Goal: Task Accomplishment & Management: Manage account settings

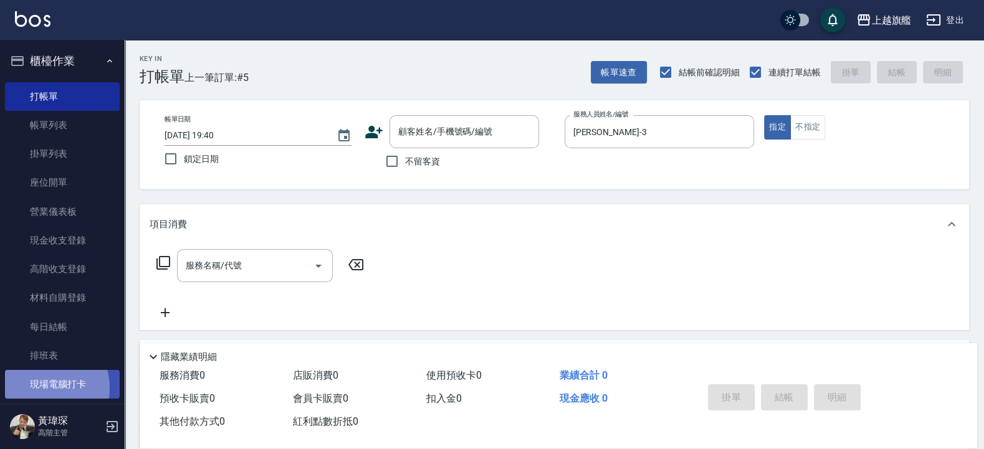
click at [37, 388] on link "現場電腦打卡" at bounding box center [62, 384] width 115 height 29
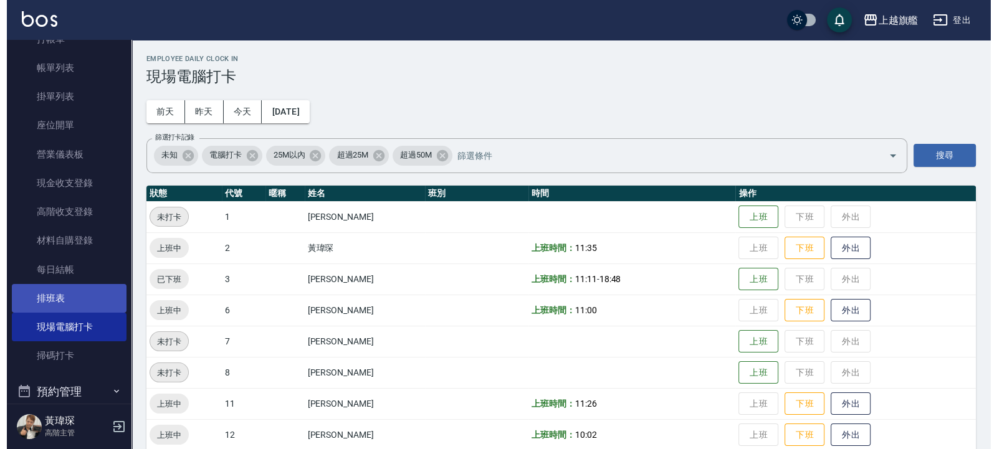
scroll to position [75, 0]
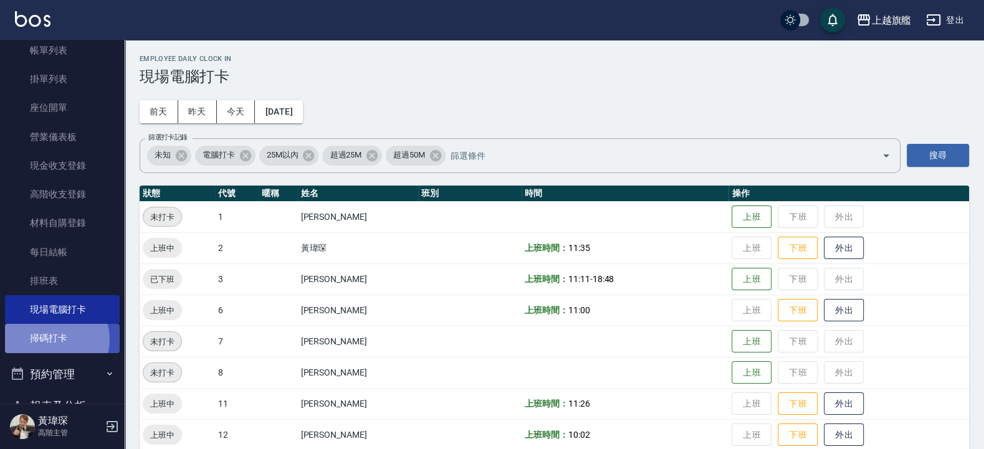
click at [54, 339] on link "掃碼打卡" at bounding box center [62, 338] width 115 height 29
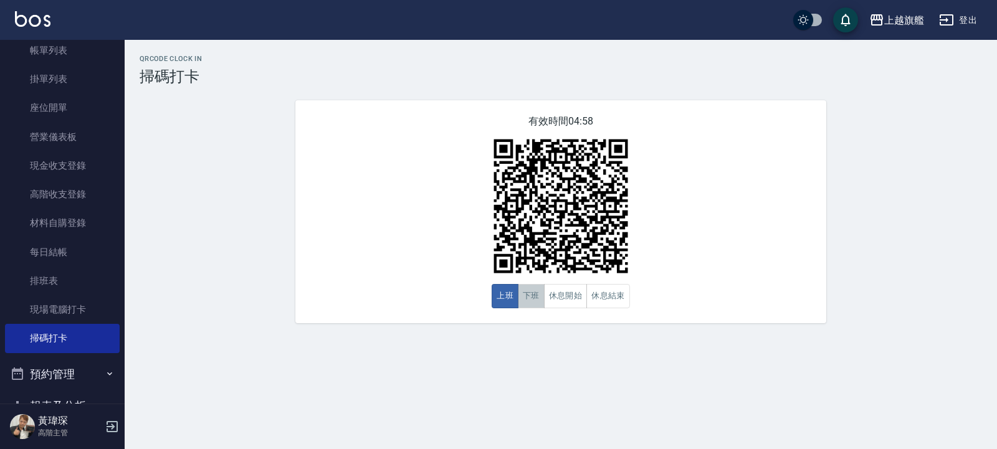
click at [527, 296] on button "下班" at bounding box center [531, 296] width 27 height 24
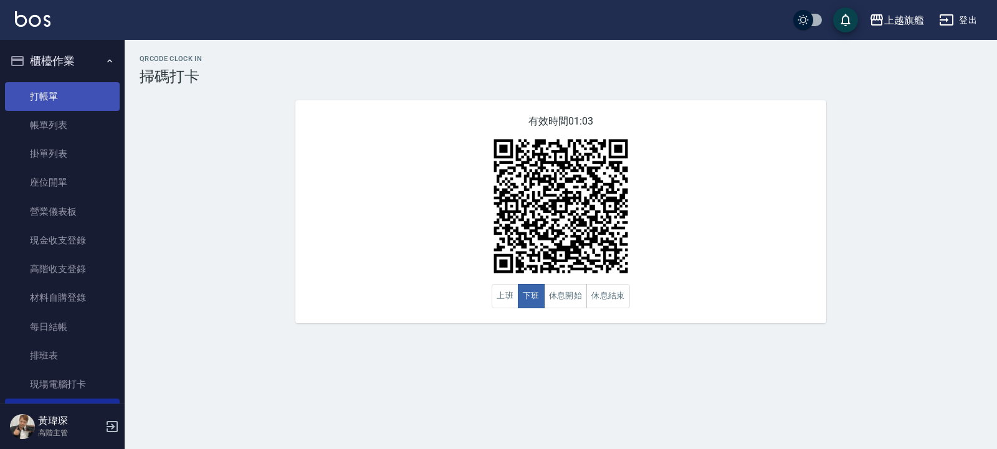
click at [70, 95] on link "打帳單" at bounding box center [62, 96] width 115 height 29
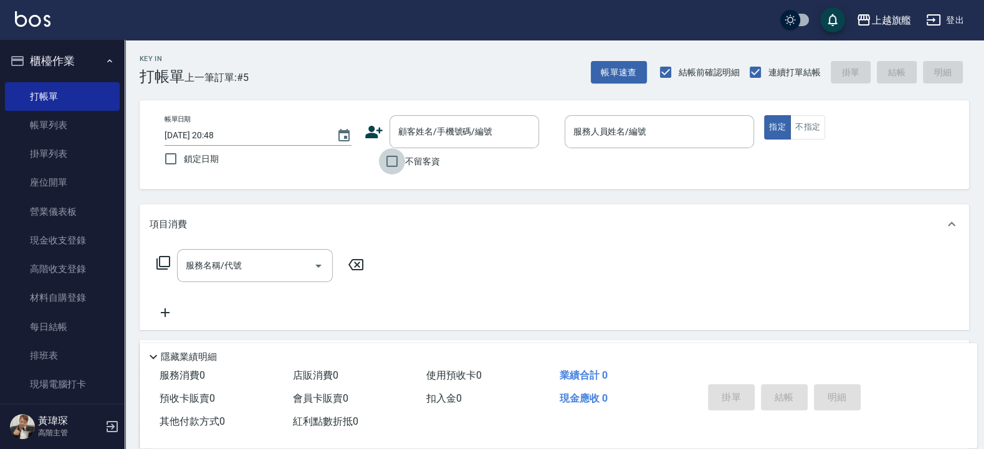
drag, startPoint x: 404, startPoint y: 166, endPoint x: 424, endPoint y: 152, distance: 23.7
click at [406, 166] on label "不留客資" at bounding box center [409, 161] width 61 height 26
click at [405, 166] on input "不留客資" at bounding box center [392, 161] width 26 height 26
checkbox input "true"
type input "[PERSON_NAME]-6"
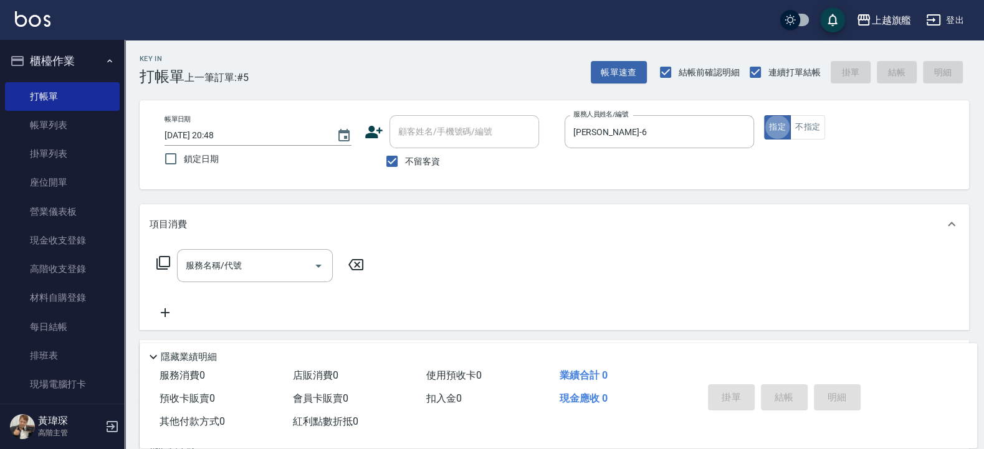
type button "true"
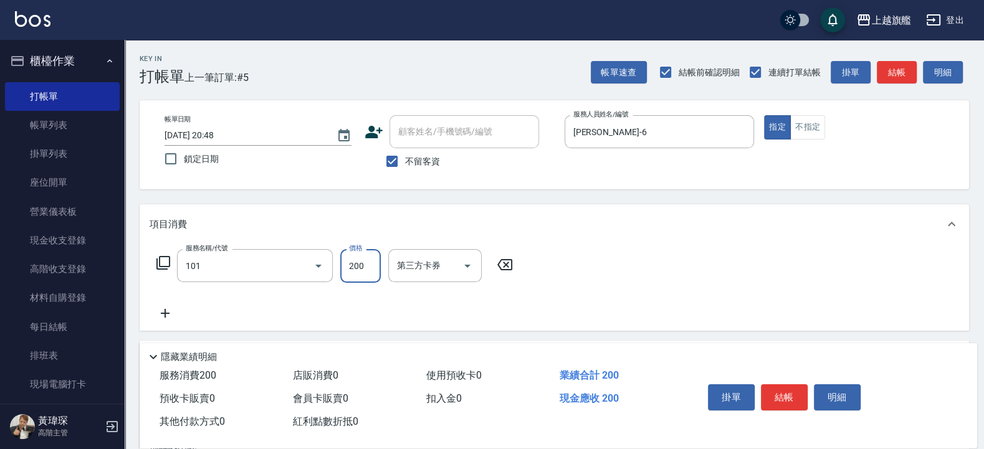
type input "一般洗(101)"
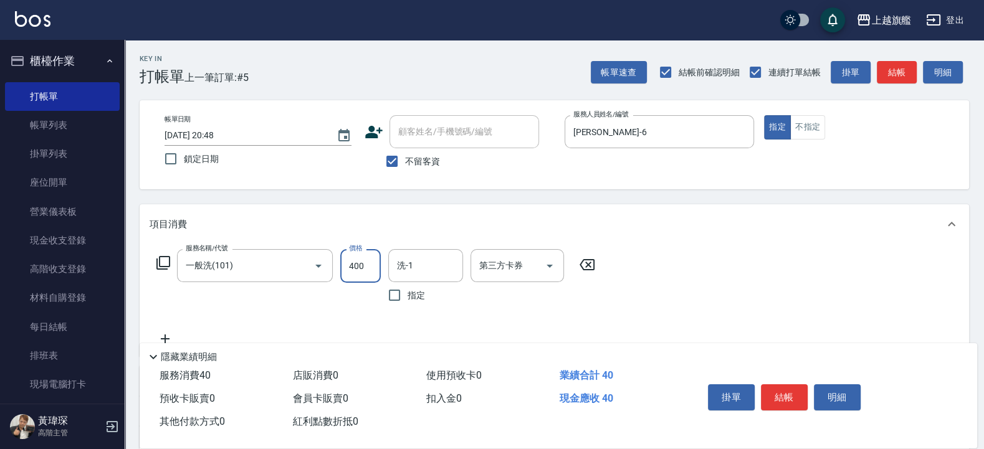
type input "400"
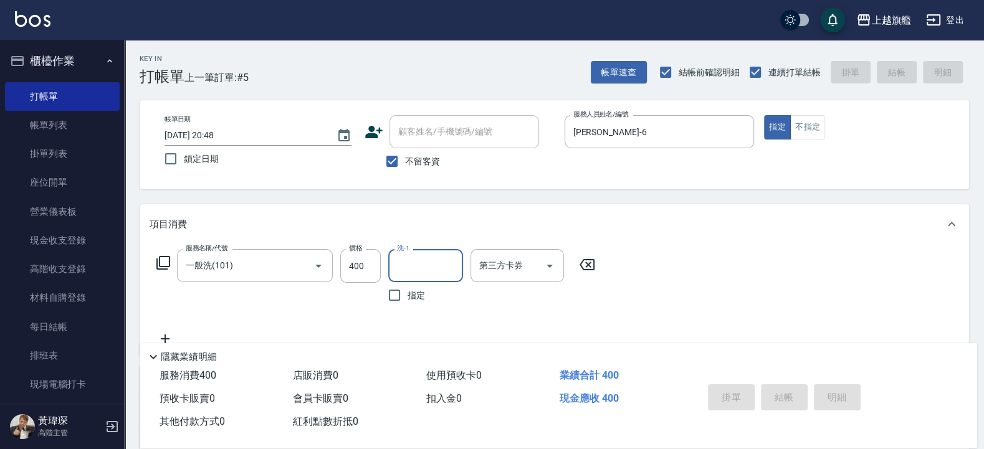
type input "6"
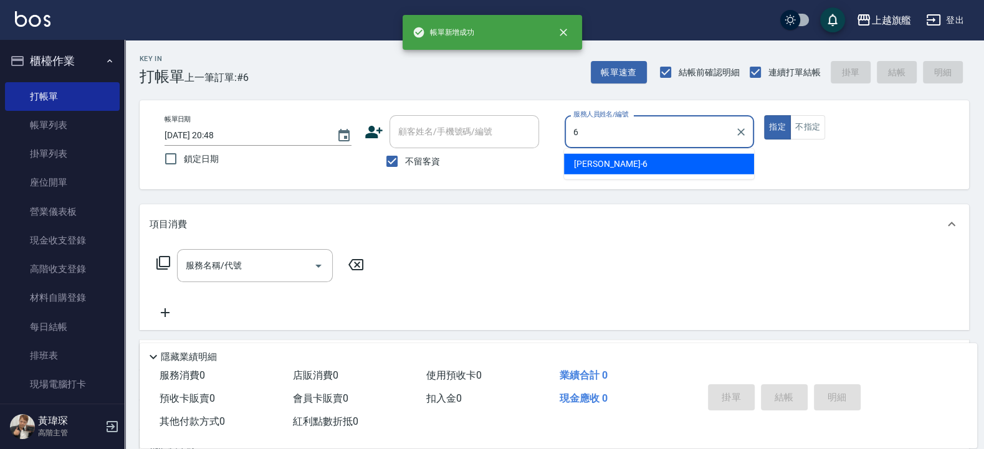
type input "[PERSON_NAME]-6"
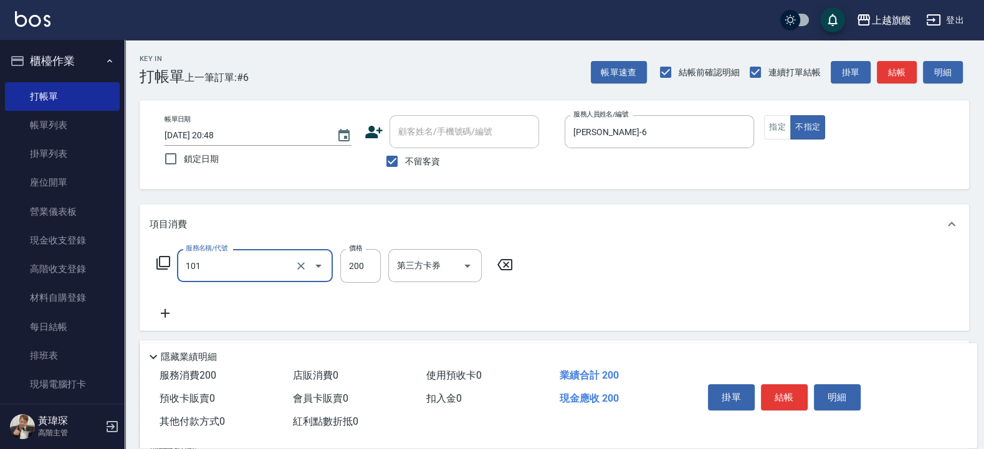
type input "一般洗(101)"
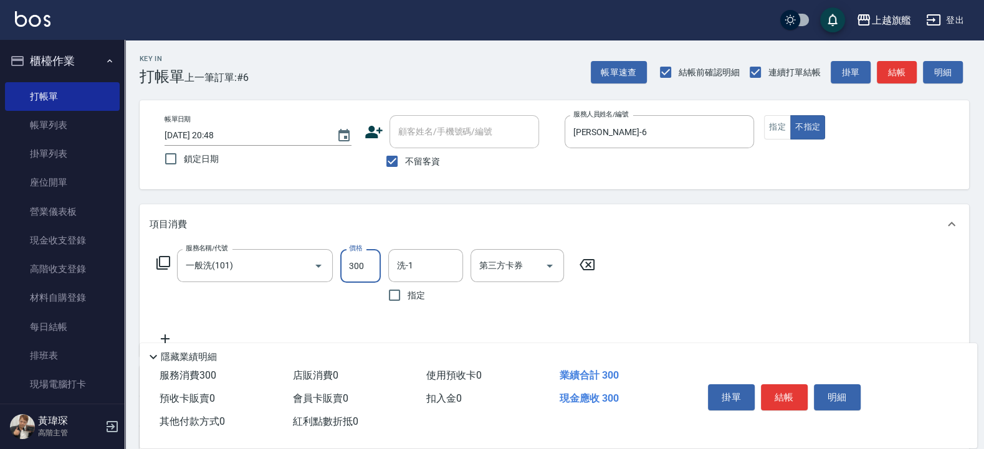
type input "300"
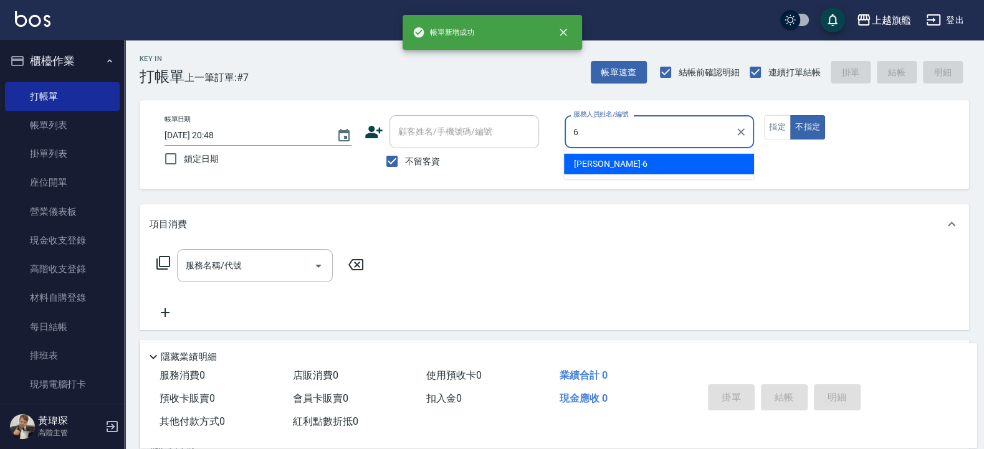
type input "[PERSON_NAME]-6"
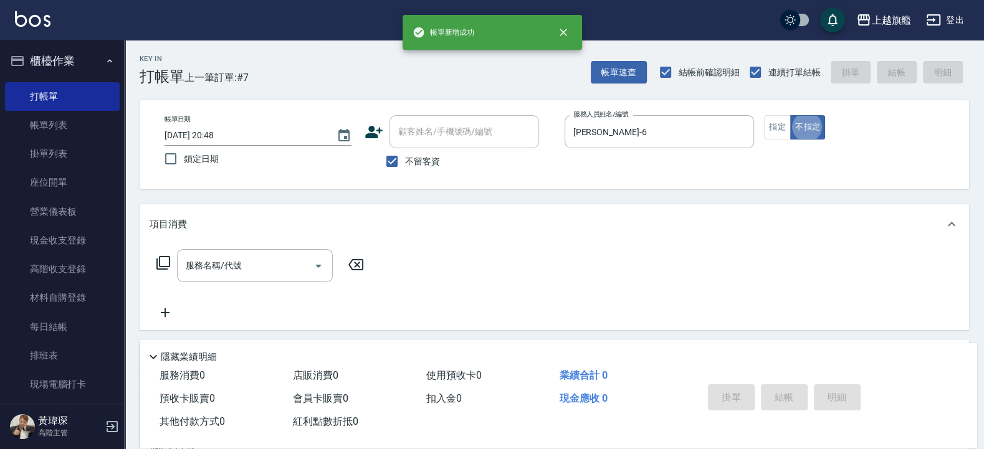
type button "false"
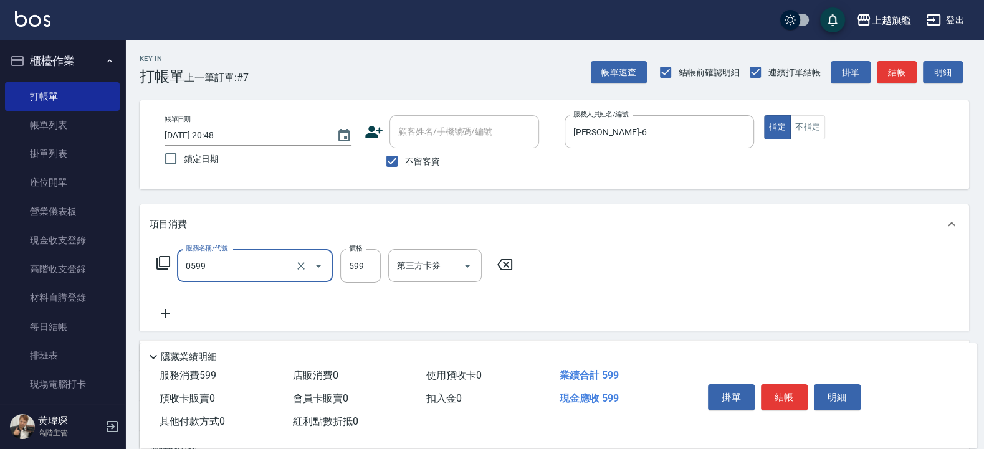
type input "去角質ITELY.(0599)"
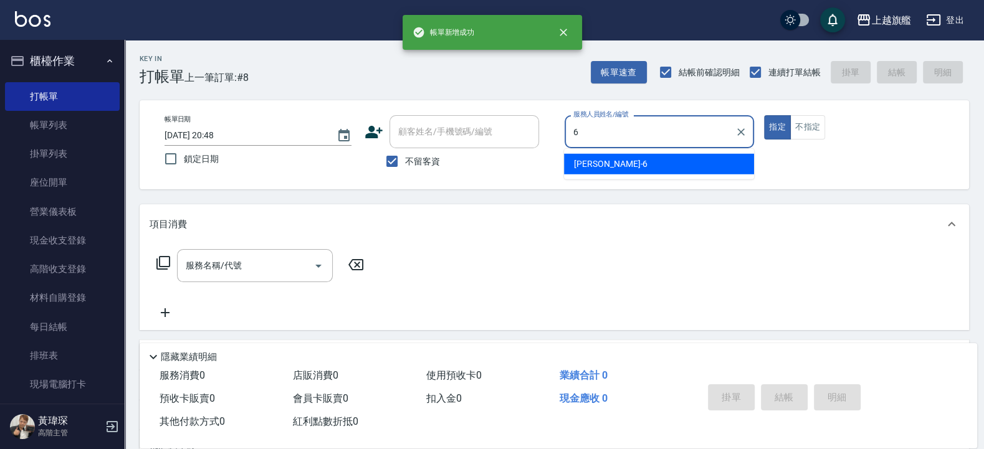
type input "[PERSON_NAME]-6"
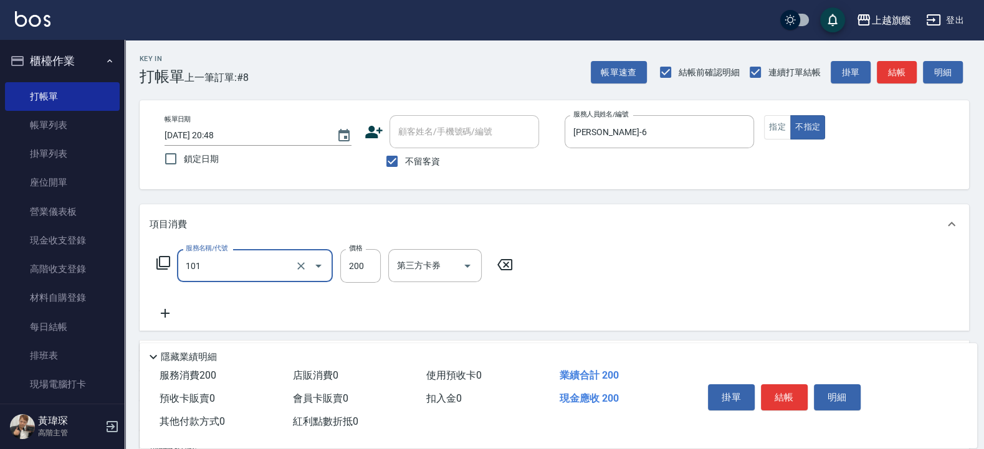
type input "一般洗(101)"
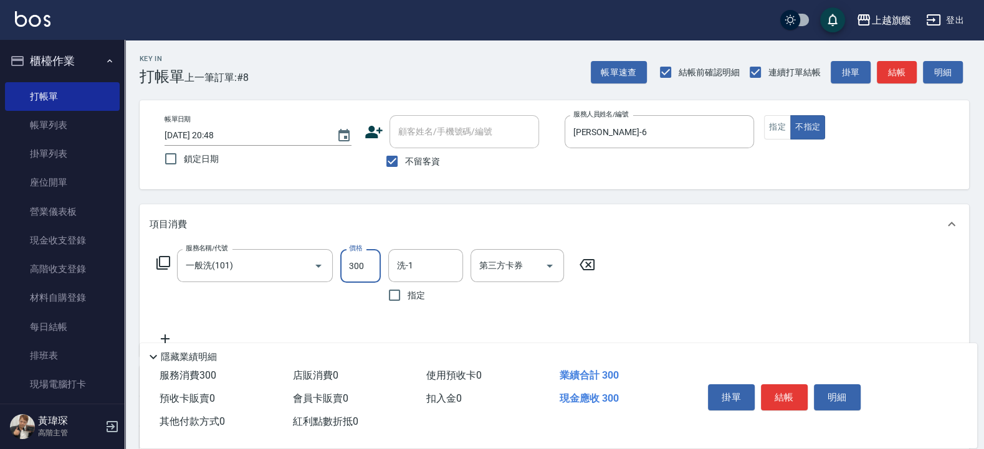
type input "300"
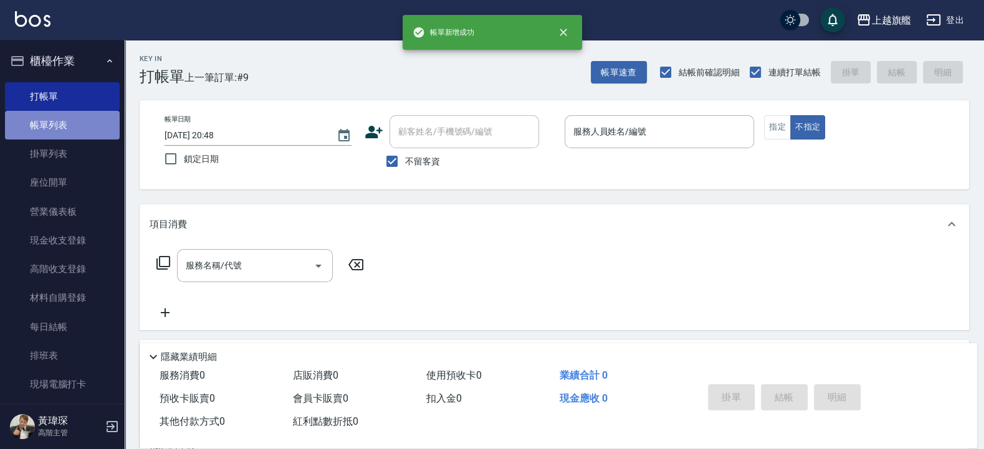
click at [65, 122] on link "帳單列表" at bounding box center [62, 125] width 115 height 29
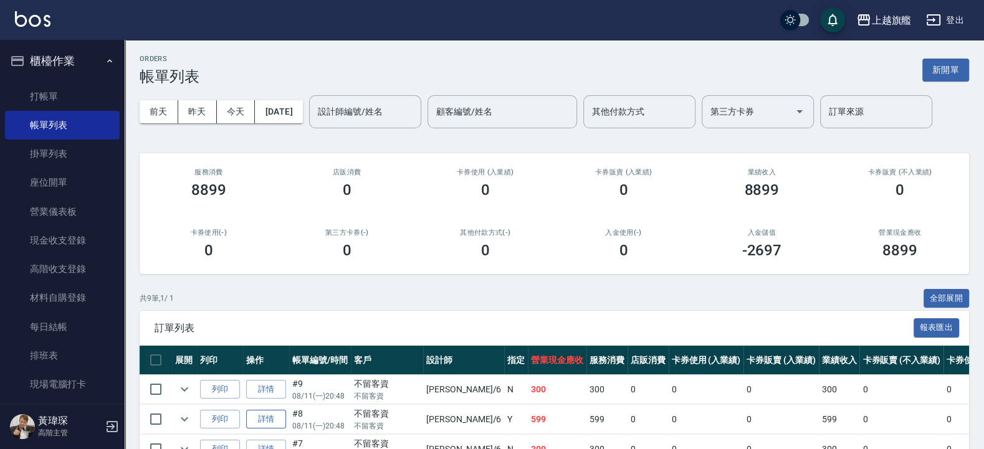
click at [277, 416] on link "詳情" at bounding box center [266, 419] width 40 height 19
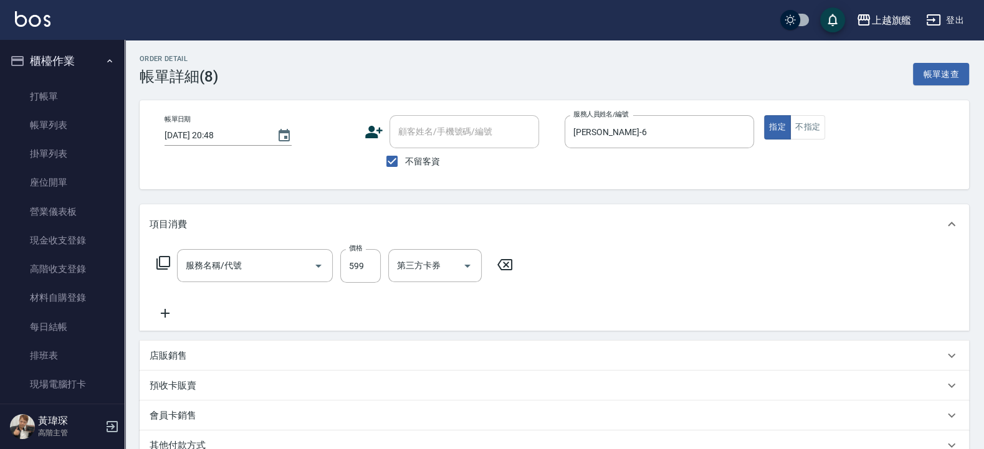
checkbox input "true"
type input "[PERSON_NAME]-6"
type input "去角質ITELY.(0599)"
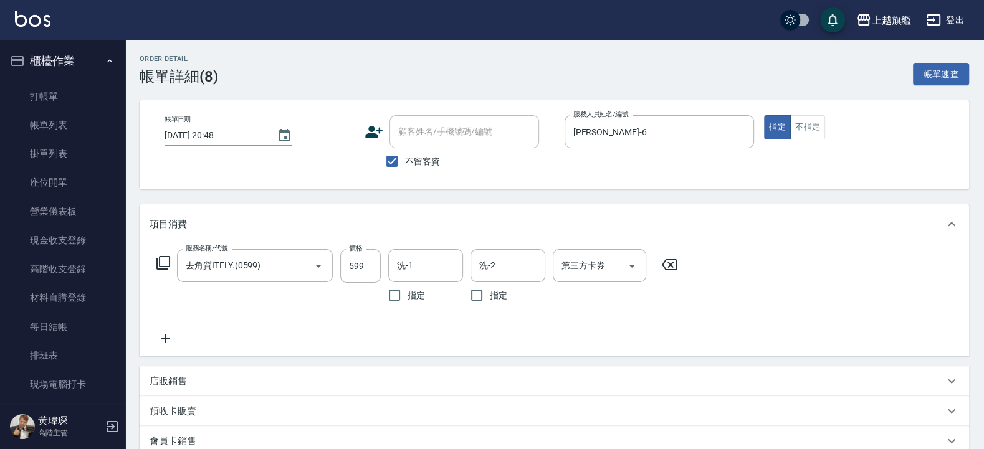
click at [47, 80] on ul "打帳單 帳單列表 掛單列表 座位開單 營業儀表板 現金收支登錄 高階收支登錄 材料自購登錄 每日結帳 排班表 現場電腦打卡 掃碼打卡" at bounding box center [62, 255] width 115 height 356
click at [47, 100] on link "打帳單" at bounding box center [62, 96] width 115 height 29
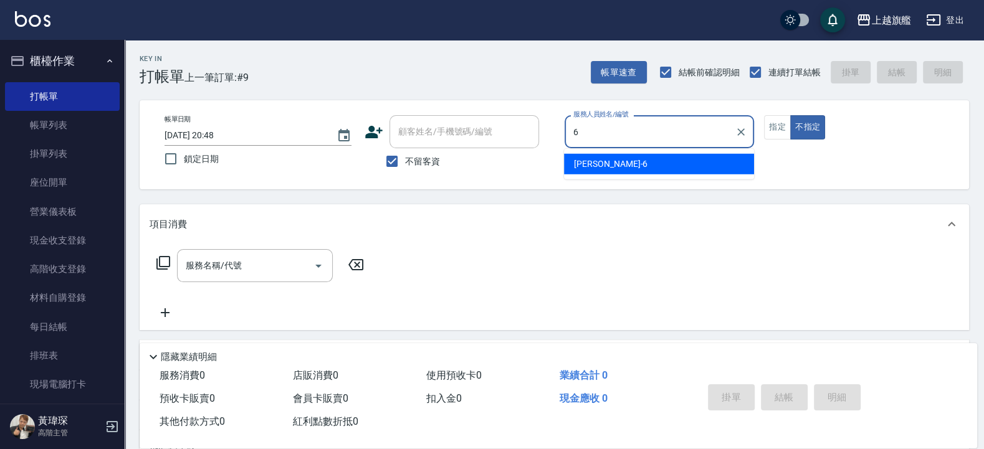
type input "[PERSON_NAME]-6"
type button "false"
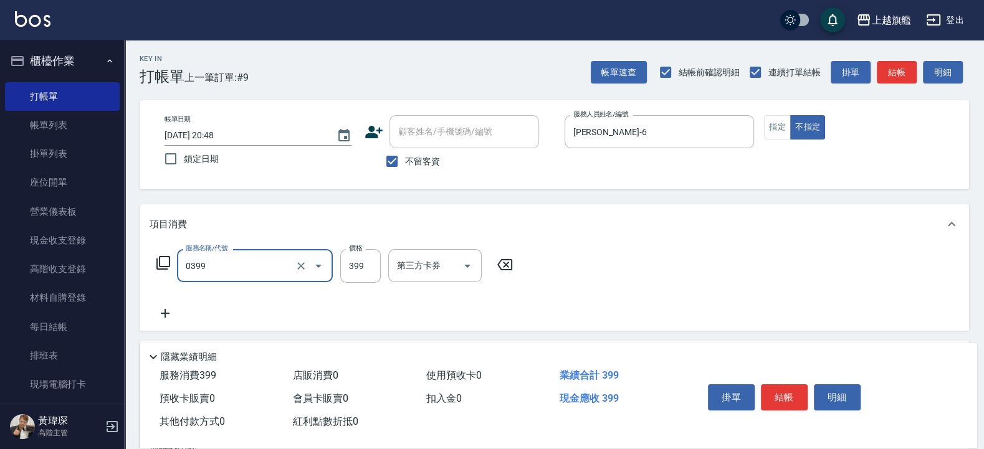
type input "海鹽SPA(0399)"
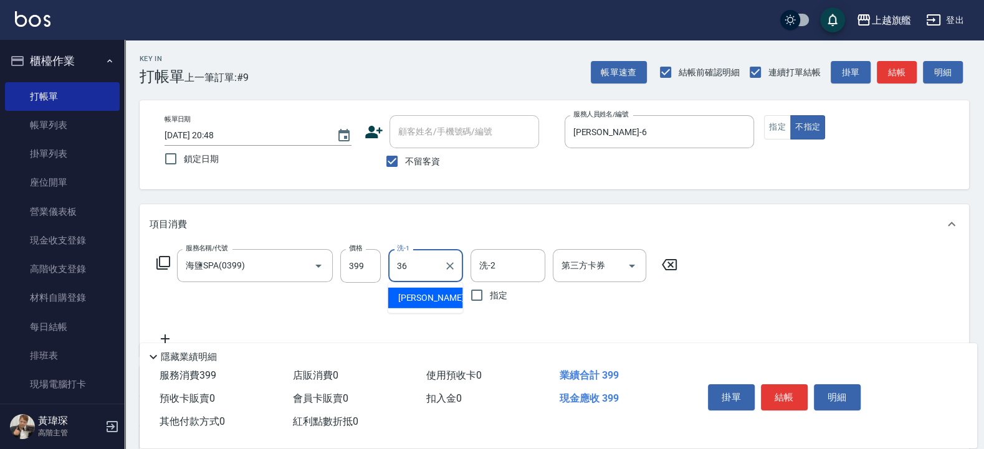
type input "[PERSON_NAME]-36"
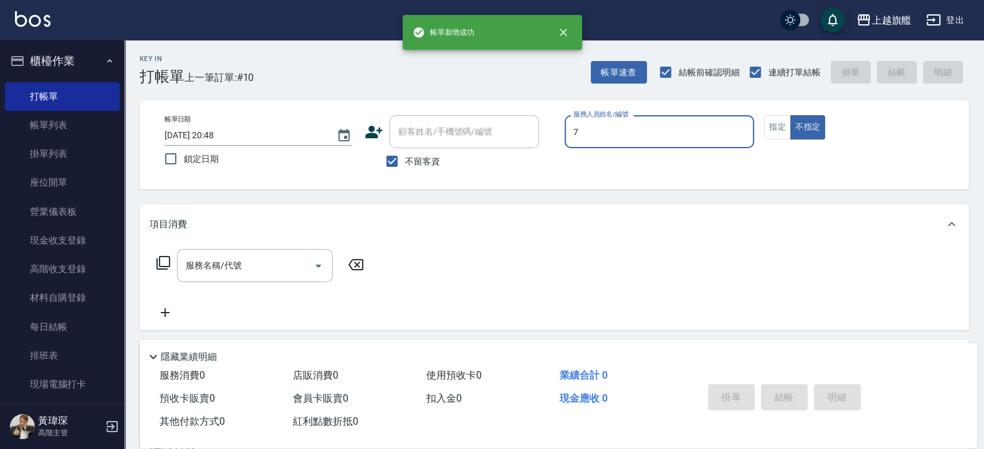
type input "[PERSON_NAME]-7"
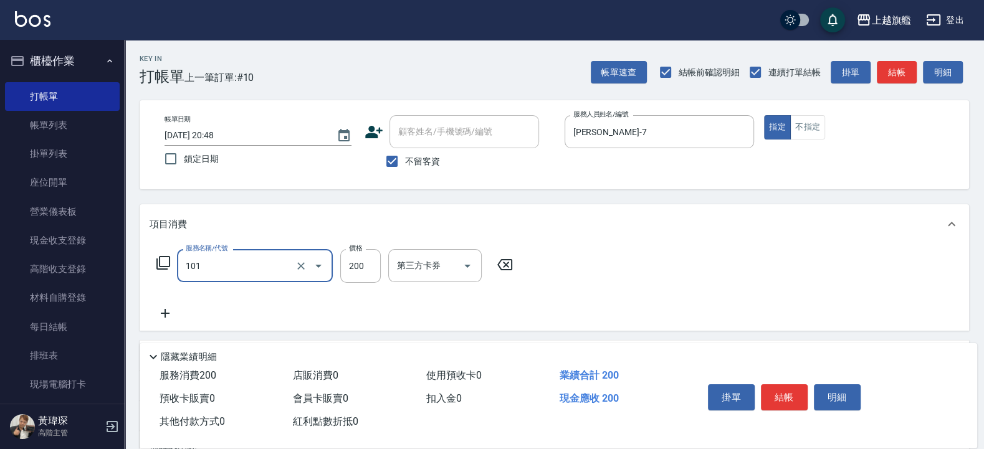
type input "一般洗(101)"
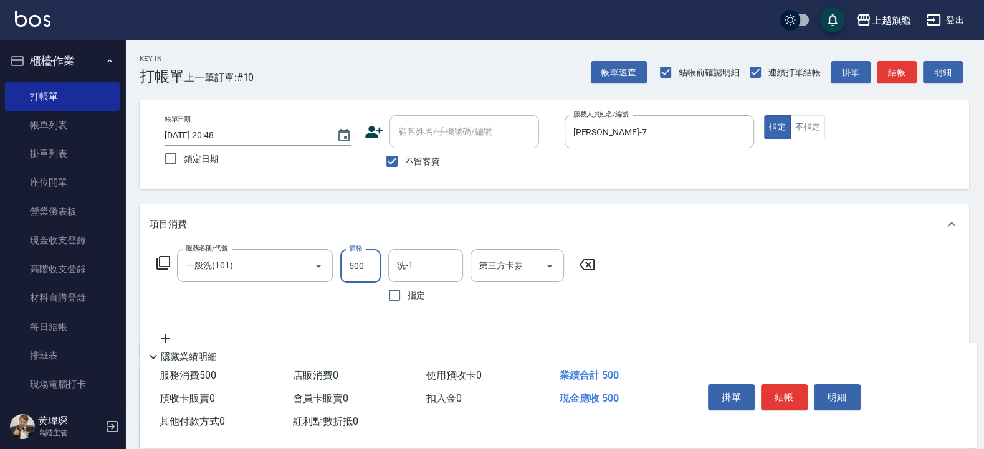
type input "500"
type input "[PERSON_NAME]-30"
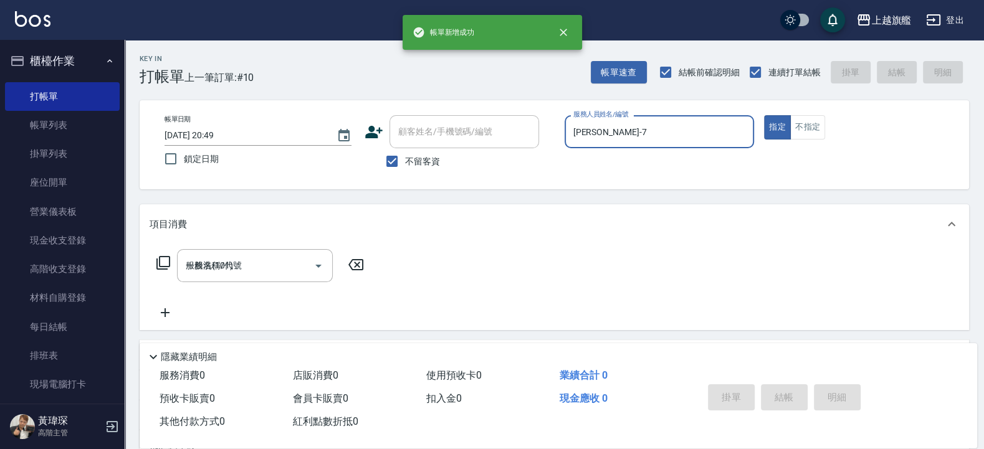
type input "[DATE] 20:49"
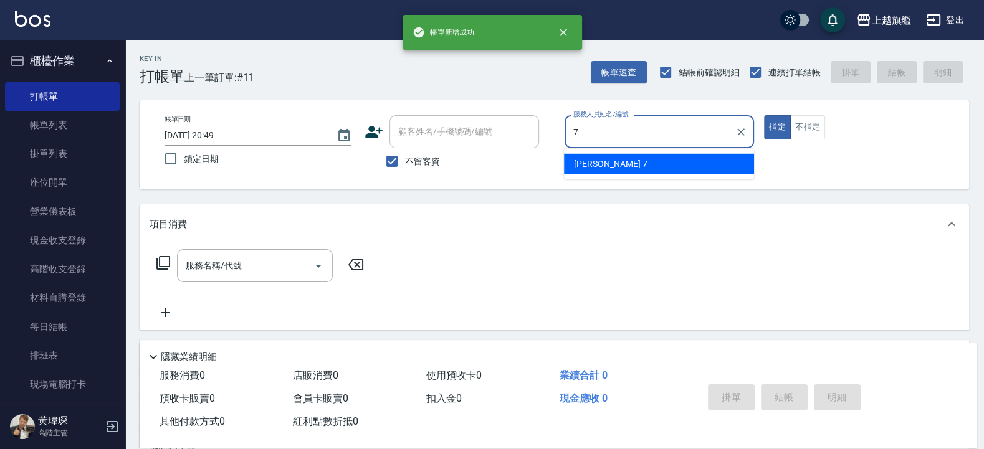
type input "[PERSON_NAME]-7"
type button "true"
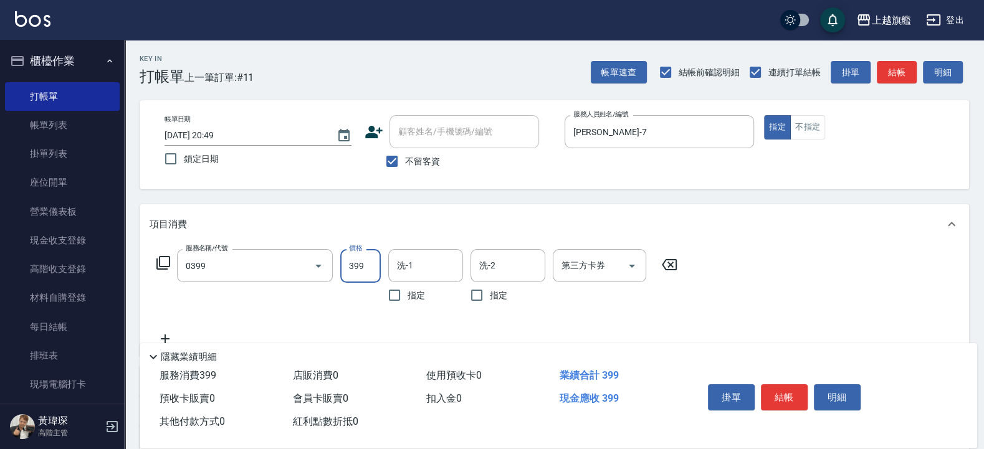
type input "海鹽SPA(0399)"
type input "[PERSON_NAME]-30"
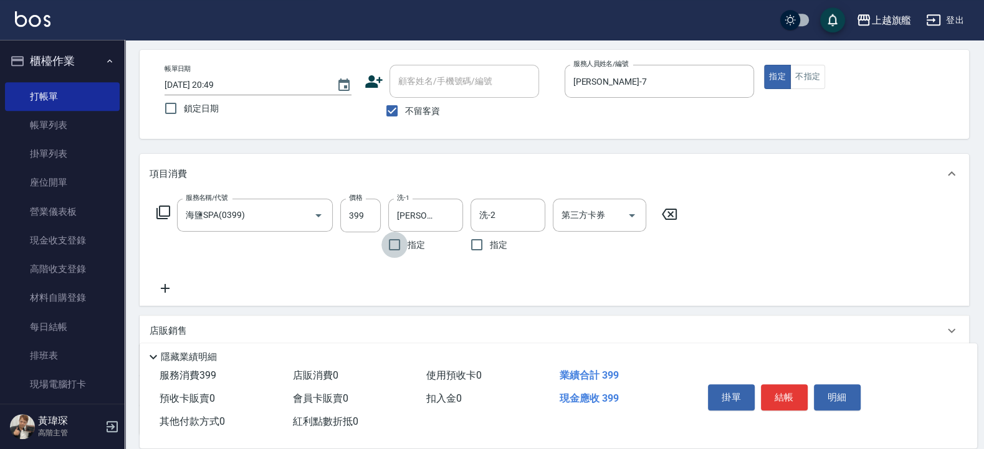
scroll to position [75, 0]
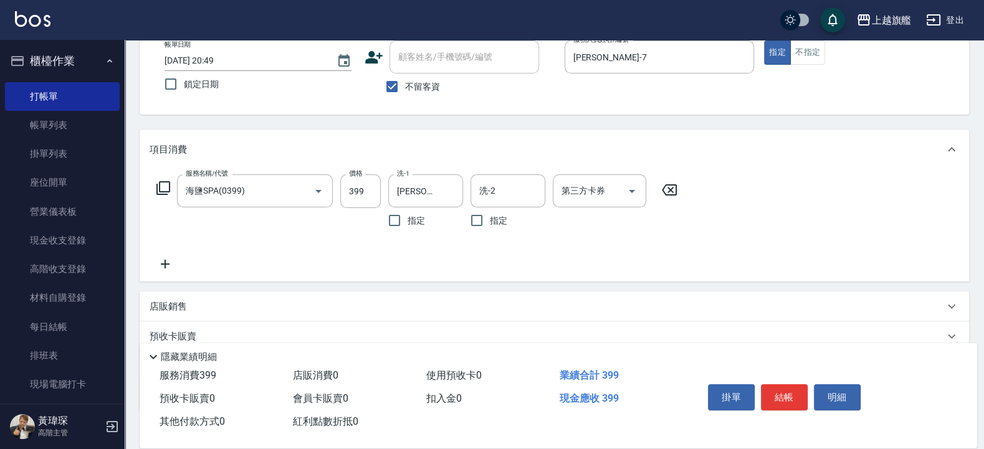
click at [175, 260] on icon at bounding box center [165, 264] width 31 height 15
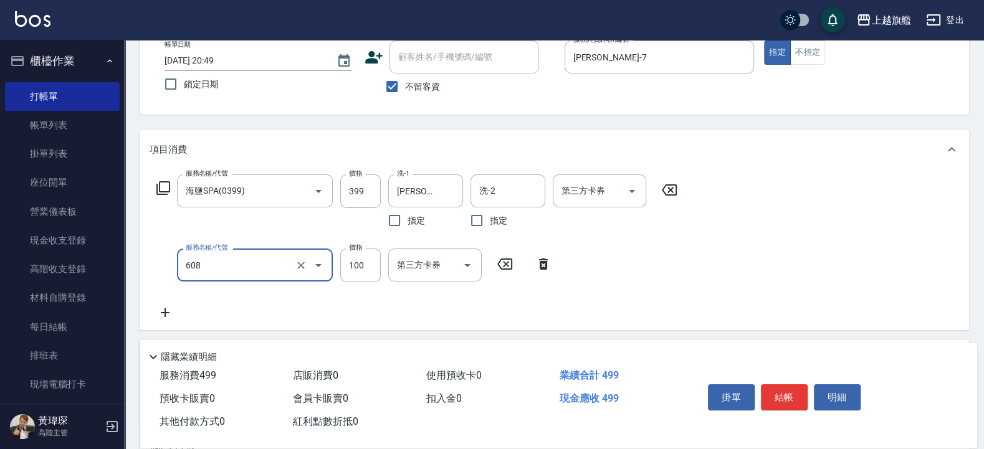
type input "專業/順護100(608)"
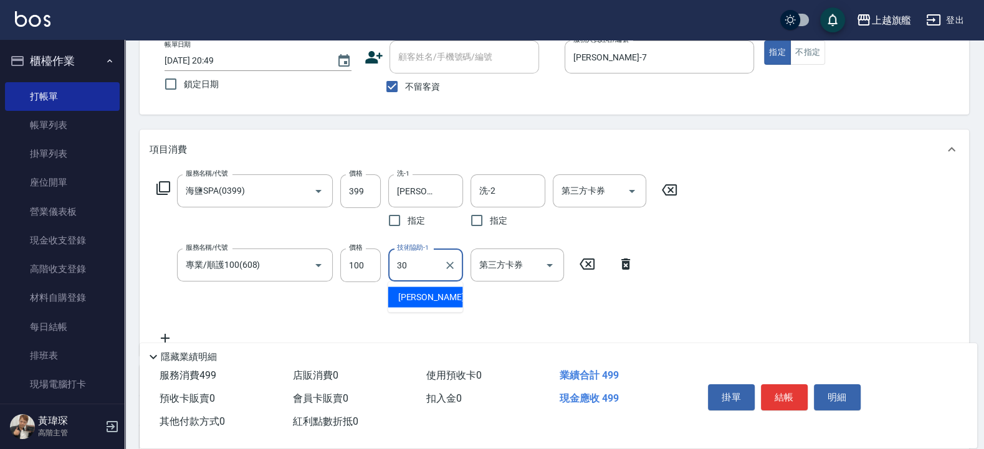
type input "[PERSON_NAME]-30"
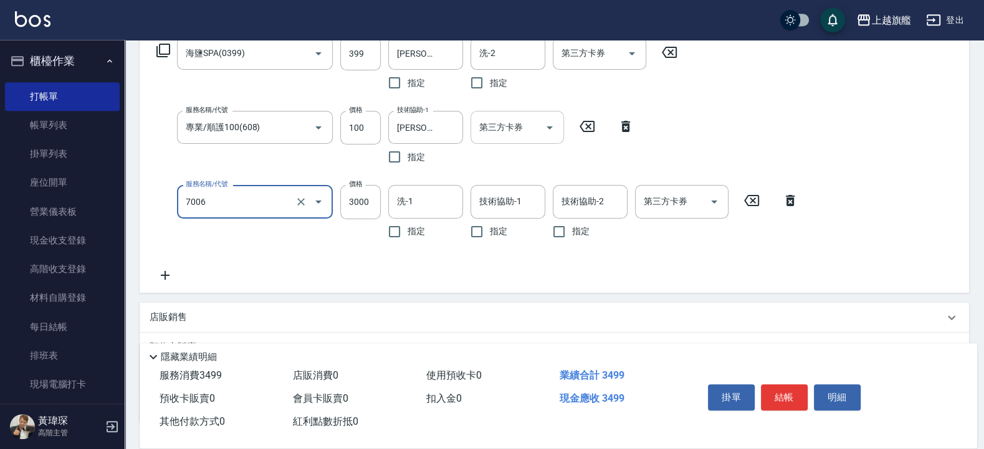
scroll to position [224, 0]
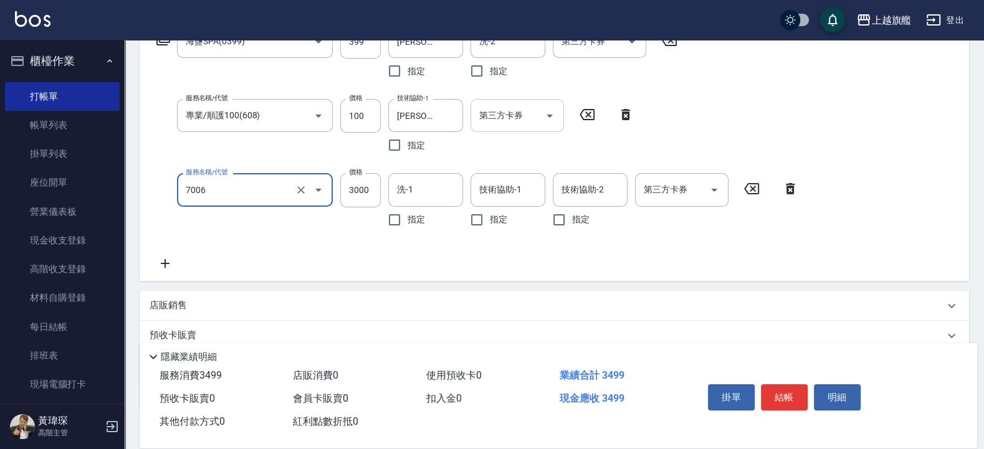
type input "重整(7006)"
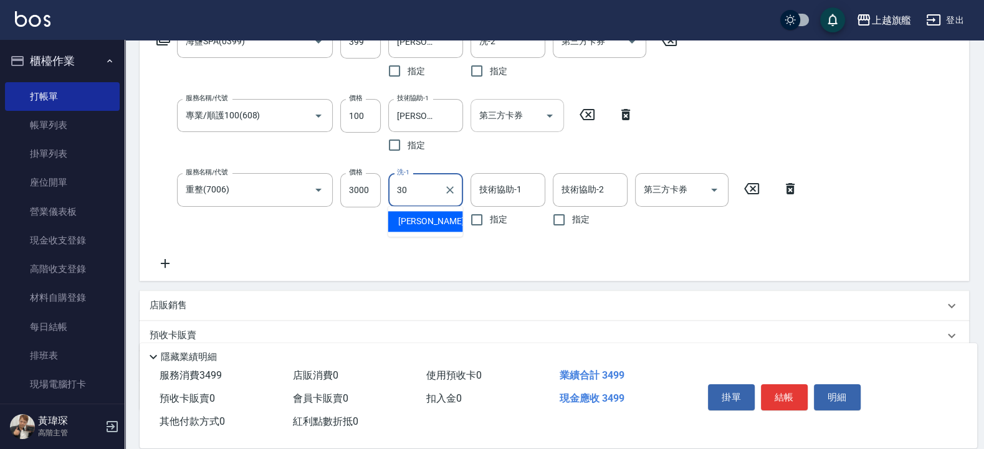
type input "[PERSON_NAME]-30"
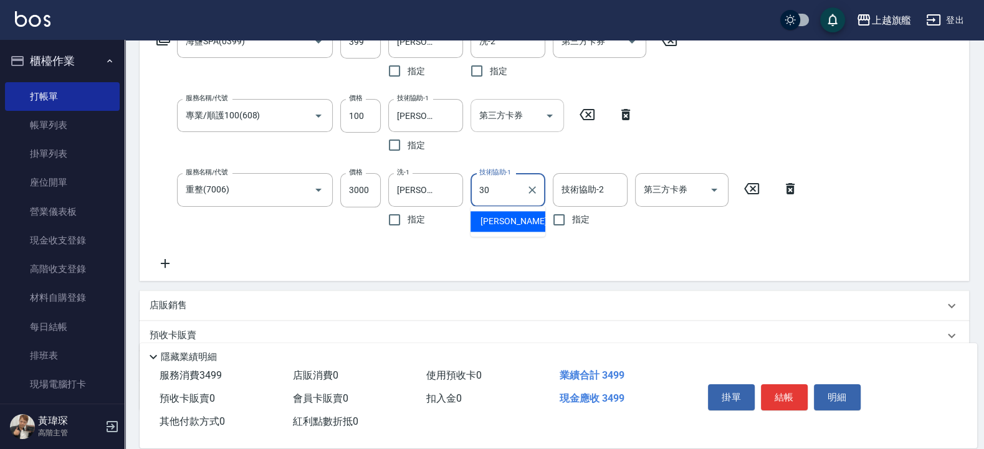
type input "[PERSON_NAME]-30"
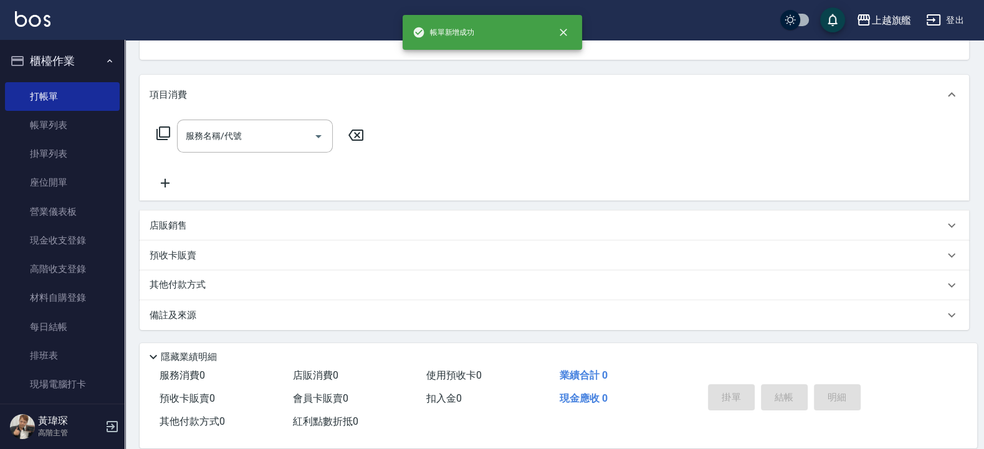
scroll to position [125, 0]
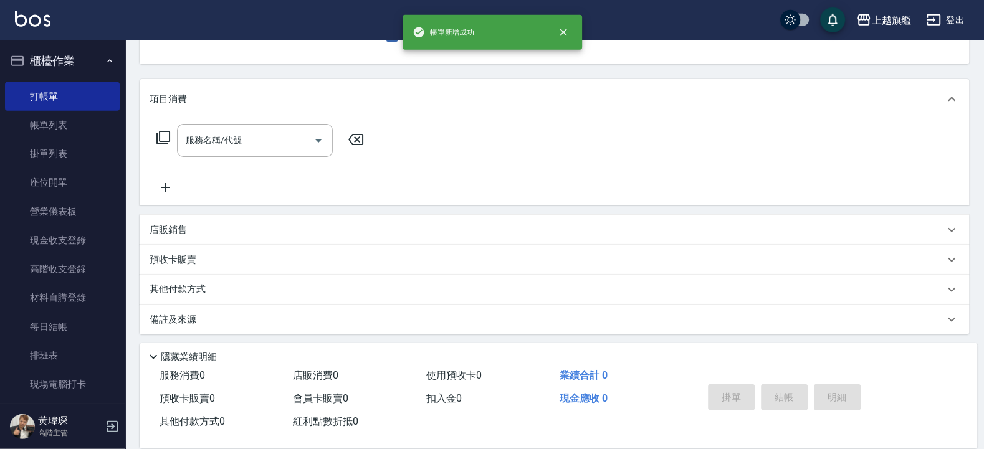
type input "[PERSON_NAME]-7"
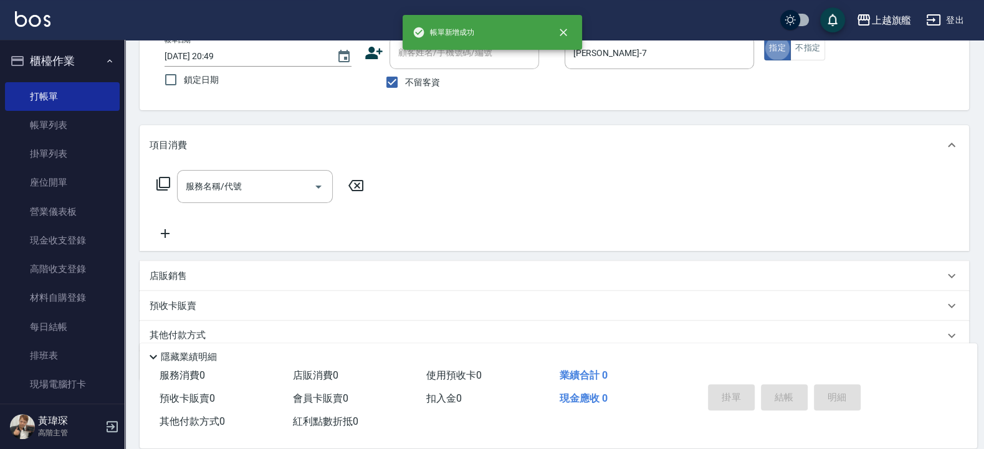
scroll to position [50, 0]
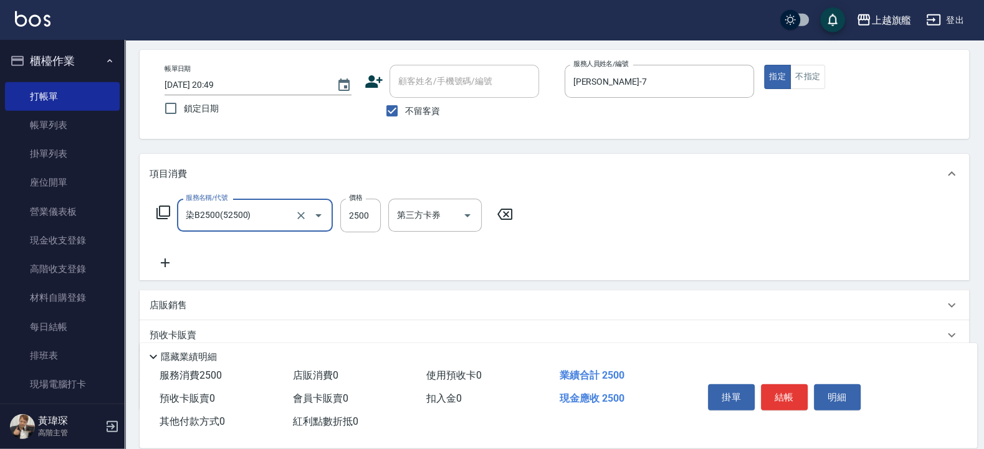
type input "染B2500(52500)"
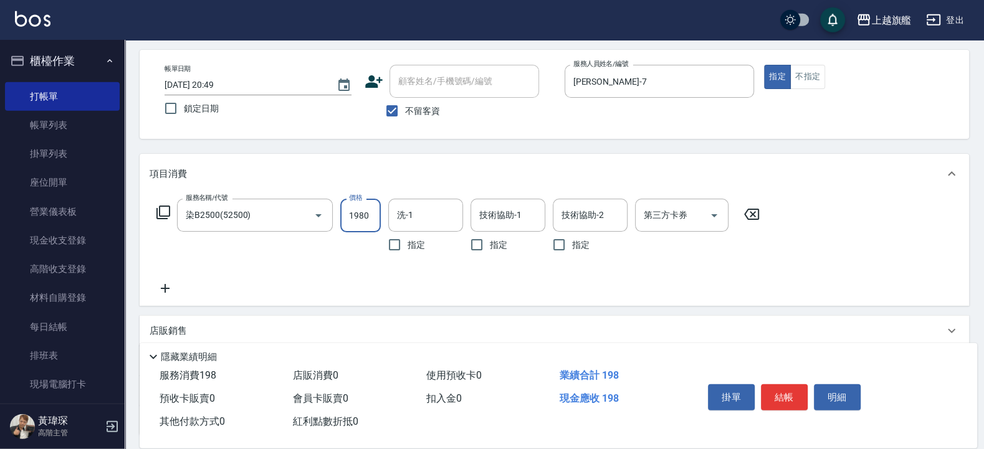
type input "1980"
type input "[PERSON_NAME]-30"
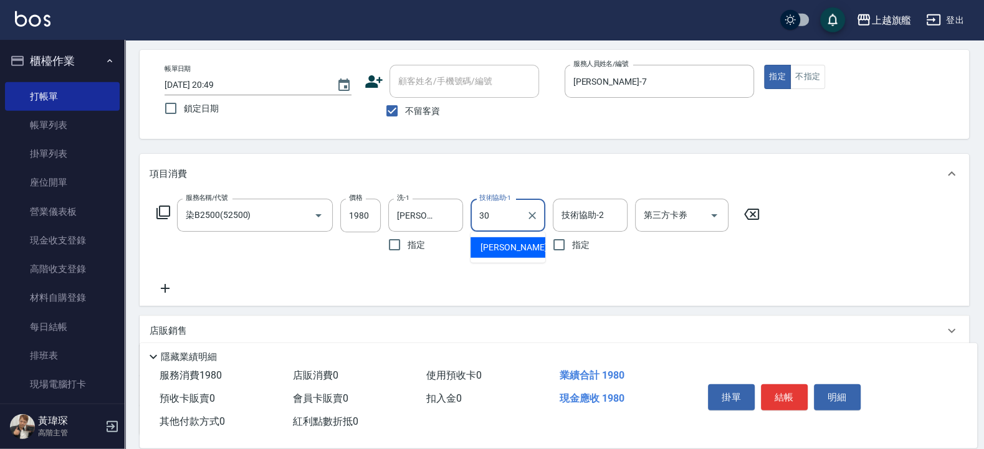
type input "[PERSON_NAME]-30"
click at [429, 112] on span "不留客資" at bounding box center [422, 111] width 35 height 13
click at [405, 112] on input "不留客資" at bounding box center [392, 111] width 26 height 26
checkbox input "false"
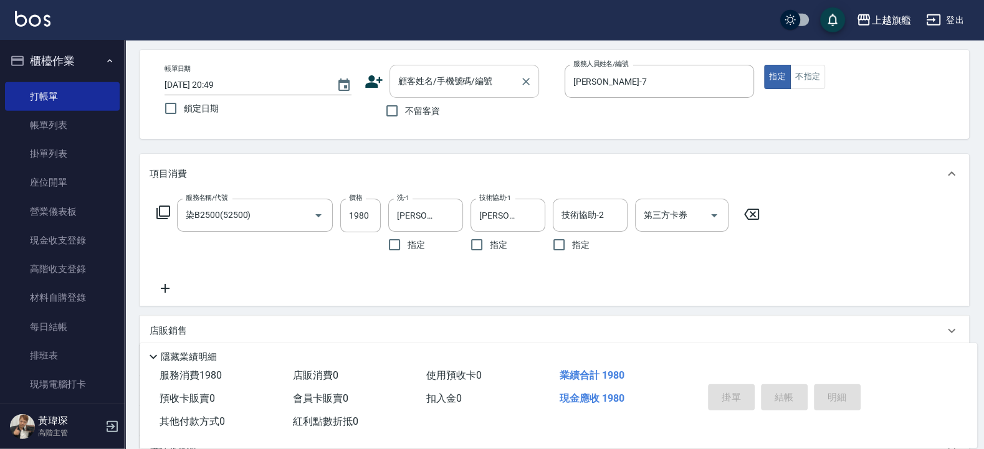
click at [439, 80] on input "顧客姓名/手機號碼/編號" at bounding box center [455, 81] width 120 height 22
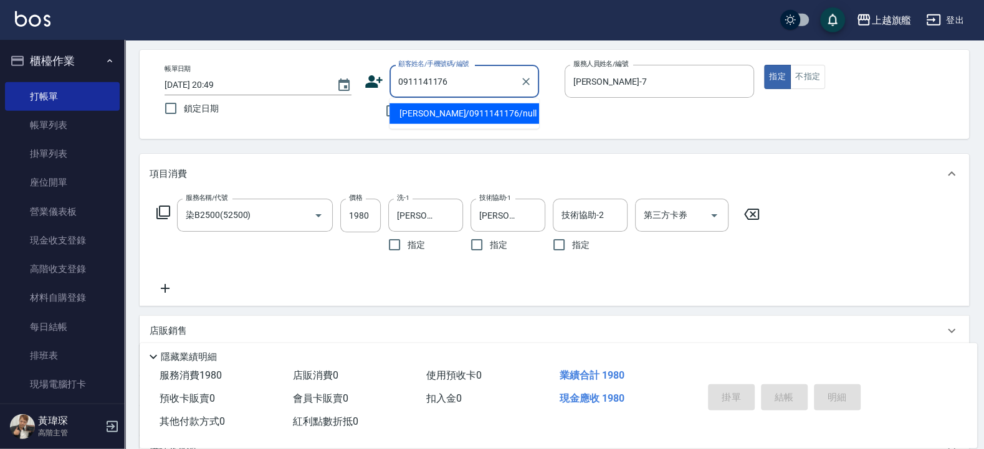
type input "[PERSON_NAME]/0911141176/null"
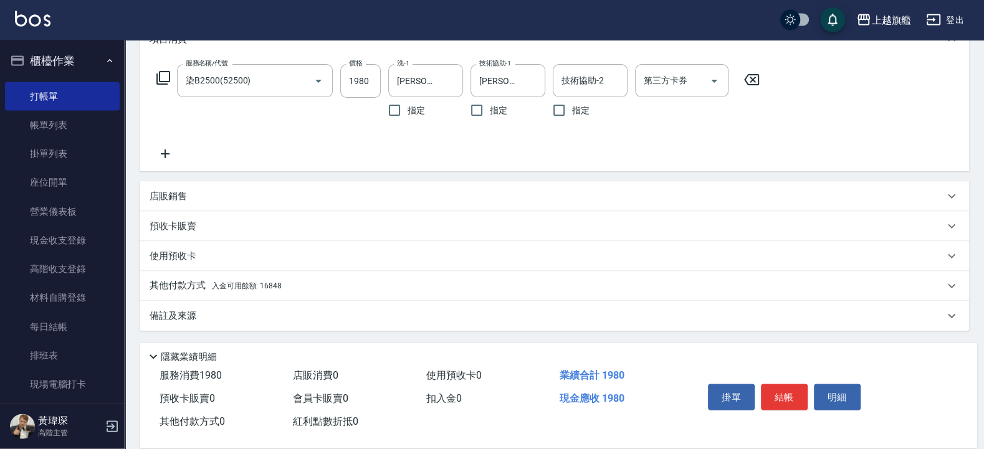
scroll to position [185, 0]
click at [239, 290] on span "入金可用餘額: 16848" at bounding box center [247, 286] width 70 height 9
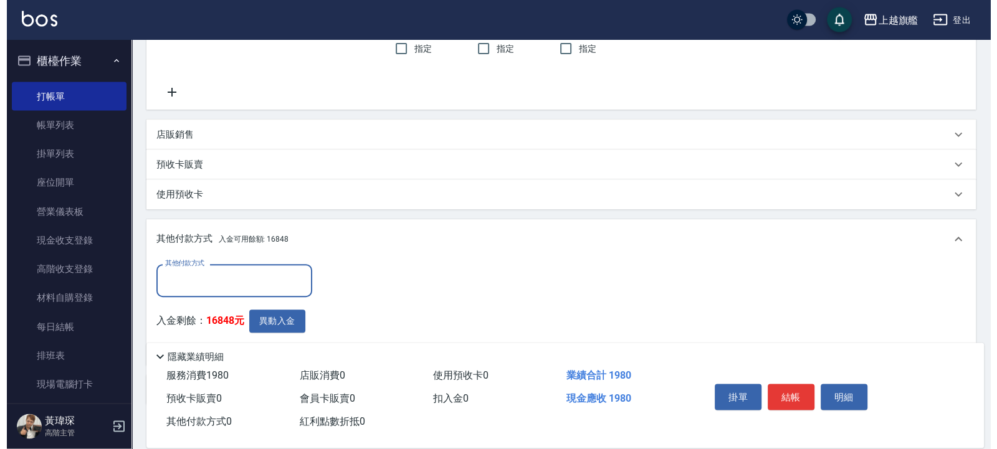
scroll to position [313, 0]
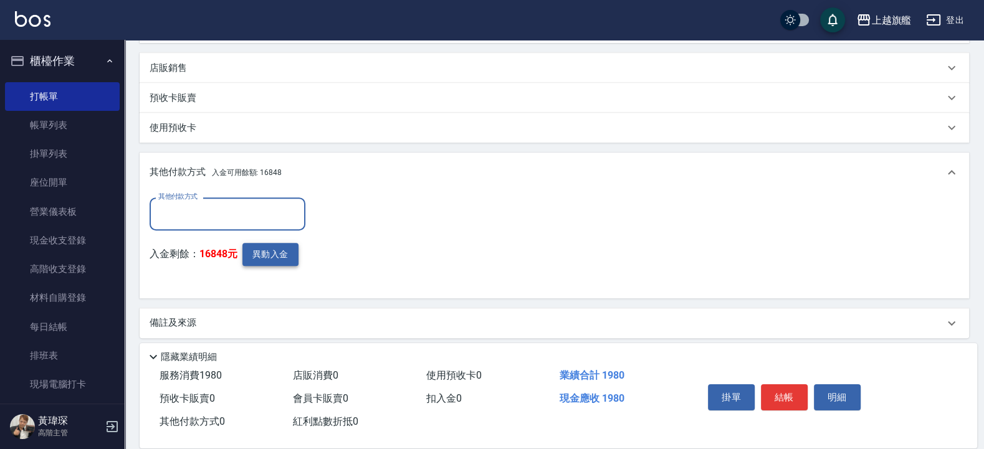
click at [267, 259] on button "異動入金" at bounding box center [270, 254] width 56 height 23
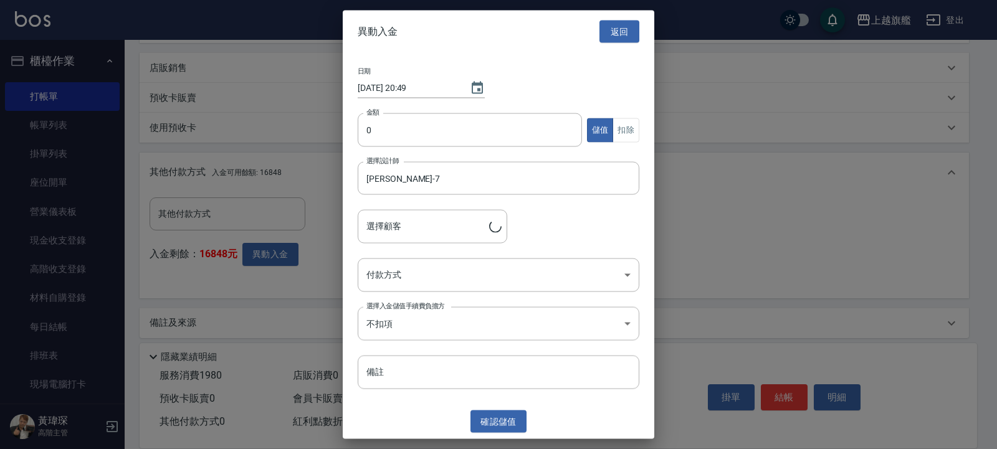
type input "[PERSON_NAME]/0911141176"
drag, startPoint x: 401, startPoint y: 128, endPoint x: 408, endPoint y: 128, distance: 6.9
click at [404, 128] on input "0" at bounding box center [470, 130] width 224 height 34
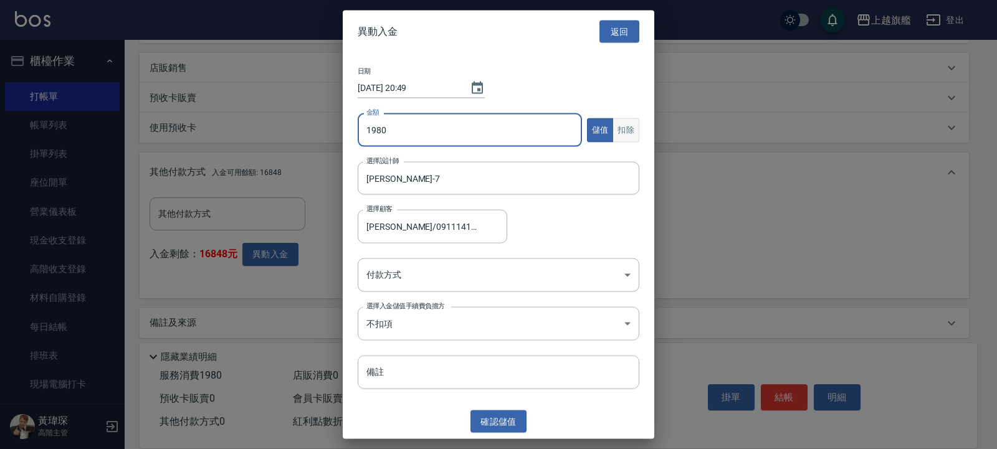
type input "1980"
click at [625, 125] on button "扣除" at bounding box center [625, 130] width 27 height 24
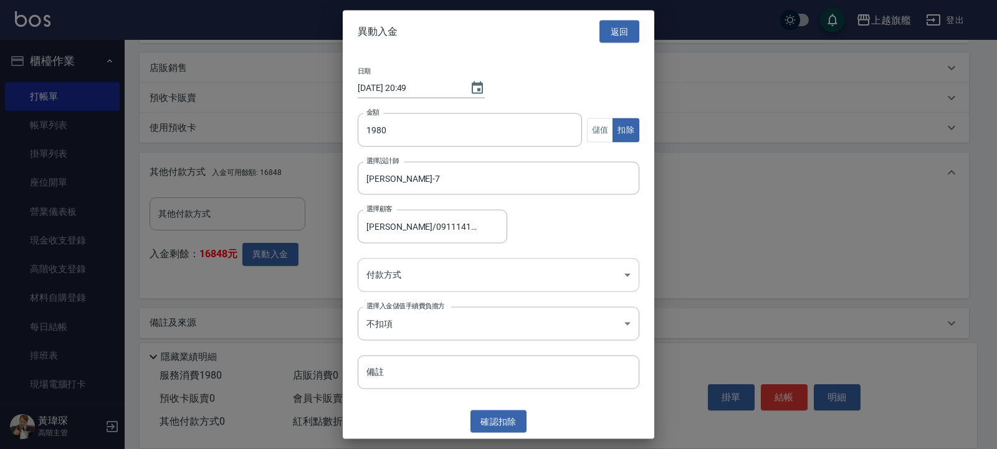
click at [422, 267] on body "上越旗艦 登出 櫃檯作業 打帳單 帳單列表 掛單列表 座位開單 營業儀表板 現金收支登錄 高階收支登錄 材料自購登錄 每日結帳 排班表 現場電腦打卡 掃碼打卡…" at bounding box center [498, 72] width 997 height 771
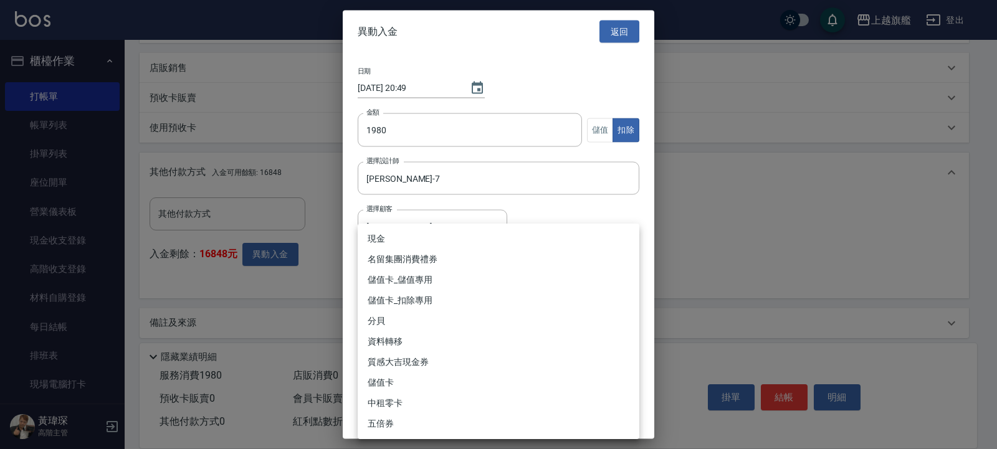
click at [410, 297] on li "儲值卡_扣除專用" at bounding box center [499, 300] width 282 height 21
type input "儲值卡_扣除專用"
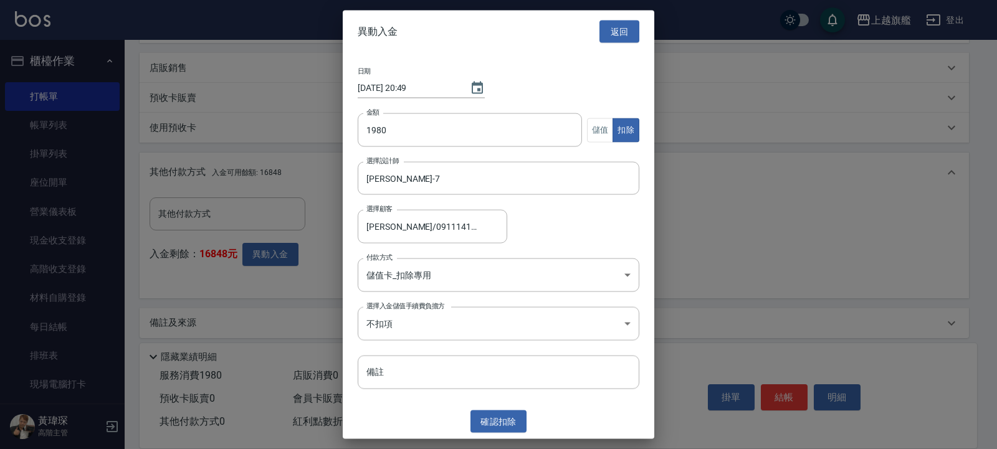
click at [507, 435] on div "異動入金 返回 日期 [DATE] 20:49 金額 1980 金額 儲值 扣除 選擇設計師 [PERSON_NAME]-7 選擇設計師 選擇顧客 [PERS…" at bounding box center [499, 224] width 312 height 429
click at [505, 426] on button "確認 扣除" at bounding box center [498, 421] width 56 height 23
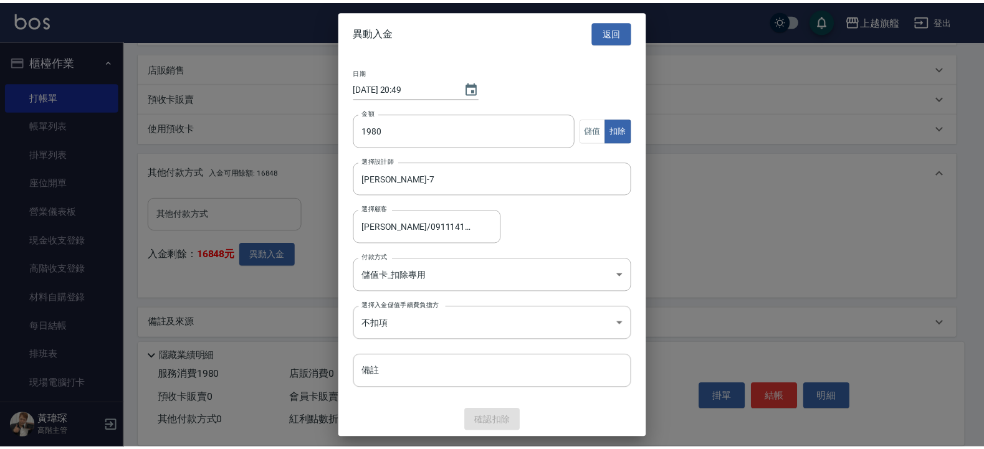
scroll to position [264, 0]
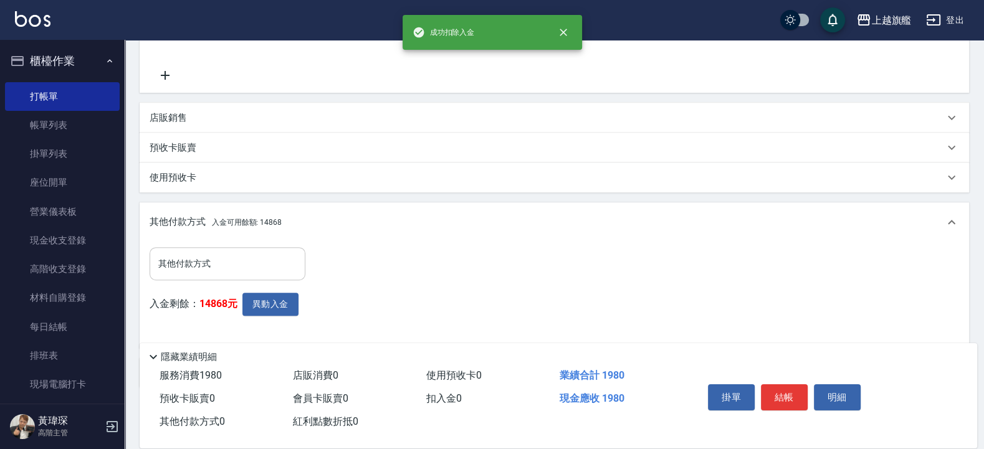
click at [214, 267] on input "其他付款方式" at bounding box center [227, 264] width 145 height 22
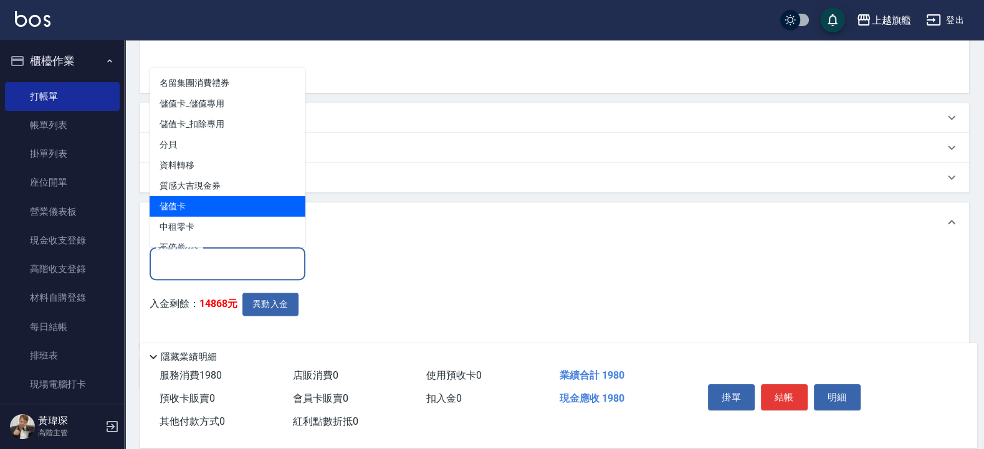
click at [187, 212] on span "儲值卡" at bounding box center [228, 206] width 156 height 21
type input "儲值卡"
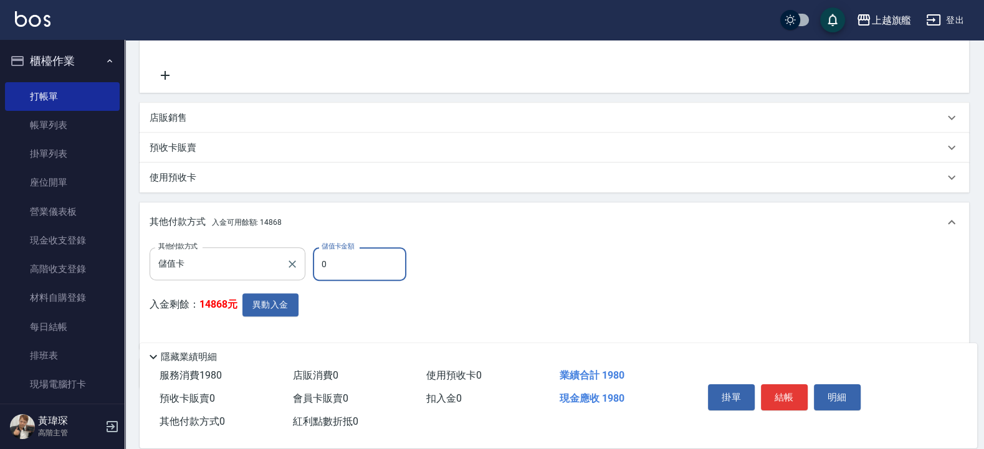
drag, startPoint x: 364, startPoint y: 260, endPoint x: 273, endPoint y: 249, distance: 92.3
click at [313, 252] on input "0" at bounding box center [359, 264] width 93 height 34
type input "1980"
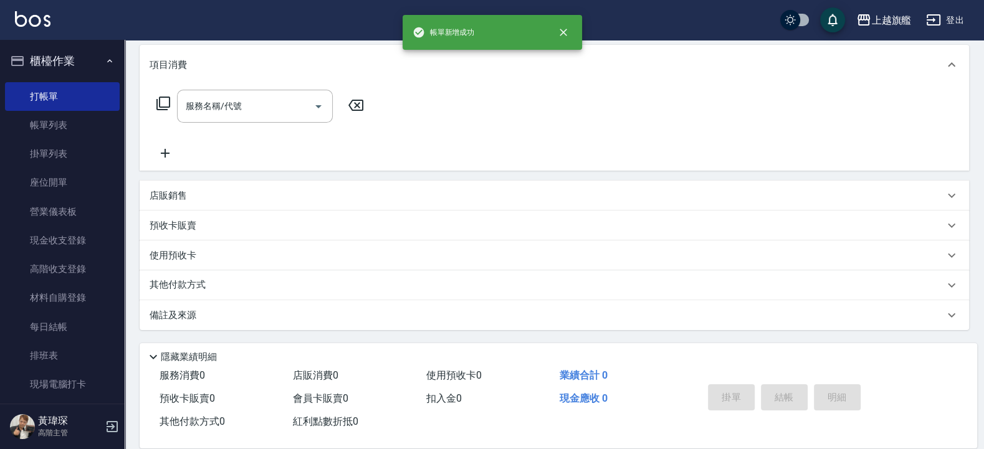
scroll to position [0, 0]
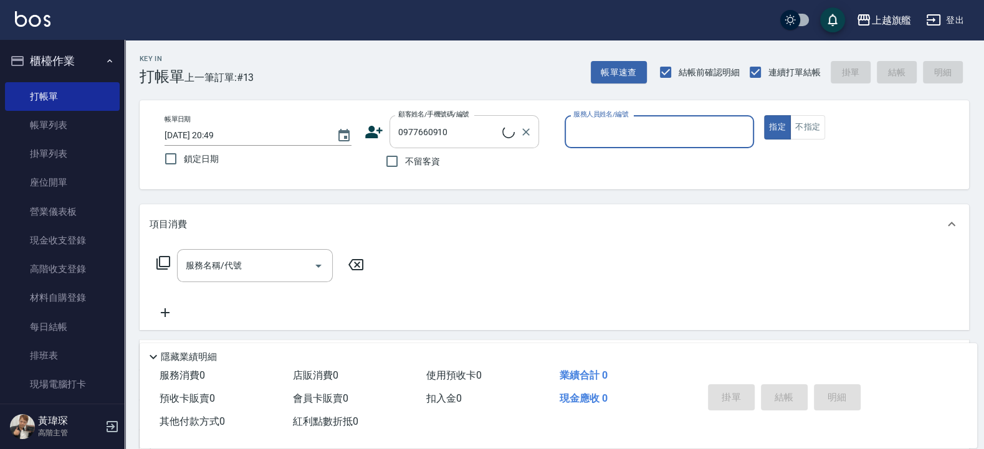
type input "[PERSON_NAME]/0977660910/null"
type input "[PERSON_NAME]-7"
click at [764, 115] on button "指定" at bounding box center [777, 127] width 27 height 24
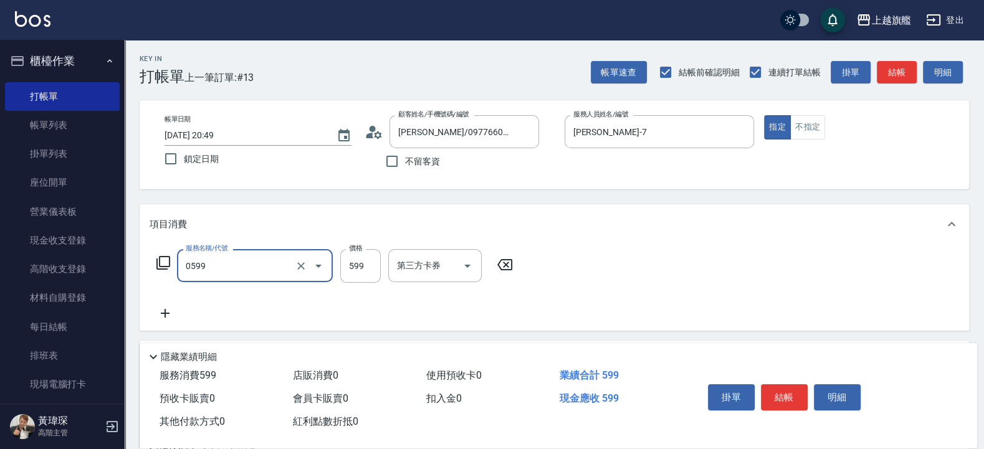
type input "去角質ITELY.(0599)"
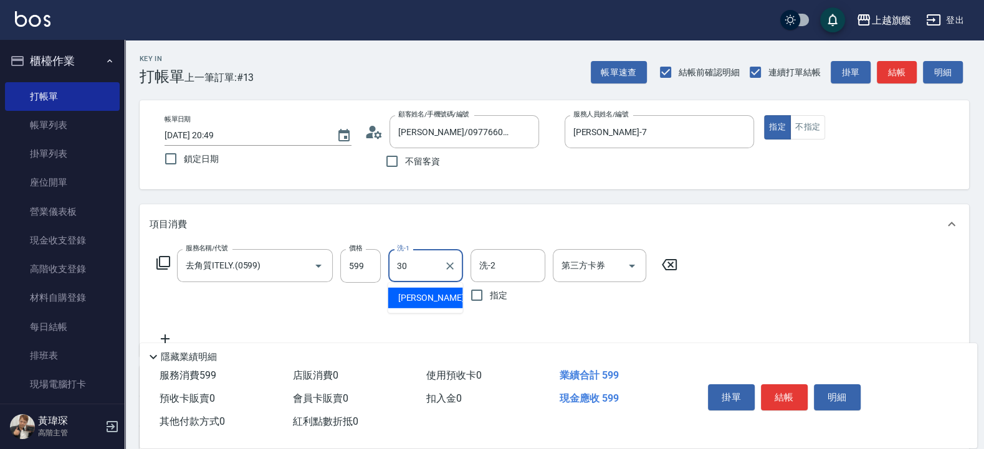
type input "[PERSON_NAME]-30"
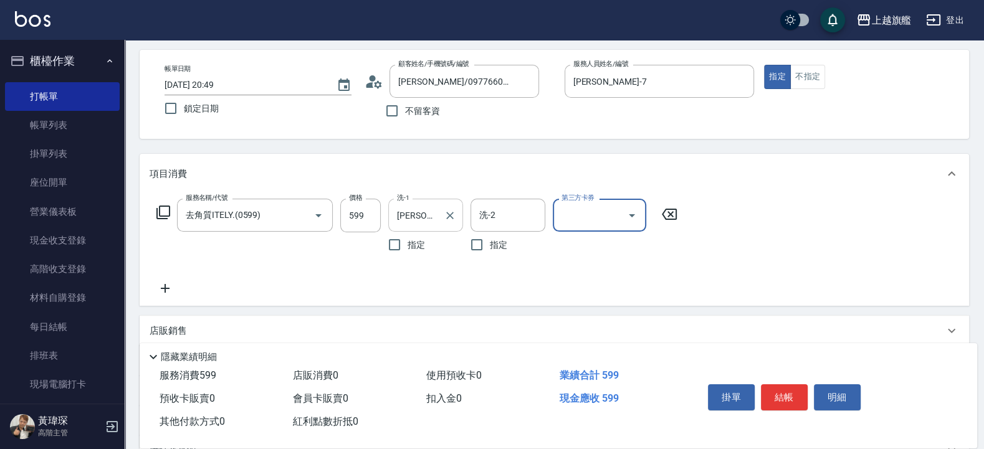
scroll to position [75, 0]
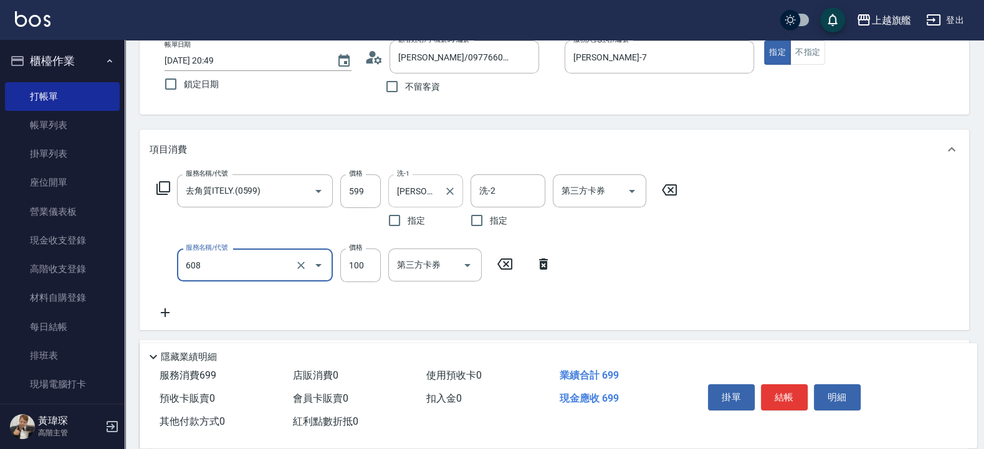
type input "專業/順護100(608)"
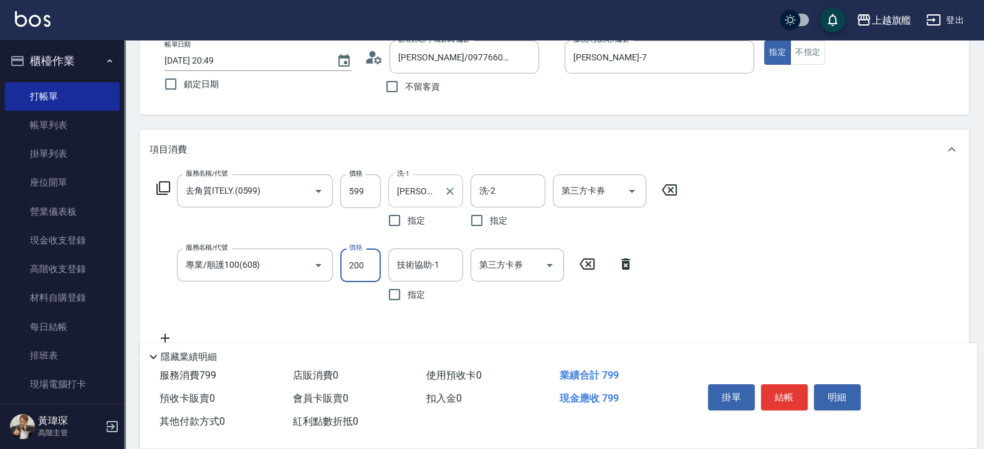
type input "200"
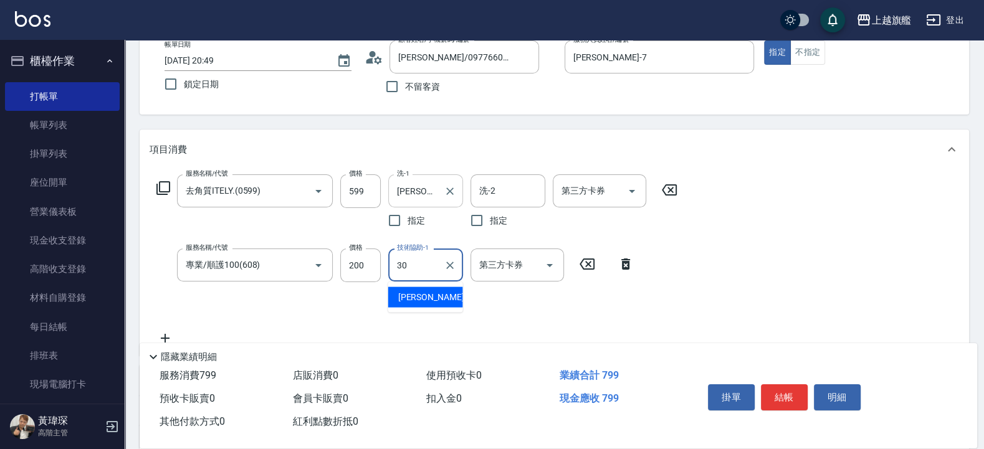
type input "[PERSON_NAME]-30"
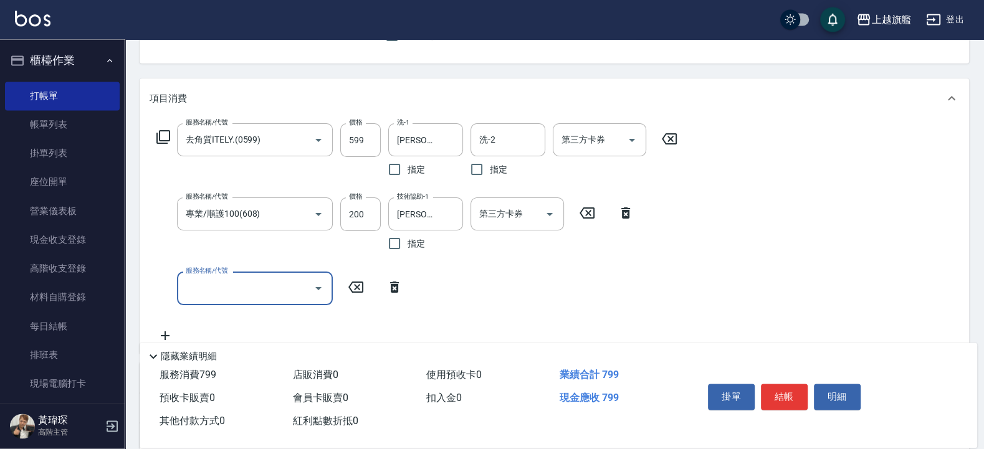
scroll to position [150, 0]
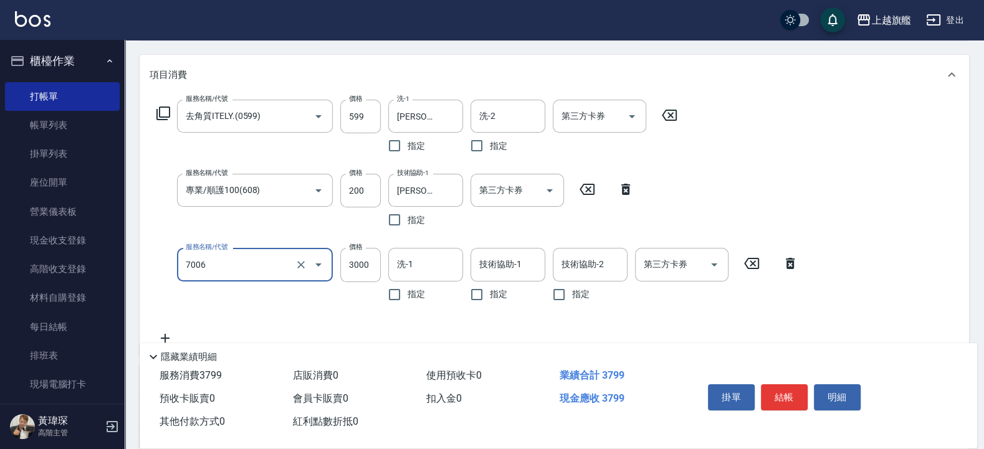
type input "重整(7006)"
type input "1001"
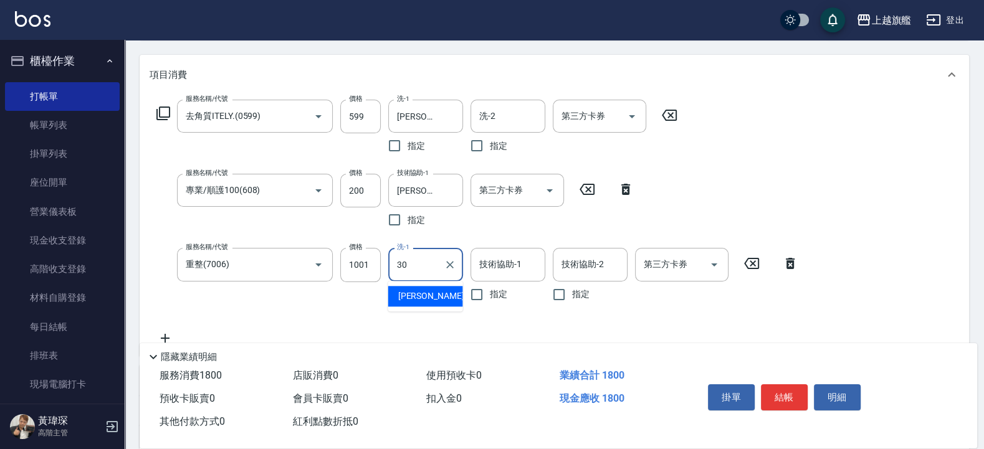
type input "[PERSON_NAME]-30"
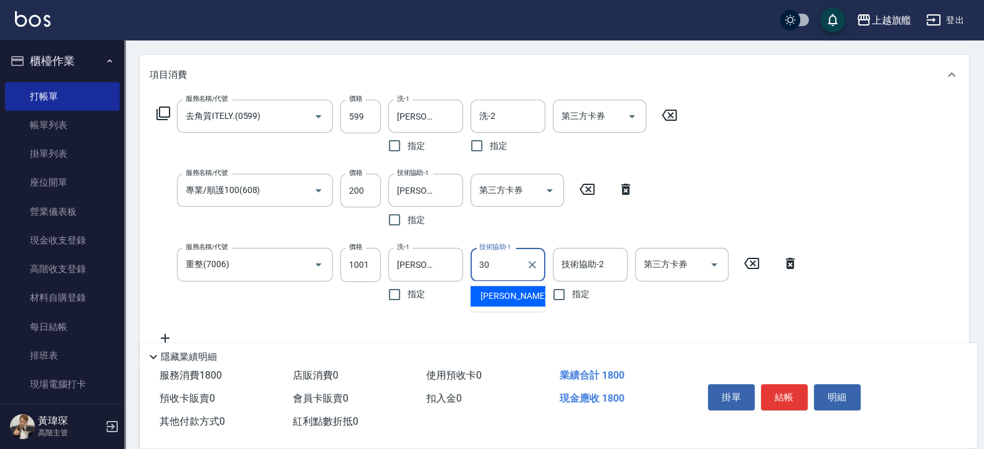
type input "[PERSON_NAME]-30"
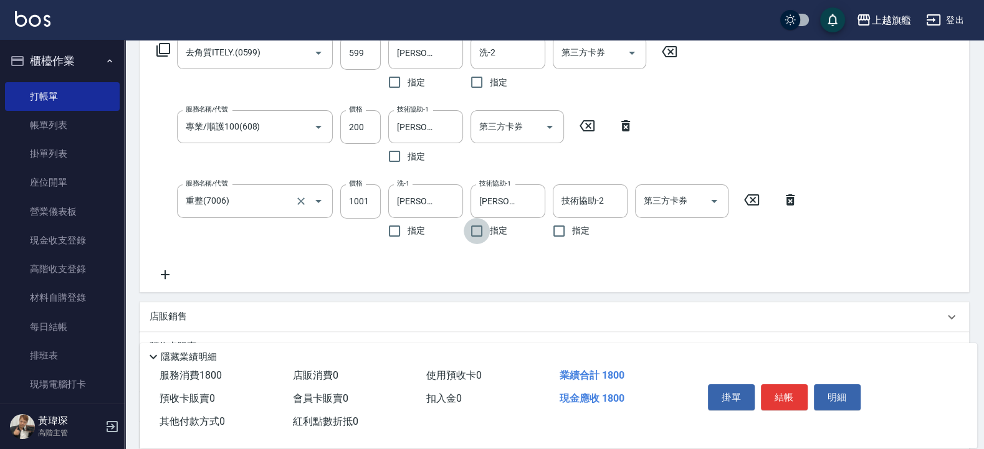
scroll to position [224, 0]
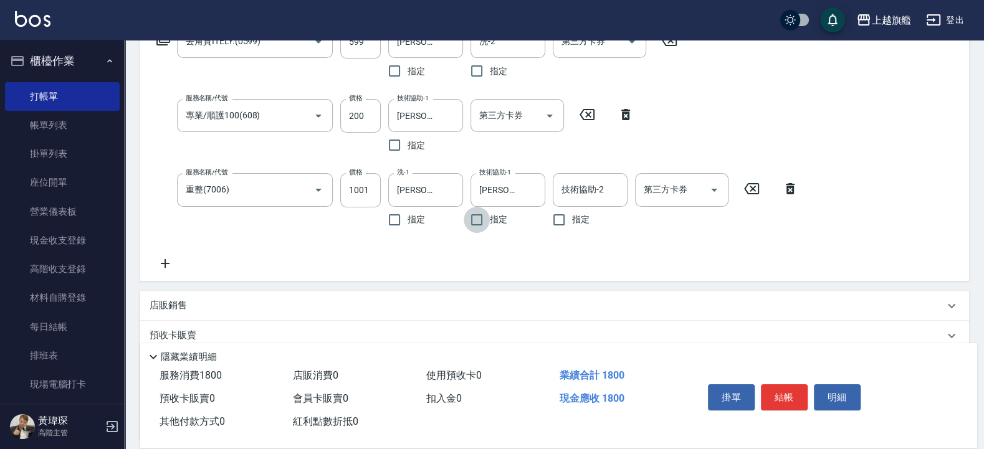
click at [159, 262] on icon at bounding box center [165, 263] width 31 height 15
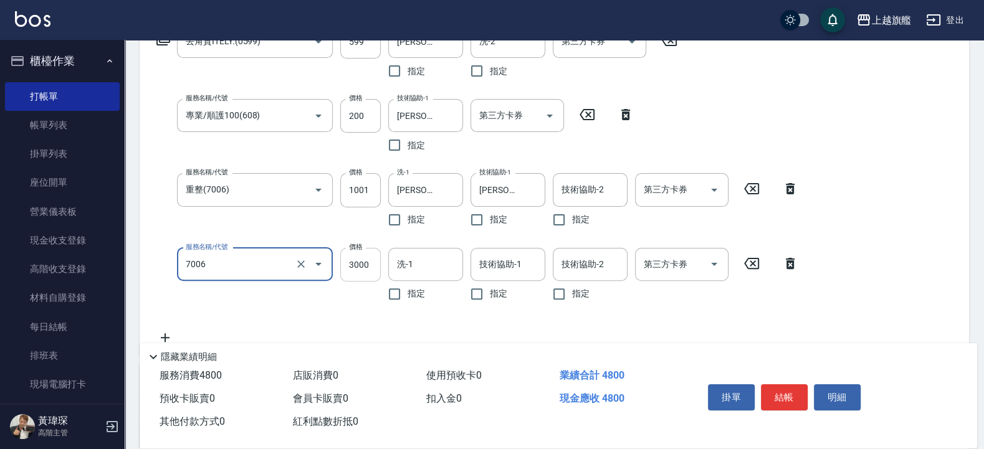
click at [366, 268] on input "3000" at bounding box center [360, 265] width 40 height 34
type input "重整(7006)"
type input "1999"
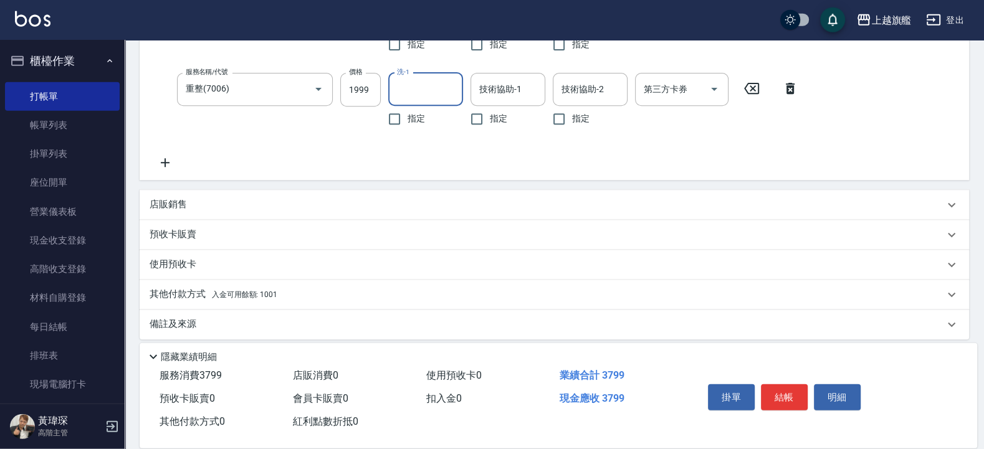
scroll to position [408, 0]
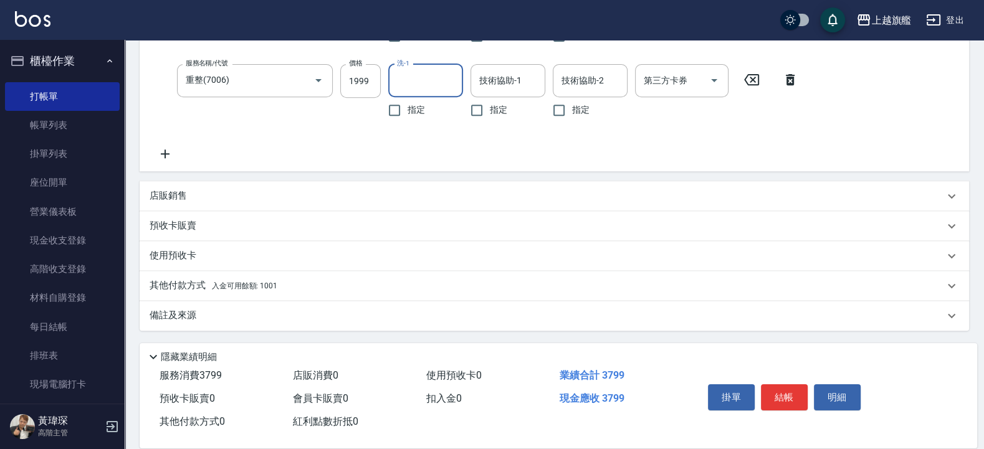
click at [187, 222] on p "預收卡販賣" at bounding box center [173, 225] width 47 height 13
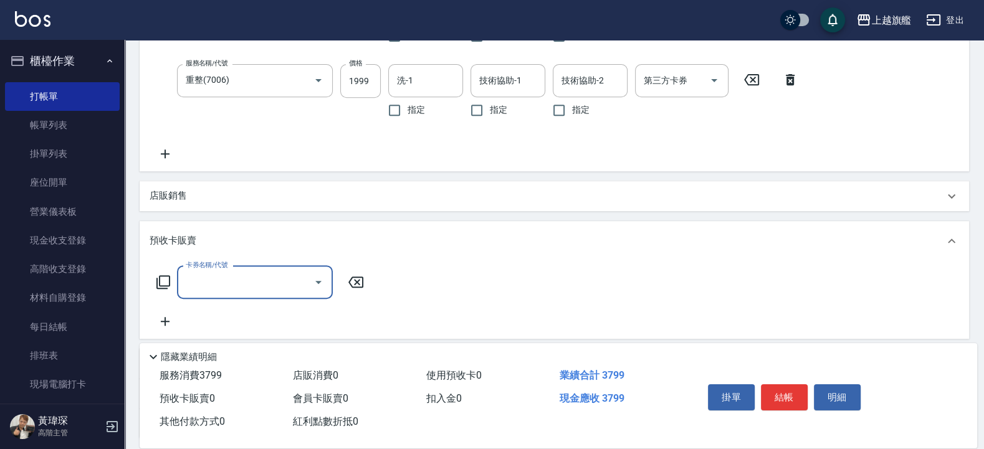
scroll to position [0, 0]
click at [228, 278] on input "卡券名稱/代號" at bounding box center [246, 283] width 126 height 22
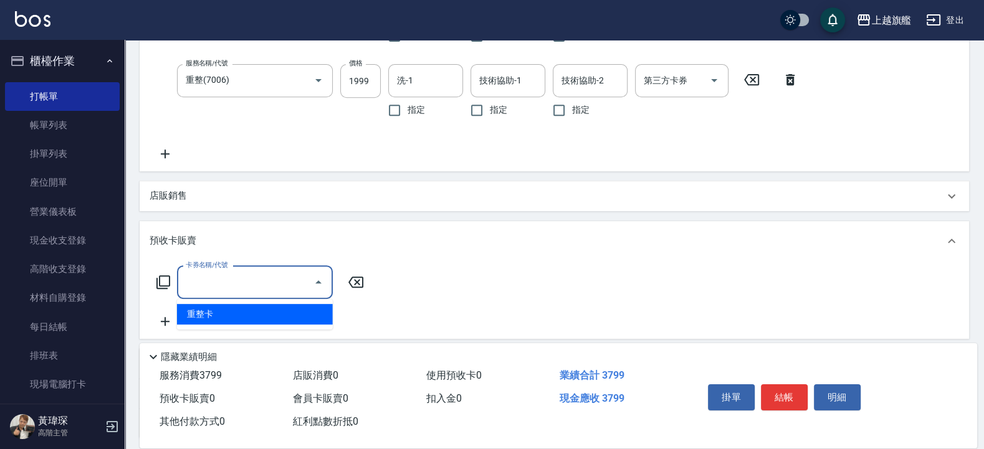
click at [221, 311] on span "重整卡" at bounding box center [255, 314] width 156 height 21
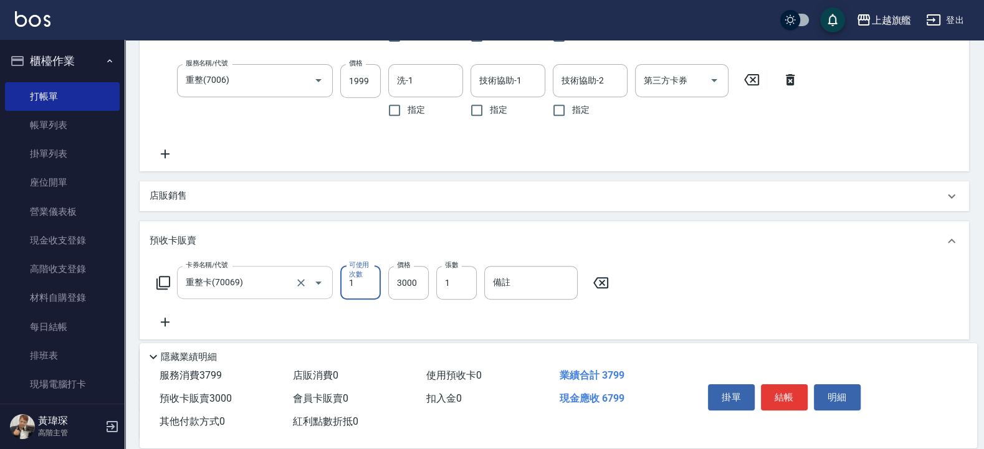
type input "重整卡(70069)"
type input "3"
type input "2600"
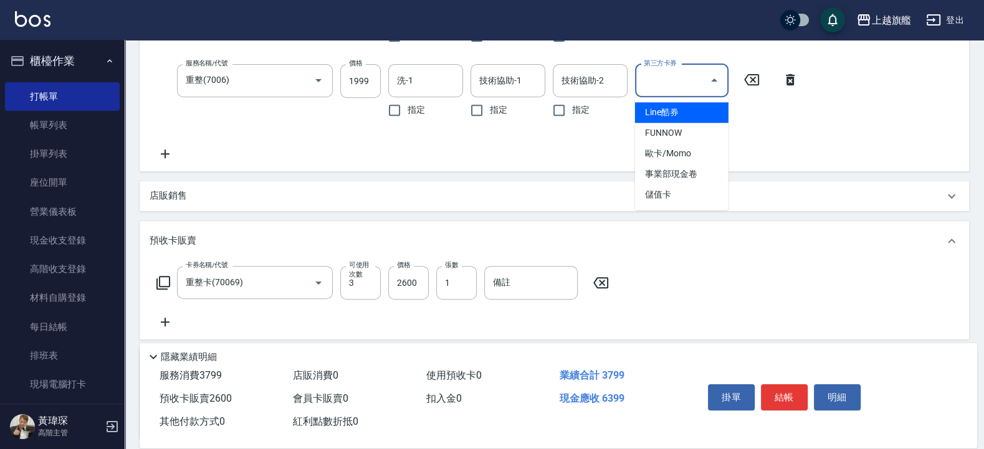
click at [691, 80] on input "第三方卡券" at bounding box center [672, 81] width 64 height 22
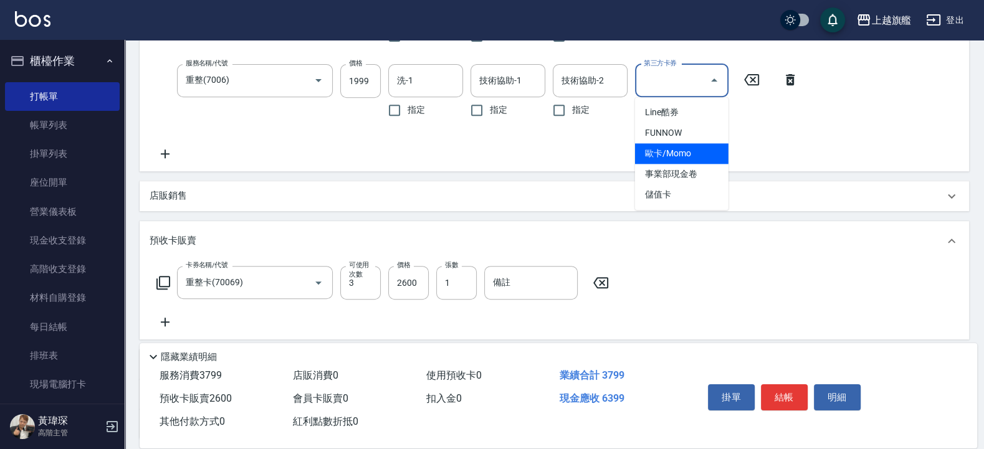
click at [822, 163] on div "服務名稱/代號 去角質ITELY.(0599) 服務名稱/代號 價格 599 價格 洗-1 [PERSON_NAME]-30 洗-1 指定 洗-2 洗-2 指…" at bounding box center [554, 3] width 829 height 335
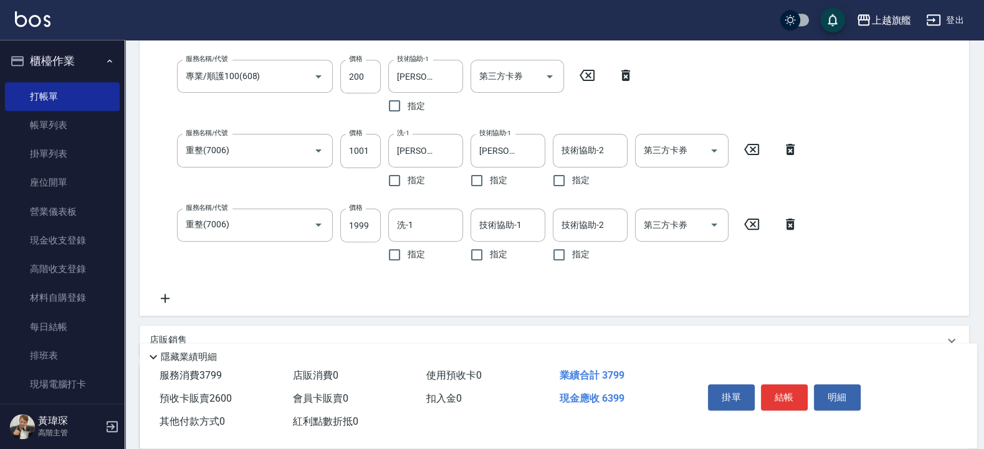
scroll to position [259, 0]
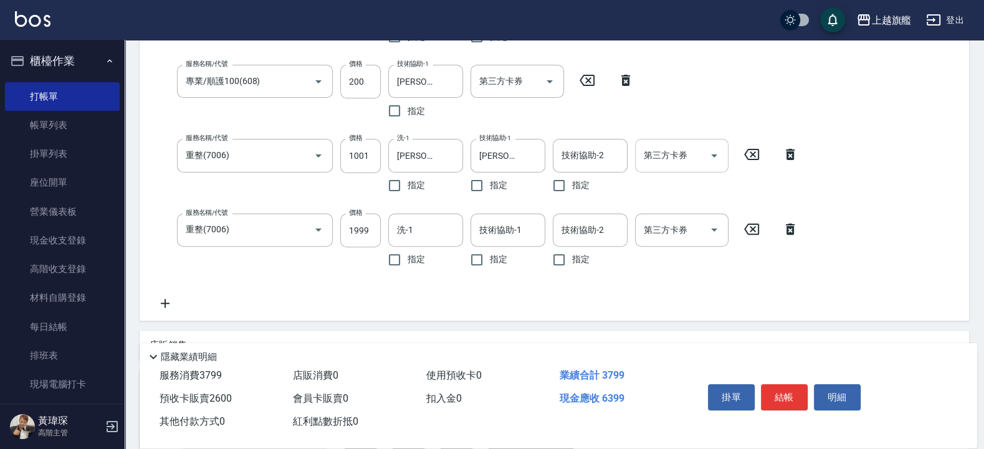
click at [681, 155] on input "第三方卡券" at bounding box center [672, 156] width 64 height 22
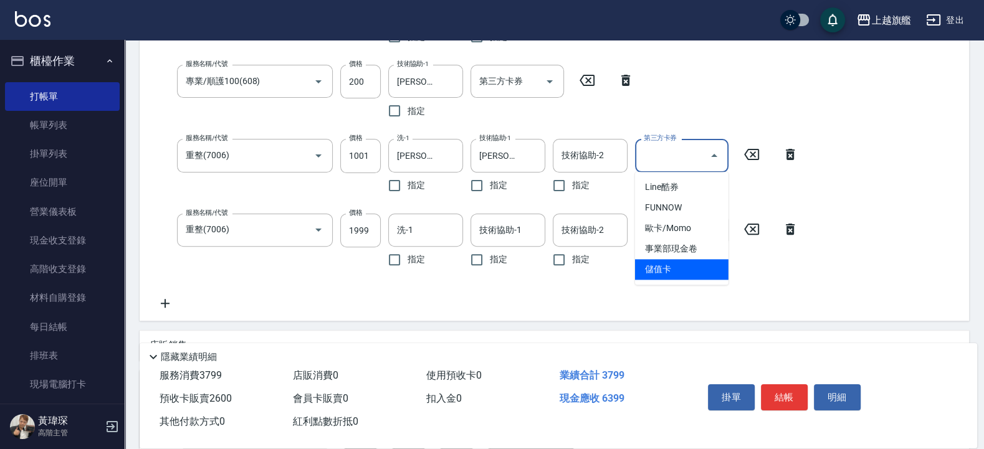
click at [647, 270] on span "儲值卡" at bounding box center [681, 269] width 93 height 21
type input "儲值卡"
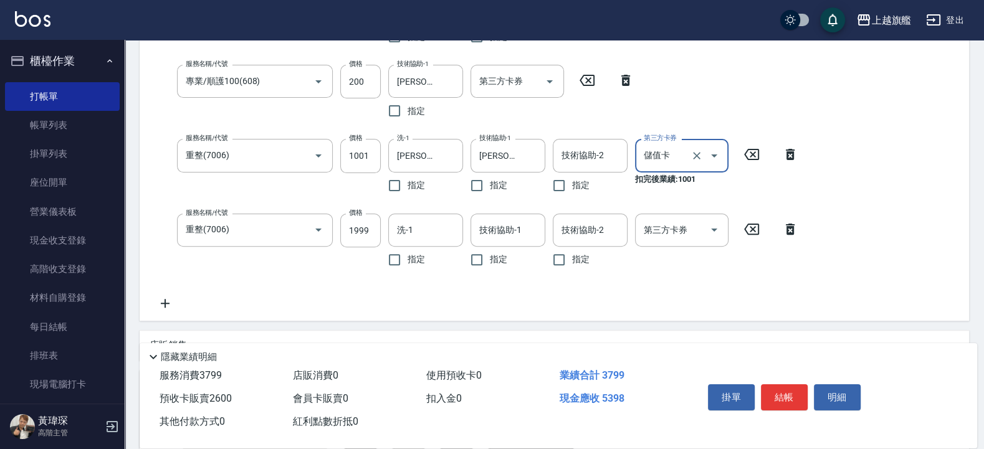
scroll to position [517, 0]
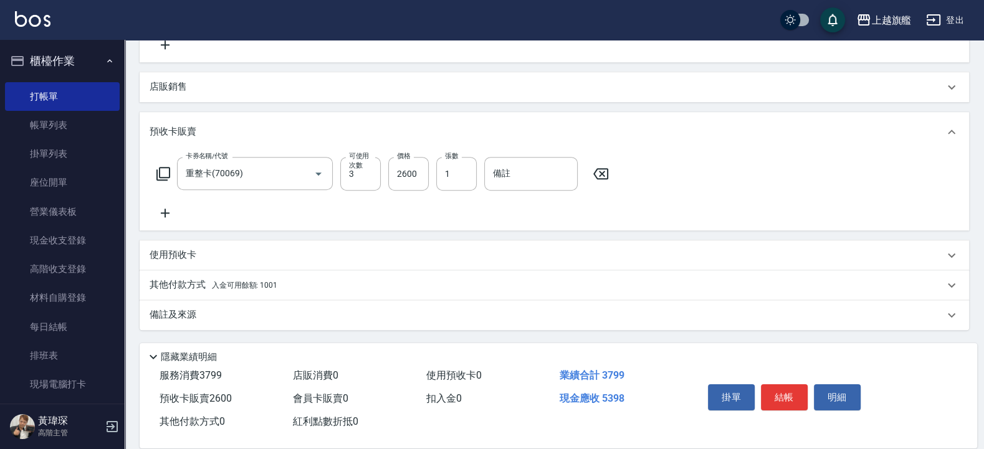
click at [252, 279] on p "其他付款方式 入金可用餘額: 1001" at bounding box center [214, 285] width 128 height 14
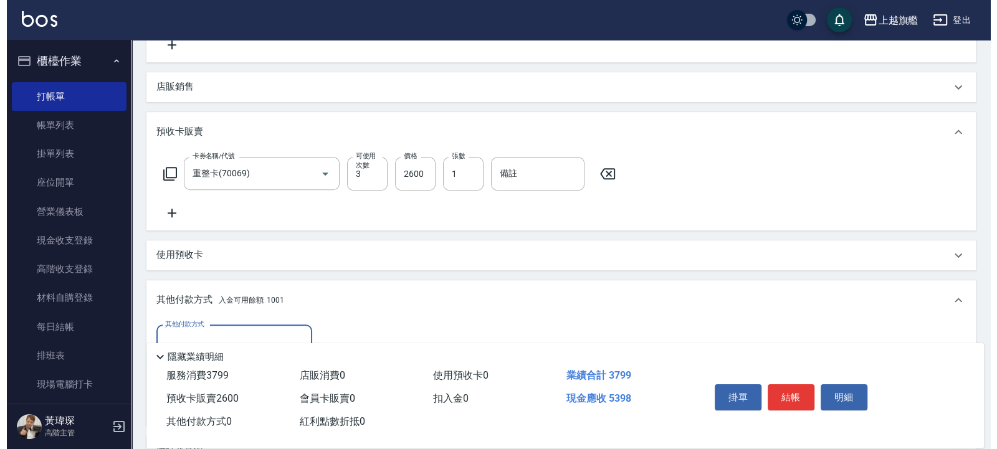
scroll to position [0, 0]
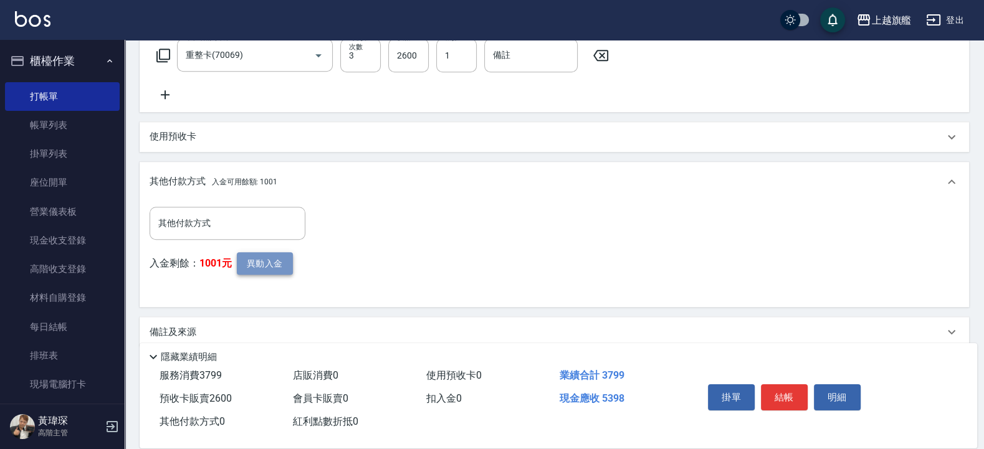
click at [270, 259] on button "異動入金" at bounding box center [265, 263] width 56 height 23
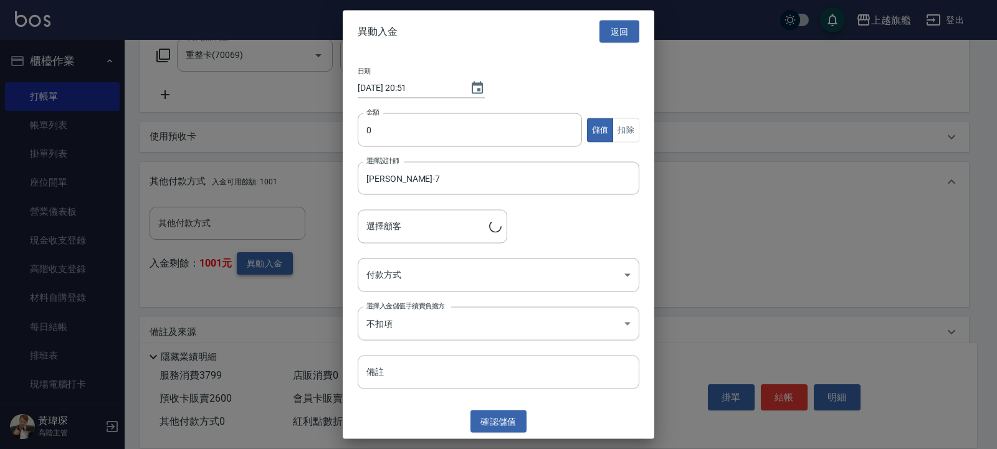
type input "[PERSON_NAME]/0977660910"
drag, startPoint x: 457, startPoint y: 128, endPoint x: 467, endPoint y: 130, distance: 10.1
click at [462, 130] on input "0" at bounding box center [470, 130] width 224 height 34
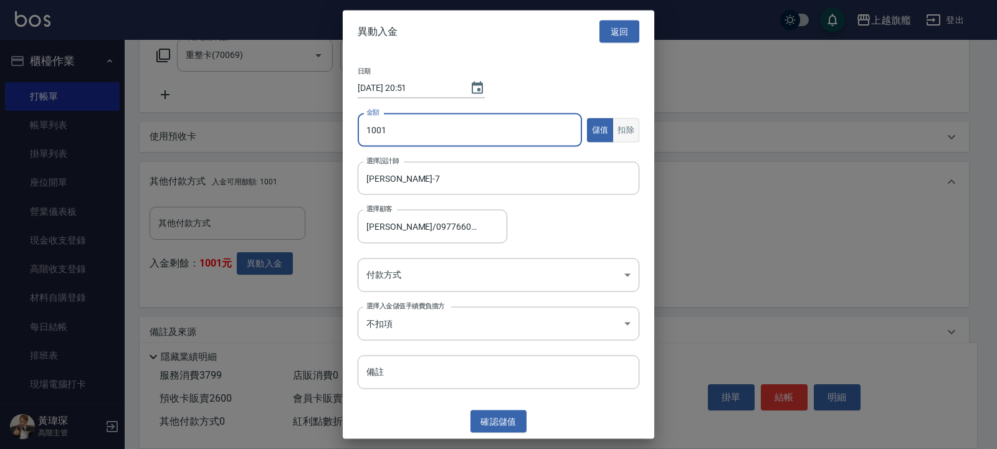
type input "1001"
click at [622, 131] on button "扣除" at bounding box center [625, 130] width 27 height 24
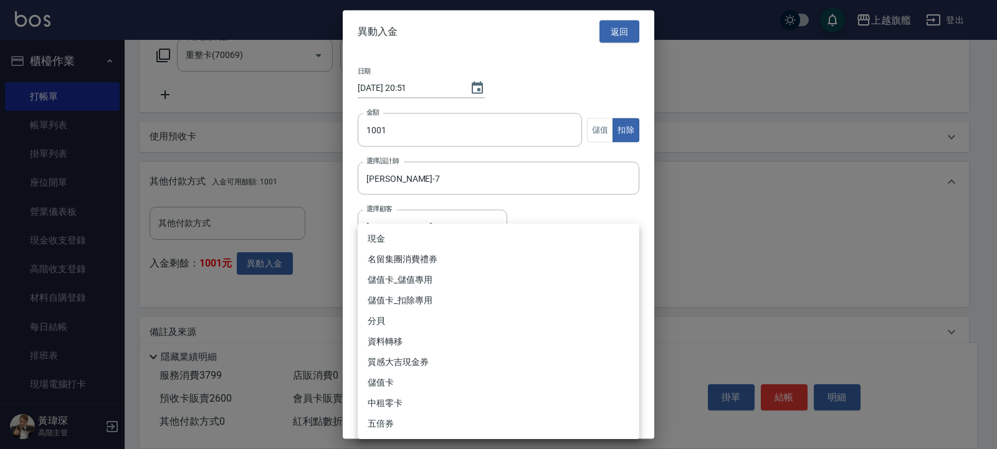
click at [392, 297] on li "儲值卡_扣除專用" at bounding box center [499, 300] width 282 height 21
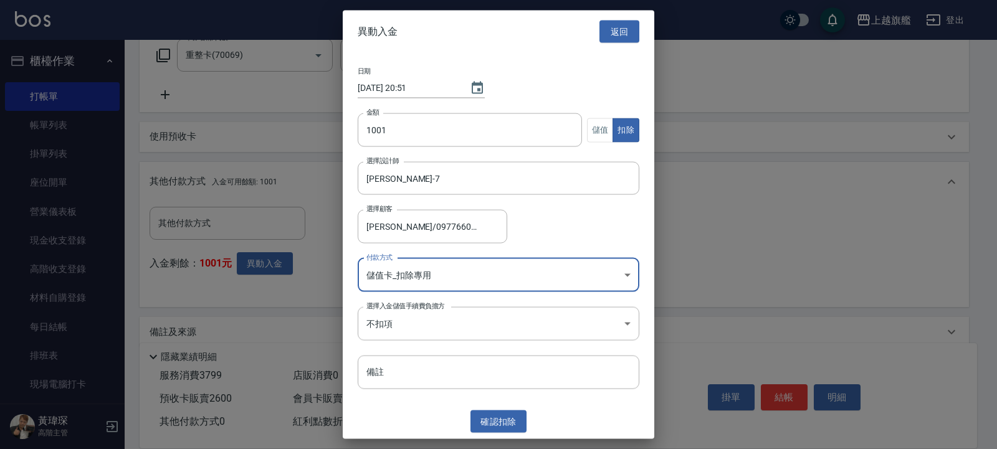
type input "儲值卡_扣除專用"
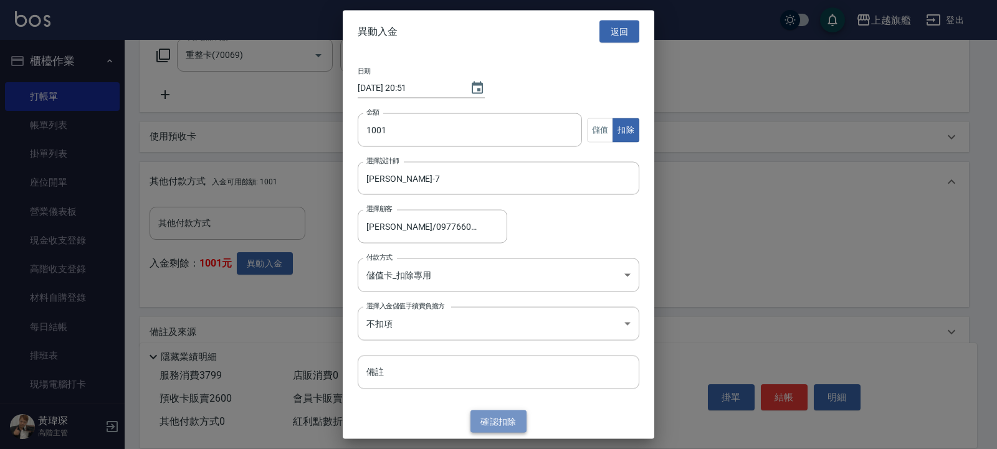
click at [492, 413] on button "確認 扣除" at bounding box center [498, 421] width 56 height 23
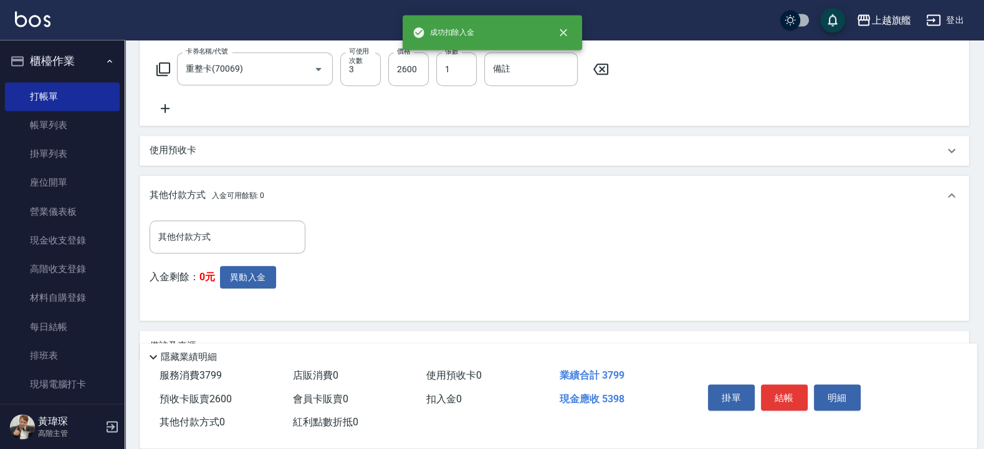
scroll to position [652, 0]
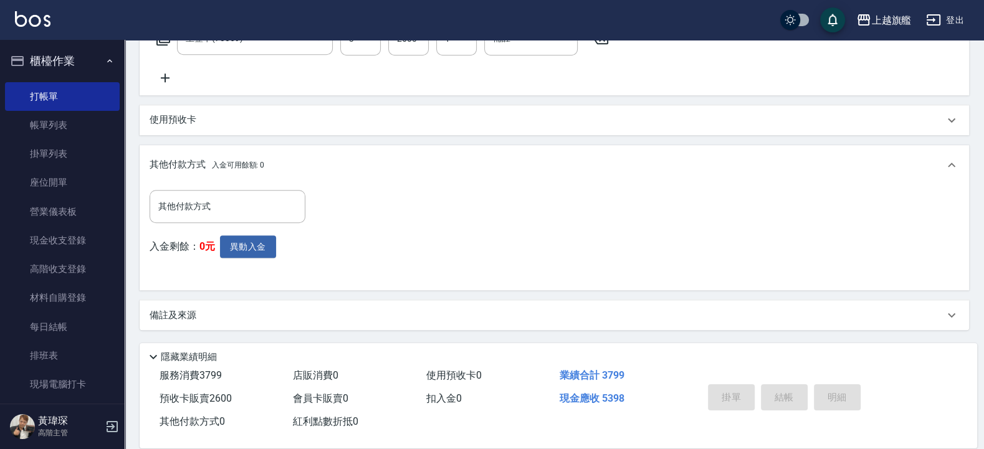
type input "[DATE] 20:51"
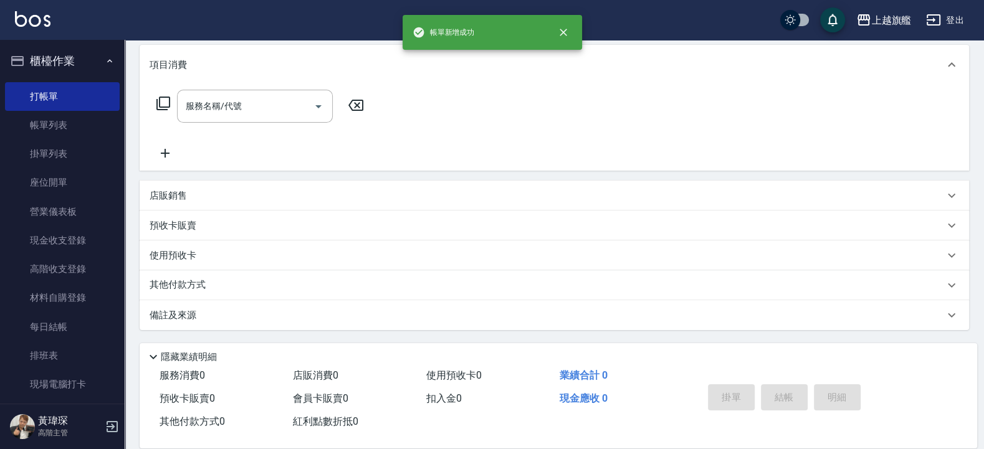
scroll to position [0, 0]
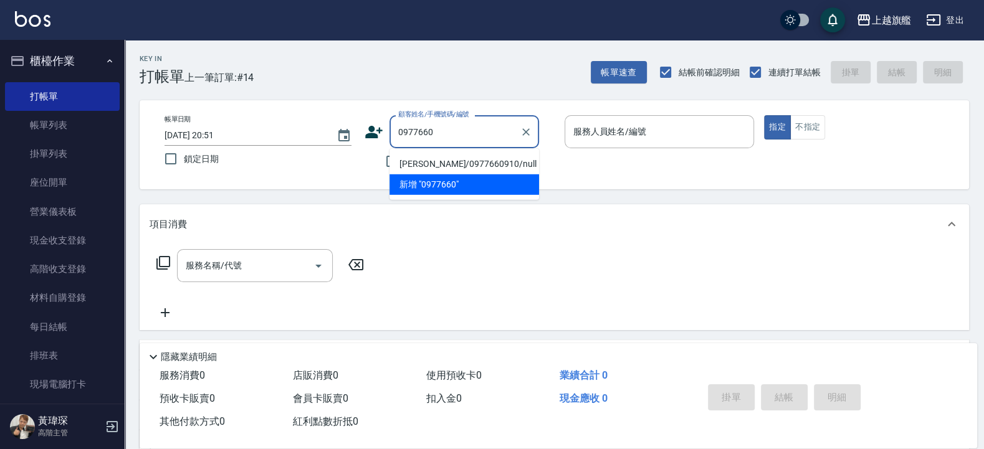
click at [482, 156] on li "[PERSON_NAME]/0977660910/null" at bounding box center [464, 164] width 150 height 21
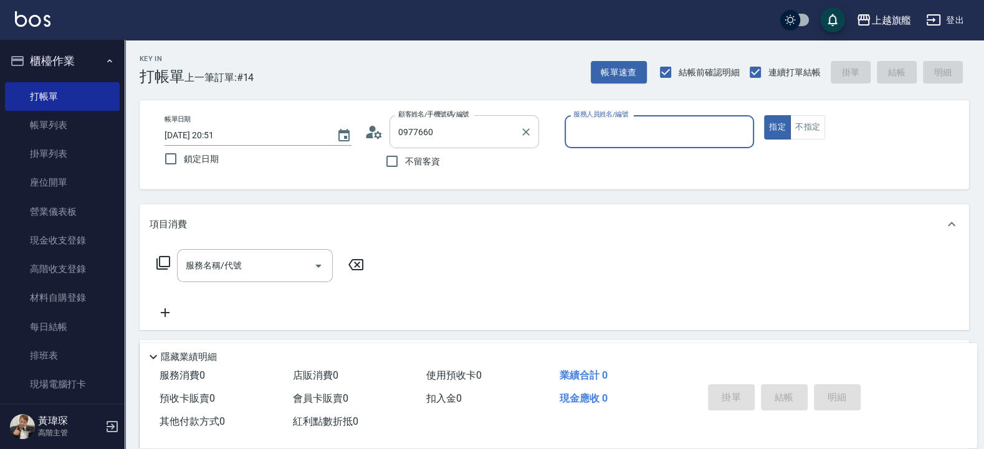
type input "[PERSON_NAME]/0977660910/null"
type input "[PERSON_NAME]-7"
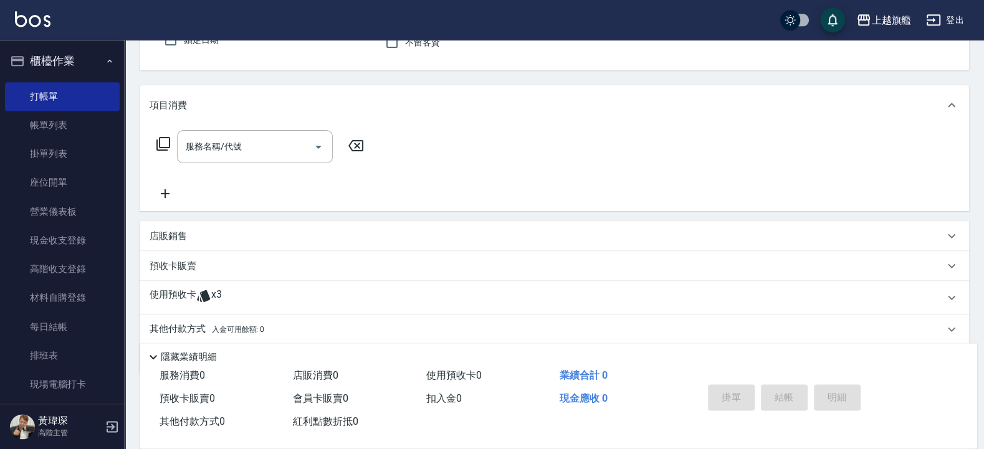
scroll to position [150, 0]
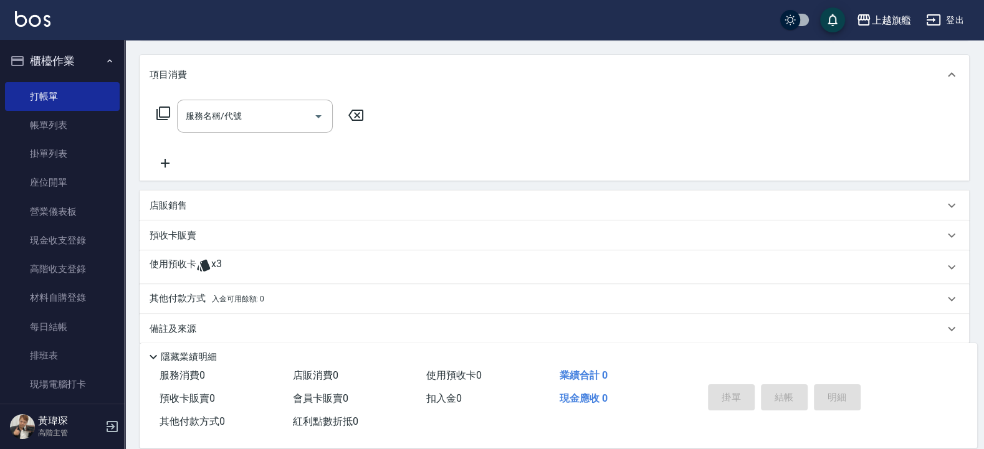
click at [232, 257] on div "使用預收卡 x3" at bounding box center [554, 267] width 829 height 34
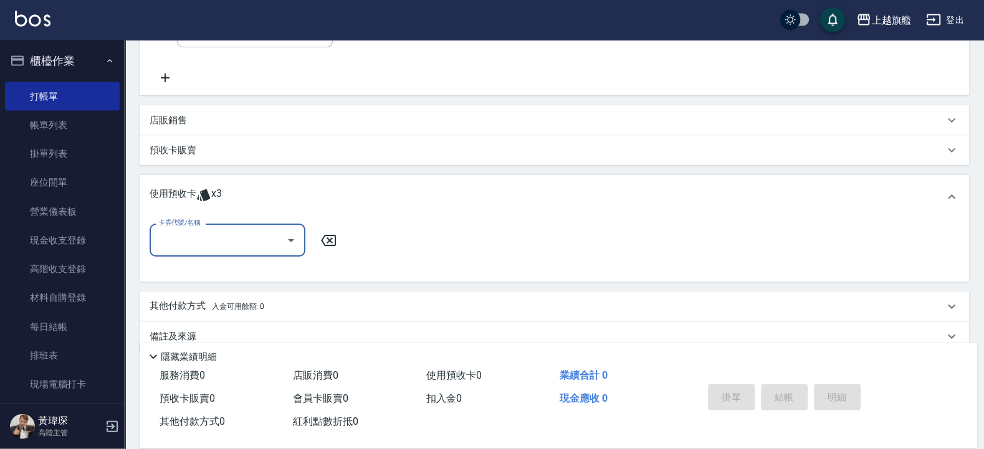
scroll to position [254, 0]
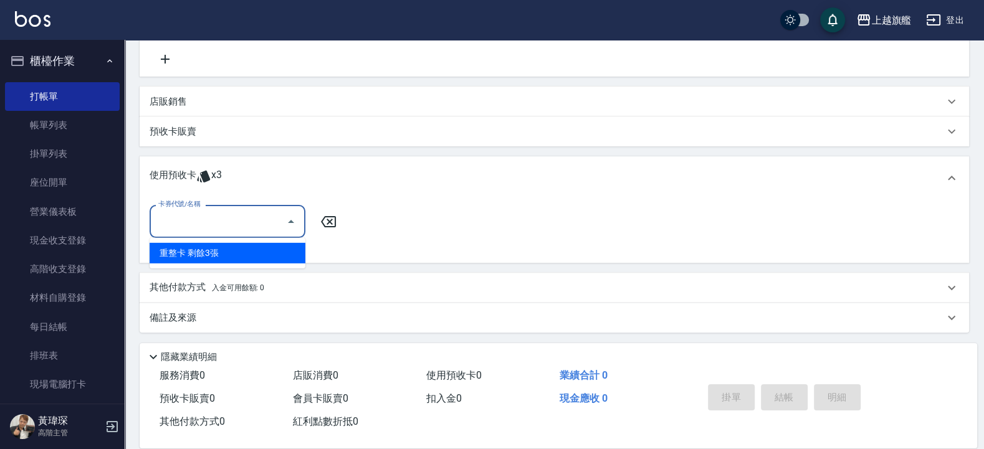
click at [232, 223] on input "卡券代號/名稱" at bounding box center [218, 222] width 126 height 22
click at [219, 250] on div "重整卡 剩餘3張" at bounding box center [228, 253] width 156 height 21
type input "重整卡"
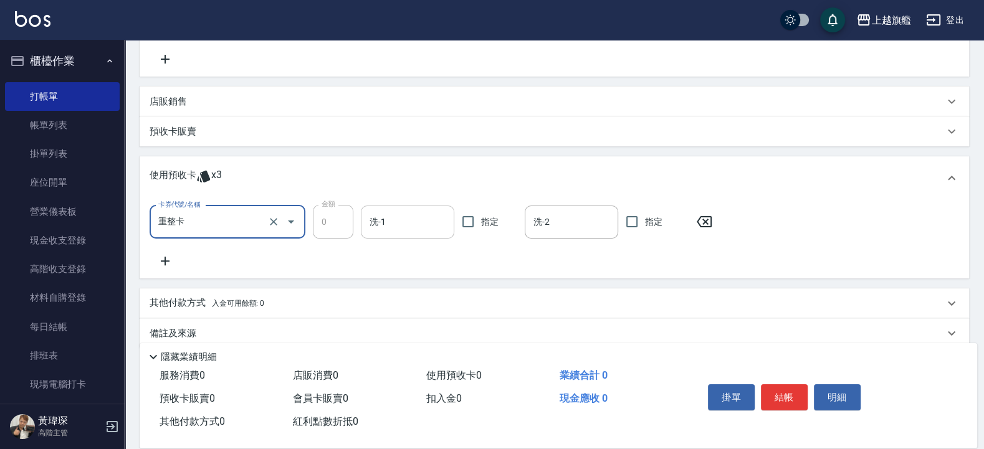
click at [437, 221] on input "洗-1" at bounding box center [407, 222] width 82 height 22
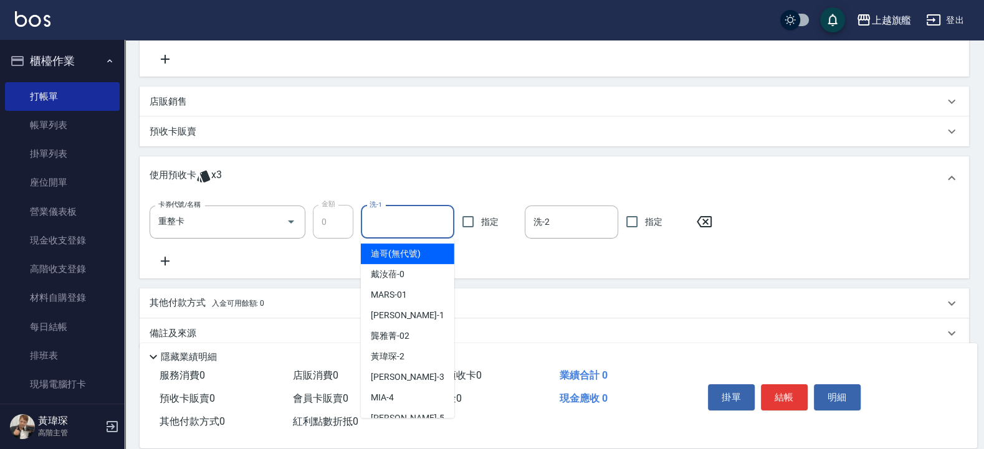
type input "7"
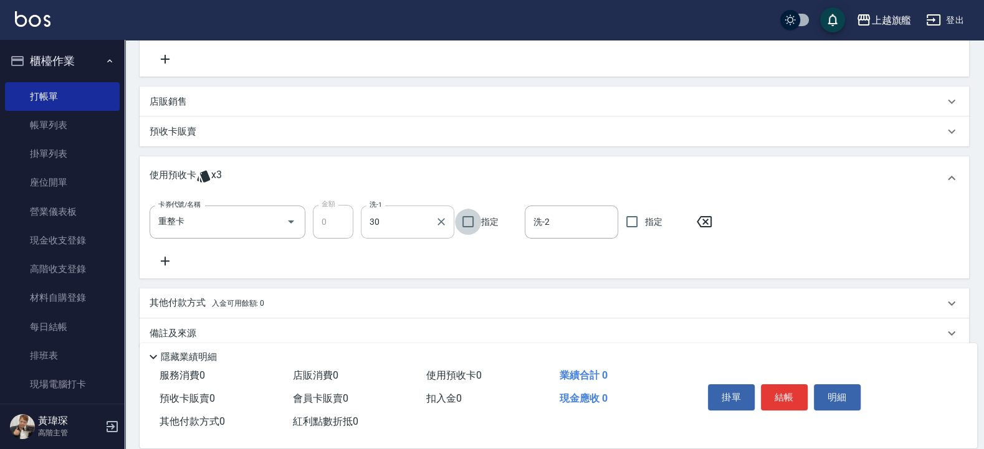
type input "[PERSON_NAME]-30"
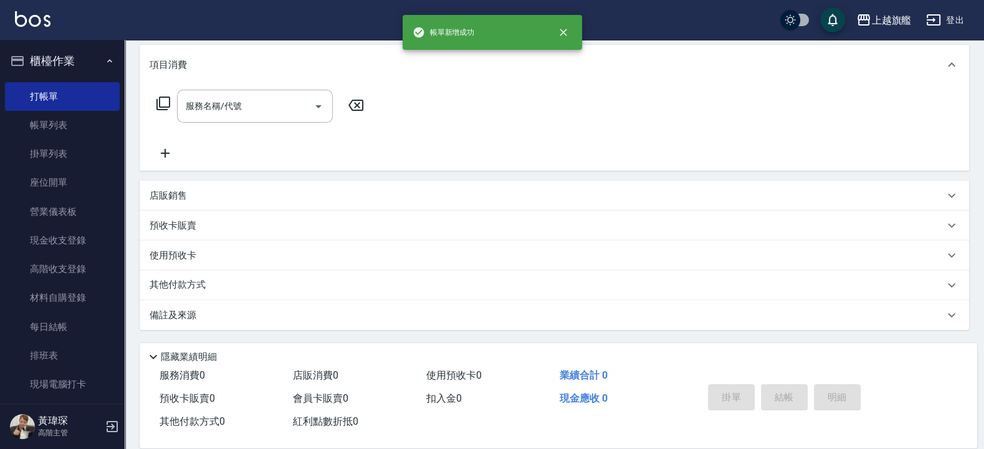
type input "[DATE] 20:52"
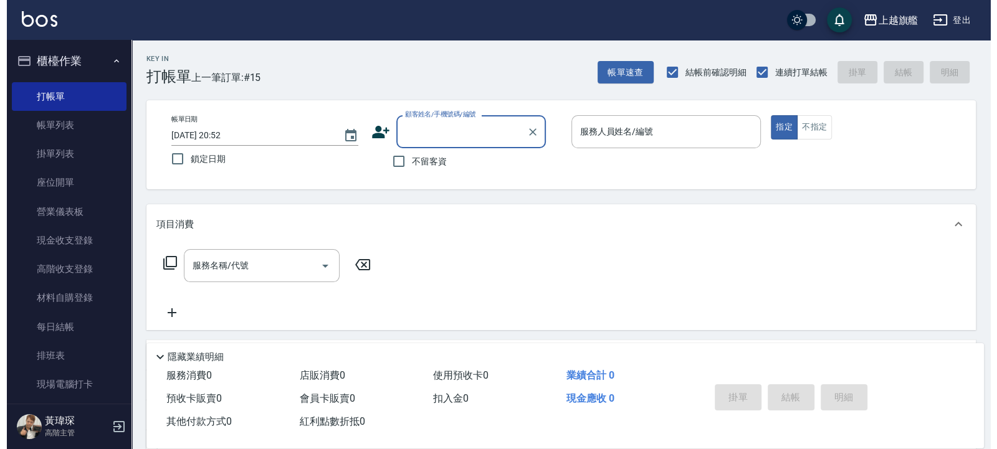
scroll to position [75, 0]
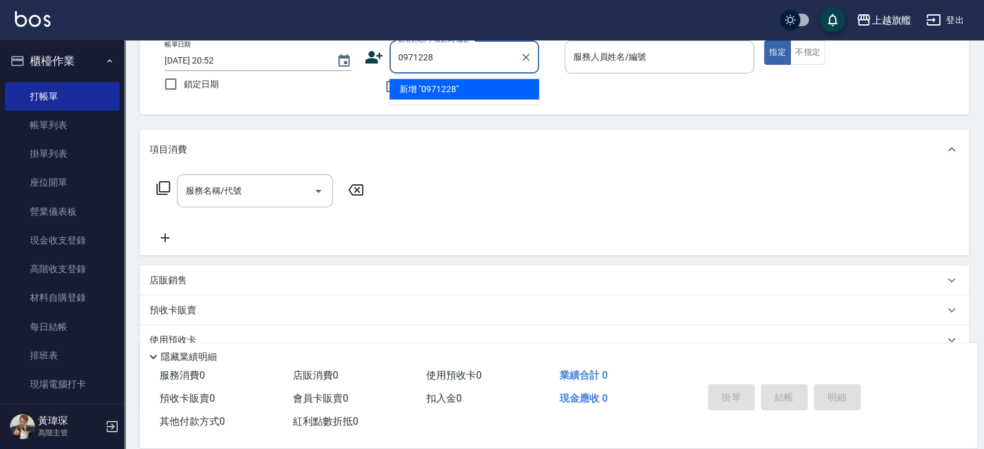
type input "0971228"
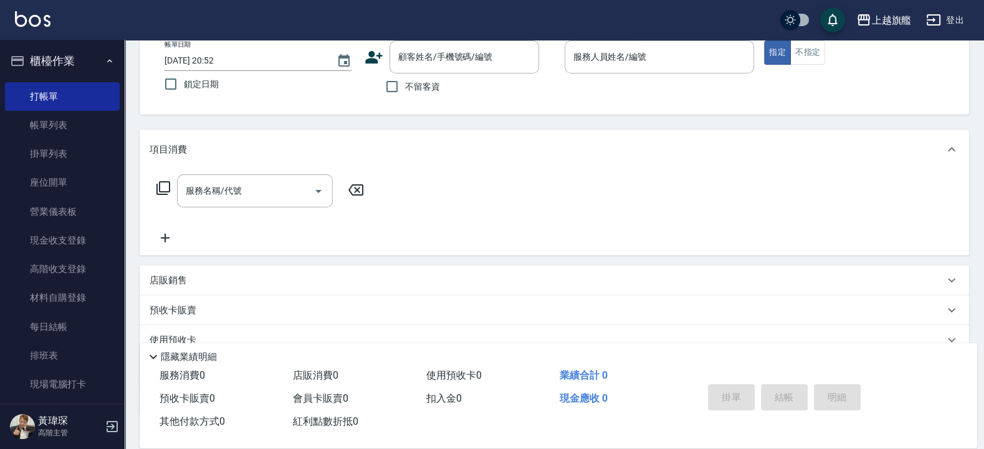
click at [379, 54] on icon at bounding box center [373, 57] width 17 height 12
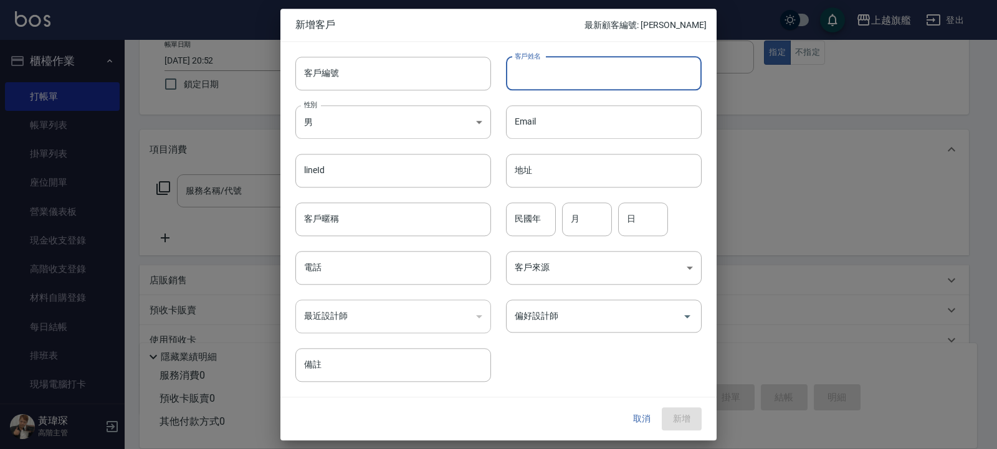
click at [604, 69] on input "客戶姓名" at bounding box center [604, 74] width 196 height 34
type input "x"
type input "[PERSON_NAME]"
click at [554, 318] on input "偏好設計師" at bounding box center [594, 316] width 166 height 22
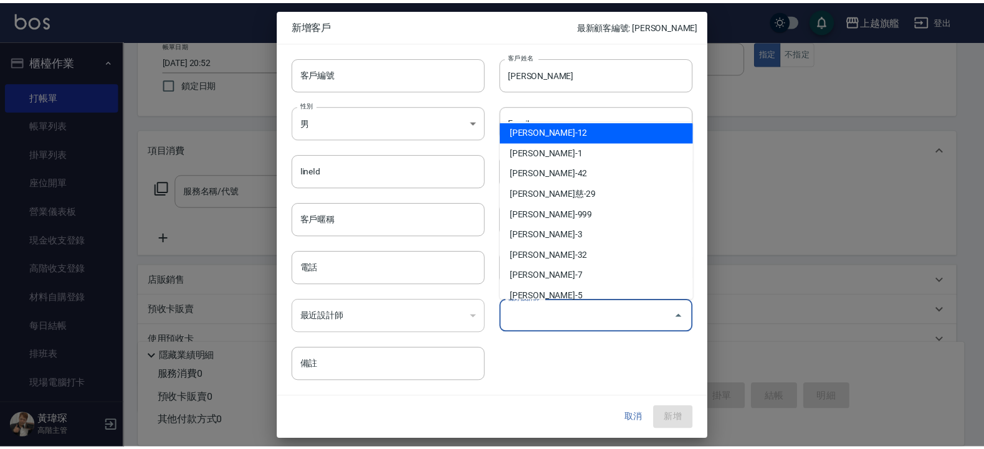
scroll to position [131, 0]
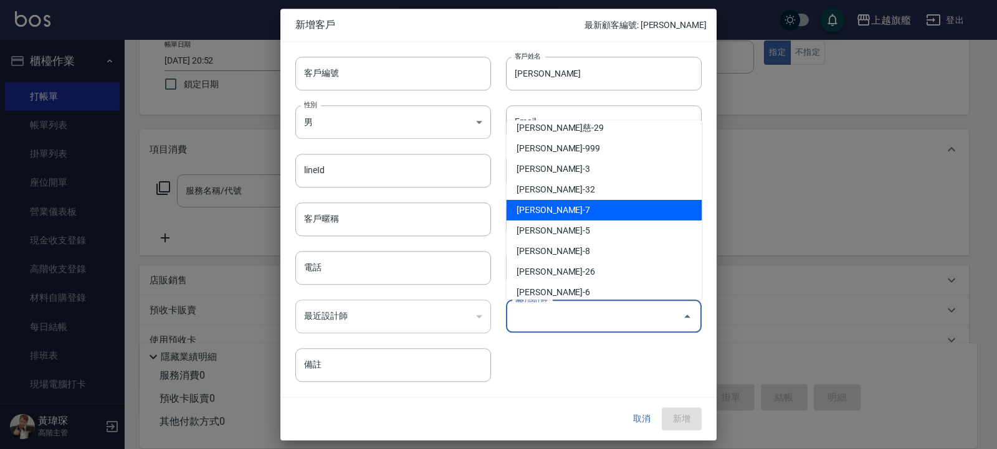
click at [547, 211] on li "[PERSON_NAME]-7" at bounding box center [605, 210] width 196 height 21
type input "[PERSON_NAME]"
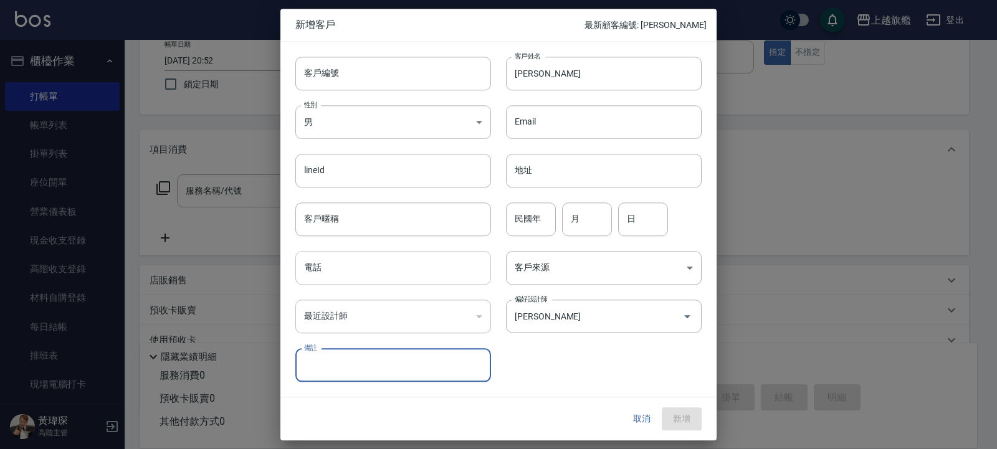
click at [350, 270] on input "電話" at bounding box center [393, 268] width 196 height 34
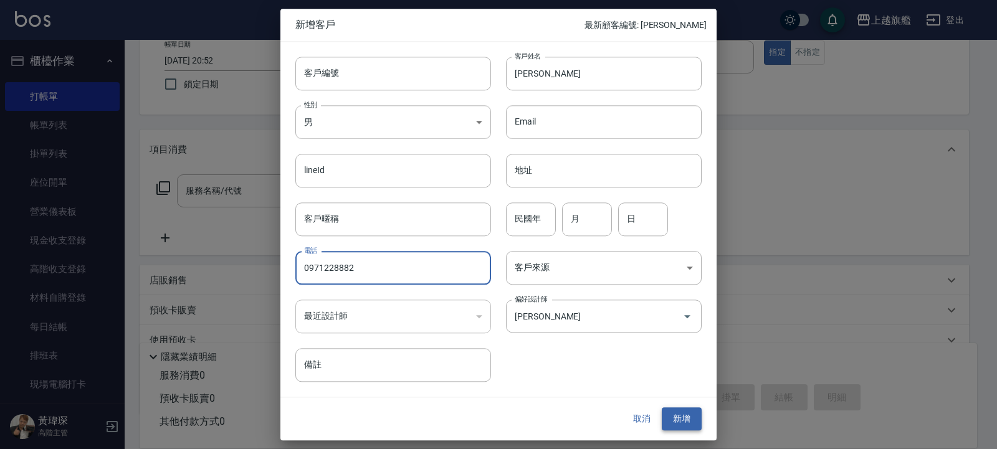
type input "0971228882"
click at [697, 410] on button "新增" at bounding box center [682, 419] width 40 height 23
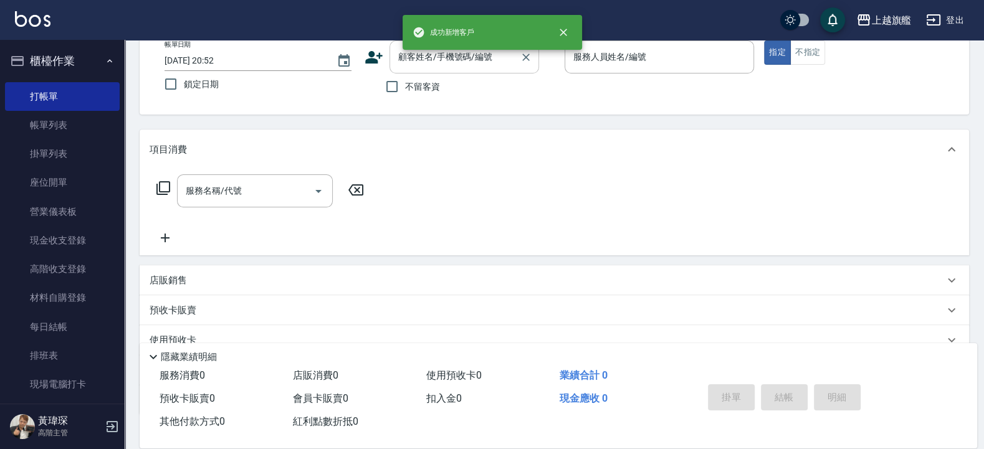
click at [447, 59] on input "顧客姓名/手機號碼/編號" at bounding box center [455, 57] width 120 height 22
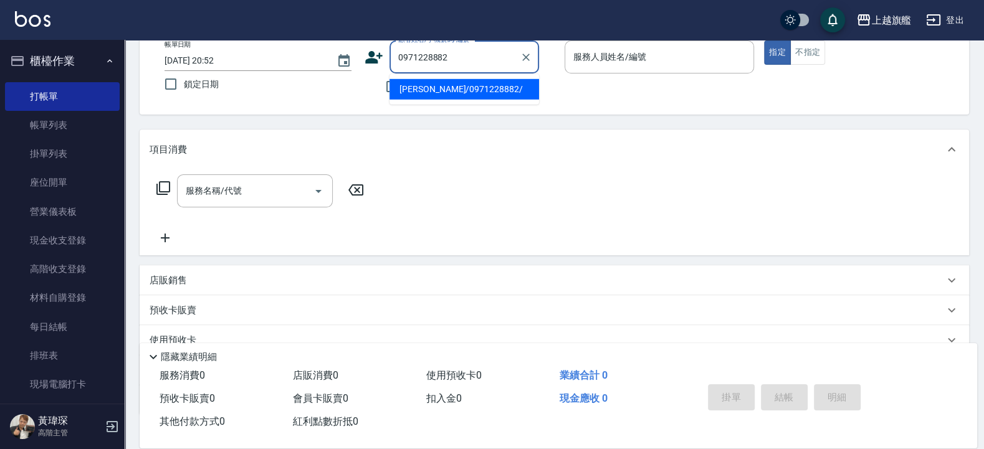
type input "[PERSON_NAME]/0971228882/"
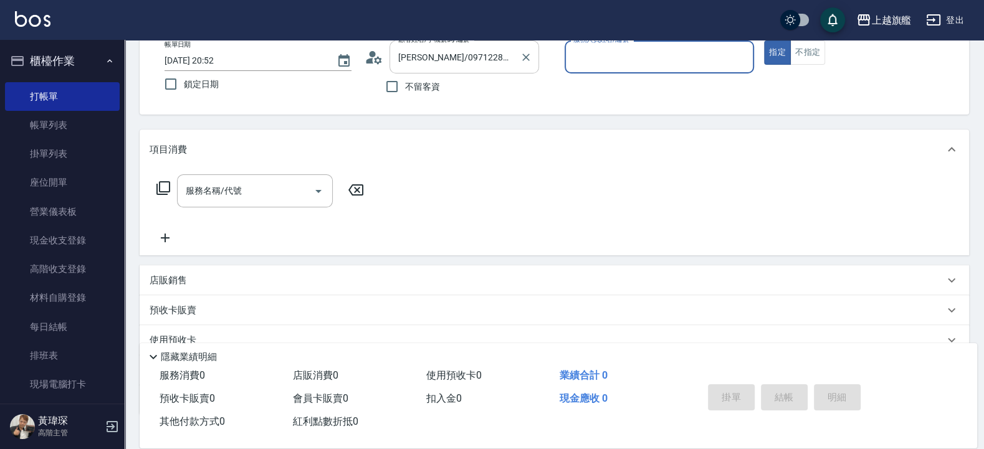
type input "[PERSON_NAME]-7"
click at [764, 40] on button "指定" at bounding box center [777, 52] width 27 height 24
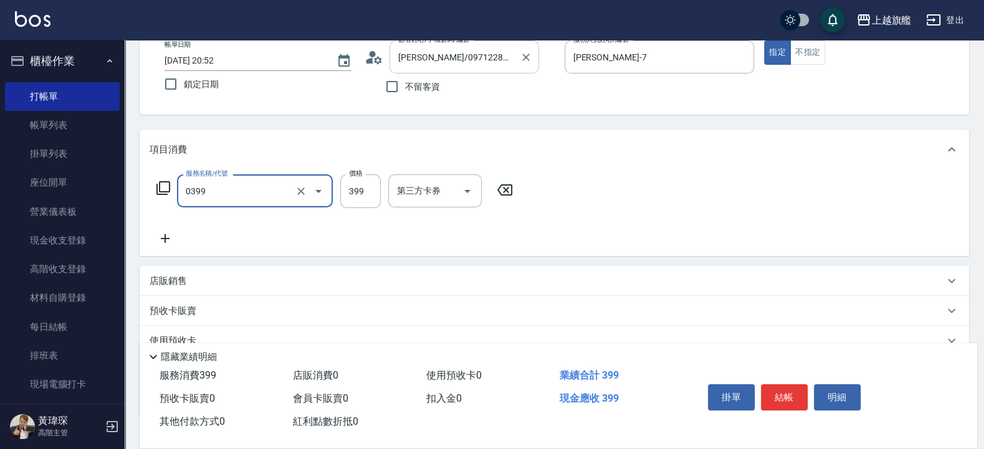
type input "海鹽SPA(0399)"
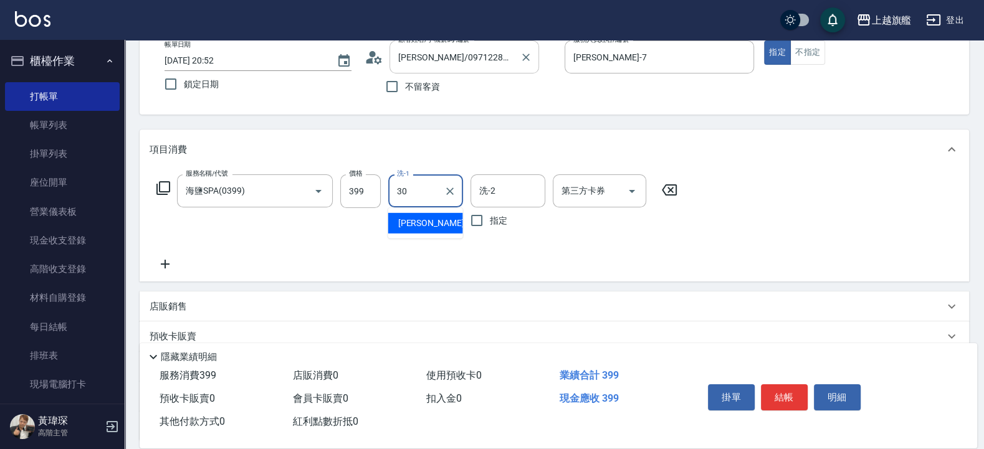
type input "[PERSON_NAME]-30"
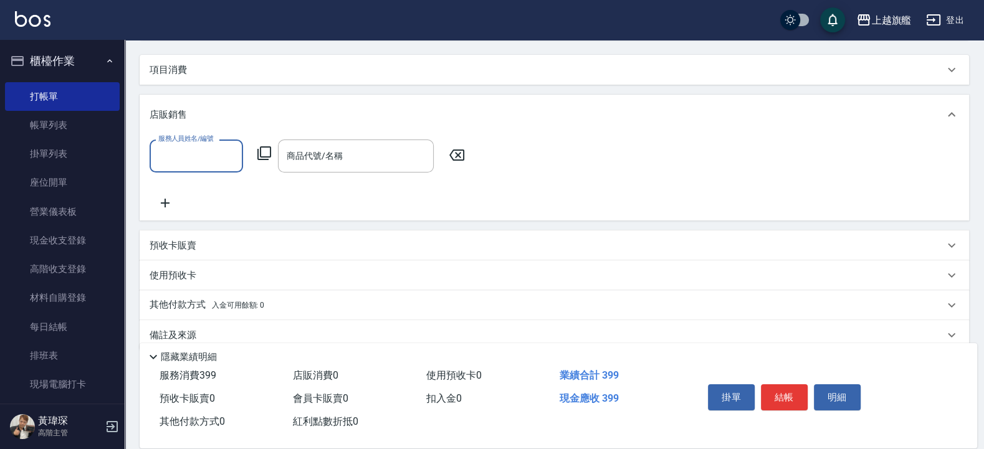
scroll to position [0, 0]
type input "[PERSON_NAME]-7"
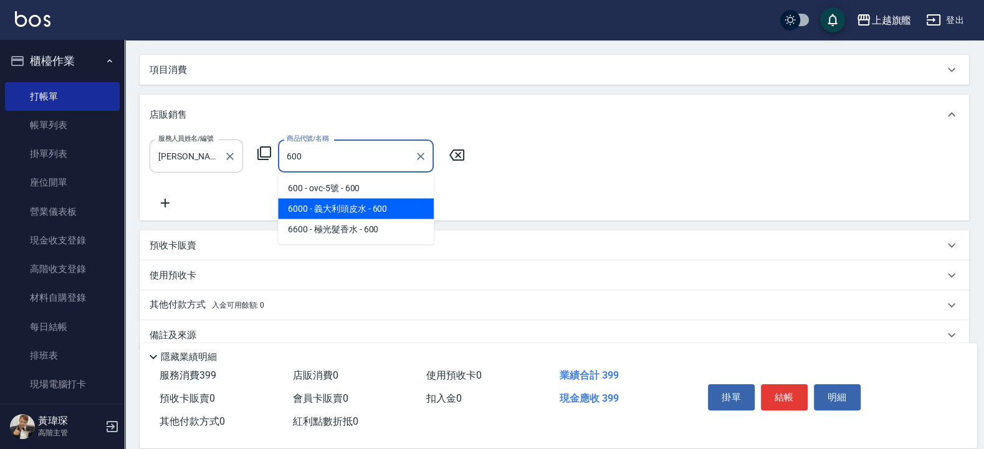
type input "義大利頭皮水"
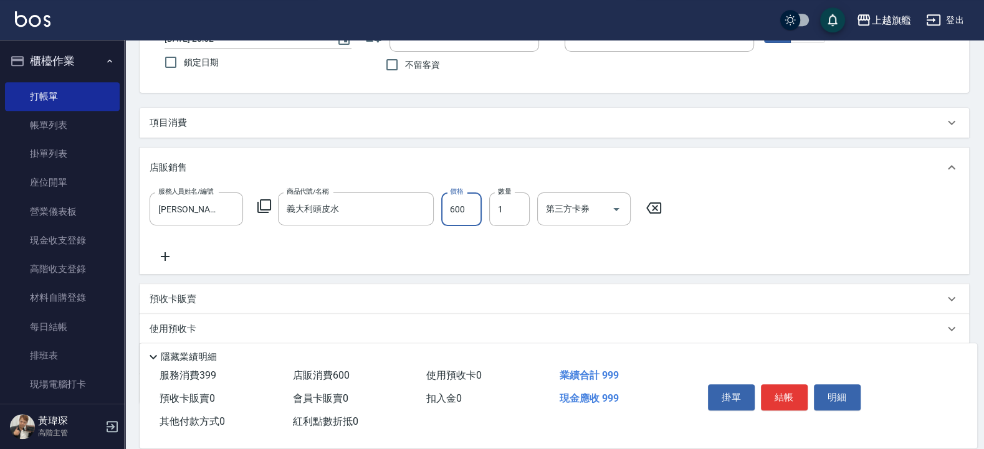
scroll to position [75, 0]
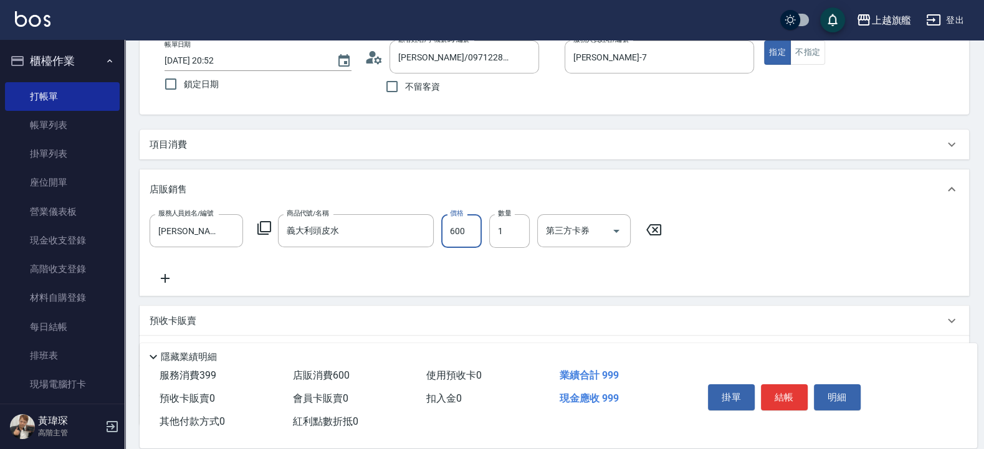
click at [186, 141] on p "項目消費" at bounding box center [168, 144] width 37 height 13
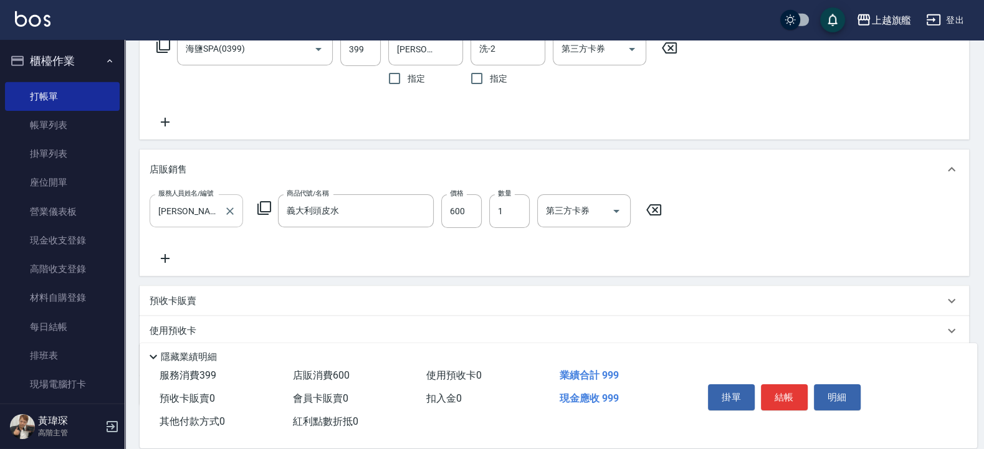
scroll to position [224, 0]
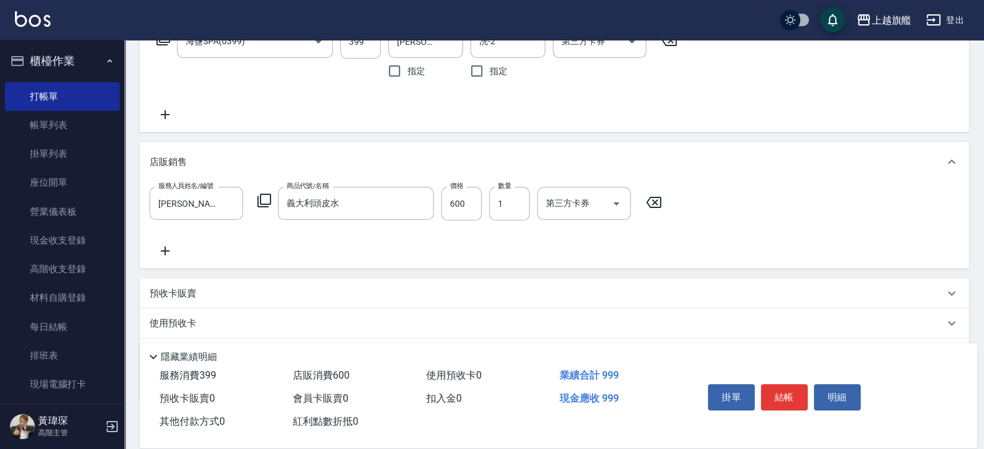
click at [186, 295] on p "預收卡販賣" at bounding box center [173, 293] width 47 height 13
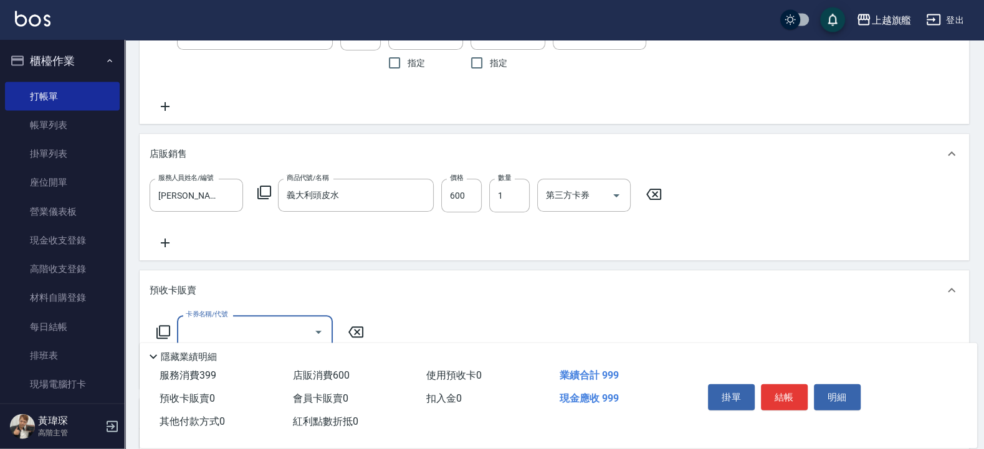
scroll to position [299, 0]
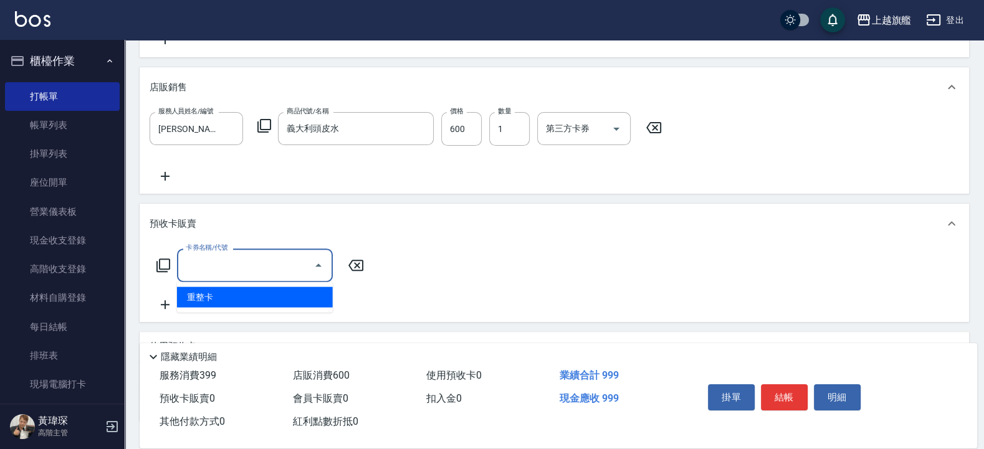
click at [224, 264] on input "卡券名稱/代號" at bounding box center [246, 265] width 126 height 22
click at [219, 300] on span "重整卡" at bounding box center [255, 297] width 156 height 21
type input "重整卡(70069)"
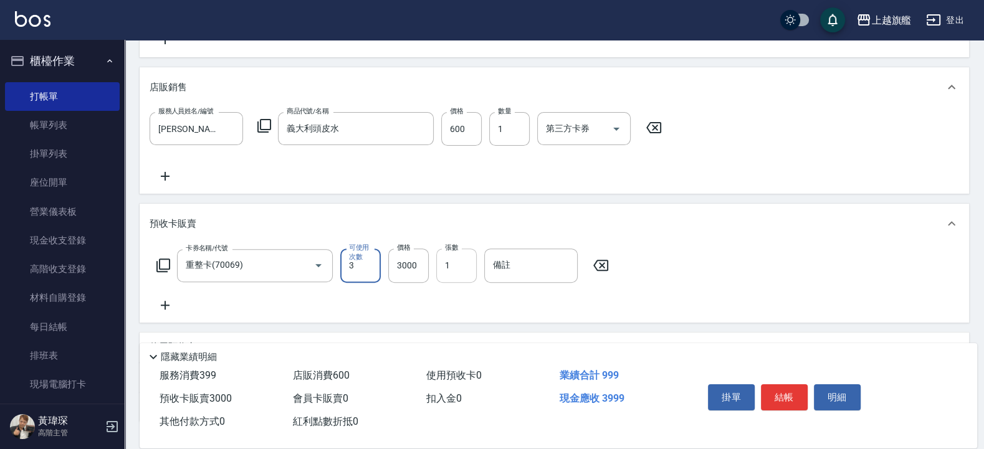
type input "3"
type input "6000"
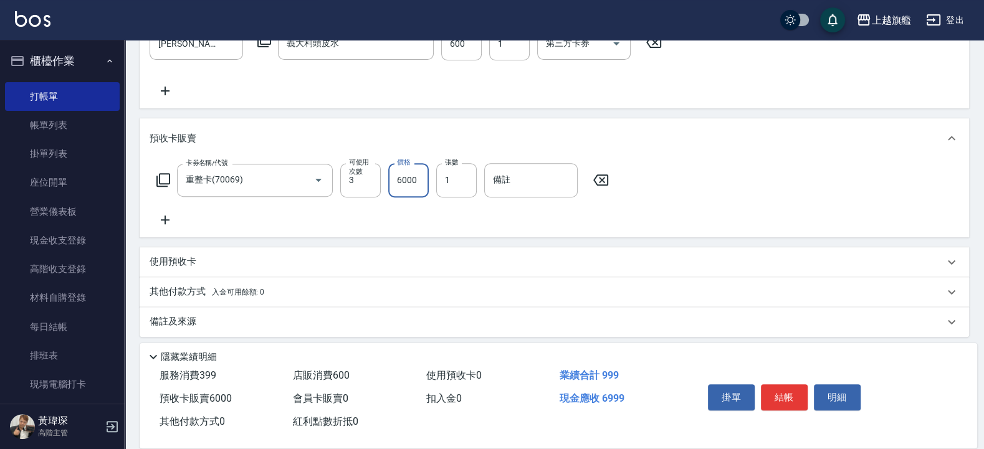
scroll to position [391, 0]
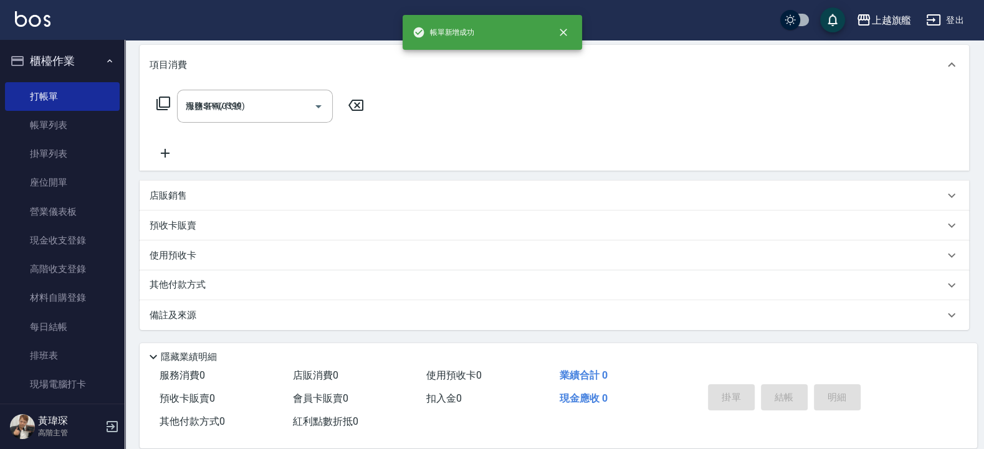
type input "[DATE] 20:53"
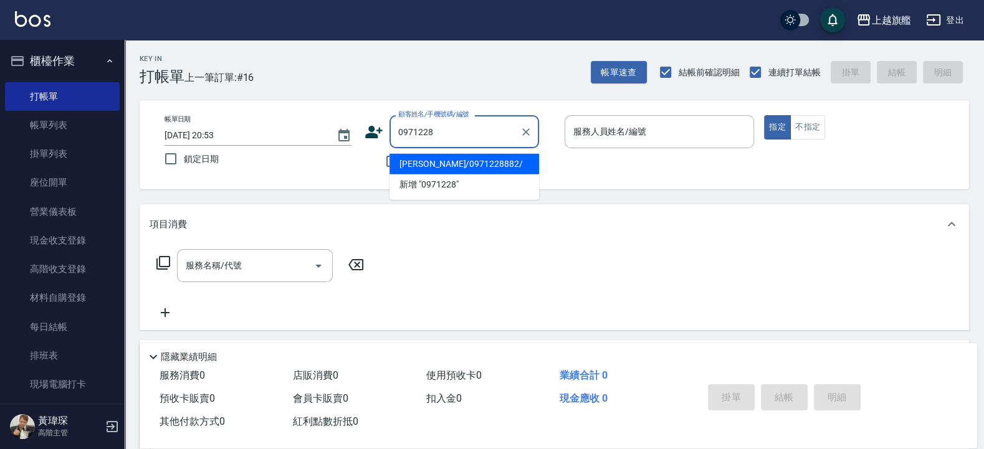
type input "[PERSON_NAME]/0971228882/"
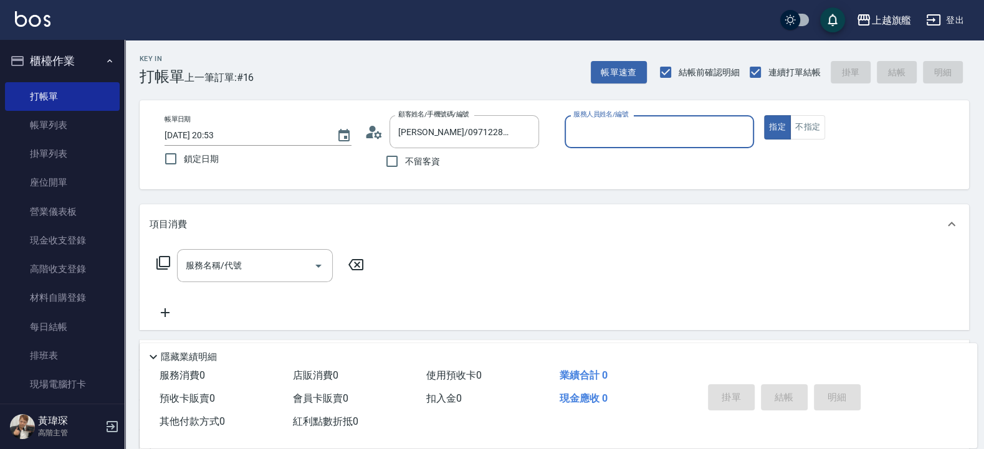
click at [764, 115] on button "指定" at bounding box center [777, 127] width 27 height 24
type input "[PERSON_NAME]-7"
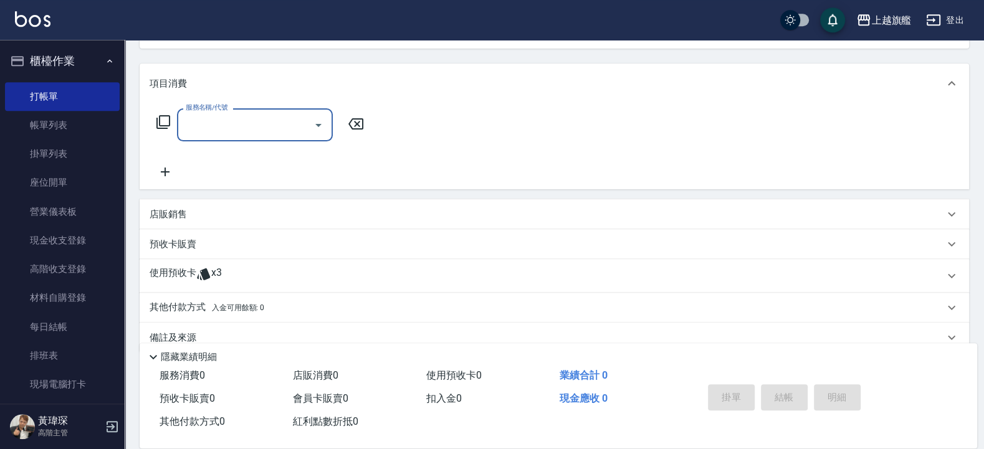
scroll to position [150, 0]
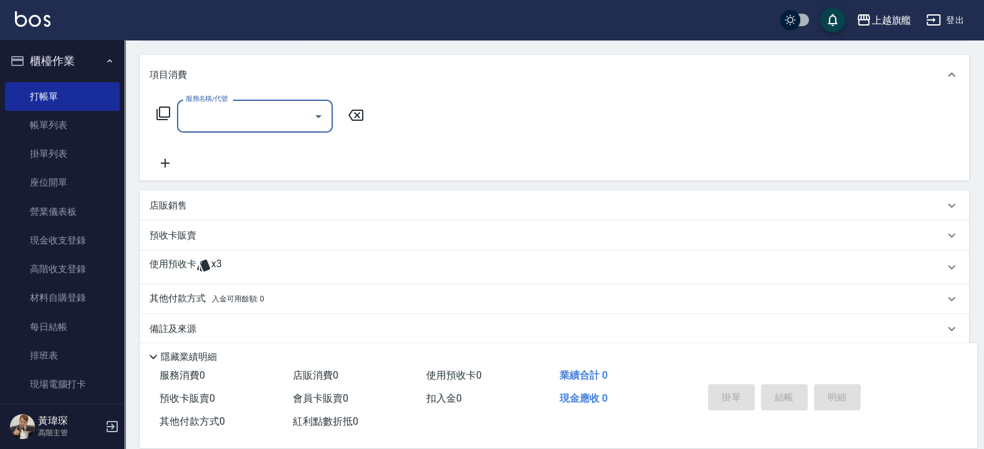
click at [202, 264] on icon at bounding box center [203, 266] width 13 height 12
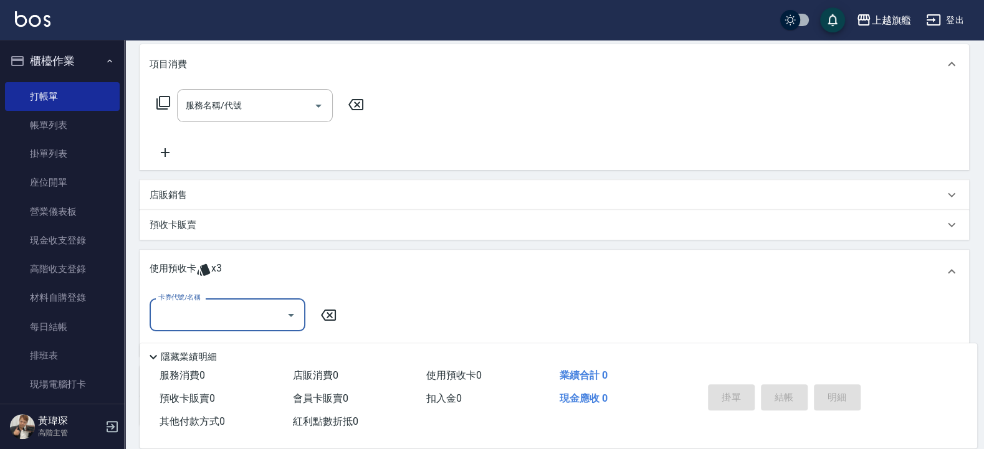
scroll to position [224, 0]
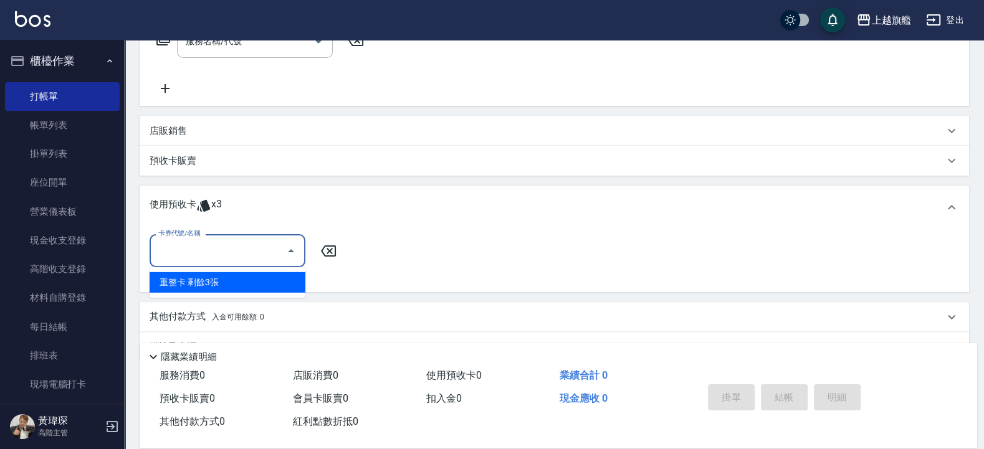
click at [215, 244] on input "卡券代號/名稱" at bounding box center [218, 251] width 126 height 22
click at [212, 285] on div "重整卡 剩餘3張" at bounding box center [228, 282] width 156 height 21
type input "重整卡"
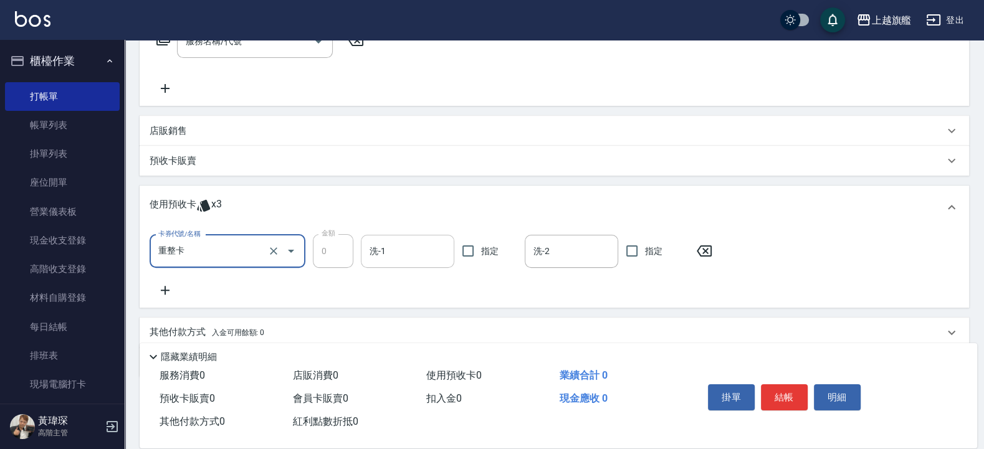
click at [390, 256] on input "洗-1" at bounding box center [407, 251] width 82 height 22
type input "[PERSON_NAME]-30"
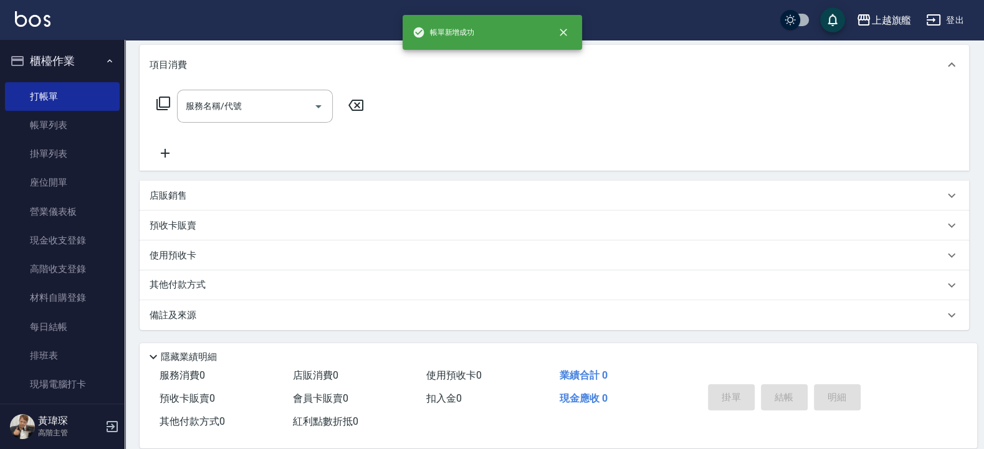
scroll to position [0, 0]
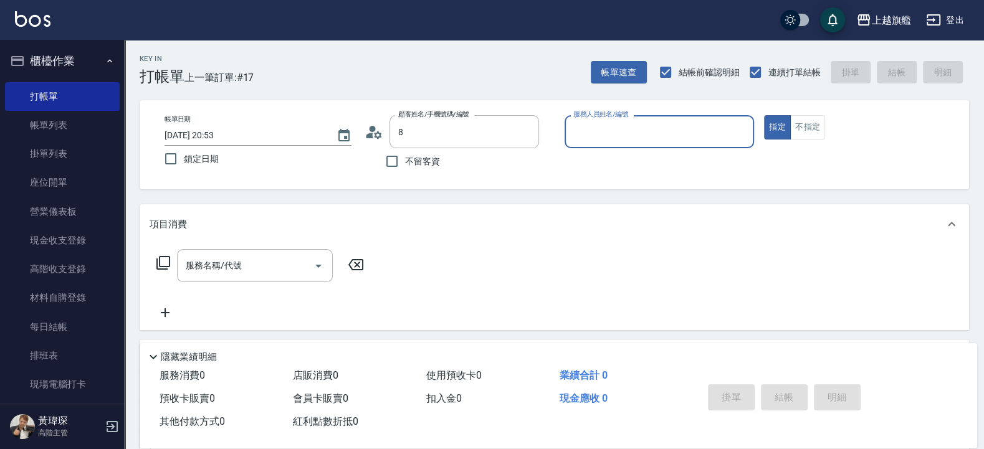
type input "[PERSON_NAME]/0971228882/"
type input "[PERSON_NAME]-7"
click at [530, 133] on icon "Clear" at bounding box center [526, 132] width 12 height 12
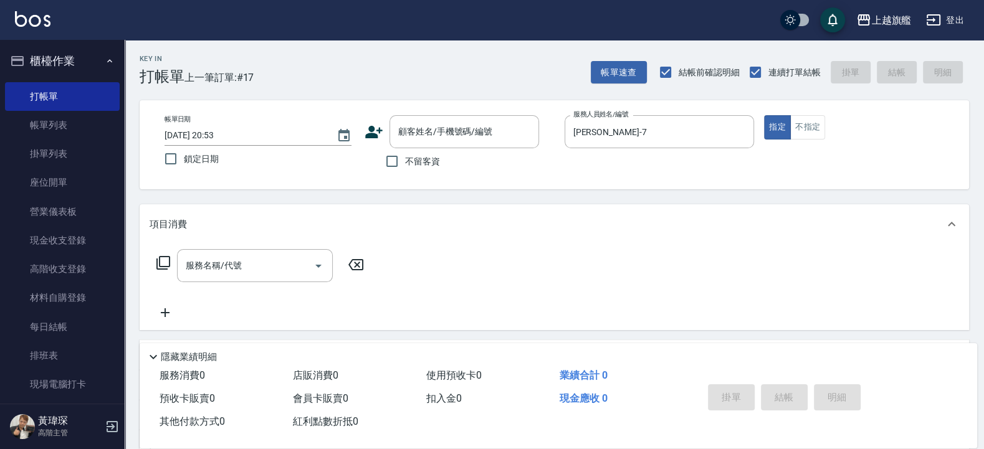
click at [408, 162] on span "不留客資" at bounding box center [422, 161] width 35 height 13
click at [405, 162] on input "不留客資" at bounding box center [392, 161] width 26 height 26
checkbox input "true"
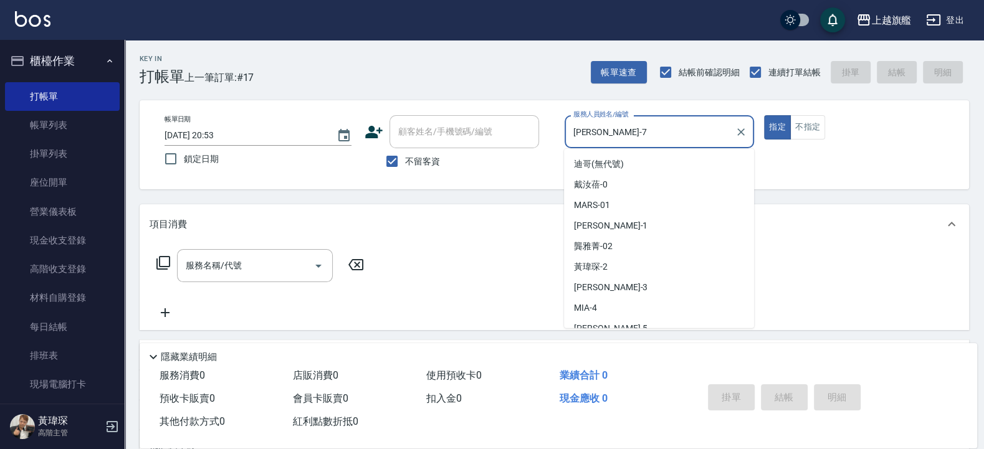
scroll to position [51, 0]
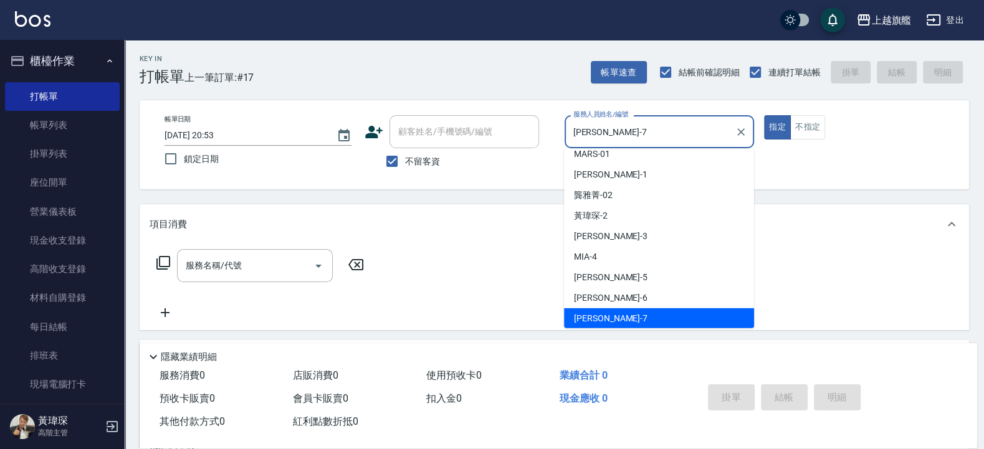
drag, startPoint x: 629, startPoint y: 136, endPoint x: 488, endPoint y: 126, distance: 141.2
click at [570, 126] on input "[PERSON_NAME]-7" at bounding box center [650, 132] width 160 height 22
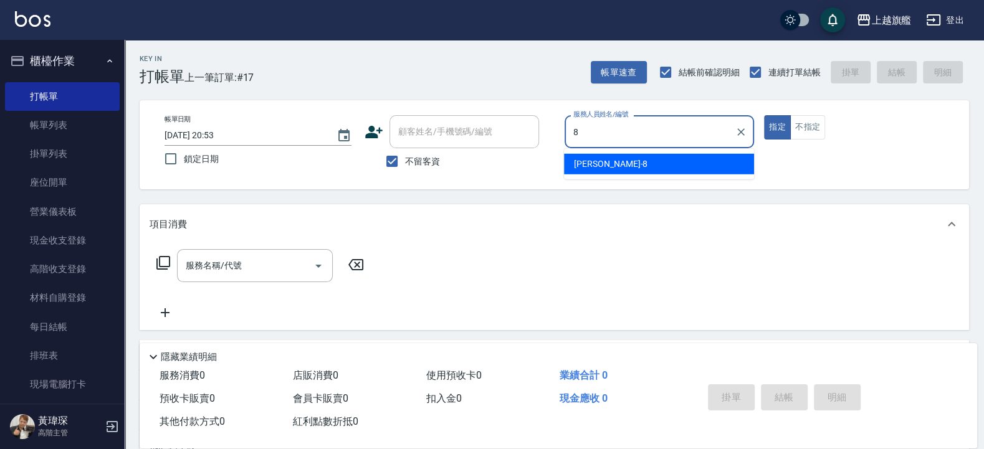
scroll to position [0, 0]
type input "[PERSON_NAME]-8"
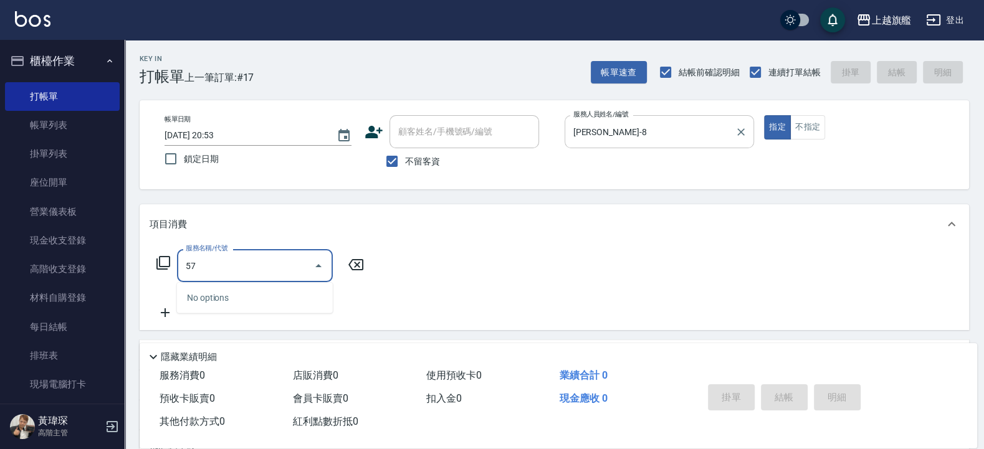
type input "5"
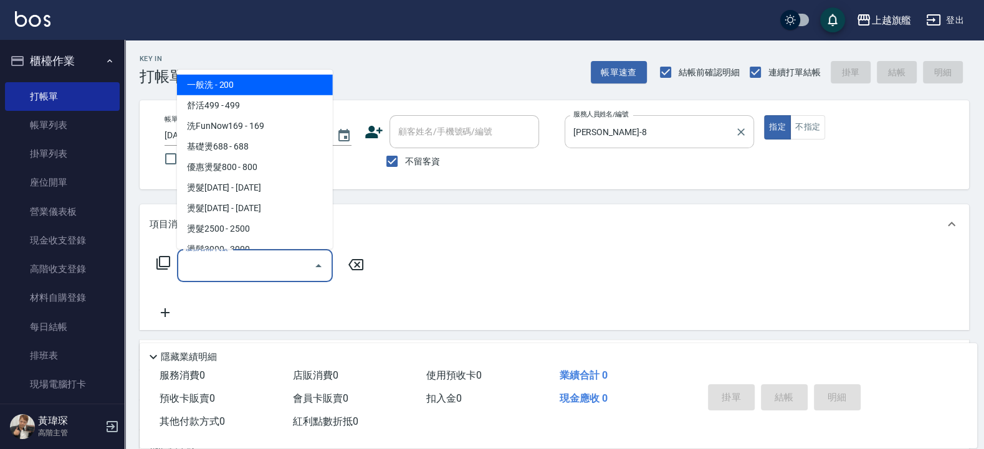
type input "0"
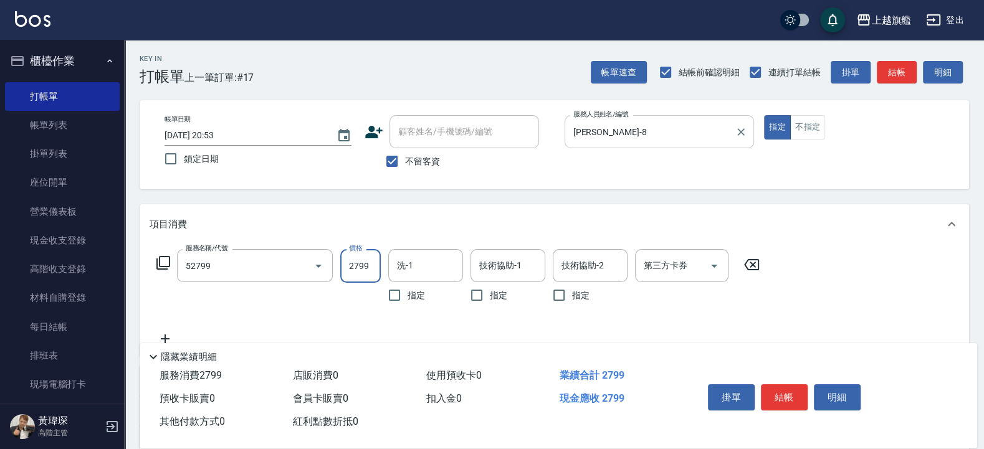
type input "染質感B2799(52799)"
type input "[PERSON_NAME]-26"
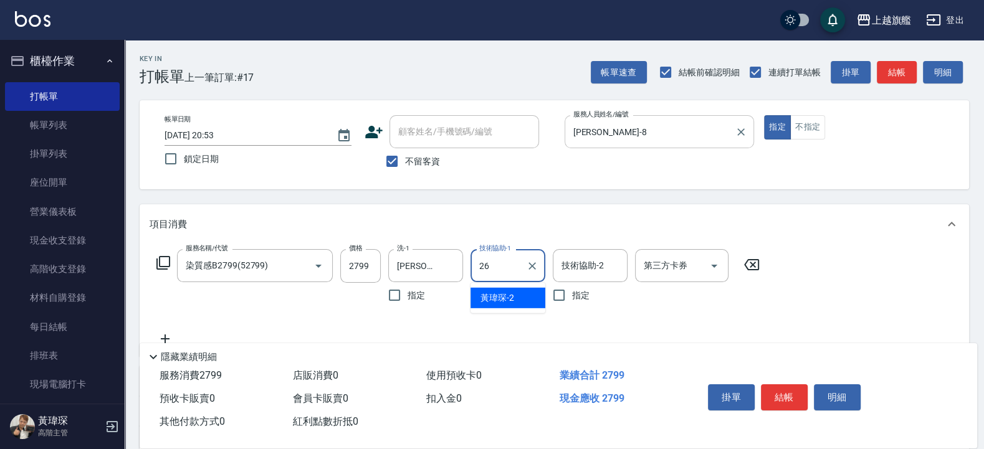
type input "[PERSON_NAME]-26"
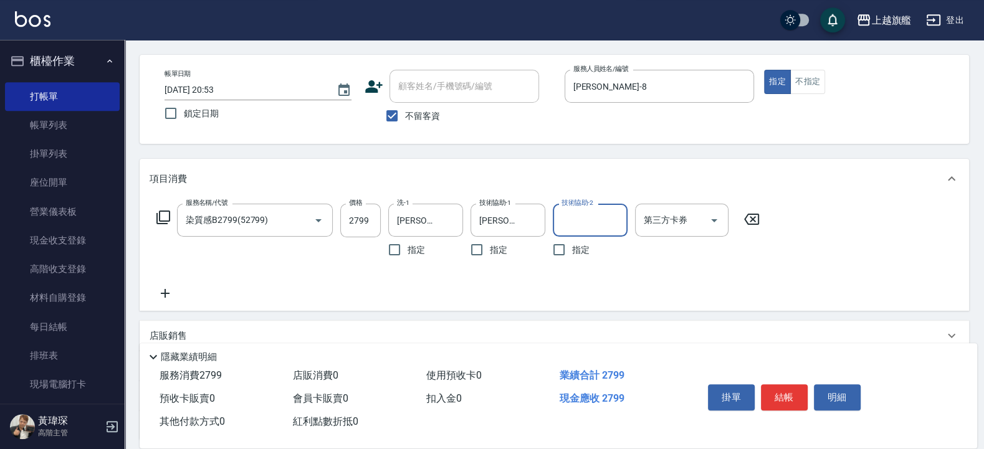
scroll to position [75, 0]
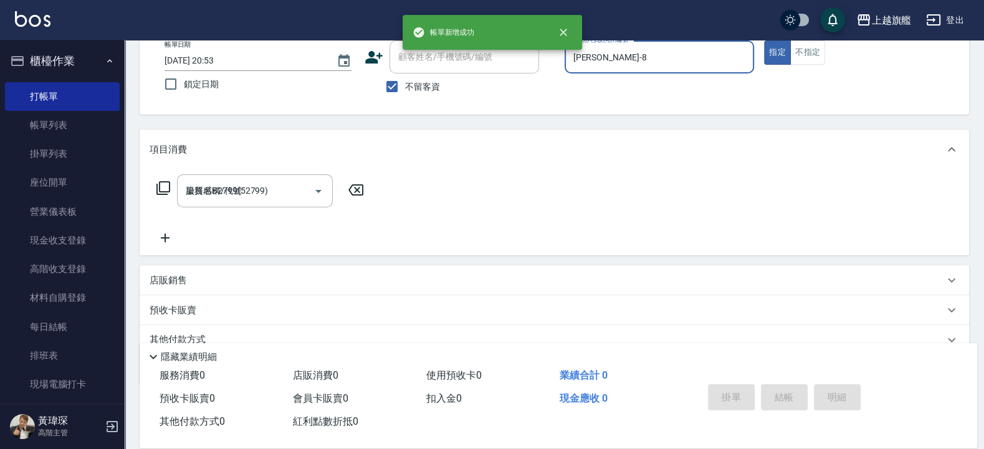
type input "[DATE] 20:54"
drag, startPoint x: 69, startPoint y: 65, endPoint x: 72, endPoint y: 59, distance: 7.0
click at [69, 65] on button "櫃檯作業" at bounding box center [62, 61] width 115 height 32
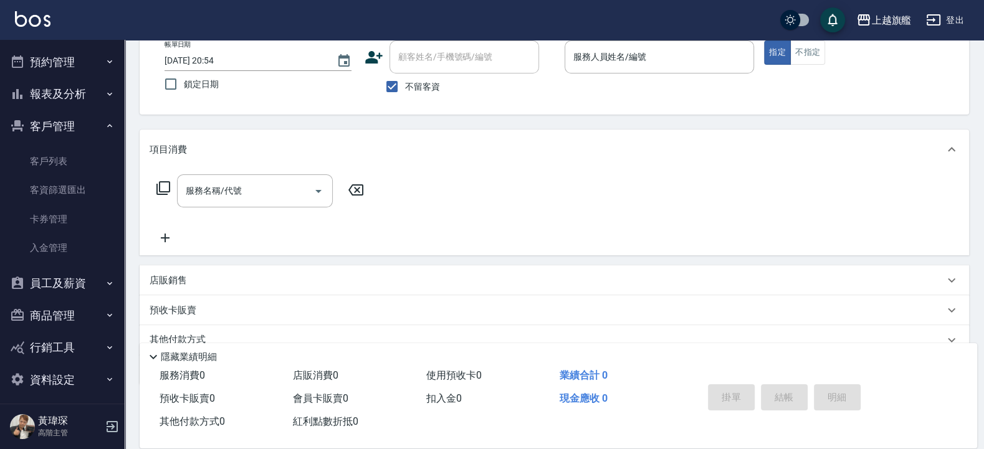
scroll to position [38, 0]
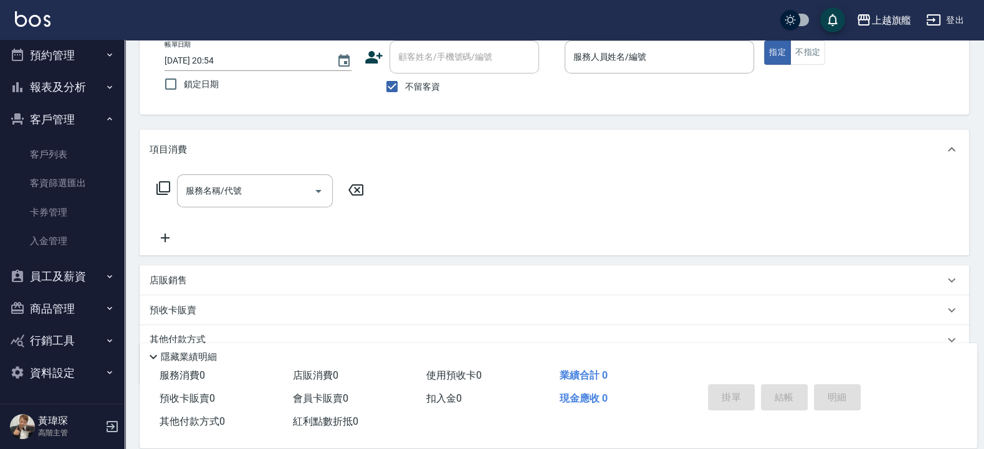
click at [66, 368] on button "資料設定" at bounding box center [62, 373] width 115 height 32
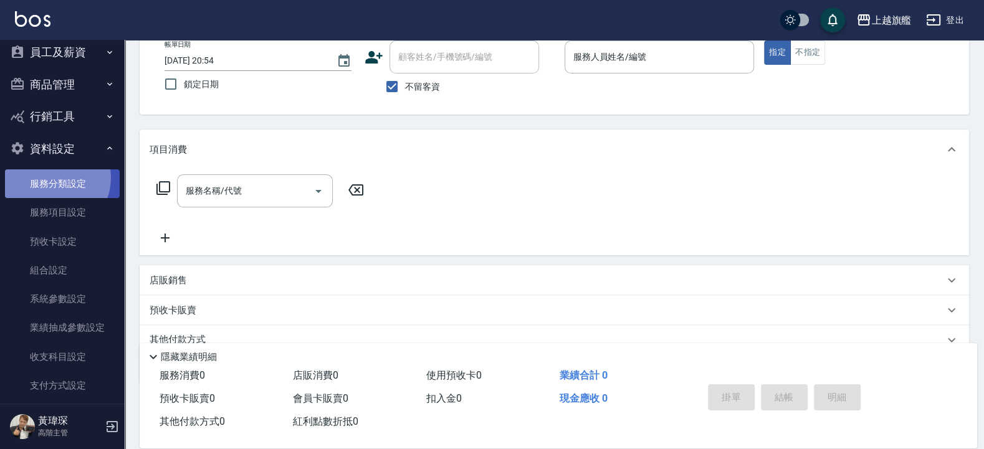
click at [53, 178] on link "服務分類設定" at bounding box center [62, 183] width 115 height 29
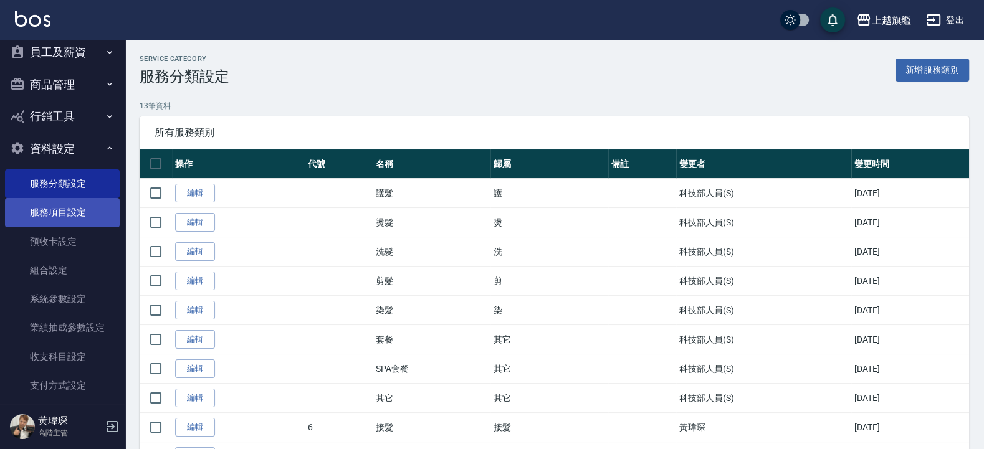
click at [75, 209] on link "服務項目設定" at bounding box center [62, 212] width 115 height 29
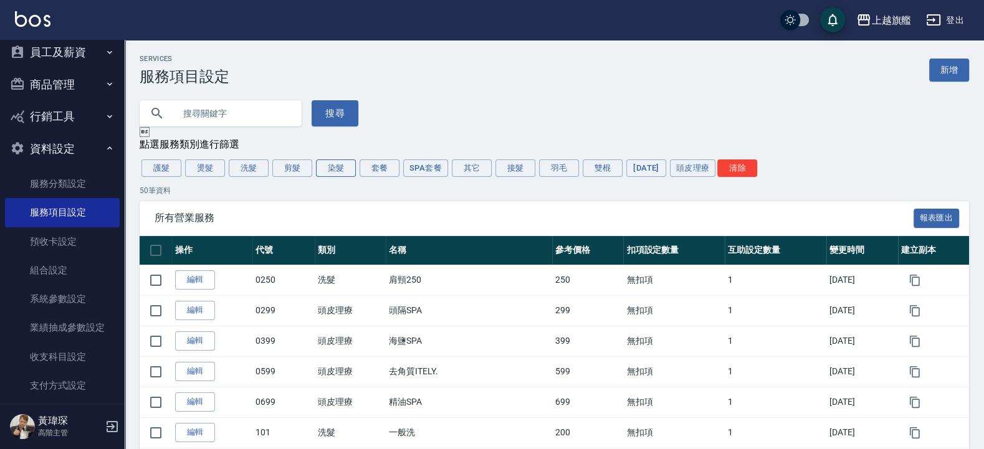
click at [336, 168] on button "染髮" at bounding box center [336, 167] width 40 height 17
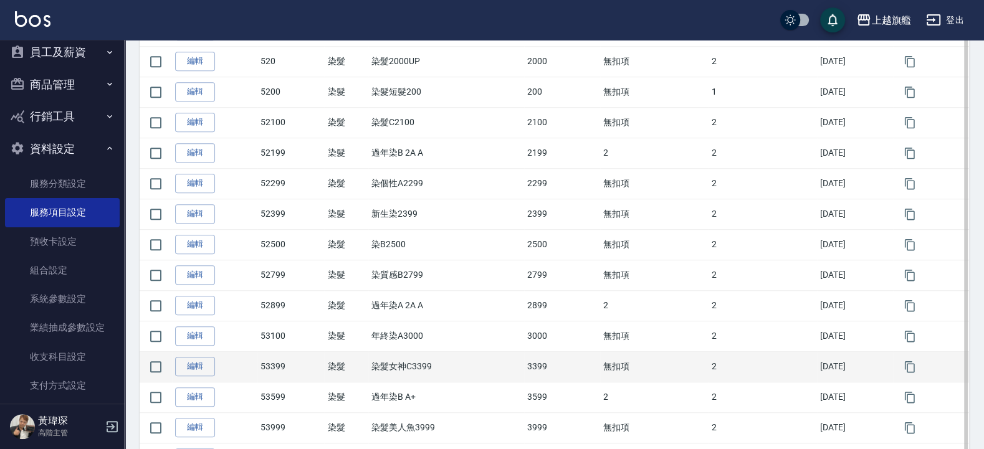
scroll to position [673, 0]
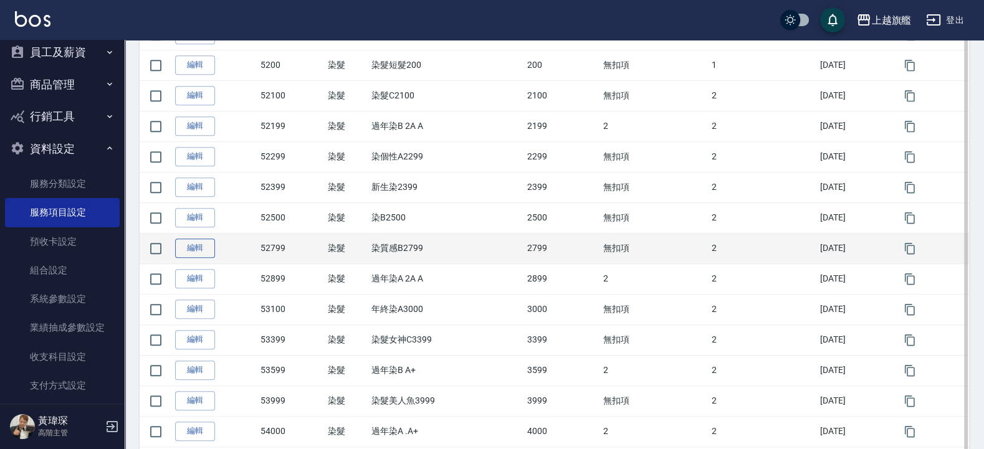
click at [188, 255] on link "編輯" at bounding box center [195, 248] width 40 height 19
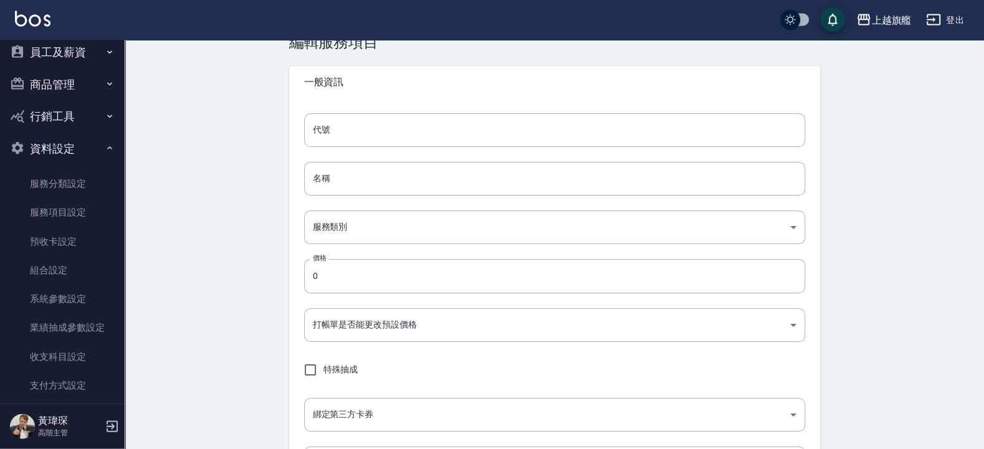
type input "52799"
type input "染質感B2799"
type input "0e919eb5-a651-422c-8513-dd034eaaafe7"
type input "2799"
type input "FALSE"
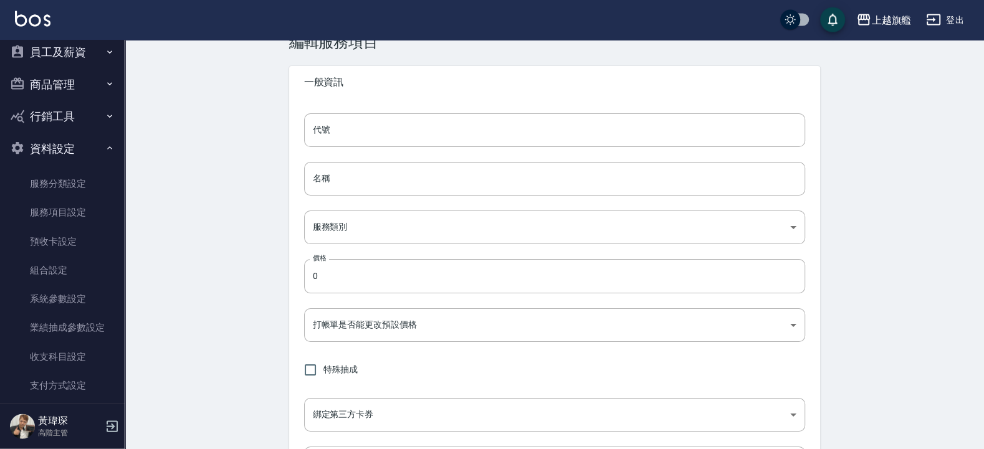
type input "none"
type input "UNSET"
type input "onSalary"
type input "洗"
type input "1"
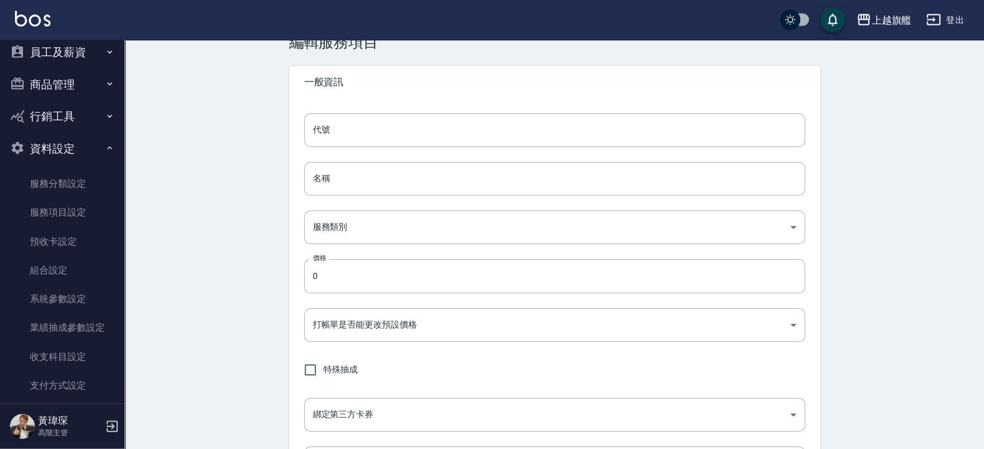
type input "點數"
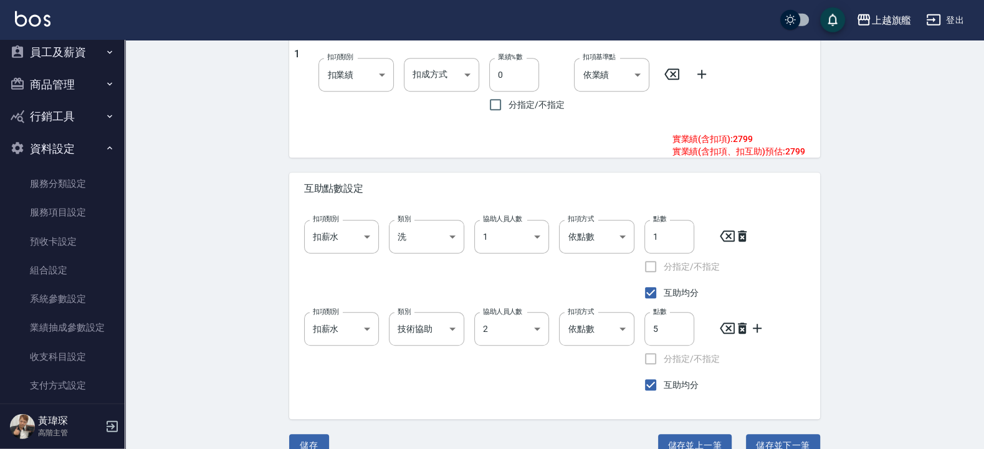
scroll to position [708, 0]
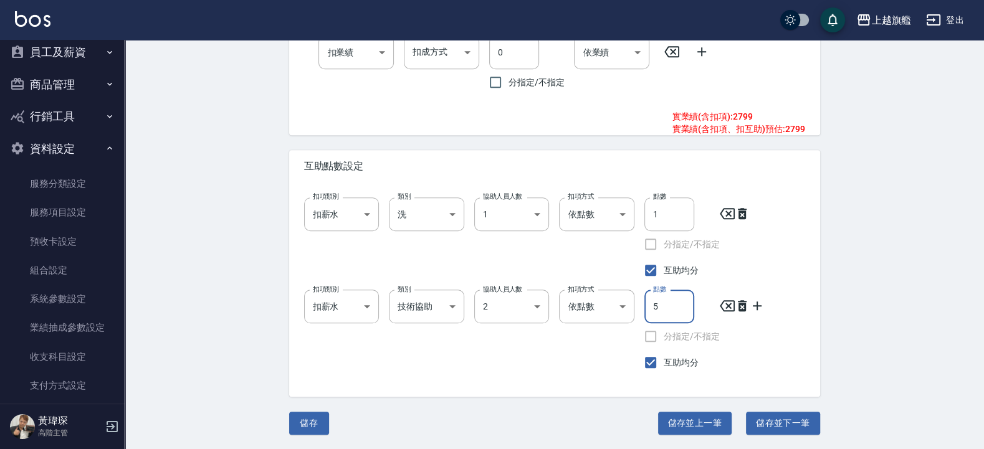
drag, startPoint x: 664, startPoint y: 302, endPoint x: 650, endPoint y: 300, distance: 13.9
click at [650, 300] on input "5" at bounding box center [669, 307] width 50 height 34
type input "4"
click at [312, 414] on button "儲存" at bounding box center [309, 423] width 40 height 23
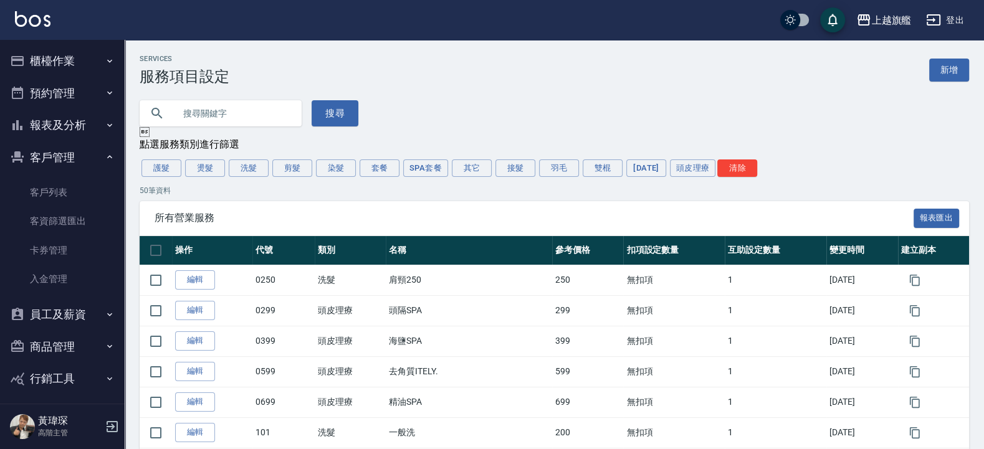
click at [64, 52] on button "櫃檯作業" at bounding box center [62, 61] width 115 height 32
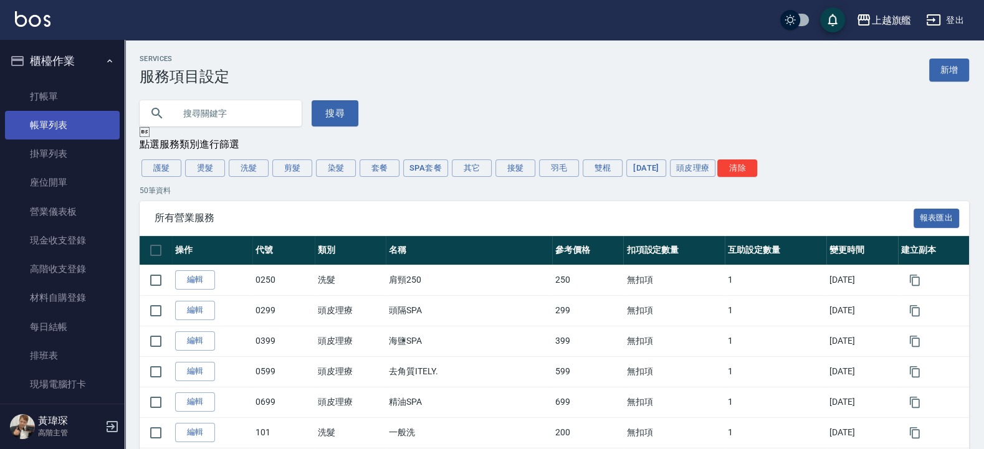
click at [66, 131] on link "帳單列表" at bounding box center [62, 125] width 115 height 29
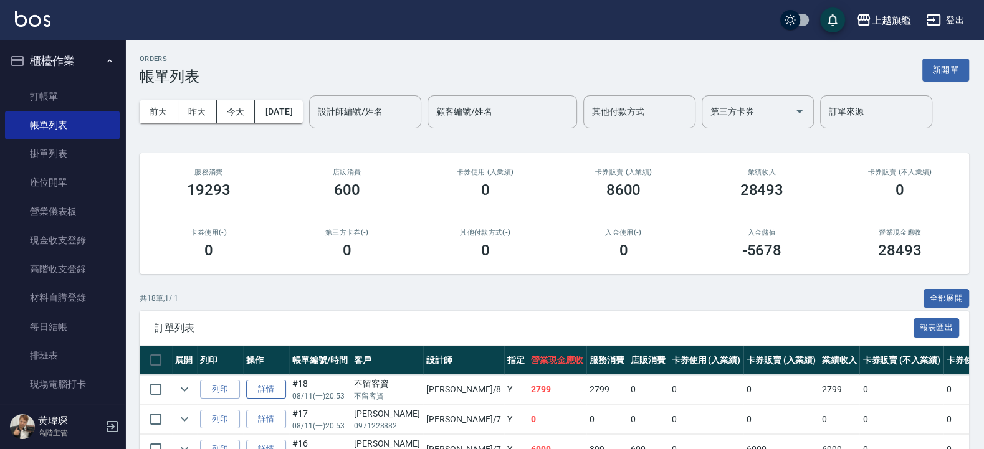
click at [268, 386] on link "詳情" at bounding box center [266, 389] width 40 height 19
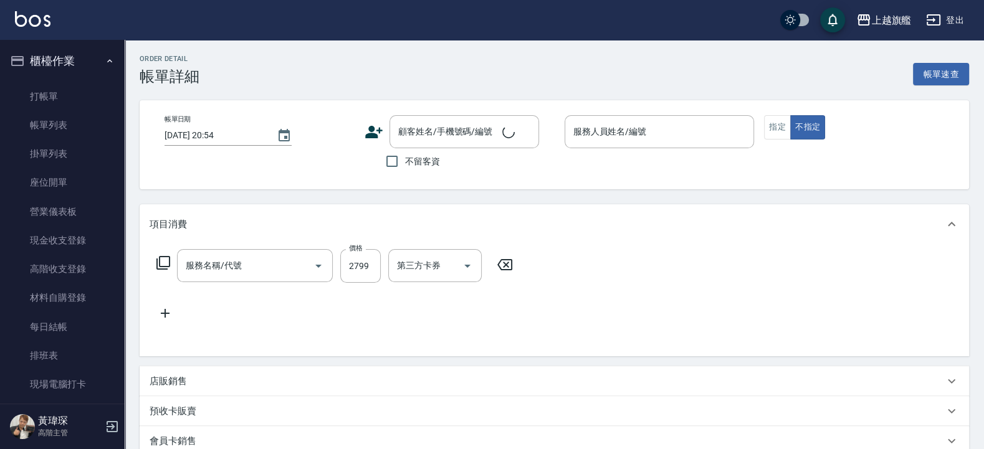
type input "[DATE] 20:53"
checkbox input "true"
type input "[PERSON_NAME]-8"
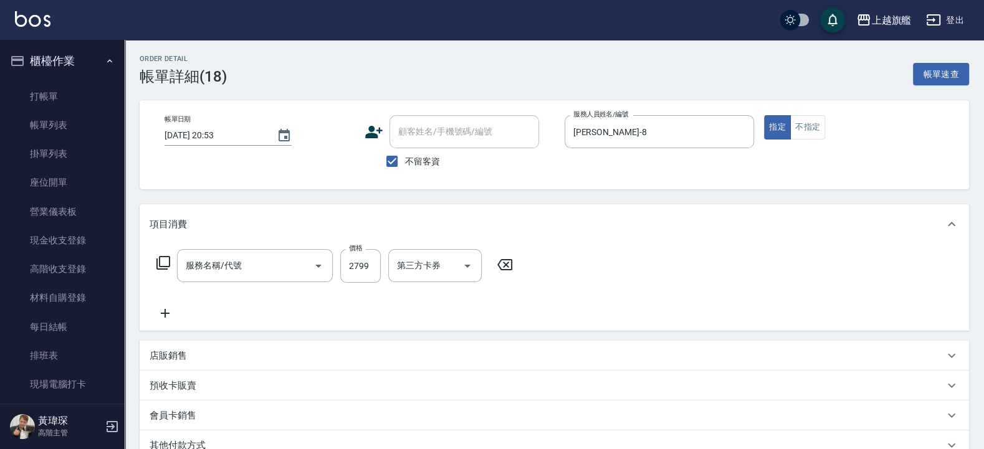
type input "染質感B2799(52799)"
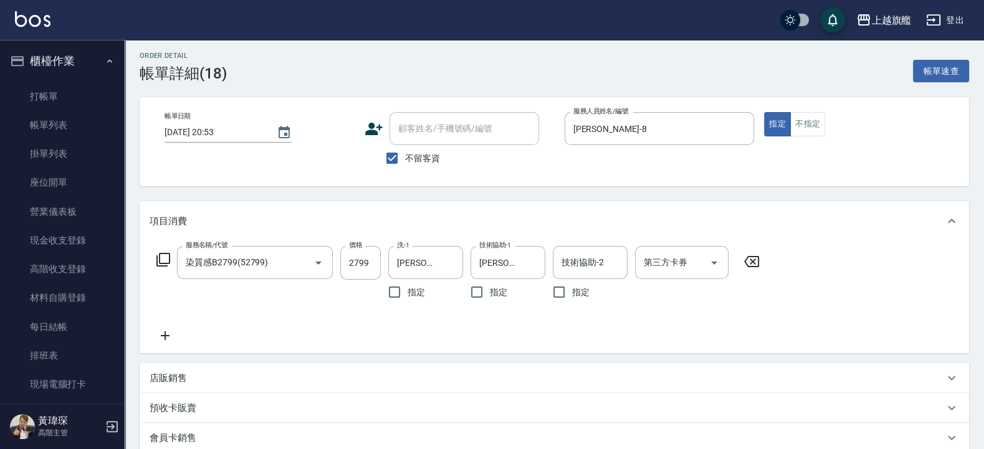
scroll to position [75, 0]
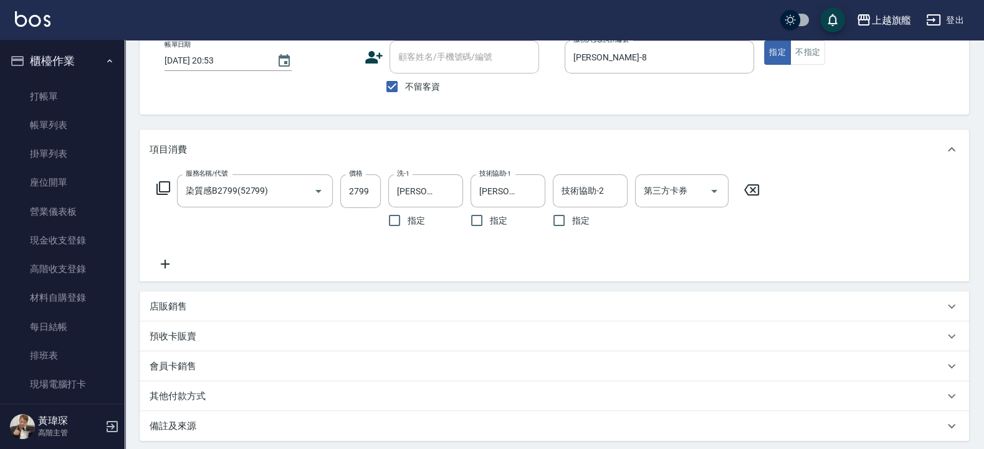
drag, startPoint x: 756, startPoint y: 186, endPoint x: 720, endPoint y: 189, distance: 36.3
click at [753, 184] on icon at bounding box center [751, 190] width 31 height 15
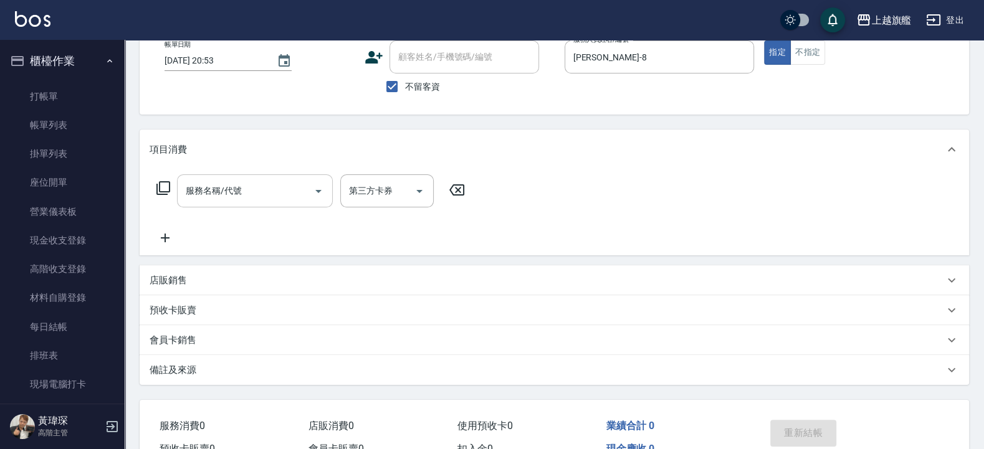
click at [215, 201] on input "服務名稱/代號" at bounding box center [246, 191] width 126 height 22
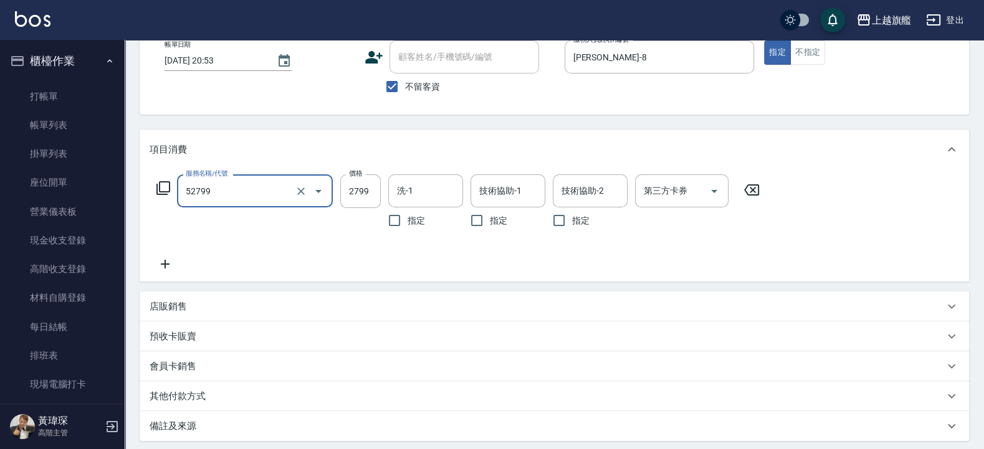
type input "染質感B2799(52799)"
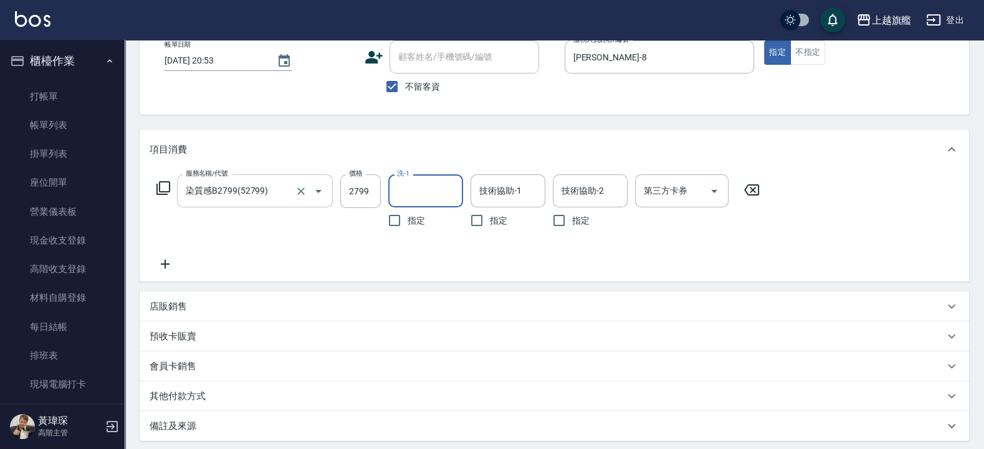
type input "3"
type input "[PERSON_NAME]-26"
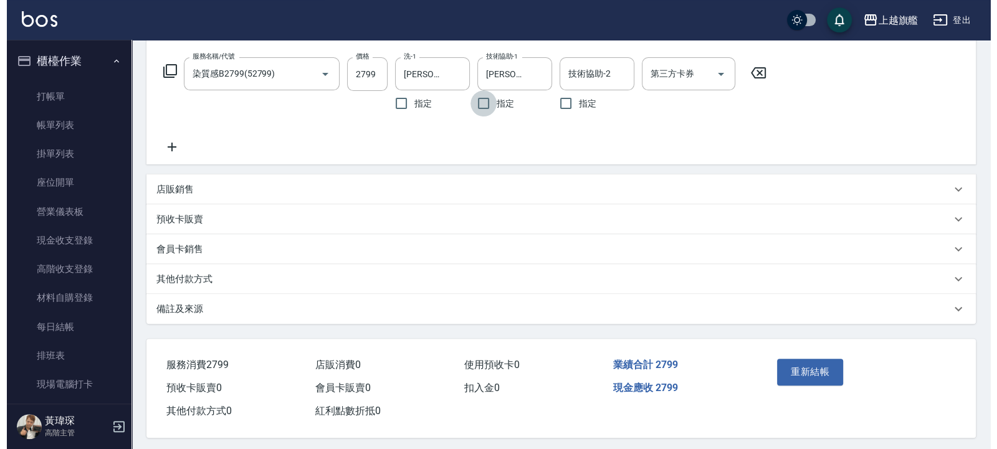
scroll to position [201, 0]
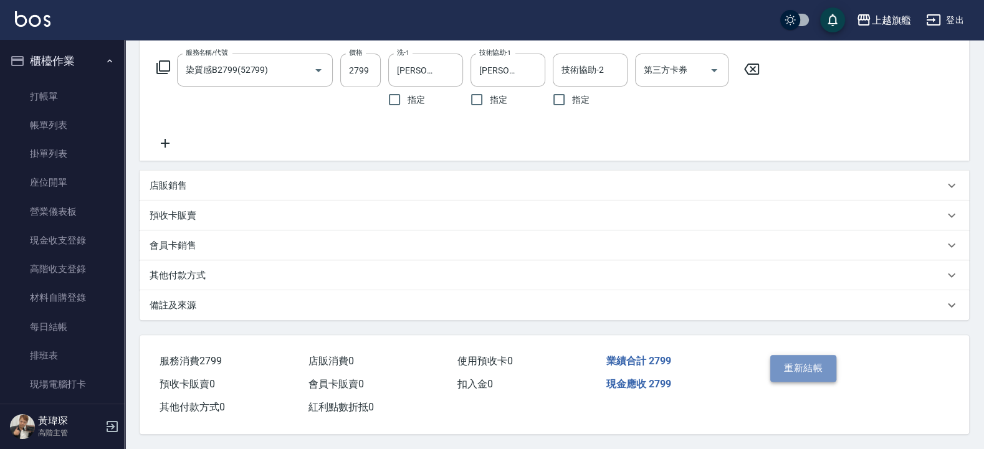
click at [812, 359] on button "重新結帳" at bounding box center [803, 368] width 66 height 26
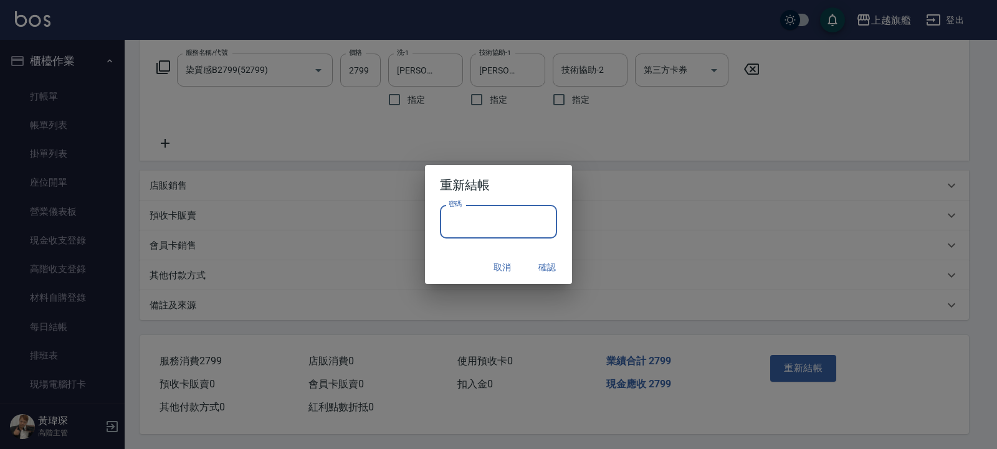
click at [498, 214] on input "密碼" at bounding box center [498, 222] width 117 height 34
type input "*******"
click at [557, 264] on button "確認" at bounding box center [547, 267] width 40 height 23
click at [554, 270] on div "Order detail 帳單詳細 (18) 帳單速查 帳單日期 [DATE] 20:53 顧客姓名/手機號碼/編號 顧客姓名/手機號碼/編號 不留客資 服務…" at bounding box center [492, 126] width 984 height 645
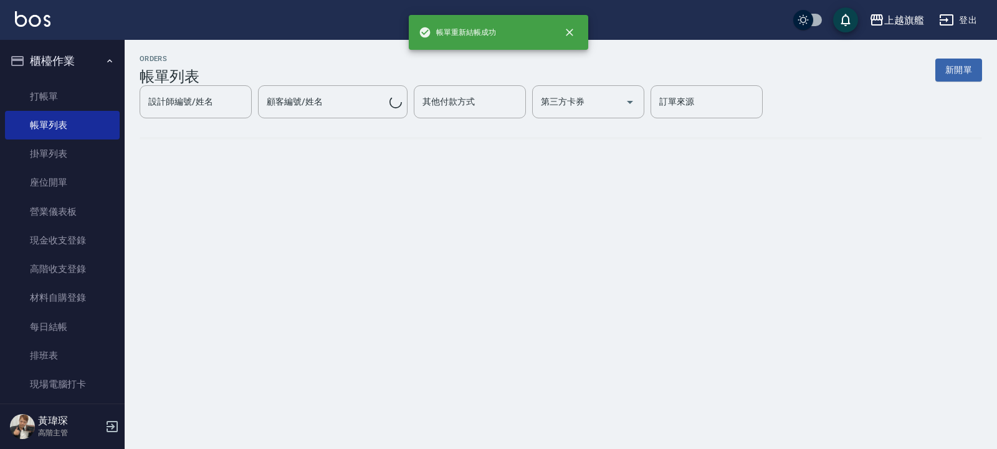
drag, startPoint x: 555, startPoint y: 267, endPoint x: 548, endPoint y: 260, distance: 9.3
click at [548, 260] on div "ORDERS 帳單列表 新開單 設計師編號/姓名 設計師編號/姓名 顧客編號/姓名 顧客編號/姓名 其他付款方式 其他付款方式 第三方卡券 第三方卡券 訂單來…" at bounding box center [498, 224] width 997 height 449
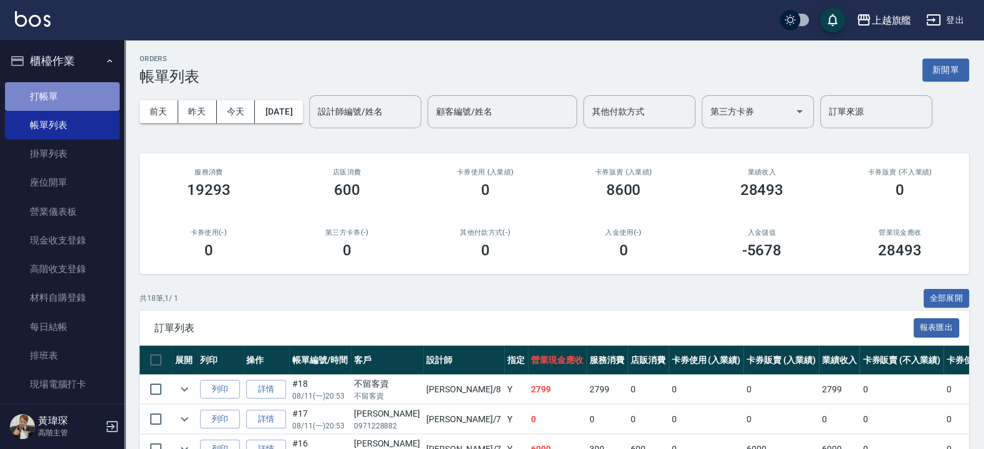
click at [66, 90] on link "打帳單" at bounding box center [62, 96] width 115 height 29
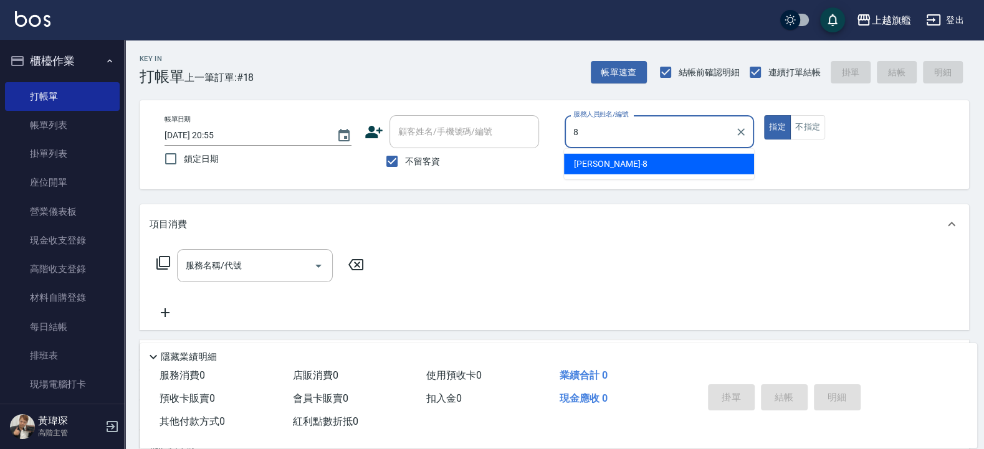
type input "[PERSON_NAME]-8"
type button "true"
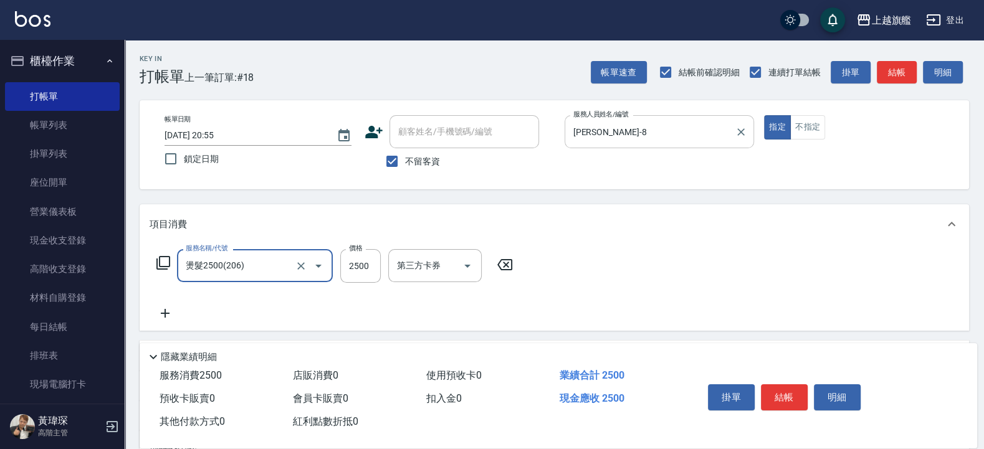
type input "燙髮2500(206)"
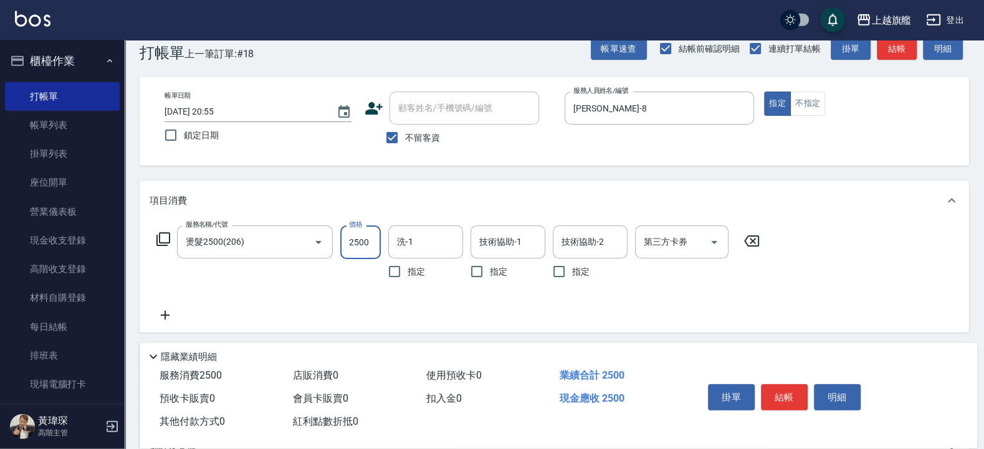
scroll to position [75, 0]
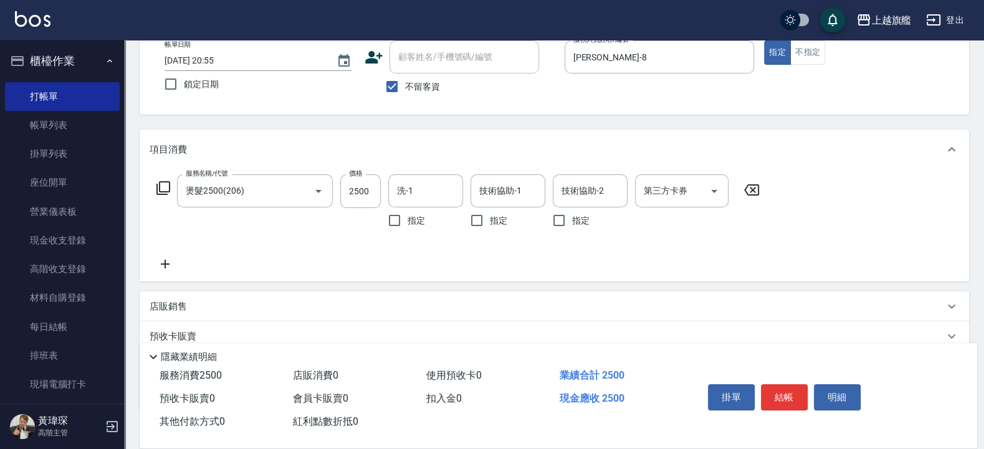
click at [161, 259] on icon at bounding box center [165, 264] width 31 height 15
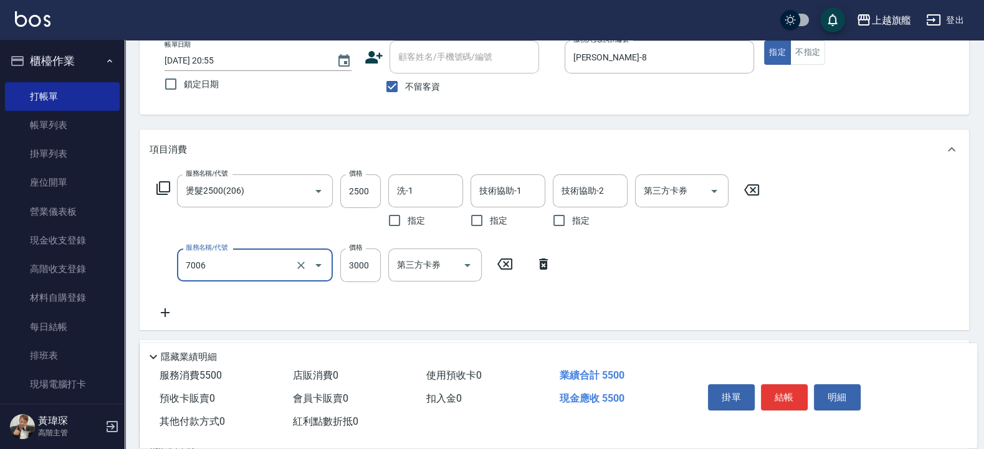
type input "重整(7006)"
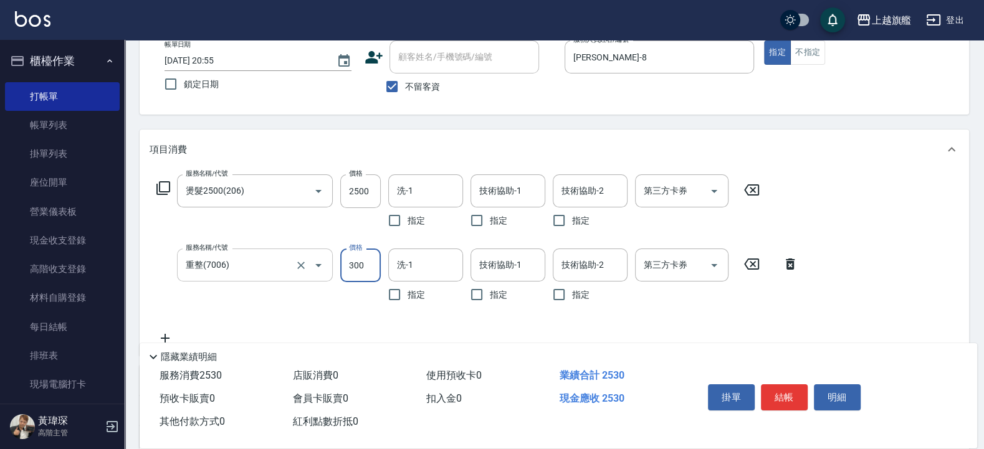
type input "3000"
type input "[PERSON_NAME]-26"
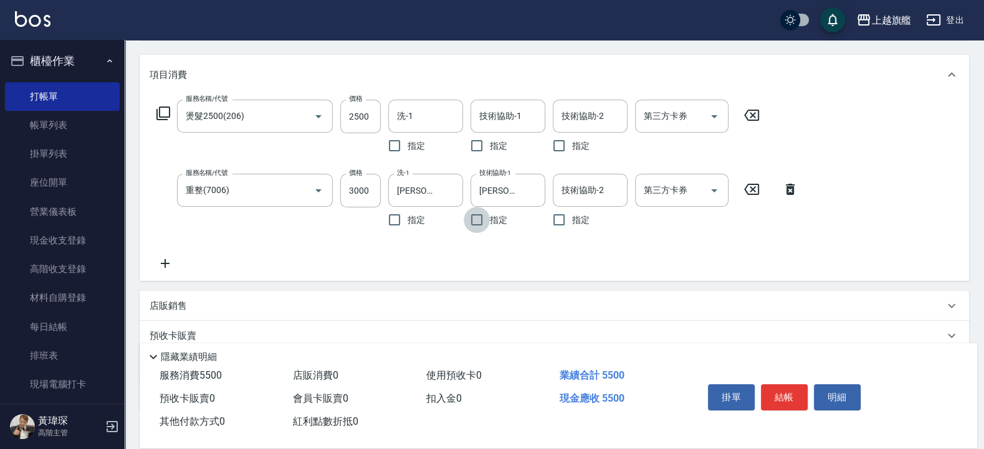
click at [171, 259] on icon at bounding box center [165, 263] width 31 height 15
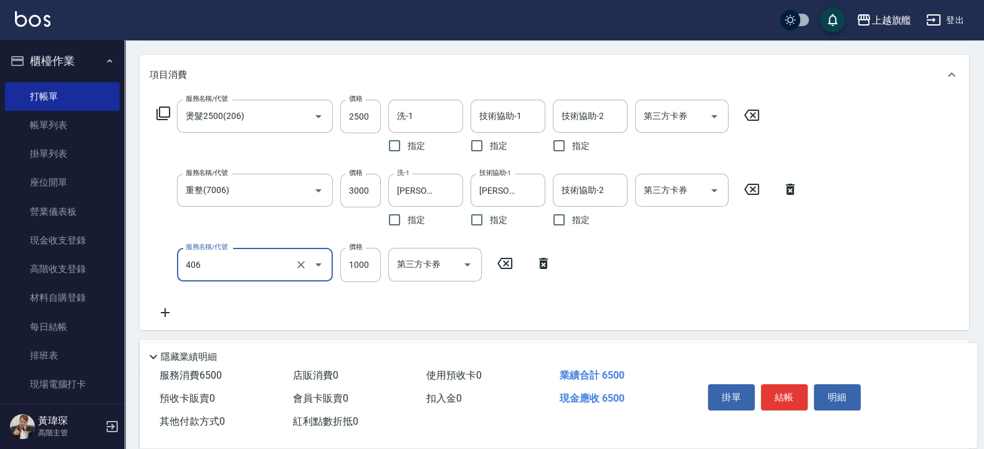
type input "水漾護1000(406)"
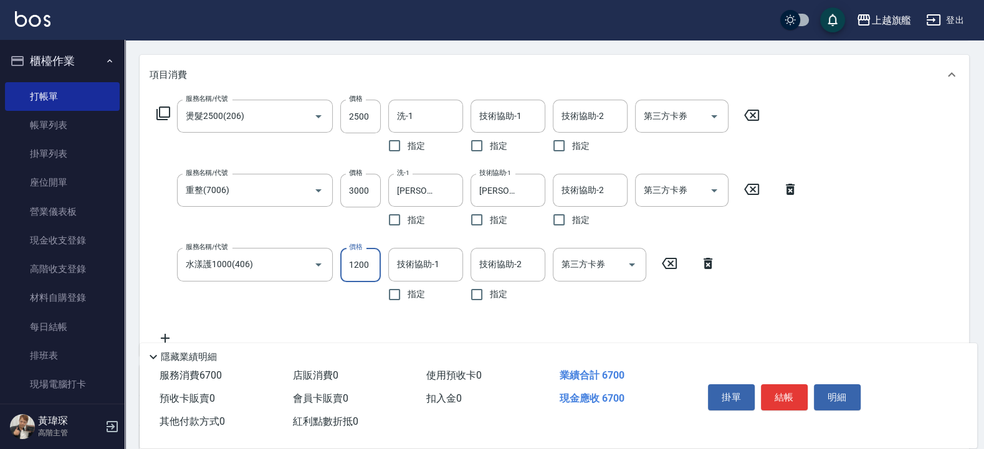
type input "1200"
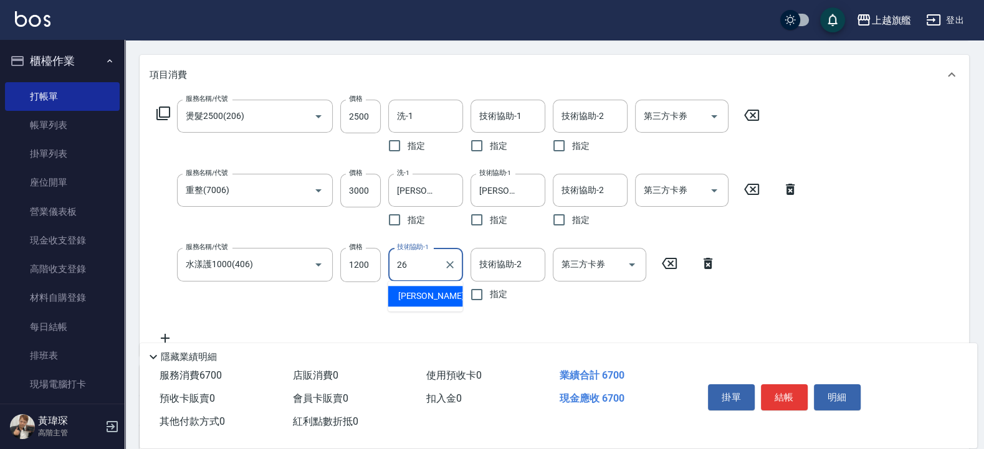
type input "[PERSON_NAME]-26"
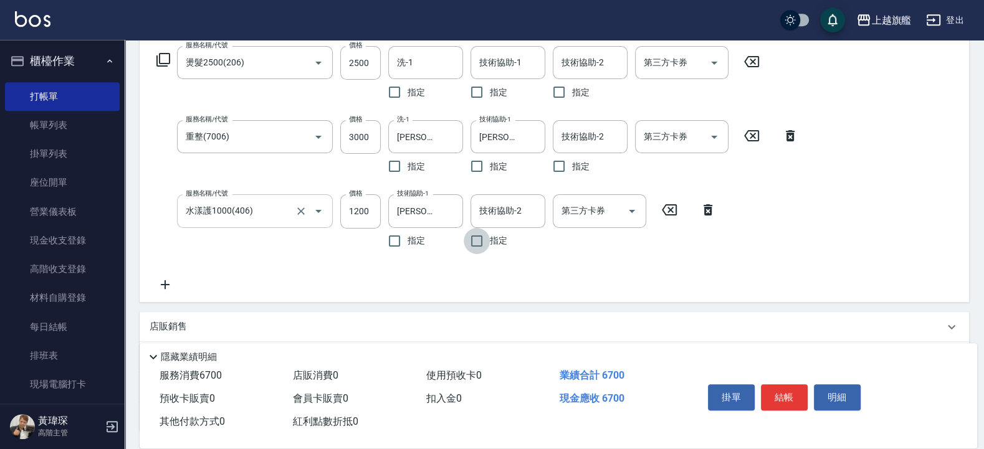
scroll to position [224, 0]
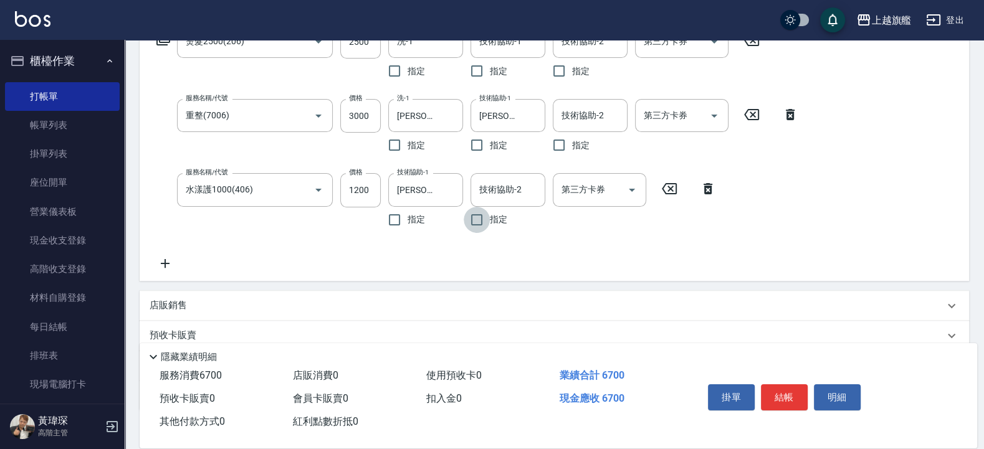
click at [168, 265] on icon at bounding box center [165, 263] width 31 height 15
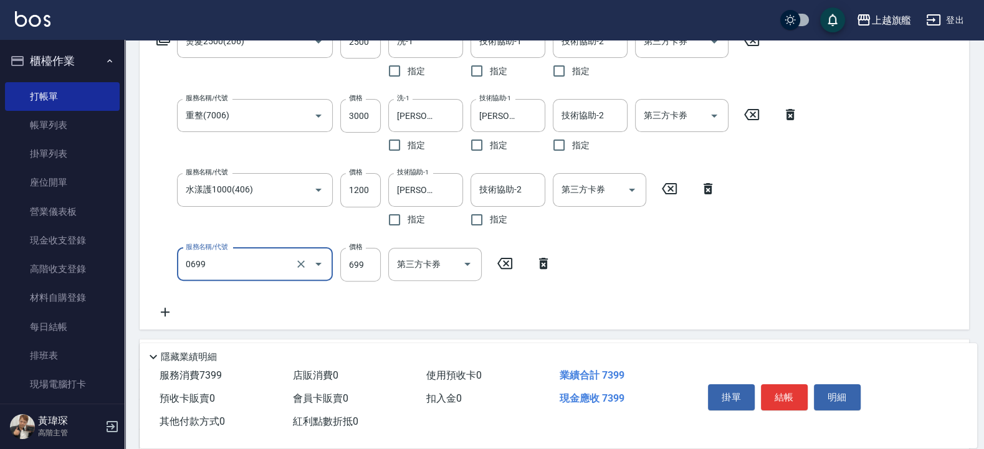
type input "精油SPA(0699)"
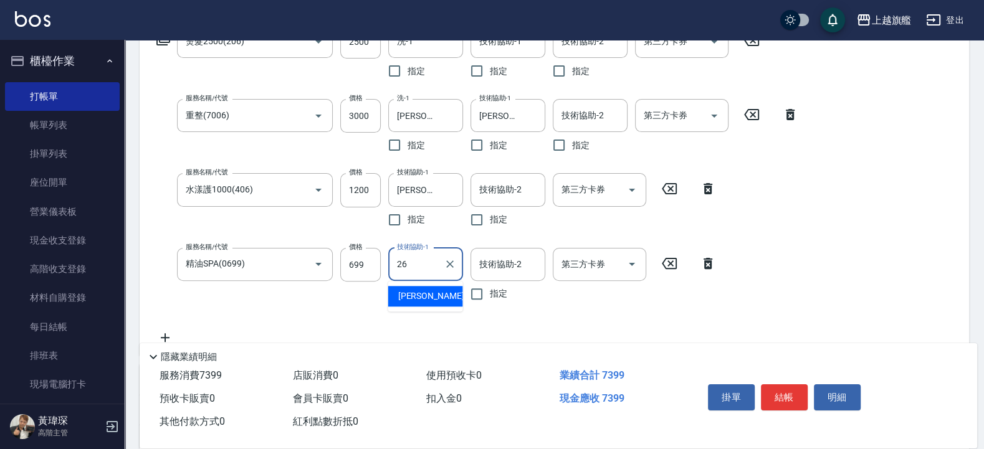
type input "[PERSON_NAME]-26"
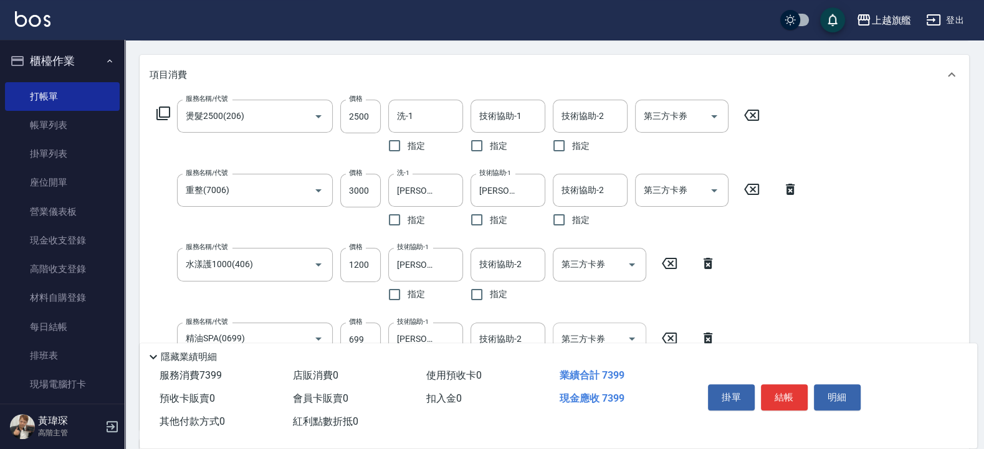
scroll to position [75, 0]
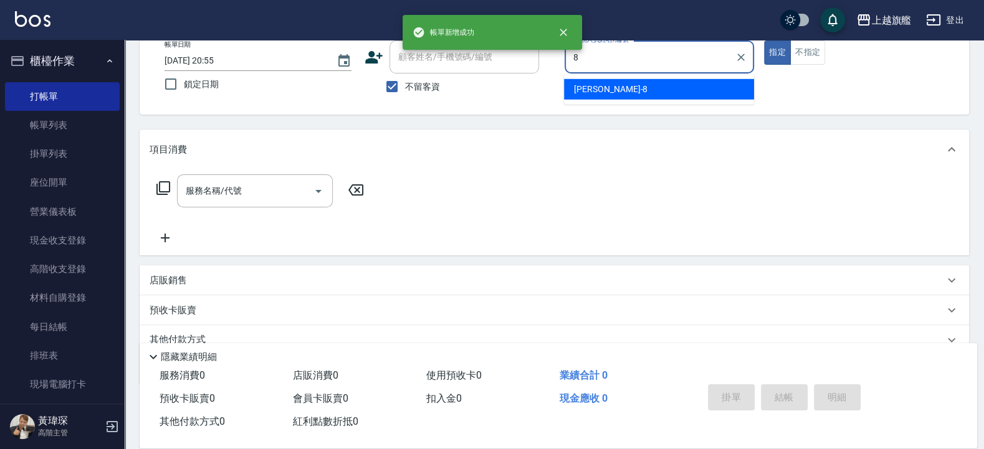
type input "[PERSON_NAME]-8"
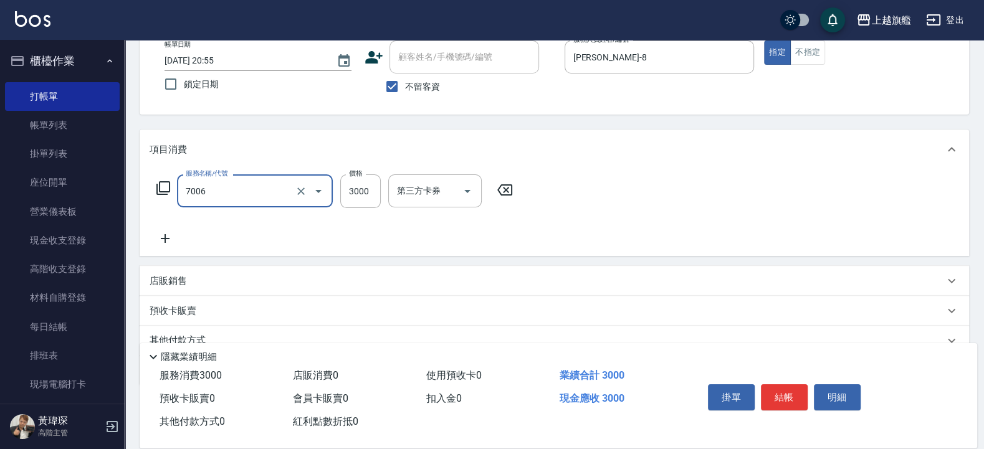
type input "重整(7006)"
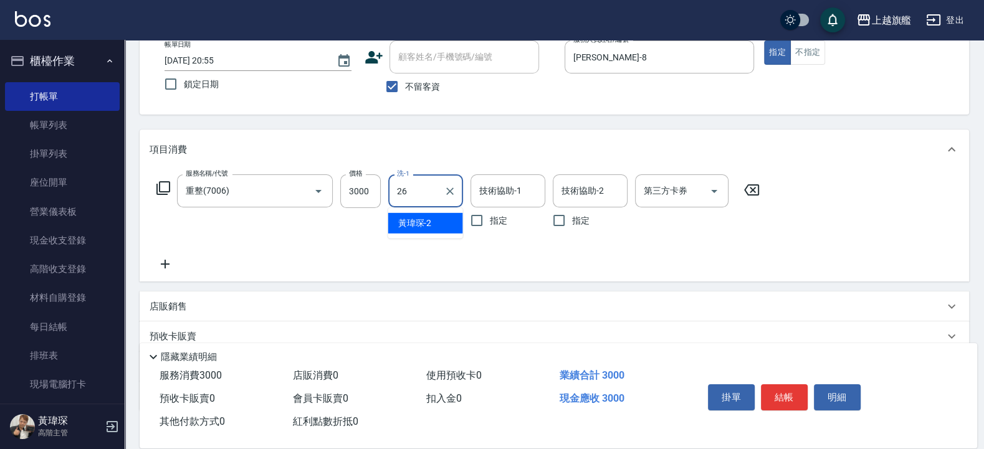
type input "[PERSON_NAME]-26"
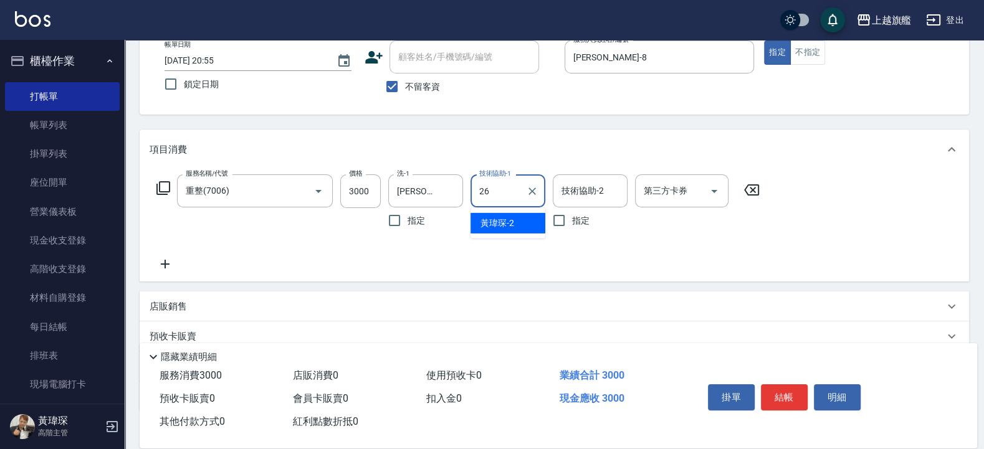
type input "[PERSON_NAME]-26"
click at [170, 255] on div "服務名稱/代號 重整(7006) 服務名稱/代號 價格 3000 價格 洗-1 [PERSON_NAME]-26 洗-1 指定 技術協助-1 [PERSON_…" at bounding box center [458, 222] width 617 height 97
click at [170, 264] on icon at bounding box center [165, 264] width 31 height 15
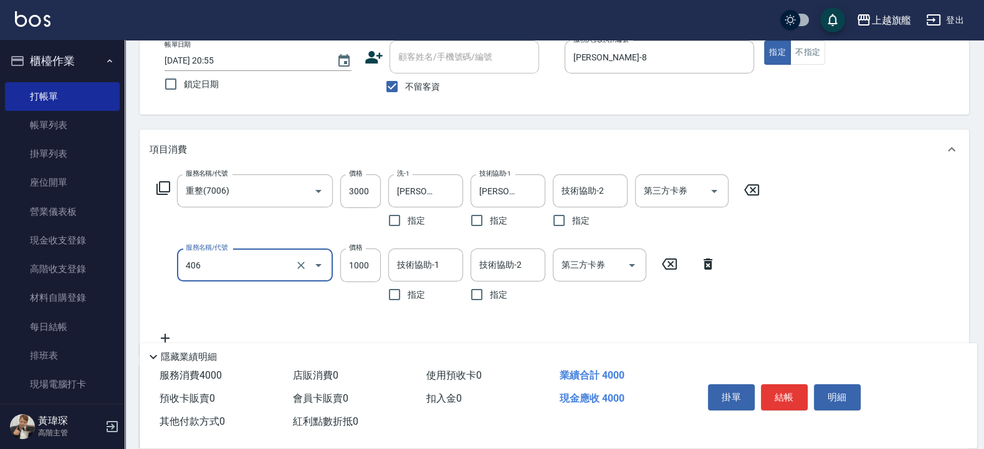
type input "水漾護1000(406)"
type input "1200"
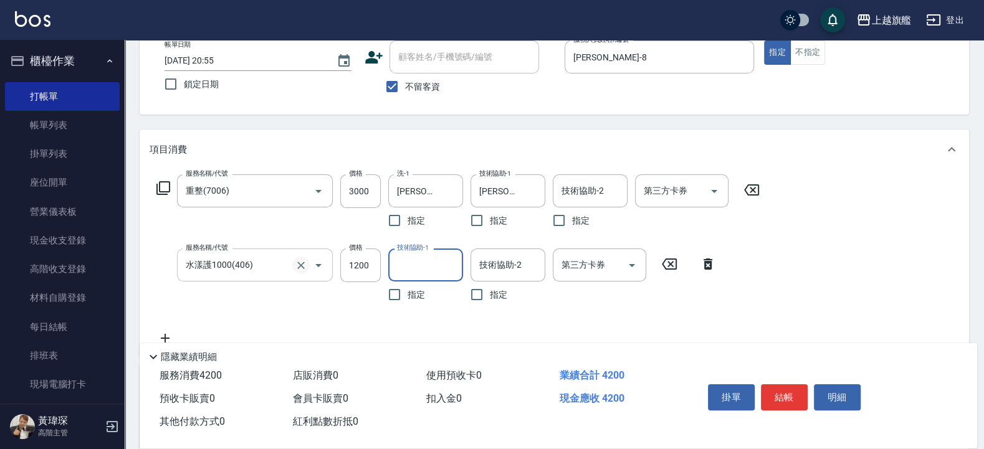
click at [295, 264] on button "Clear" at bounding box center [300, 265] width 17 height 17
type input "水漾護1000(406)"
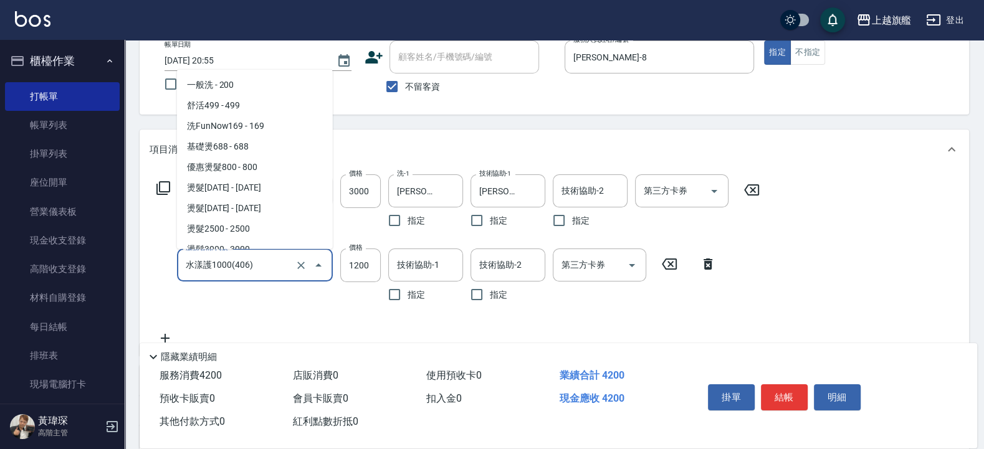
scroll to position [462, 0]
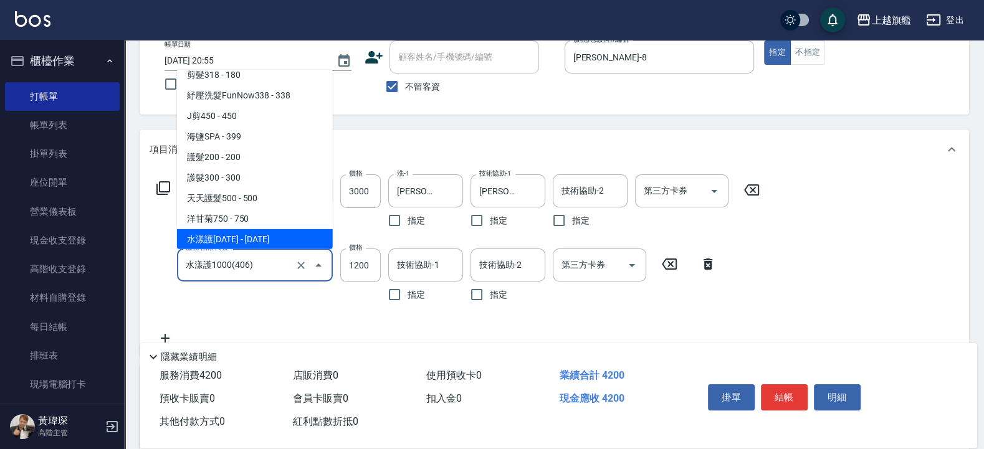
drag, startPoint x: 274, startPoint y: 268, endPoint x: 130, endPoint y: 244, distance: 145.3
click at [183, 254] on input "水漾護1000(406)" at bounding box center [238, 265] width 110 height 22
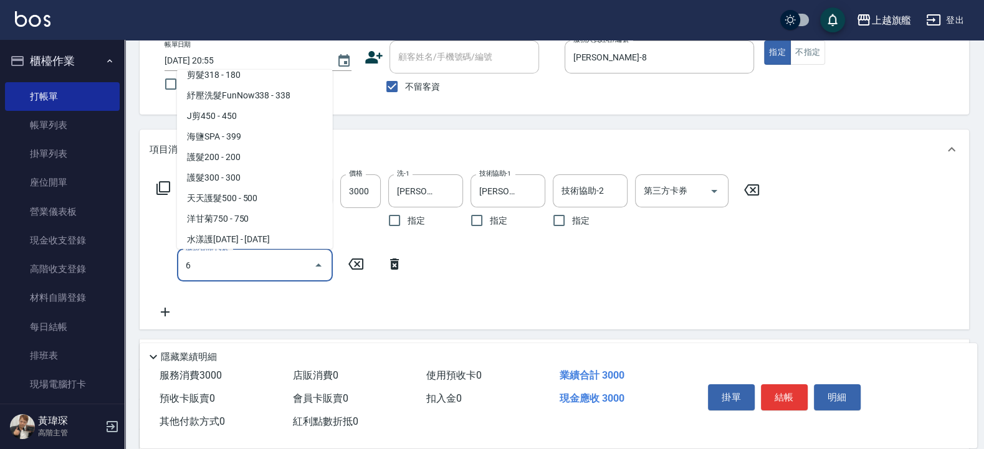
scroll to position [0, 0]
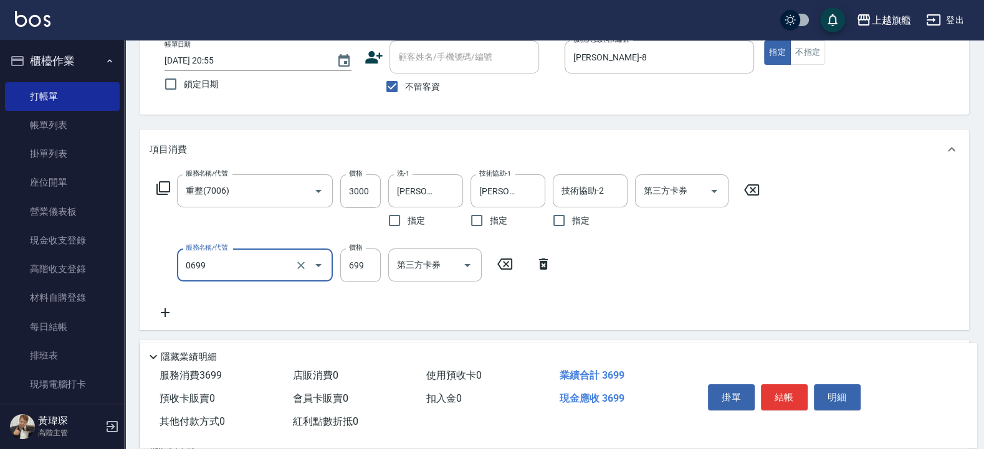
type input "精油SPA(0699)"
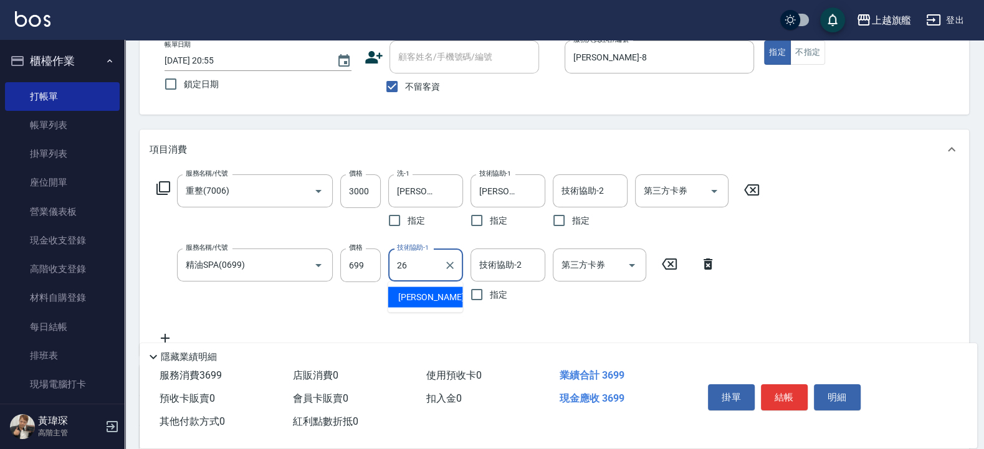
type input "[PERSON_NAME]-26"
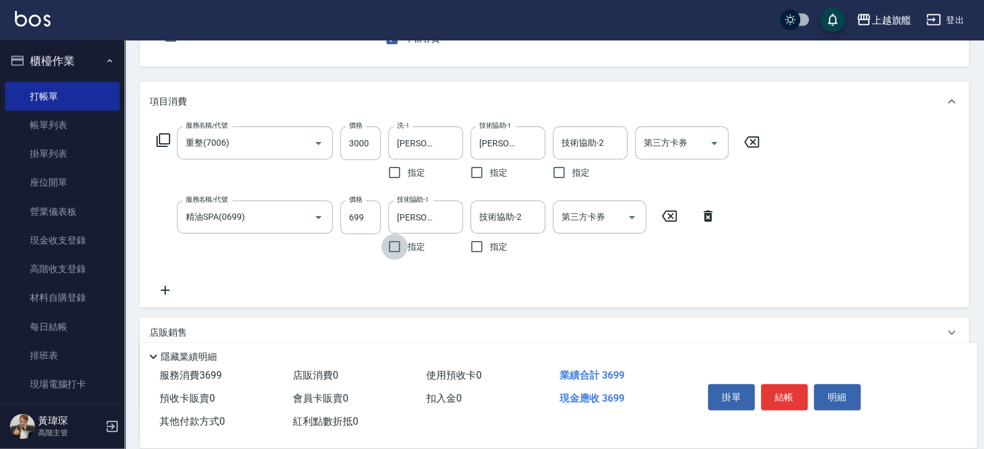
scroll to position [150, 0]
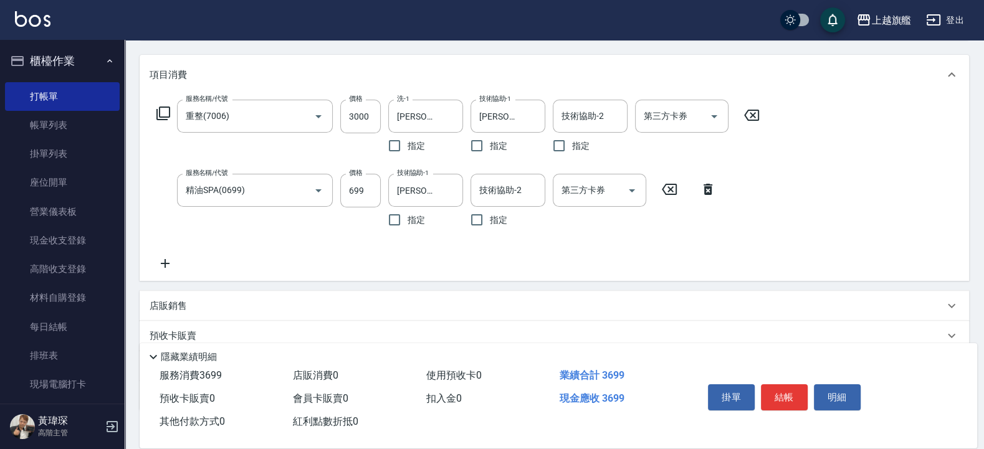
click at [152, 256] on div "服務名稱/代號 重整(7006) 服務名稱/代號 價格 3000 價格 洗-1 [PERSON_NAME]-26 洗-1 指定 技術協助-1 [PERSON_…" at bounding box center [458, 185] width 617 height 171
click at [174, 265] on icon at bounding box center [165, 263] width 31 height 15
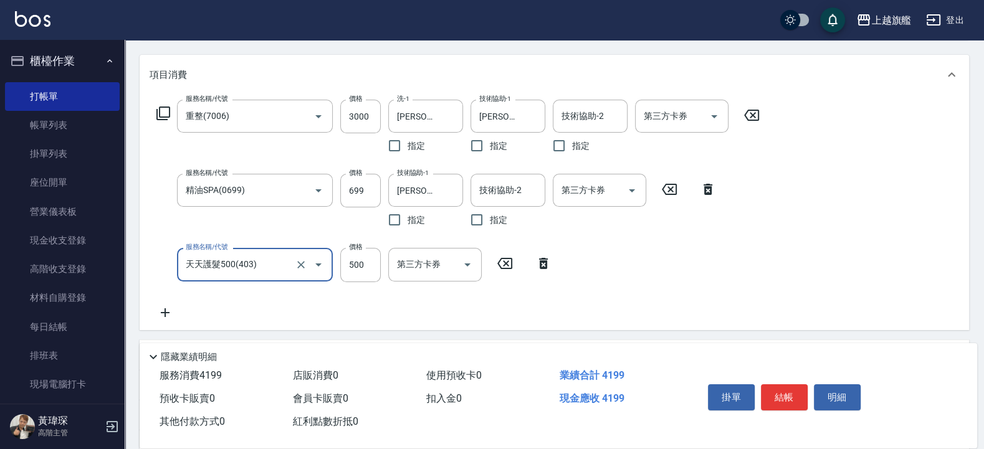
type input "天天護髮500(403)"
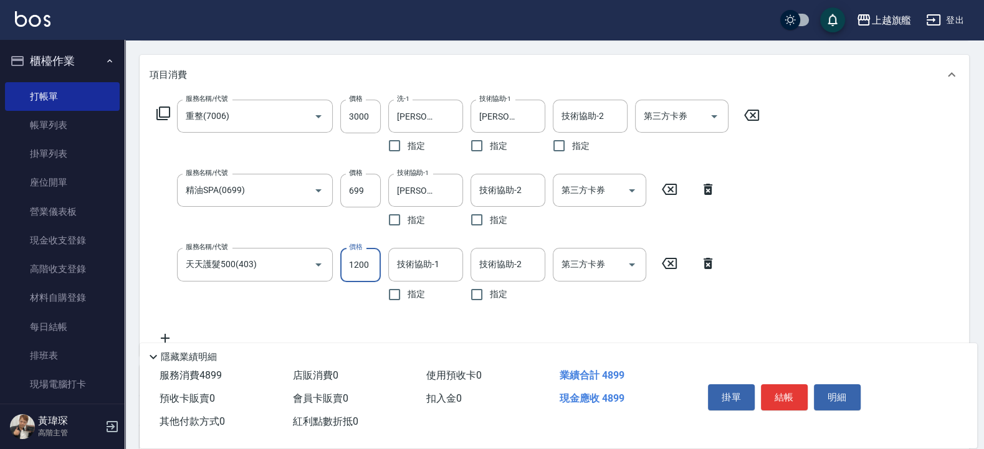
type input "1200"
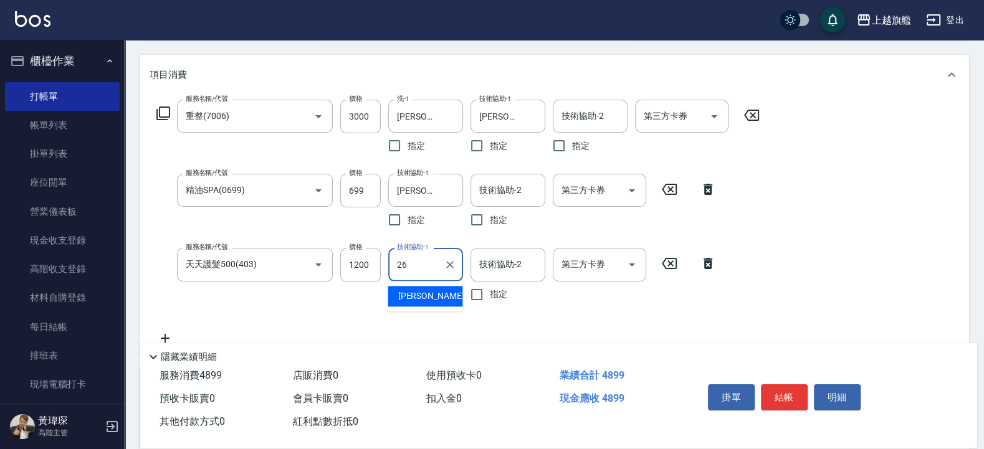
type input "[PERSON_NAME]-26"
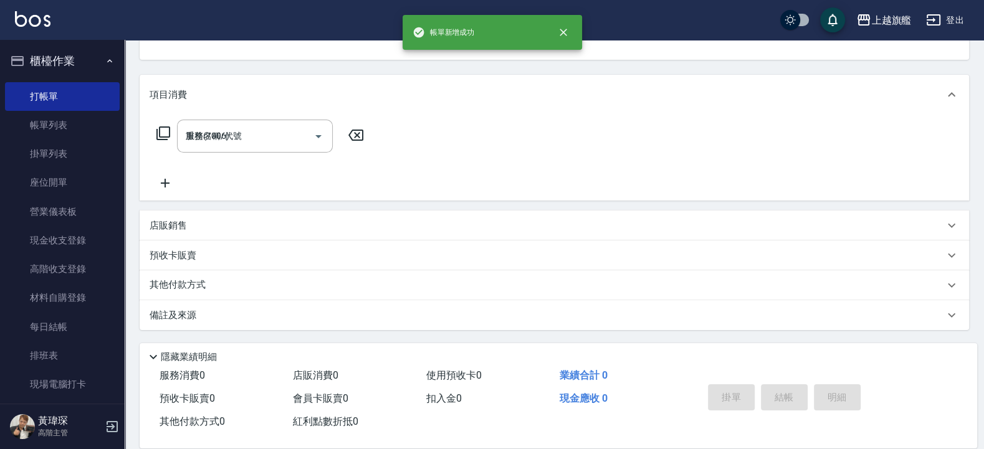
type input "[DATE] 20:56"
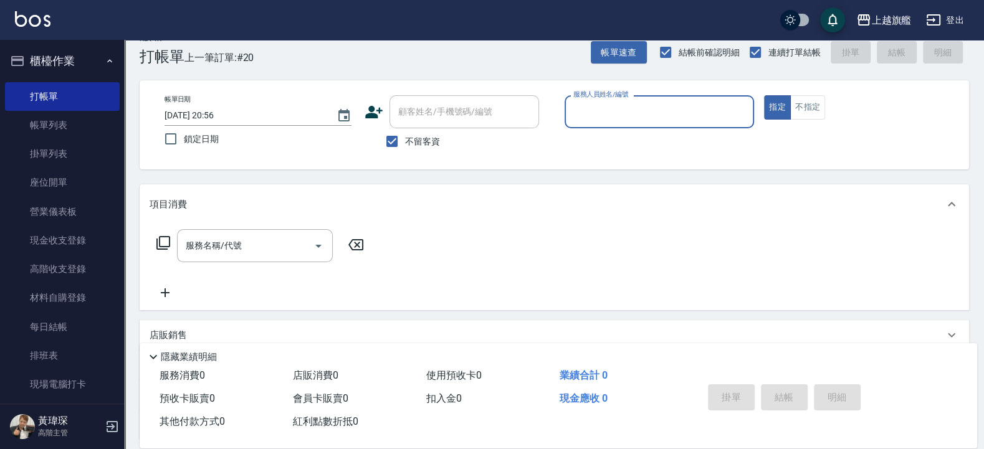
scroll to position [0, 0]
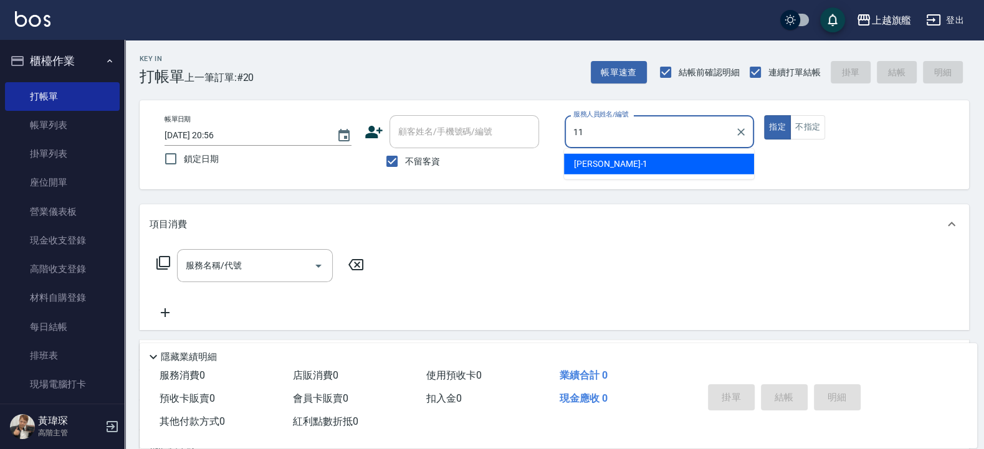
type input "[PERSON_NAME]-11"
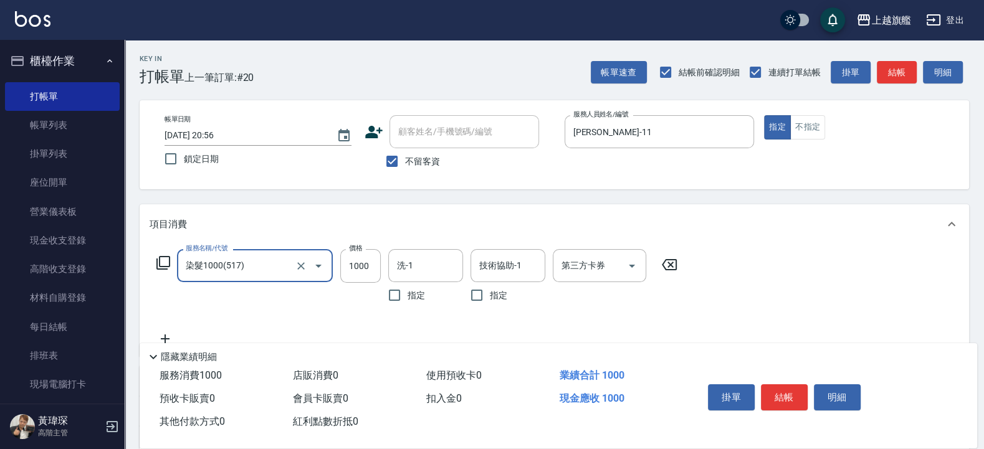
type input "染髮1000(517)"
type input "899"
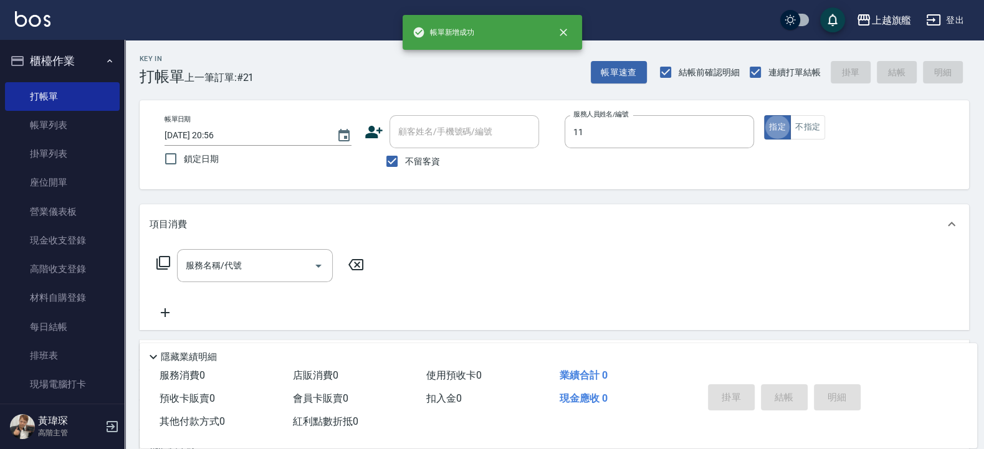
type input "[PERSON_NAME]-11"
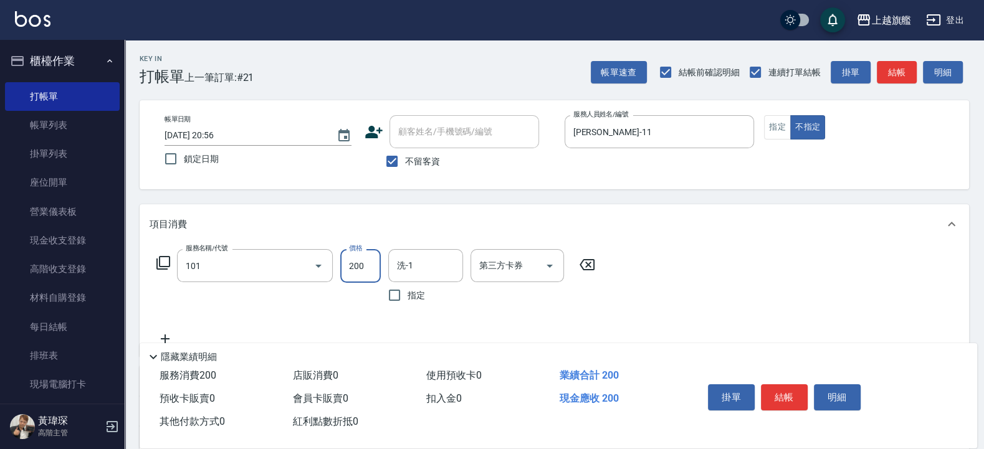
type input "一般洗(101)"
type input "300"
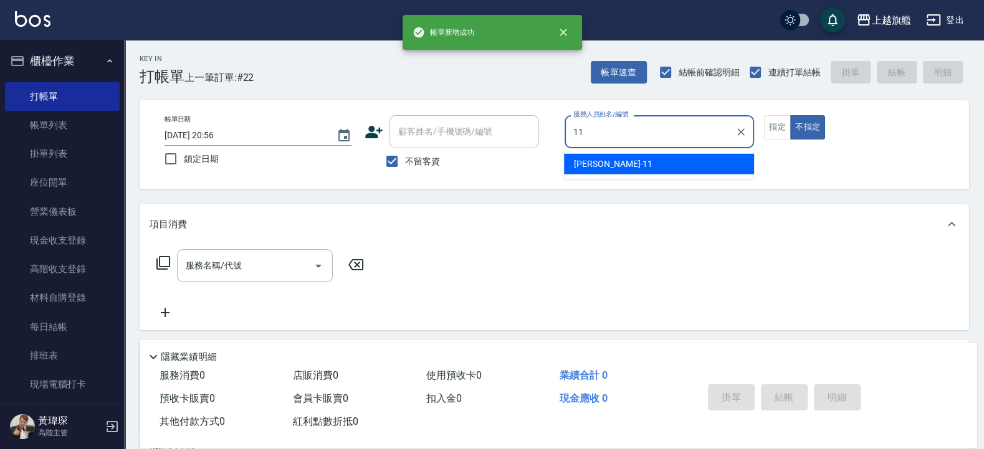
type input "[PERSON_NAME]-11"
type button "false"
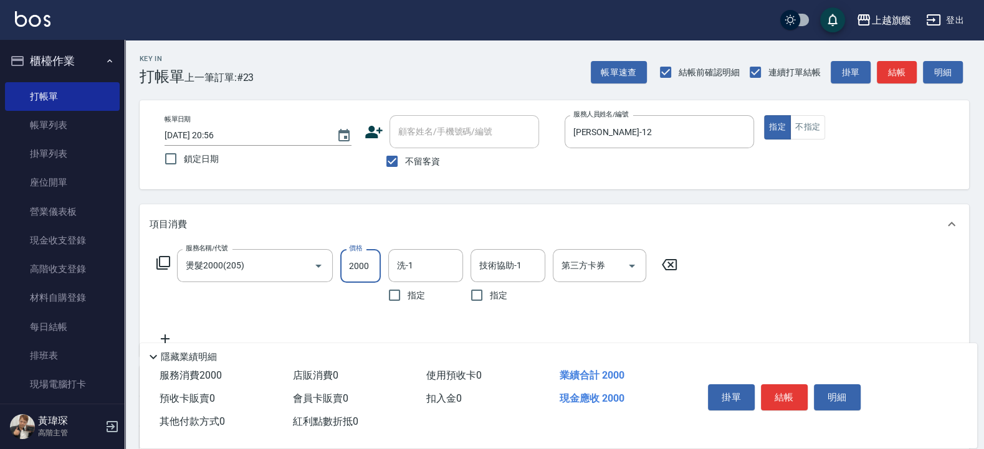
scroll to position [150, 0]
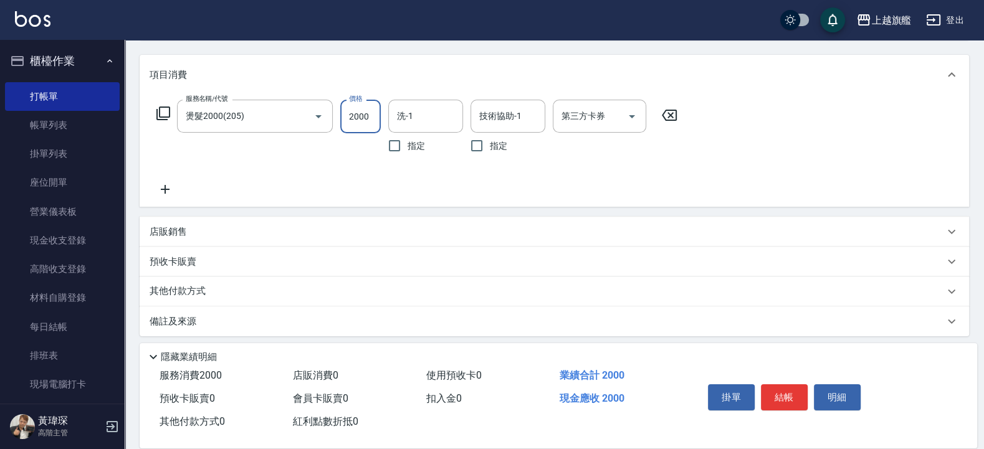
click at [173, 186] on icon at bounding box center [165, 189] width 31 height 15
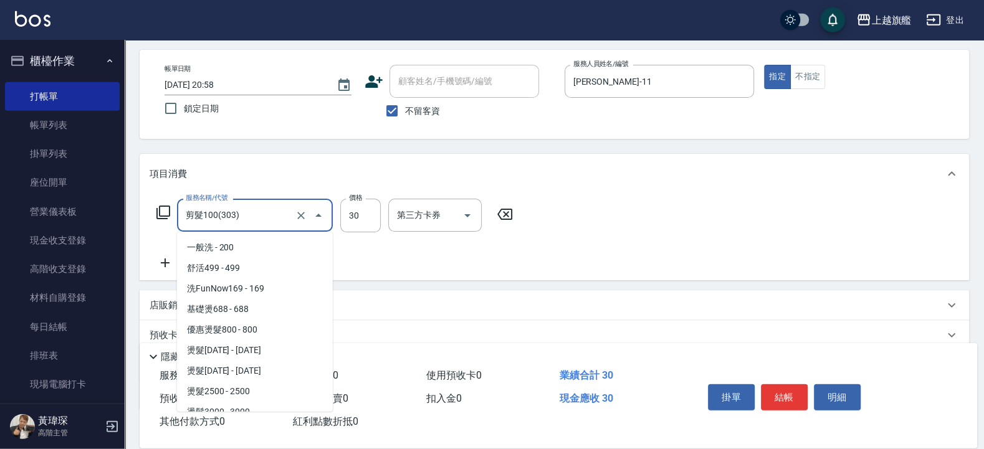
scroll to position [194, 0]
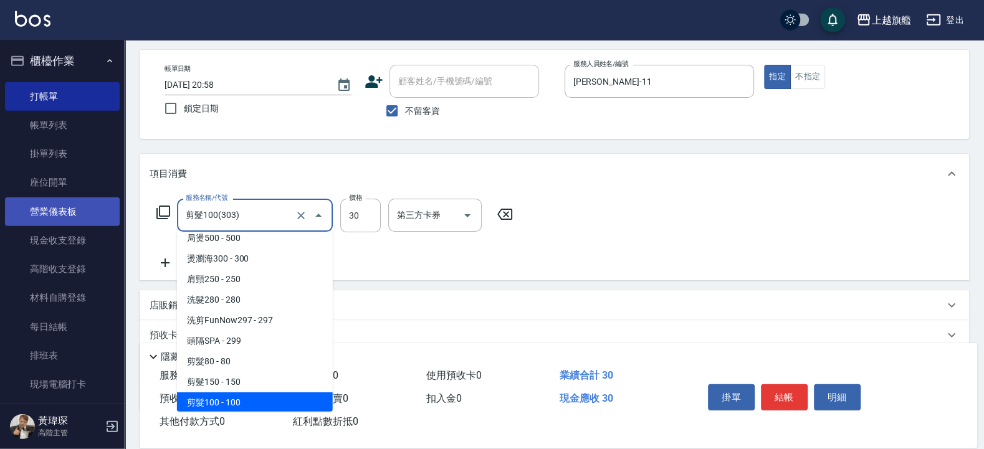
drag, startPoint x: 228, startPoint y: 213, endPoint x: 97, endPoint y: 199, distance: 131.5
click at [183, 206] on input "剪髮100(303)" at bounding box center [238, 215] width 110 height 22
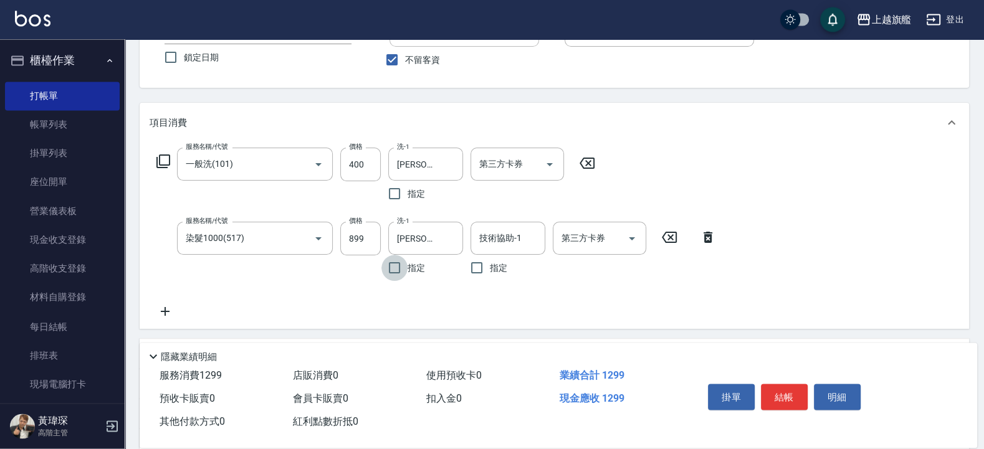
scroll to position [125, 0]
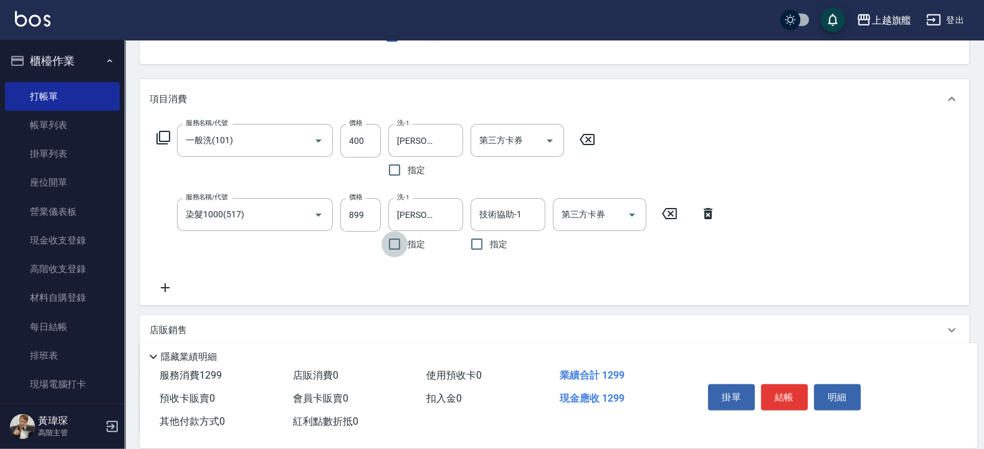
click at [159, 291] on icon at bounding box center [165, 287] width 31 height 15
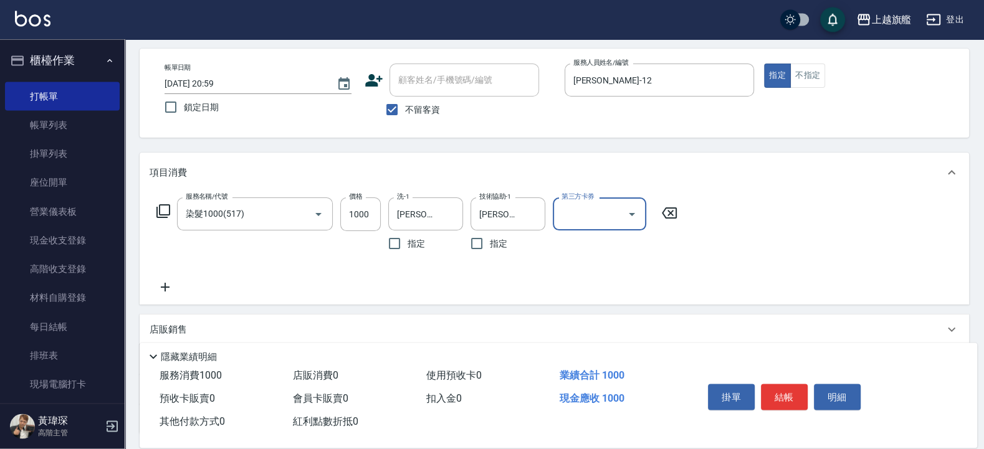
scroll to position [75, 0]
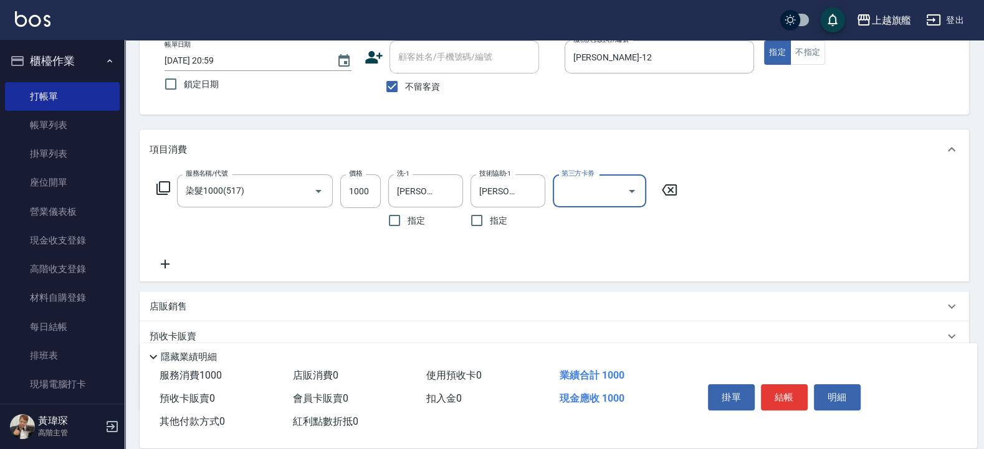
click at [150, 261] on icon at bounding box center [165, 264] width 31 height 15
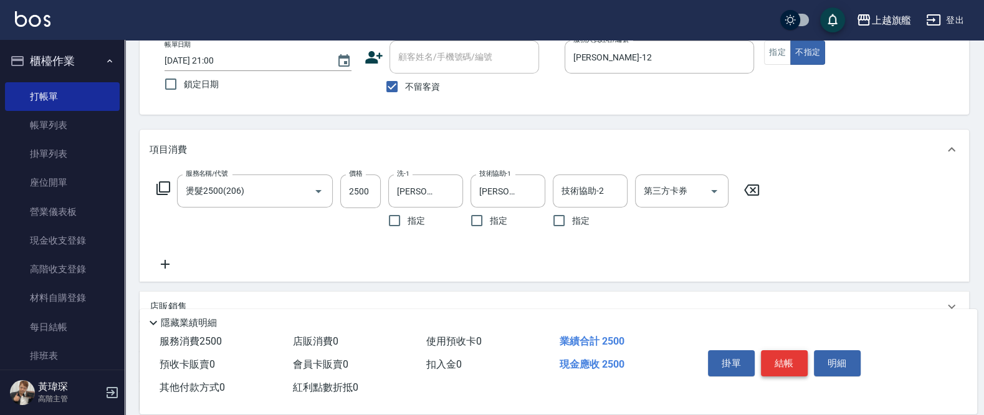
click at [776, 376] on button "結帳" at bounding box center [784, 363] width 47 height 26
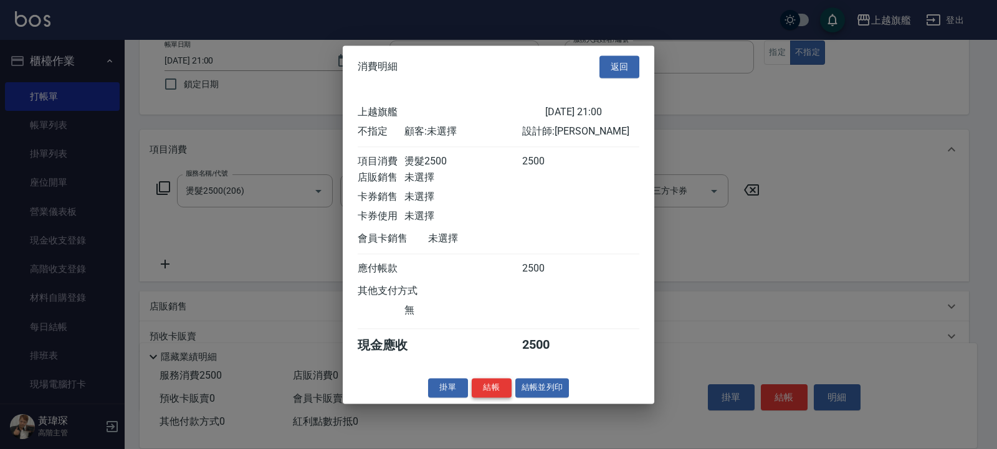
click at [475, 393] on button "結帳" at bounding box center [492, 387] width 40 height 19
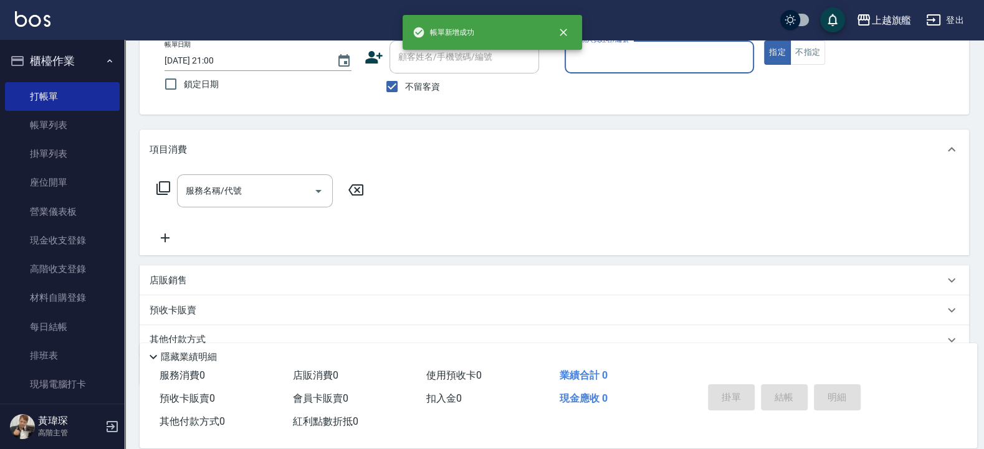
click at [52, 59] on button "櫃檯作業" at bounding box center [62, 61] width 115 height 32
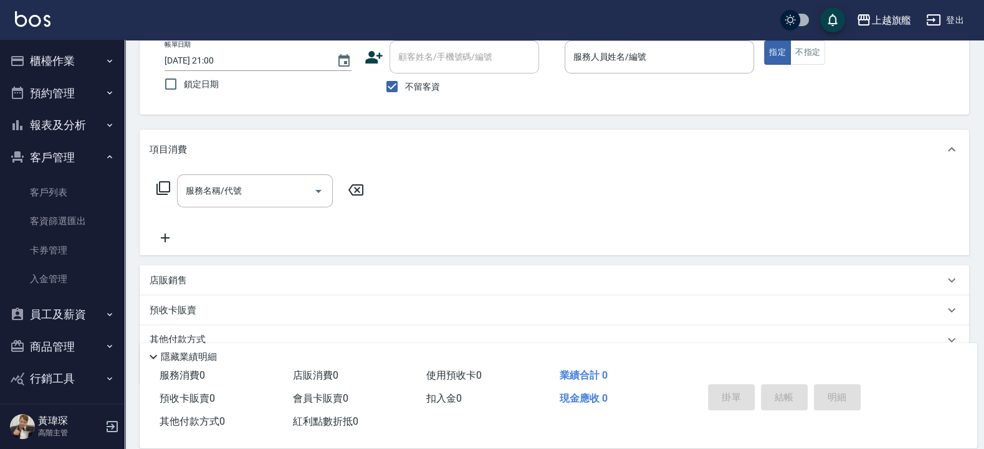
click at [63, 151] on button "客戶管理" at bounding box center [62, 157] width 115 height 32
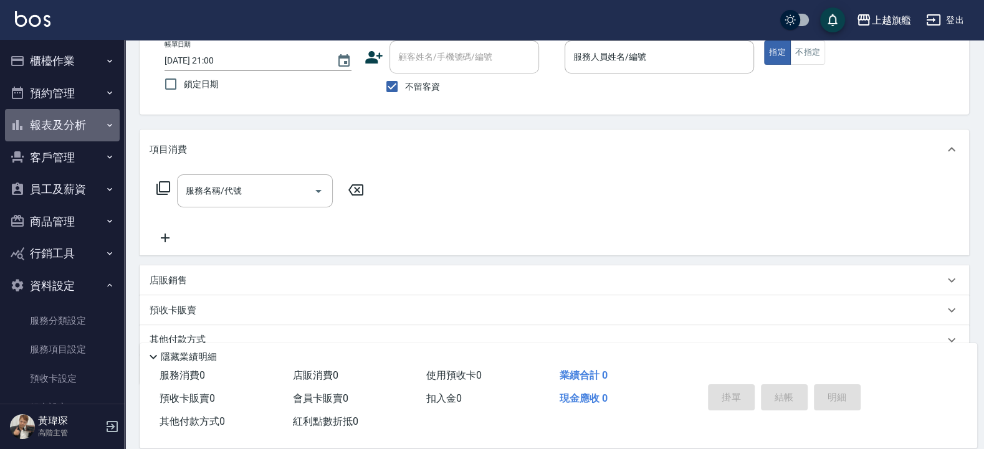
click at [68, 118] on button "報表及分析" at bounding box center [62, 125] width 115 height 32
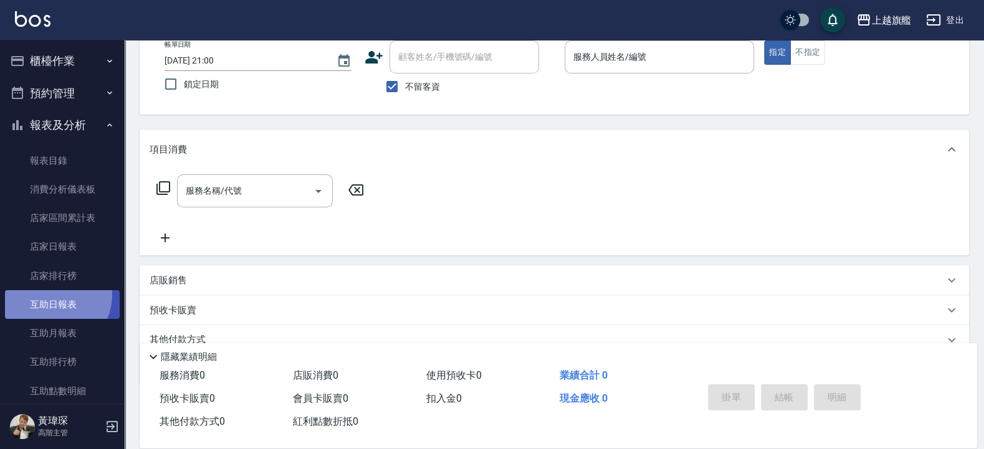
click at [53, 295] on link "互助日報表" at bounding box center [62, 304] width 115 height 29
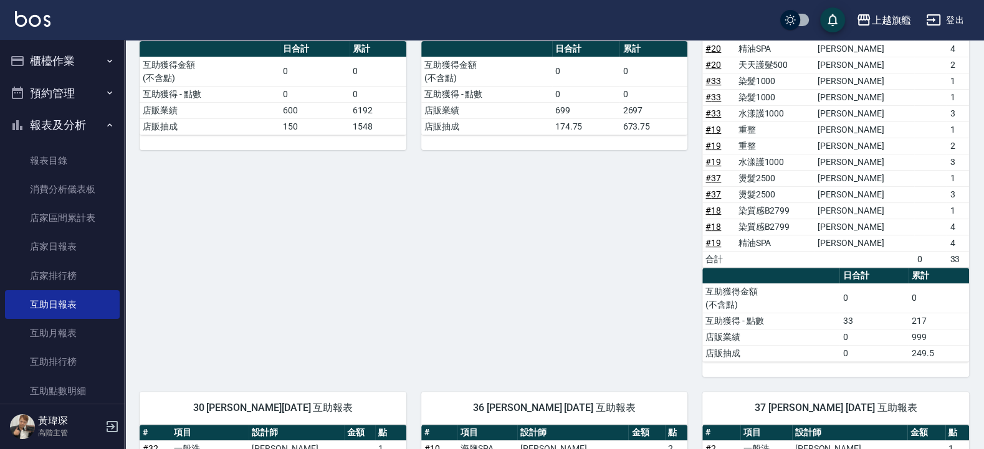
scroll to position [150, 0]
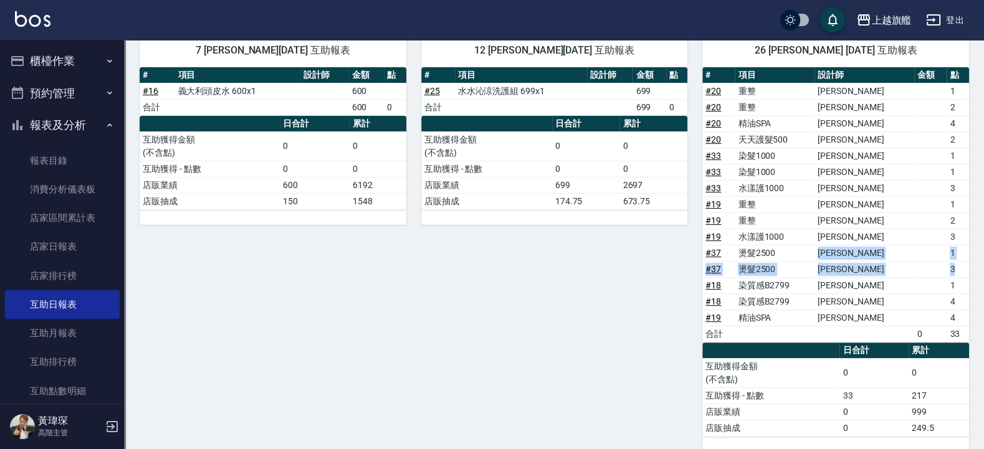
drag, startPoint x: 810, startPoint y: 248, endPoint x: 948, endPoint y: 264, distance: 138.6
click at [948, 264] on tbody "# 20 重整 [PERSON_NAME] 1 # 20 重整 [PERSON_NAME] 2 # 20 精油SPA [PERSON_NAME] 4 # 20…" at bounding box center [835, 212] width 267 height 259
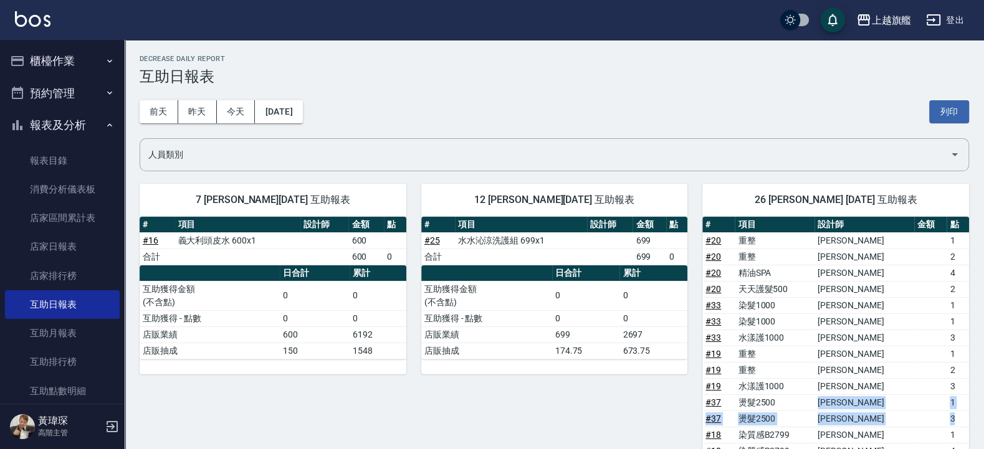
scroll to position [224, 0]
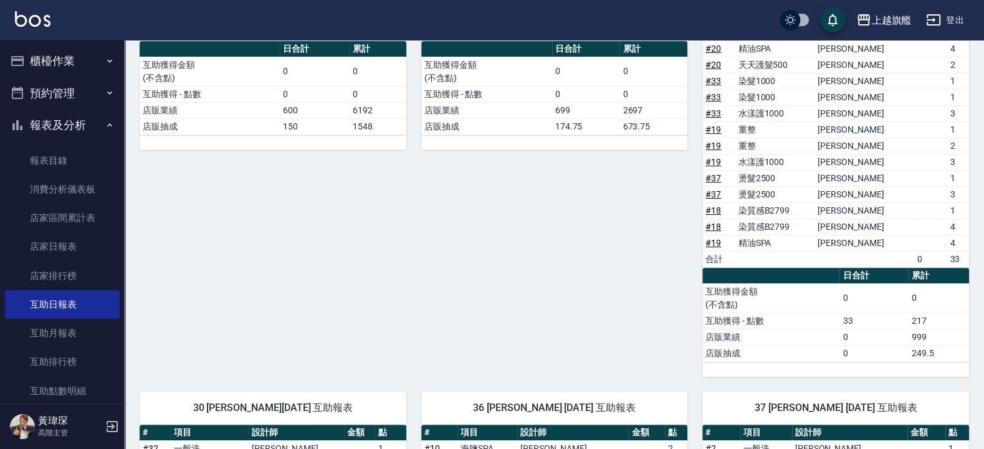
click at [471, 337] on div "12 [PERSON_NAME][DATE] 互助報表 # 項目 設計師 金額 點 # 25 水水沁涼洗護組 699x1 699 合計 699 0 日合計 累…" at bounding box center [547, 161] width 282 height 432
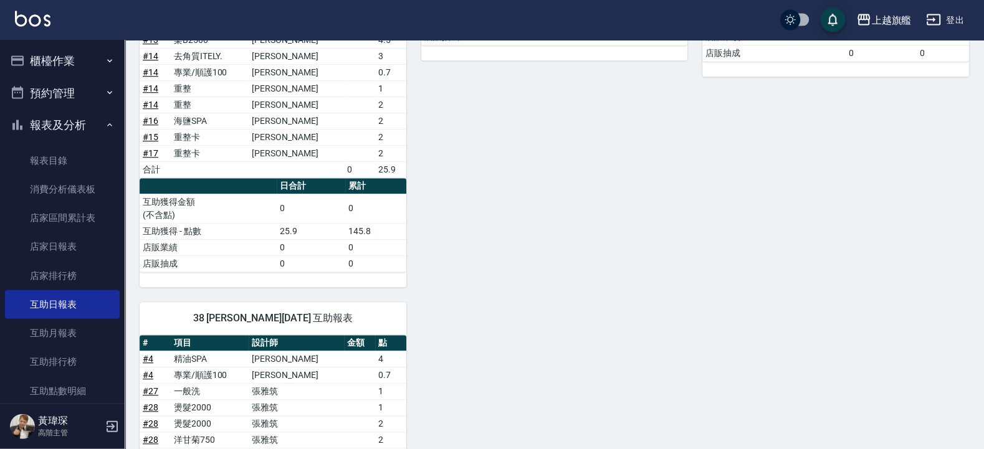
scroll to position [748, 0]
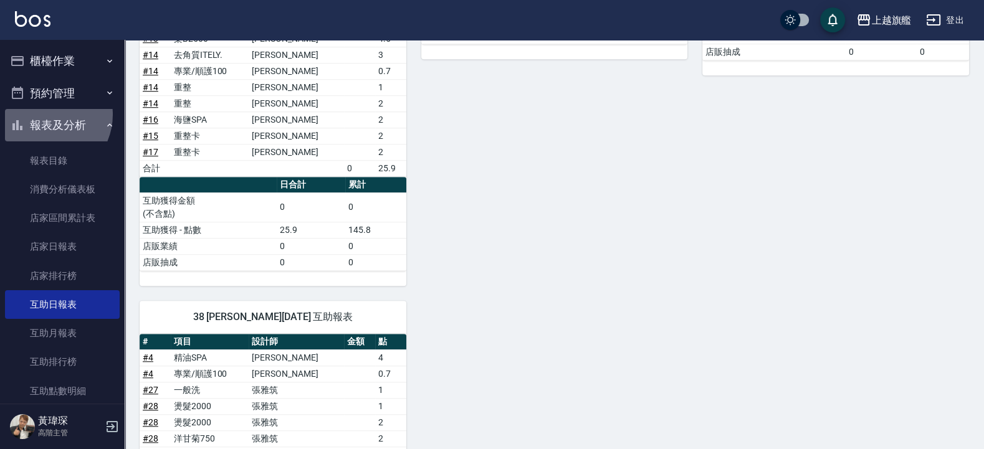
click at [44, 114] on button "報表及分析" at bounding box center [62, 125] width 115 height 32
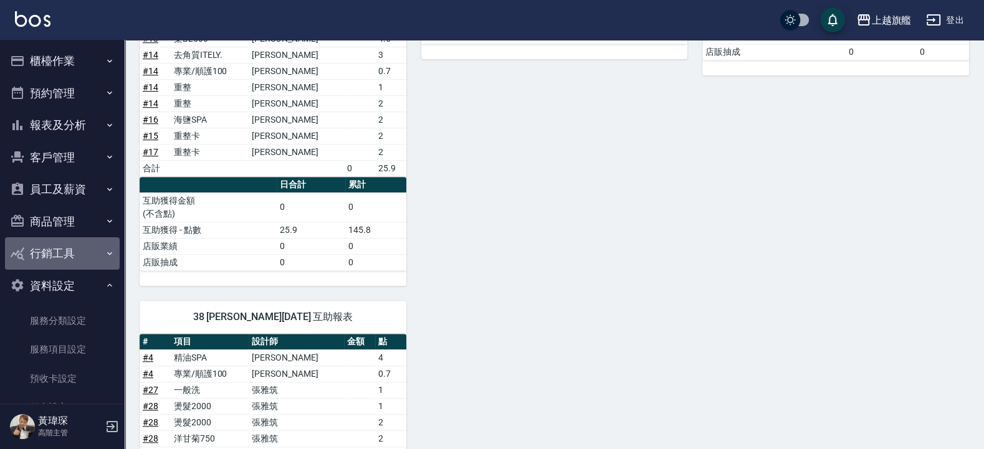
click at [66, 265] on button "行銷工具" at bounding box center [62, 253] width 115 height 32
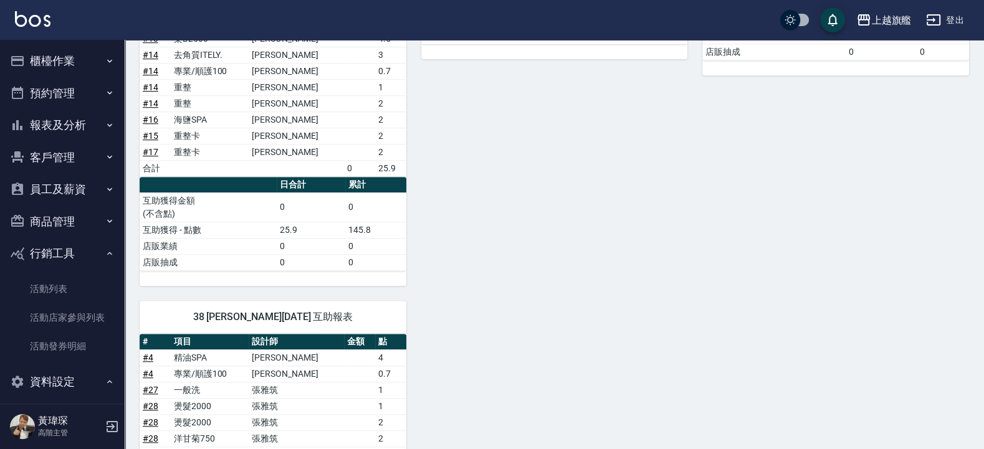
click at [72, 112] on button "報表及分析" at bounding box center [62, 125] width 115 height 32
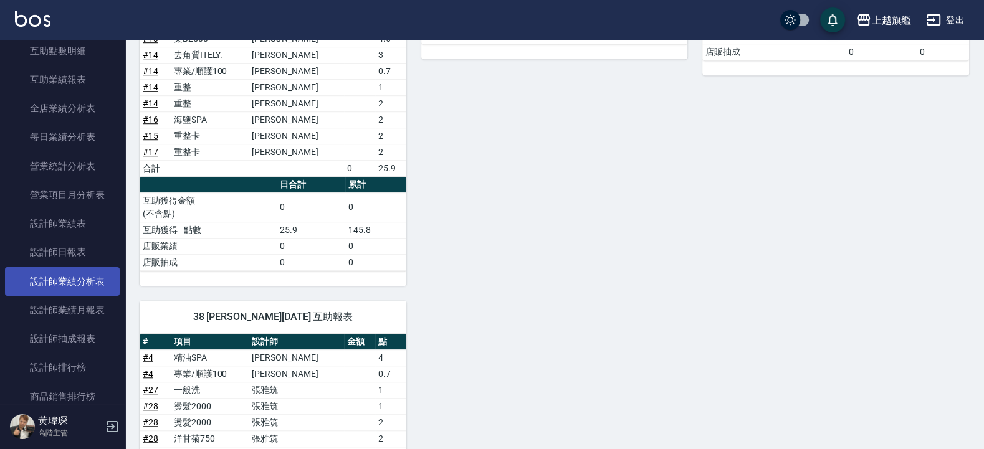
scroll to position [374, 0]
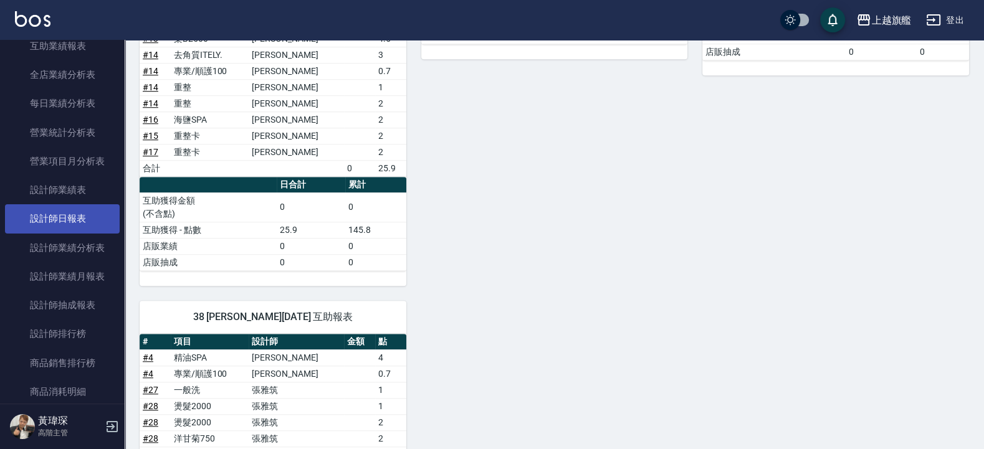
click at [61, 231] on link "設計師日報表" at bounding box center [62, 218] width 115 height 29
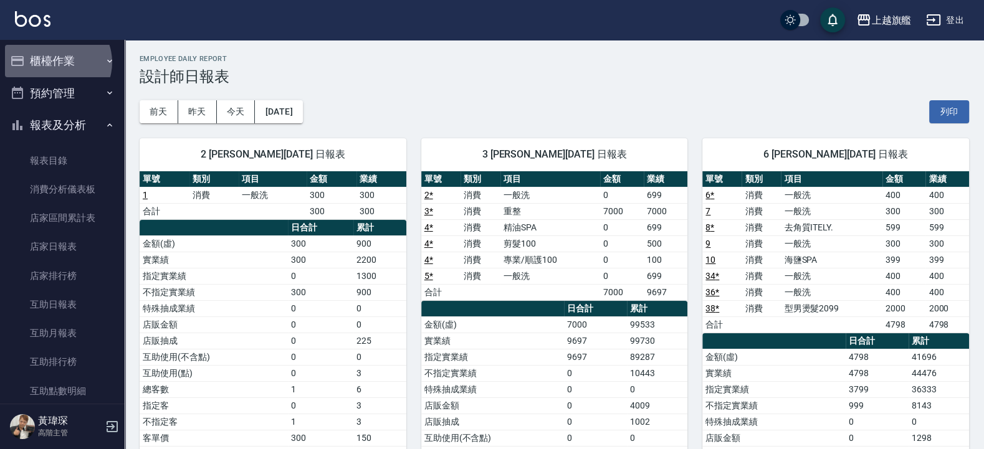
click at [57, 62] on button "櫃檯作業" at bounding box center [62, 61] width 115 height 32
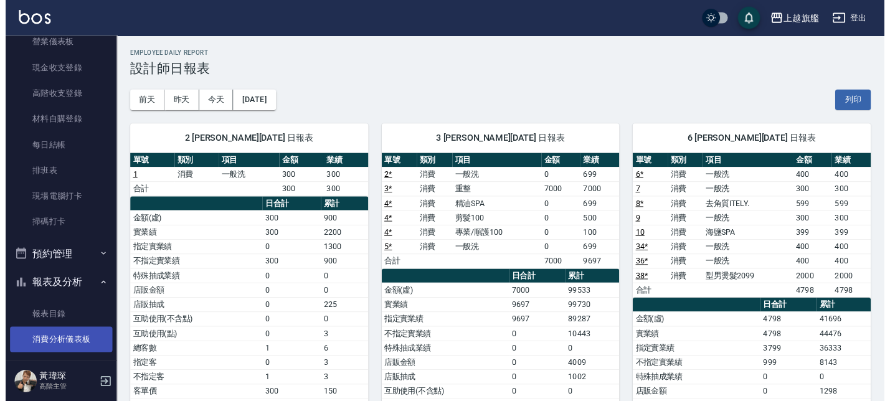
scroll to position [299, 0]
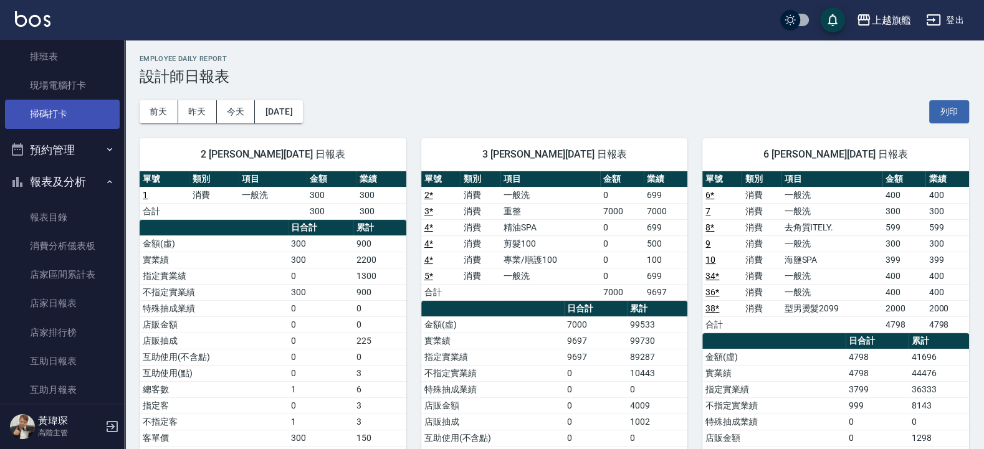
click at [58, 116] on link "掃碼打卡" at bounding box center [62, 114] width 115 height 29
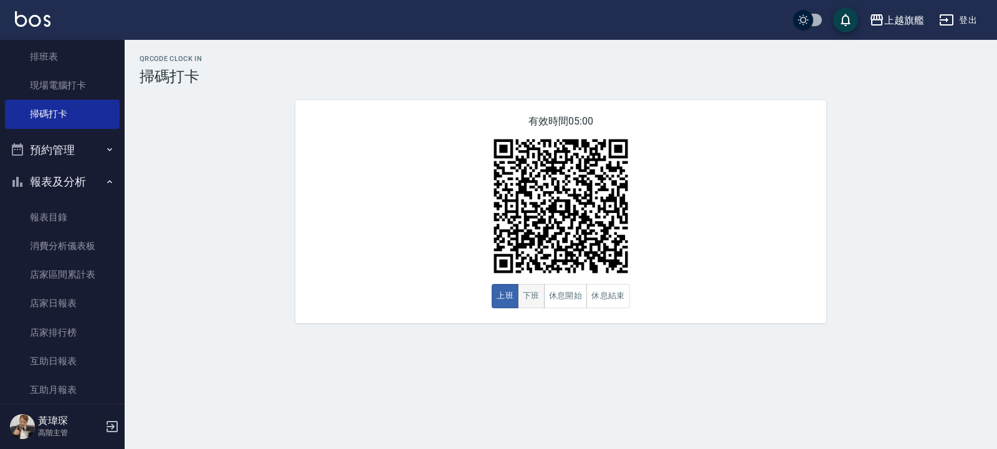
click at [530, 290] on button "下班" at bounding box center [531, 296] width 27 height 24
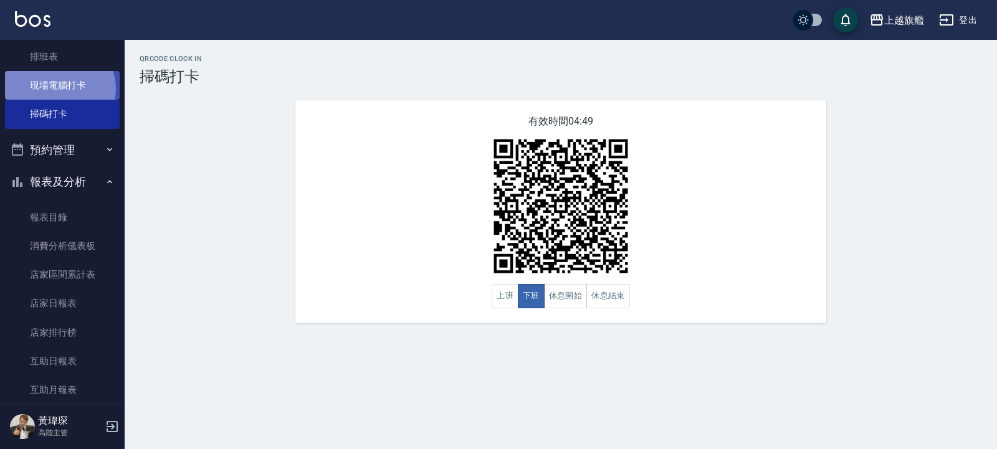
click at [59, 89] on link "現場電腦打卡" at bounding box center [62, 85] width 115 height 29
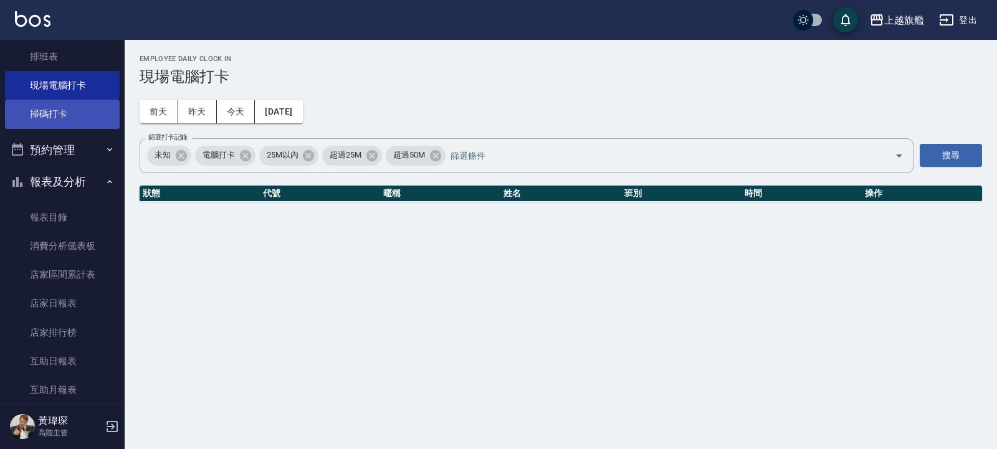
click at [57, 106] on link "掃碼打卡" at bounding box center [62, 114] width 115 height 29
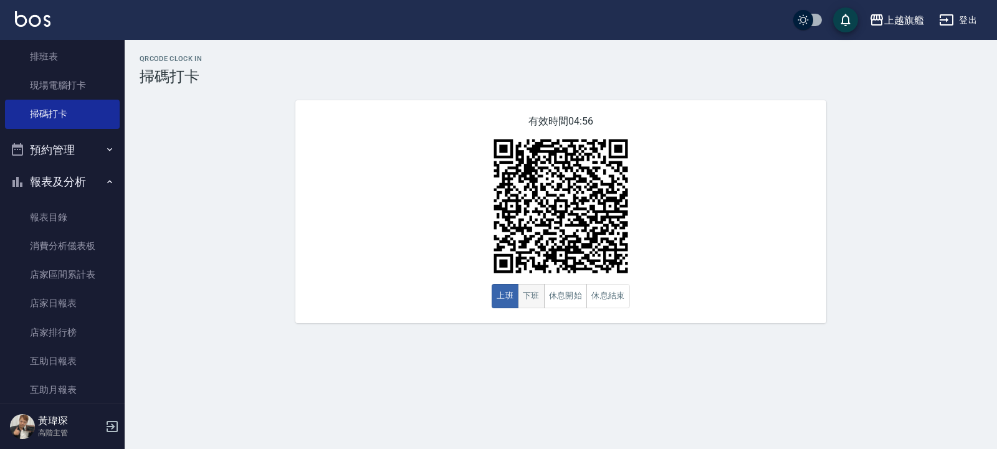
click at [528, 287] on button "下班" at bounding box center [531, 296] width 27 height 24
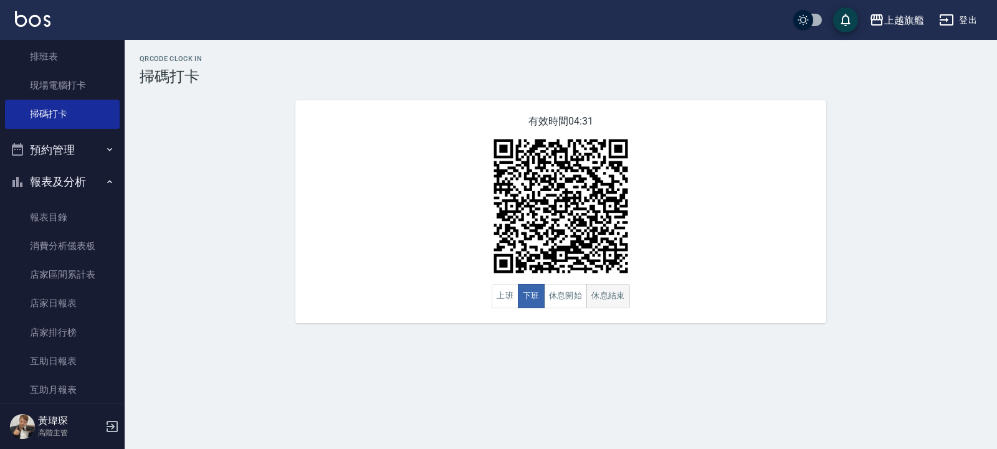
click at [601, 292] on button "休息結束" at bounding box center [608, 296] width 44 height 24
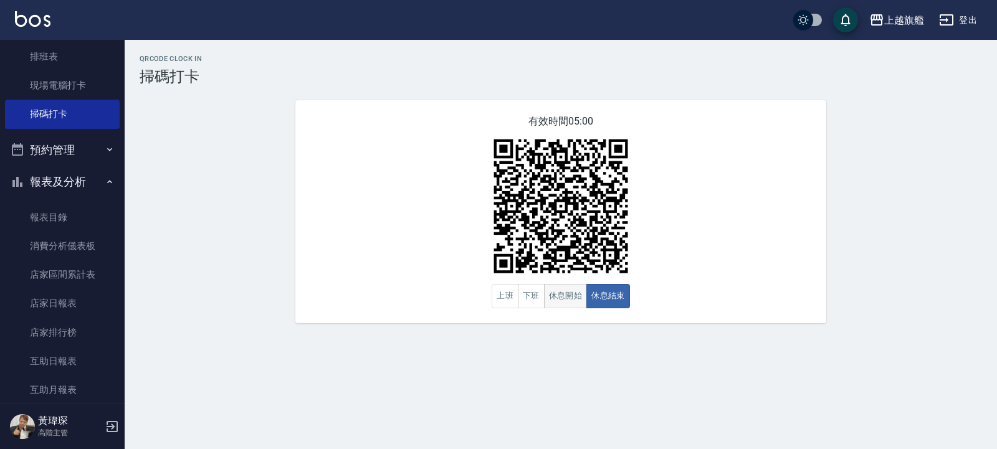
click at [545, 286] on button "休息開始" at bounding box center [566, 296] width 44 height 24
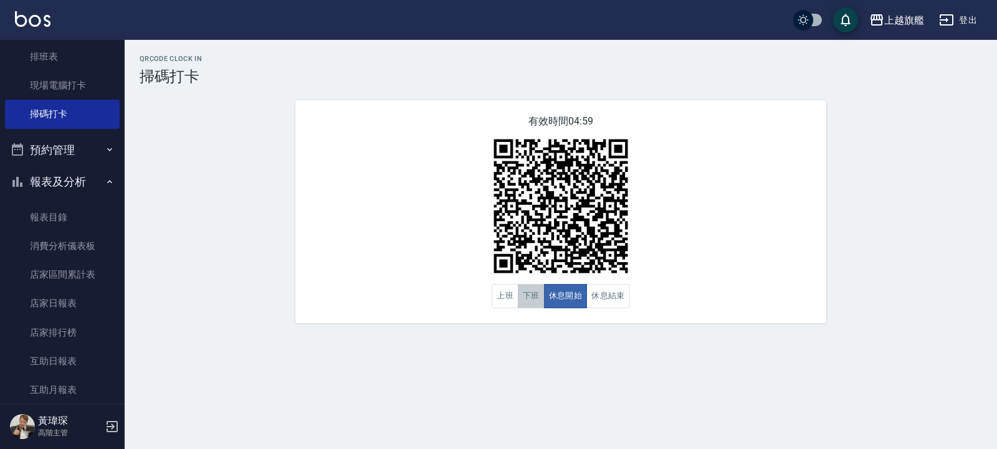
click at [530, 300] on button "下班" at bounding box center [531, 296] width 27 height 24
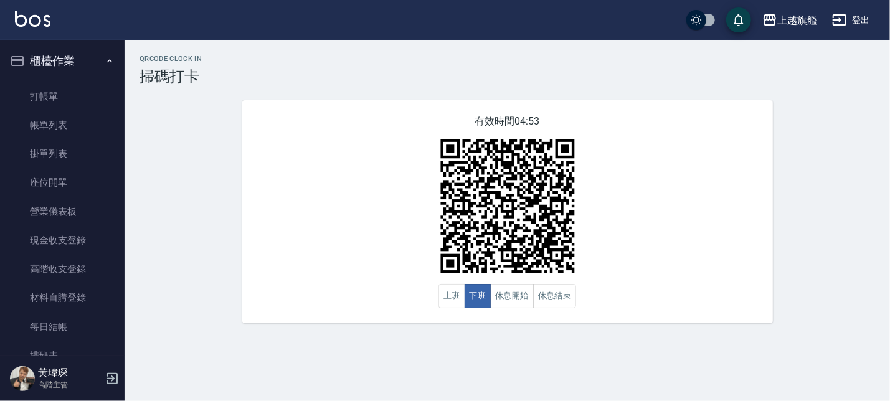
click at [53, 59] on button "櫃檯作業" at bounding box center [62, 61] width 115 height 32
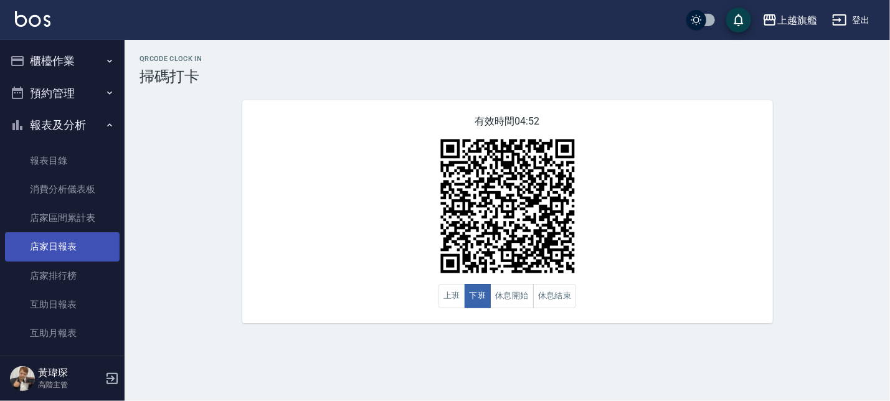
click at [71, 249] on link "店家日報表" at bounding box center [62, 246] width 115 height 29
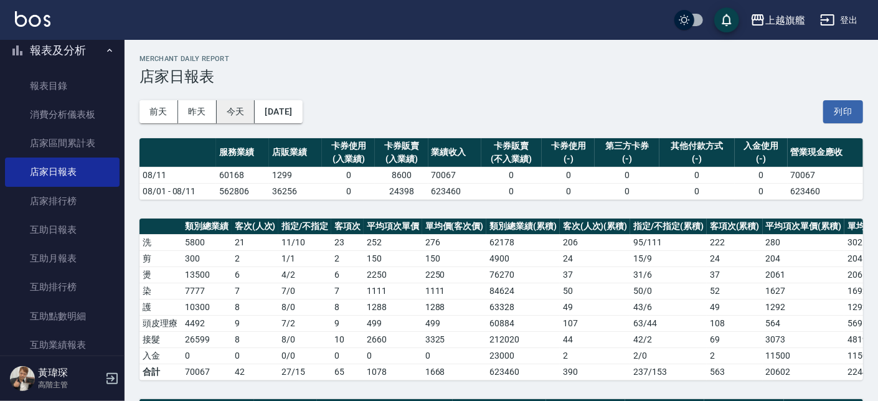
click at [233, 108] on button "今天" at bounding box center [236, 111] width 39 height 23
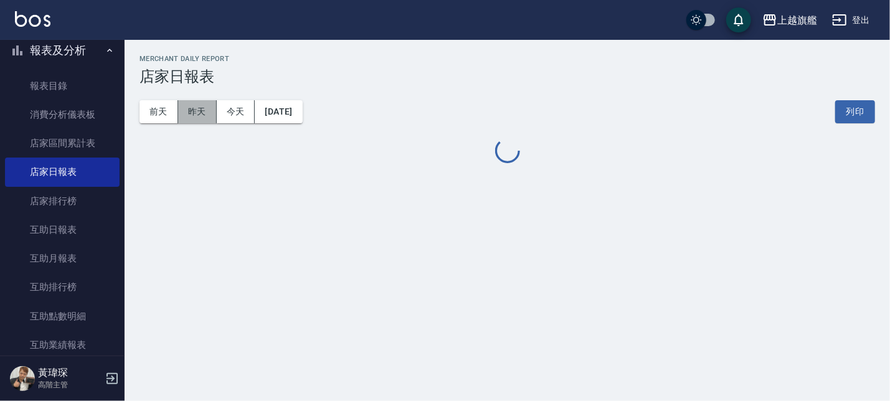
click at [202, 103] on button "昨天" at bounding box center [197, 111] width 39 height 23
click at [235, 112] on button "今天" at bounding box center [236, 111] width 39 height 23
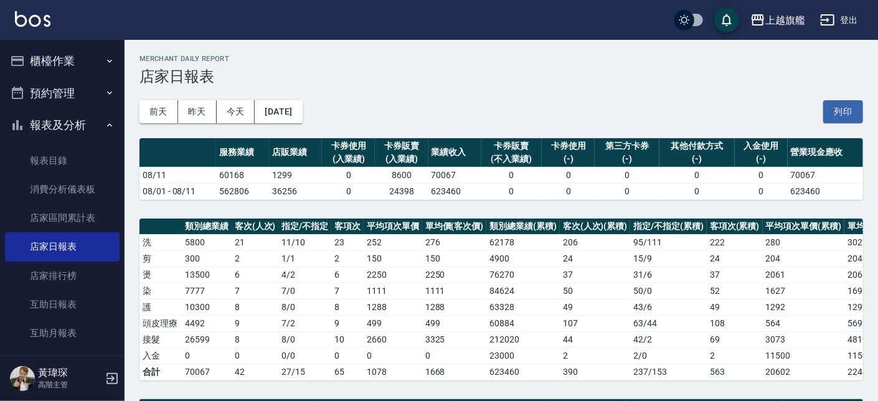
drag, startPoint x: 41, startPoint y: 53, endPoint x: 49, endPoint y: 72, distance: 20.1
click at [43, 57] on button "櫃檯作業" at bounding box center [62, 61] width 115 height 32
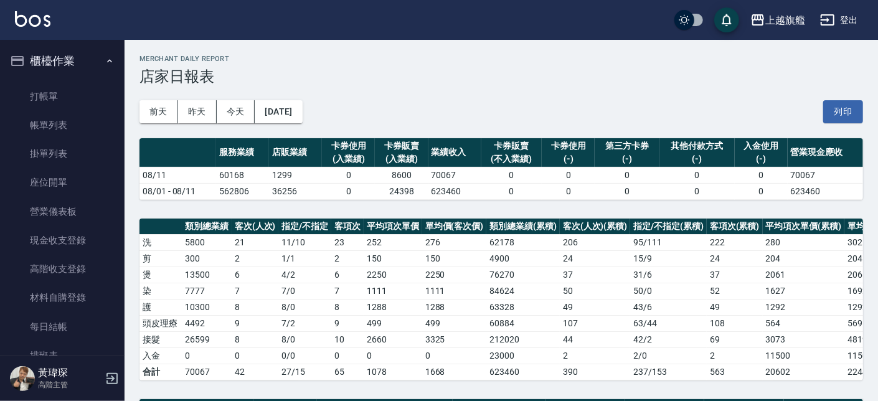
click at [59, 61] on button "櫃檯作業" at bounding box center [62, 61] width 115 height 32
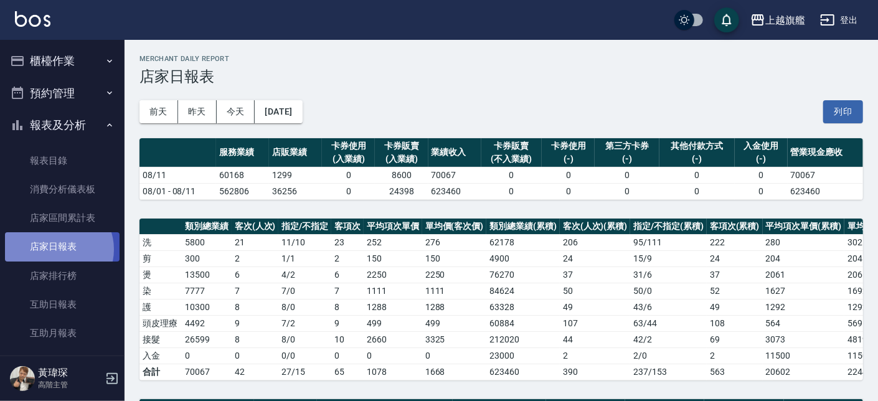
click at [58, 249] on link "店家日報表" at bounding box center [62, 246] width 115 height 29
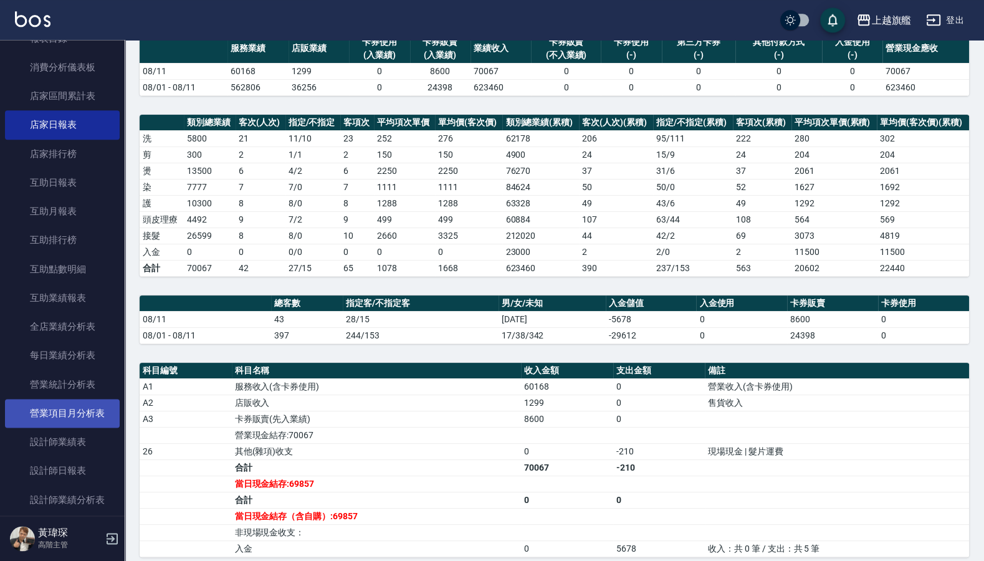
scroll to position [150, 0]
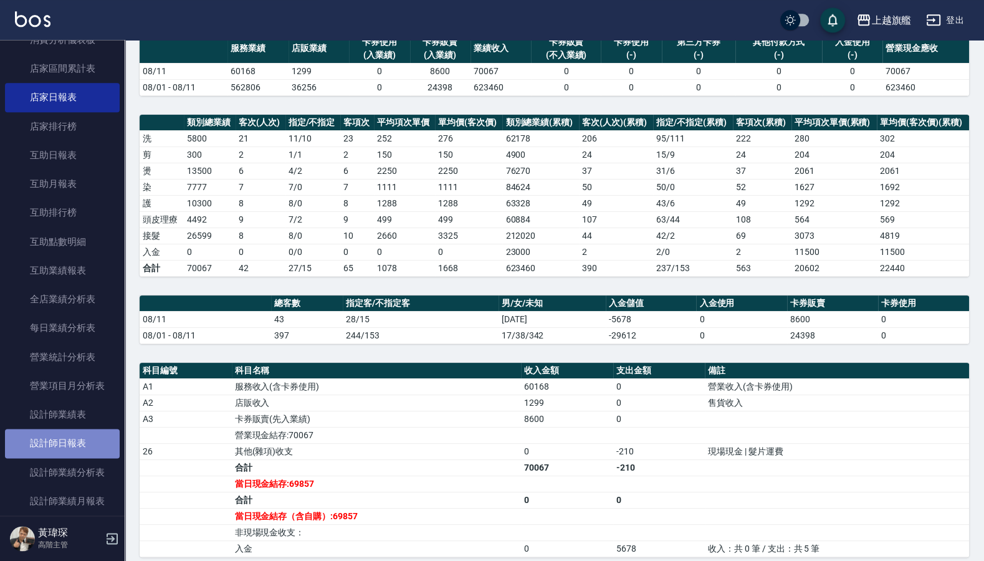
click at [65, 449] on link "設計師日報表" at bounding box center [62, 443] width 115 height 29
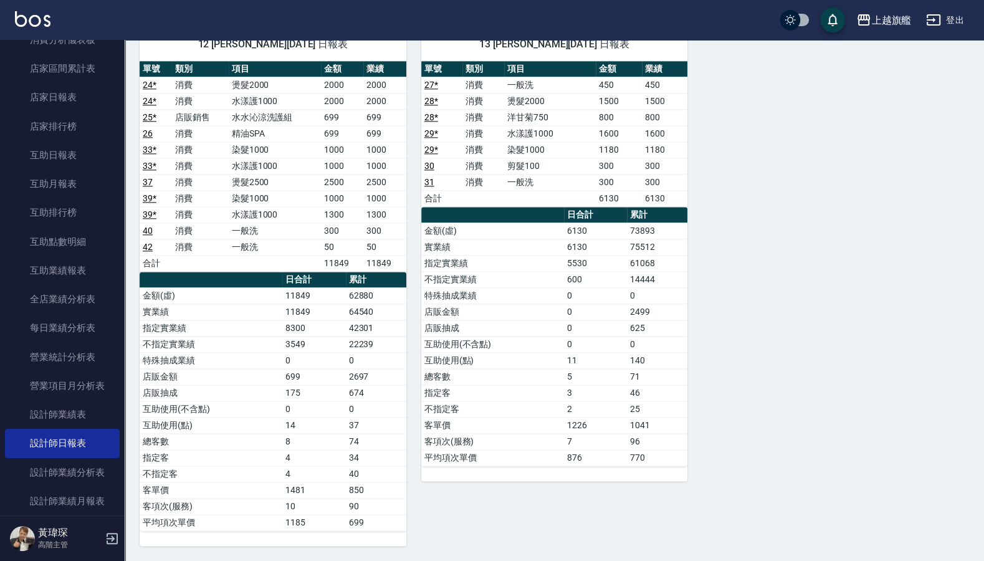
scroll to position [1147, 0]
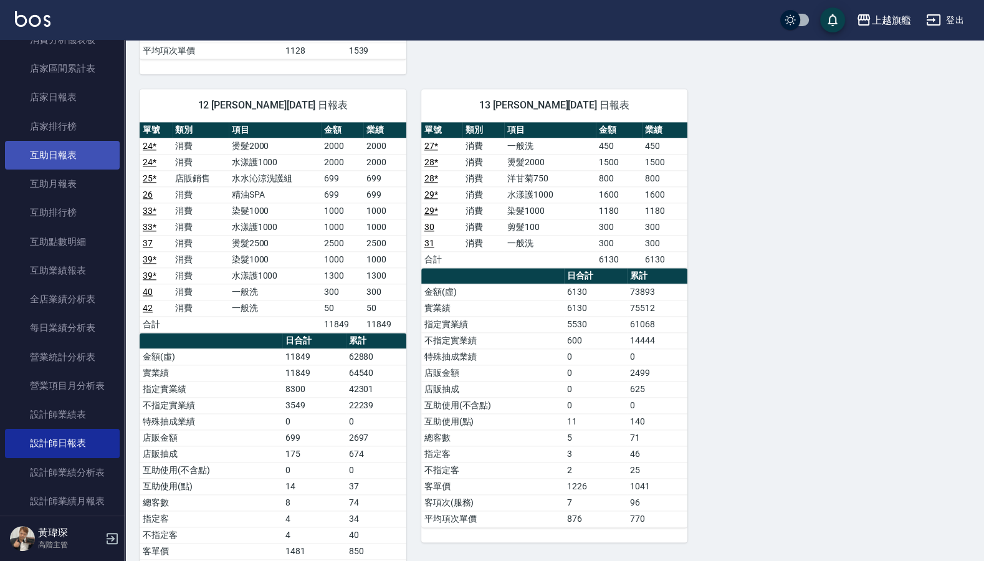
click at [44, 150] on link "互助日報表" at bounding box center [62, 155] width 115 height 29
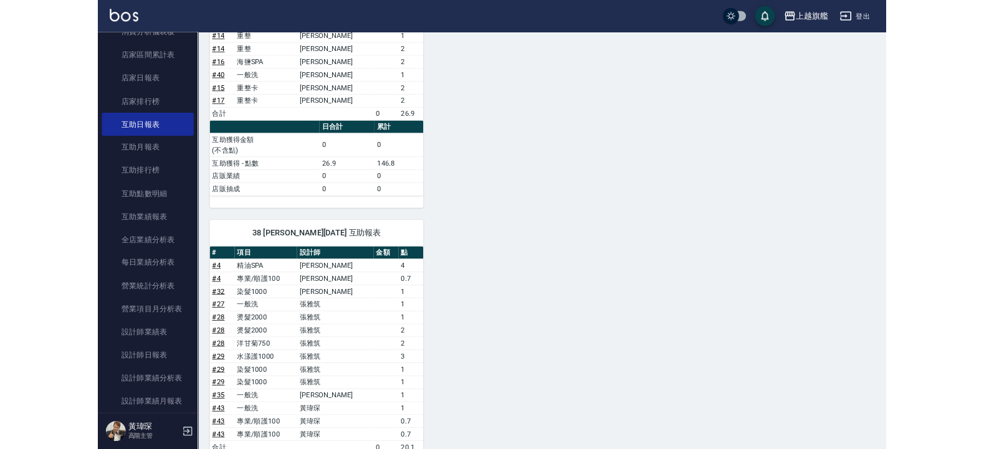
scroll to position [963, 0]
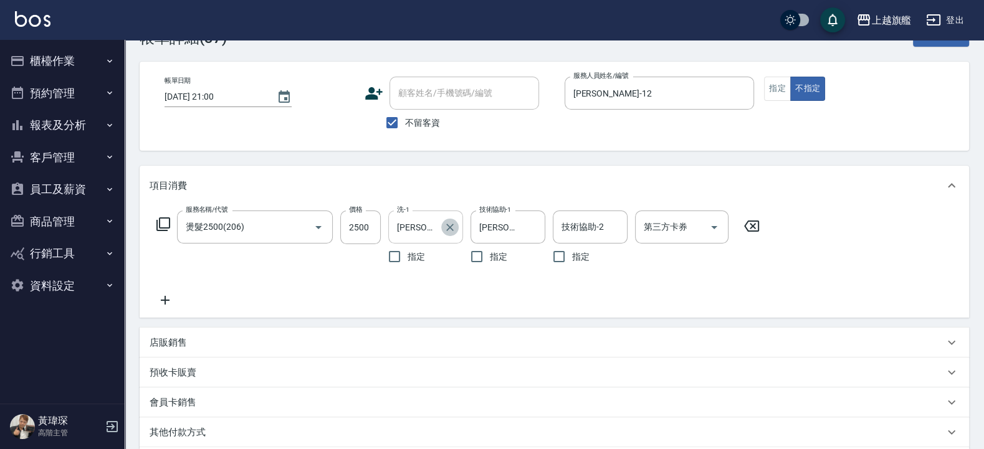
click at [454, 223] on icon "Clear" at bounding box center [450, 227] width 12 height 12
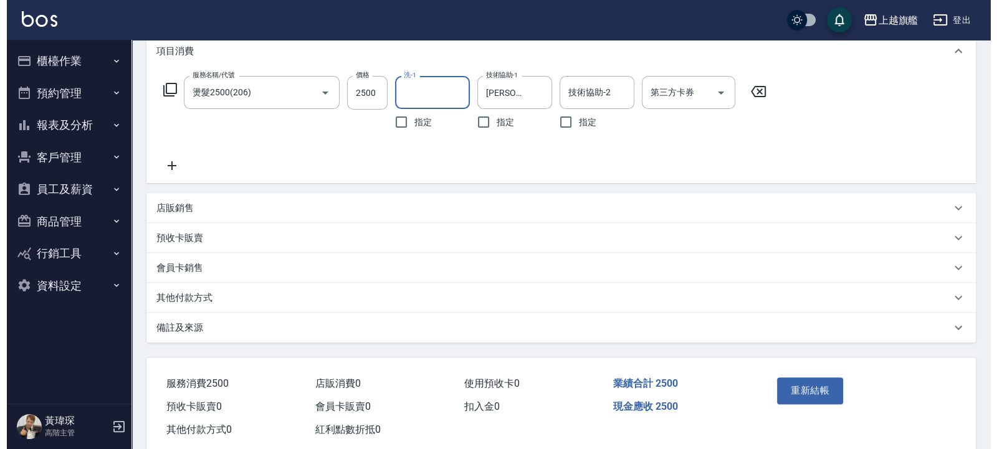
scroll to position [201, 0]
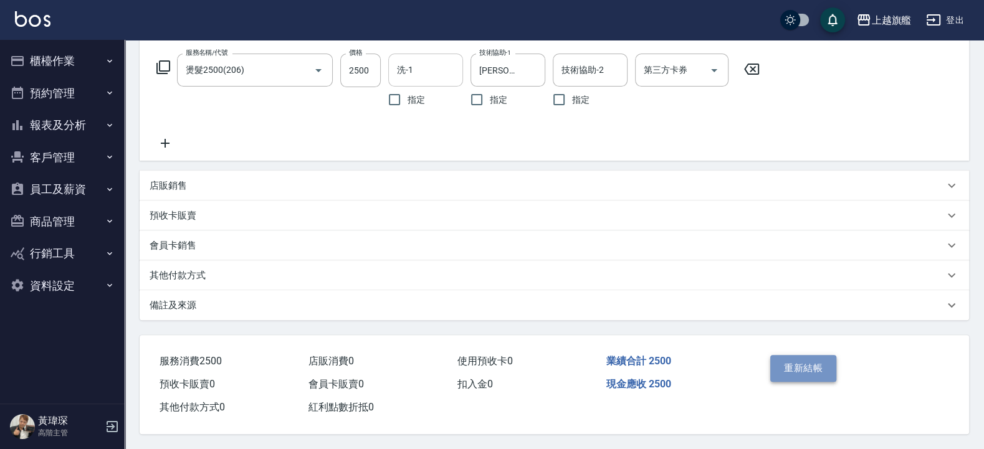
click at [782, 355] on button "重新結帳" at bounding box center [803, 368] width 66 height 26
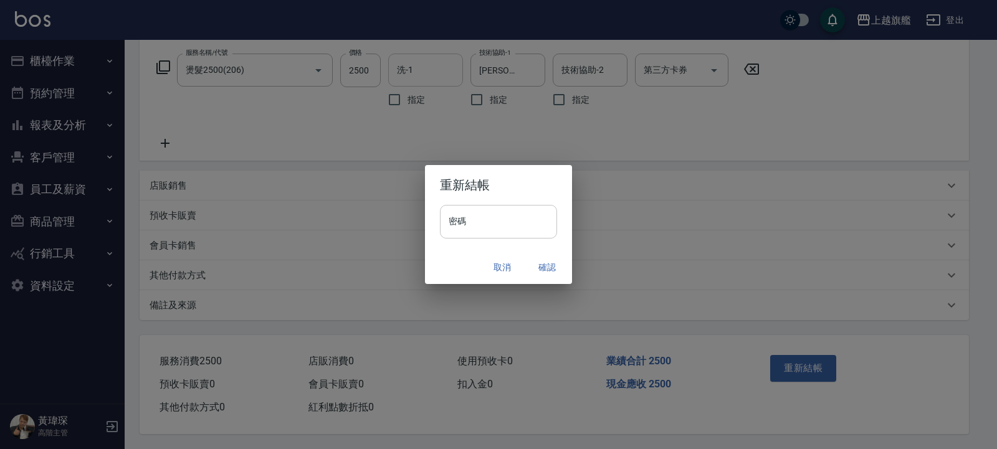
click at [499, 218] on input "密碼" at bounding box center [498, 222] width 117 height 34
type input "*******"
click at [548, 259] on button "確認" at bounding box center [547, 267] width 40 height 23
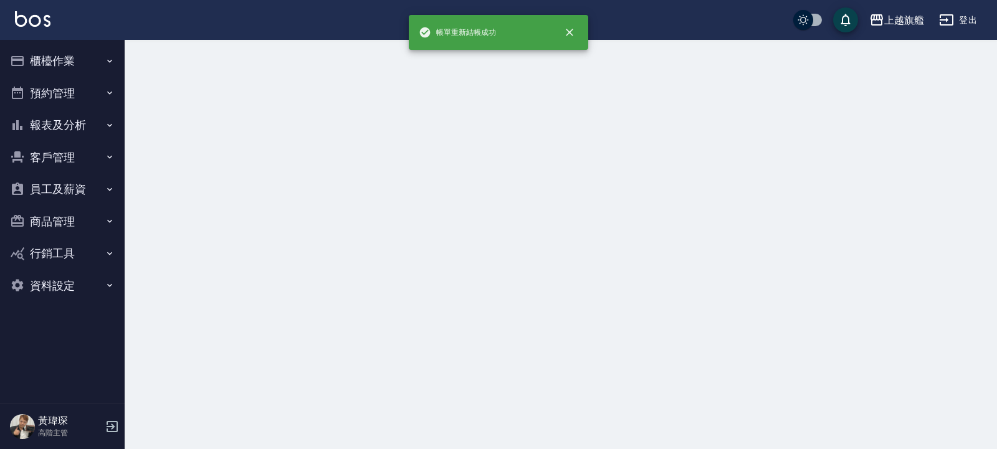
click at [551, 261] on div at bounding box center [498, 224] width 997 height 449
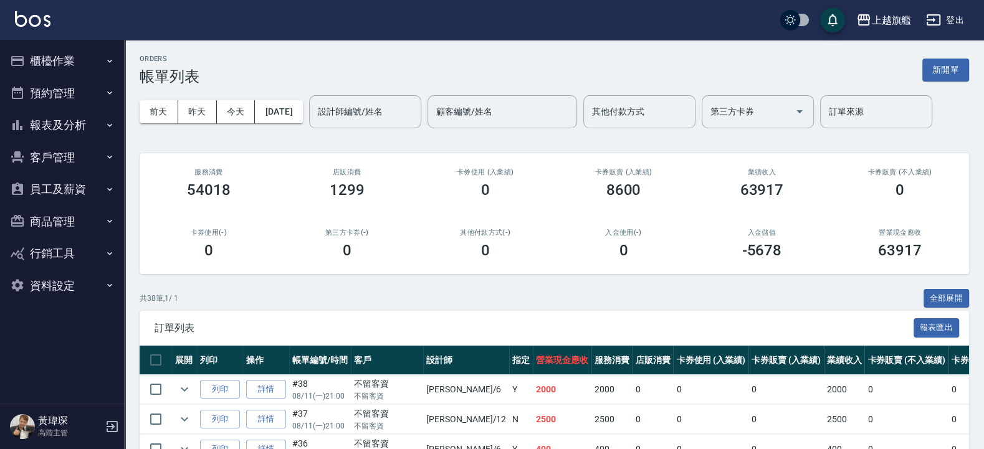
click at [68, 52] on button "櫃檯作業" at bounding box center [62, 61] width 115 height 32
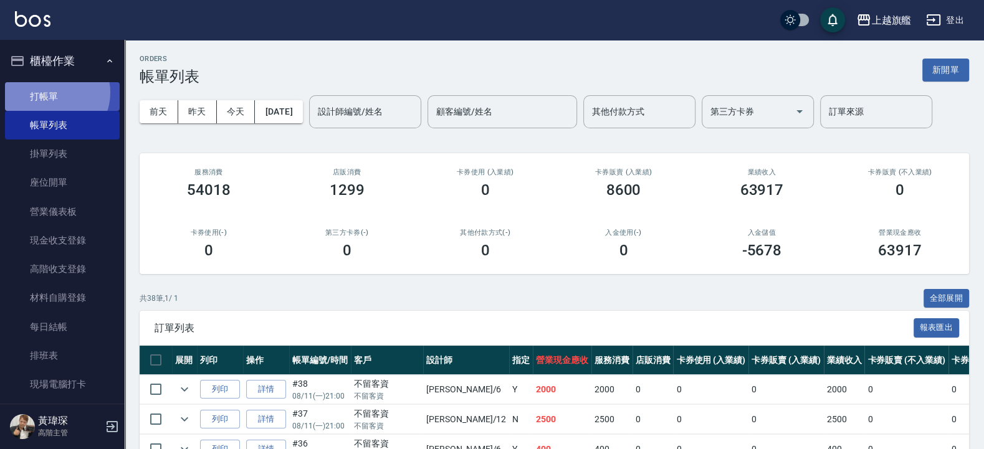
click at [53, 92] on link "打帳單" at bounding box center [62, 96] width 115 height 29
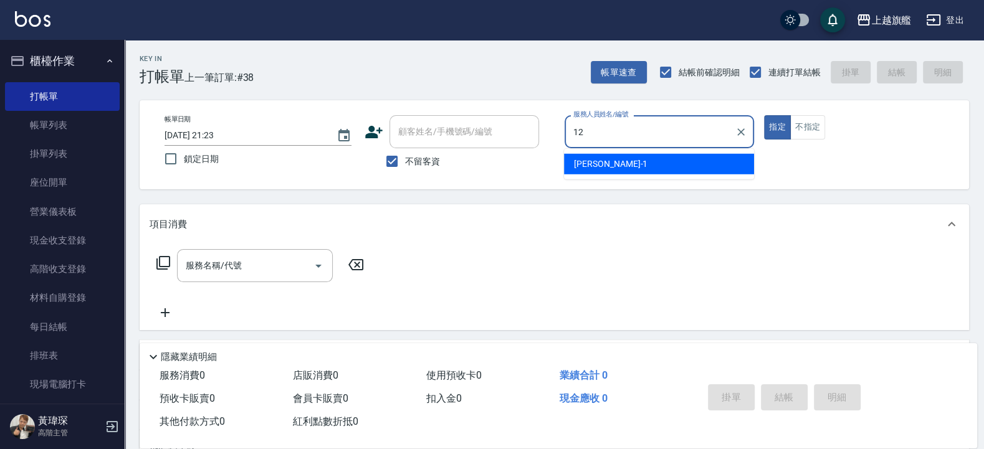
type input "[PERSON_NAME]-12"
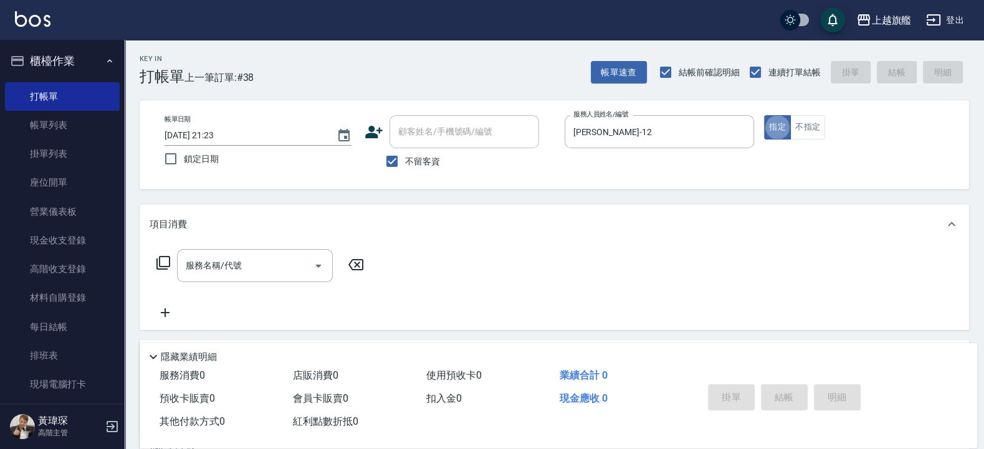
type button "true"
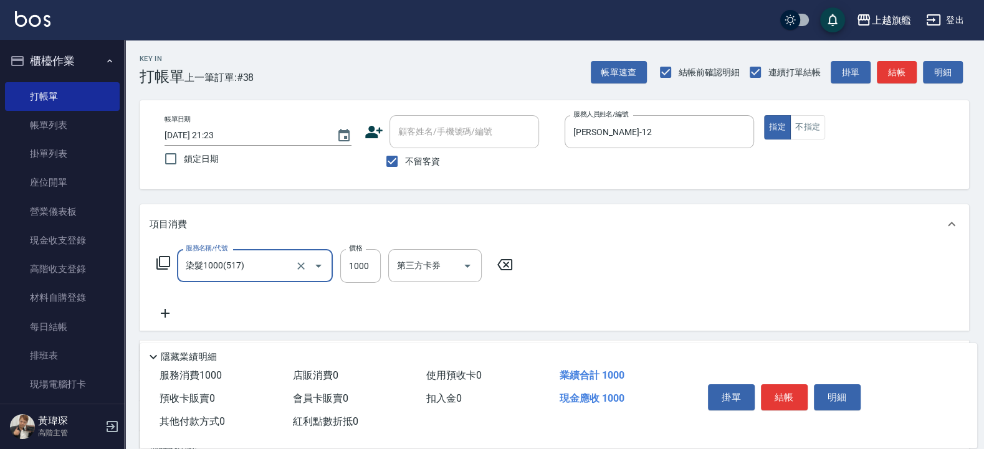
type input "染髮1000(517)"
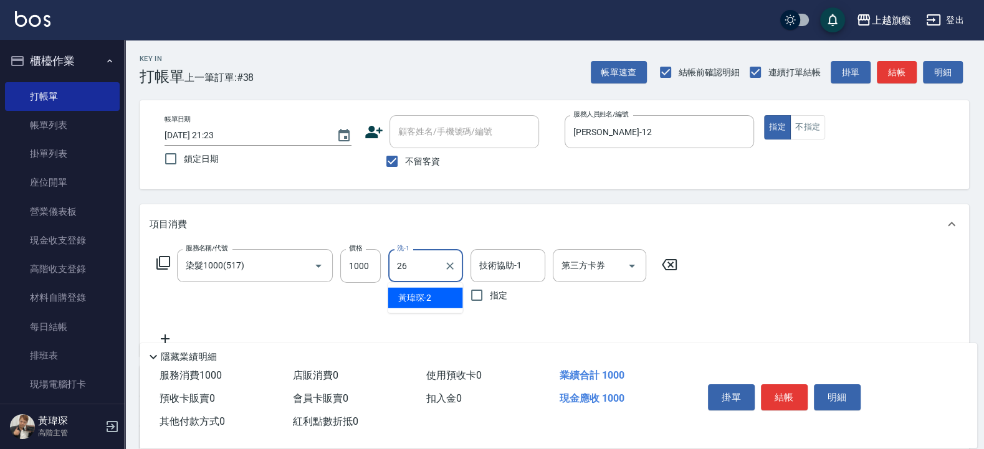
type input "[PERSON_NAME]-26"
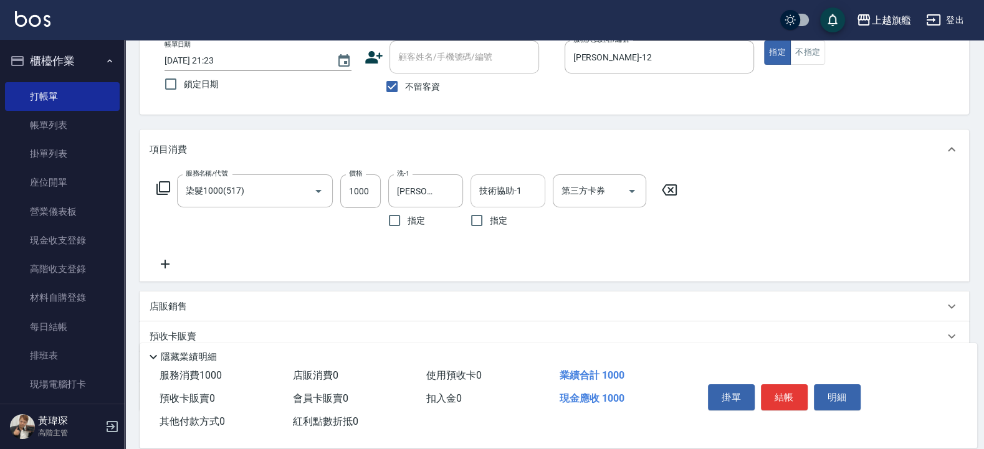
drag, startPoint x: 502, startPoint y: 191, endPoint x: 510, endPoint y: 189, distance: 7.7
click at [510, 189] on input "技術協助-1" at bounding box center [508, 191] width 64 height 22
type input "[PERSON_NAME]-26"
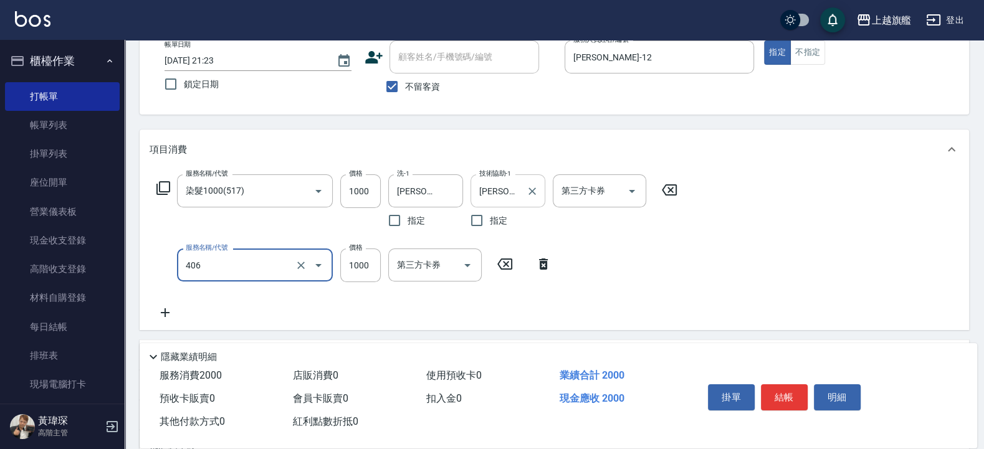
type input "水漾護1000(406)"
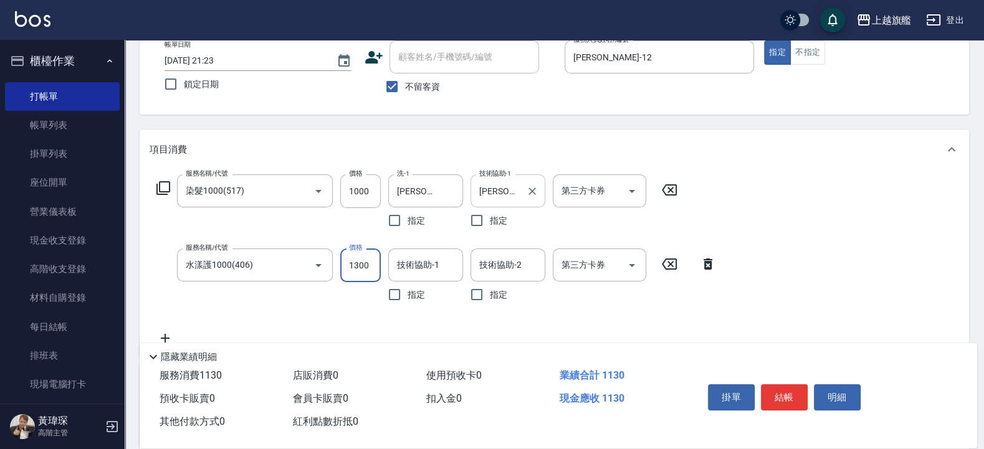
type input "1300"
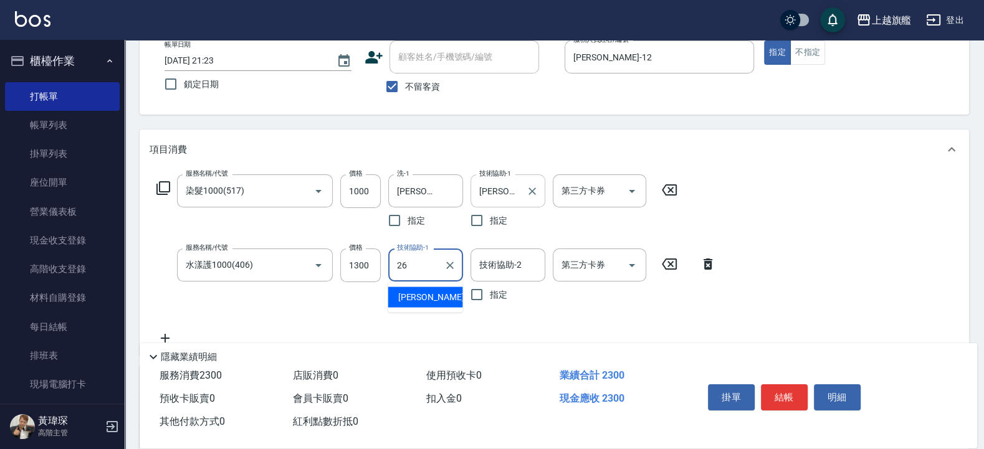
type input "[PERSON_NAME]-26"
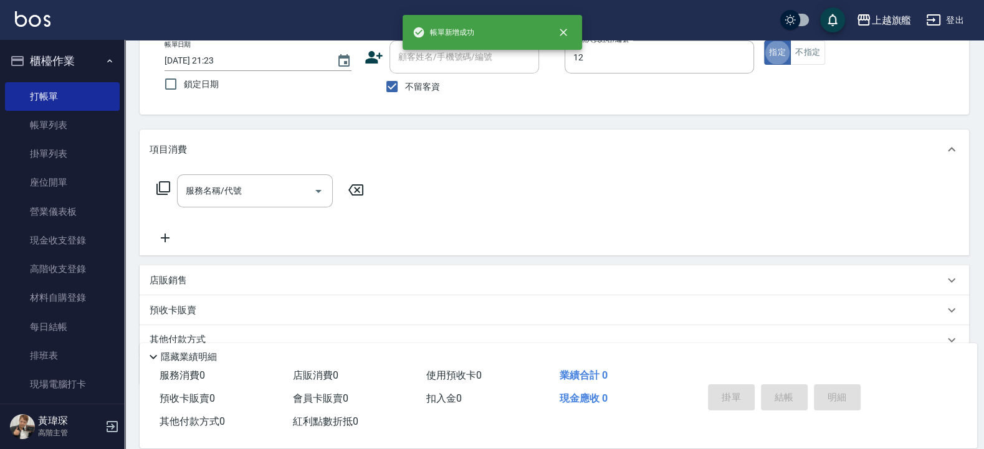
type input "[PERSON_NAME]-12"
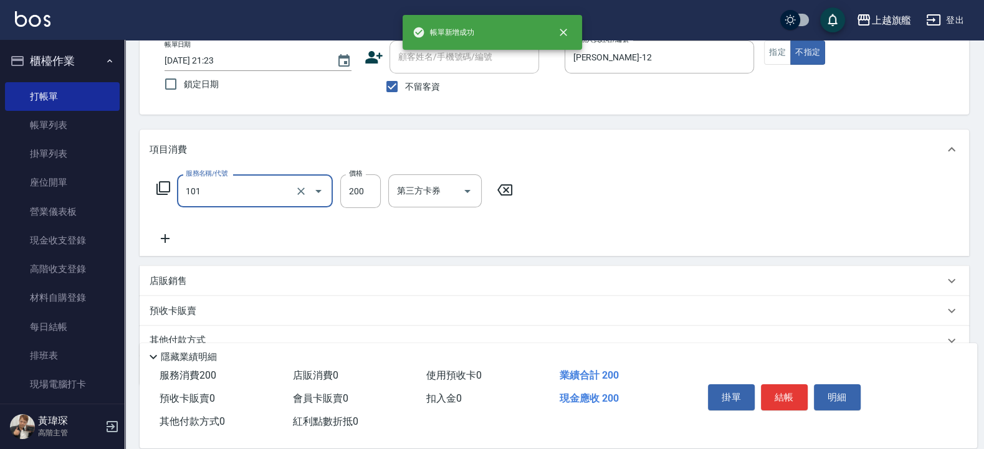
type input "一般洗(101)"
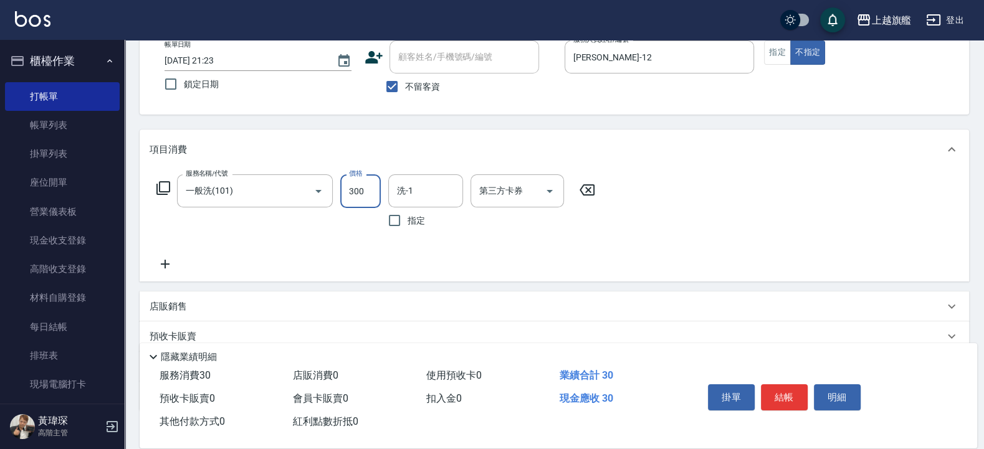
type input "300"
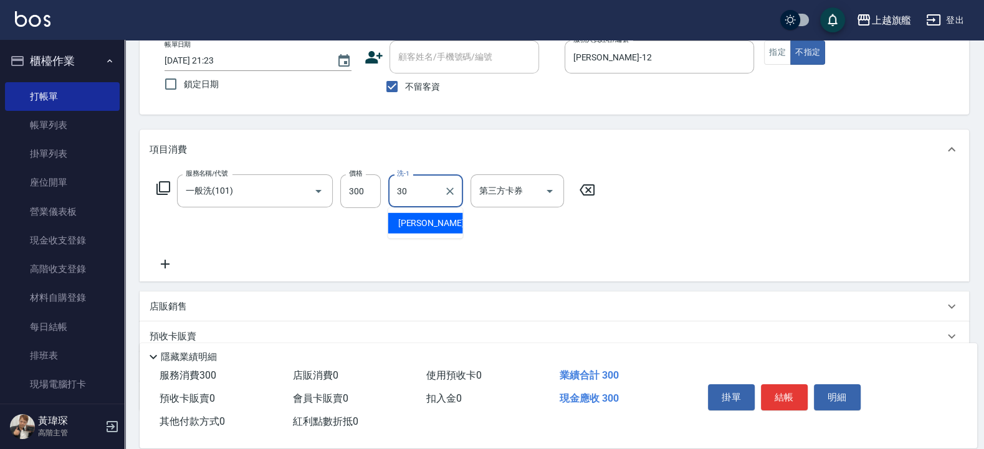
type input "[PERSON_NAME]-30"
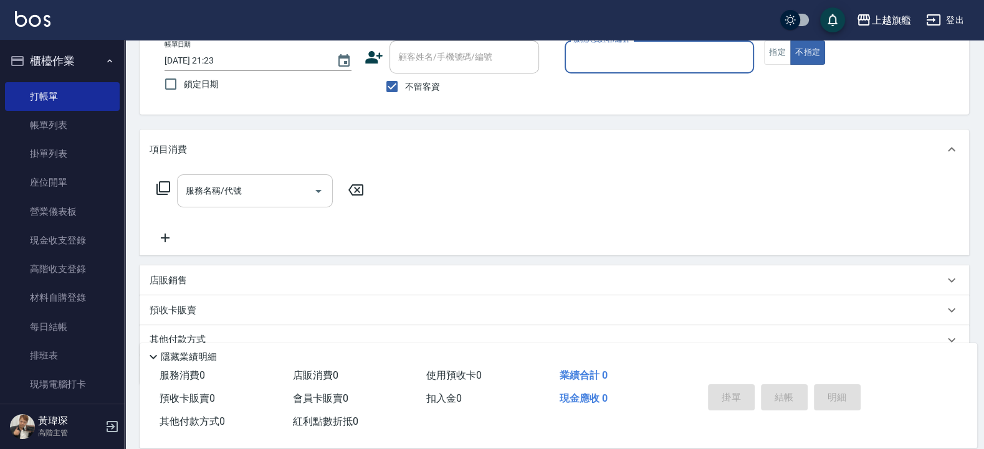
scroll to position [0, 0]
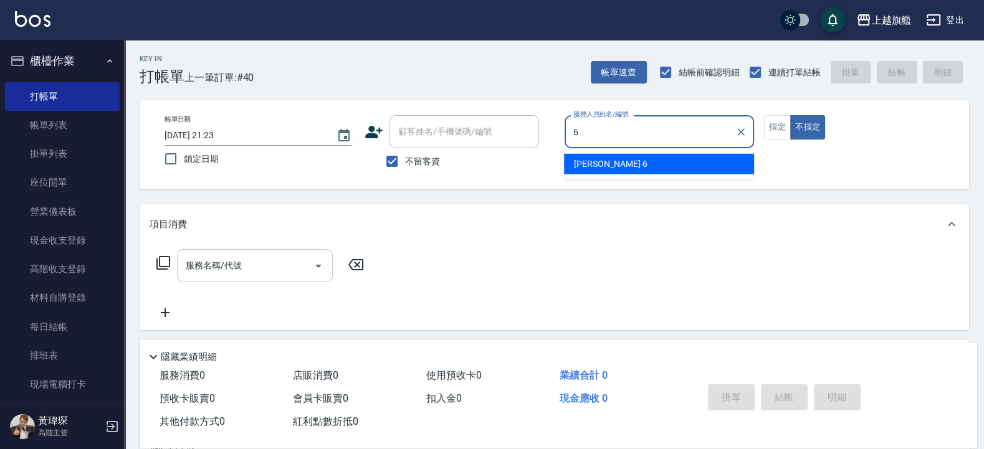
type input "[PERSON_NAME]-6"
type button "false"
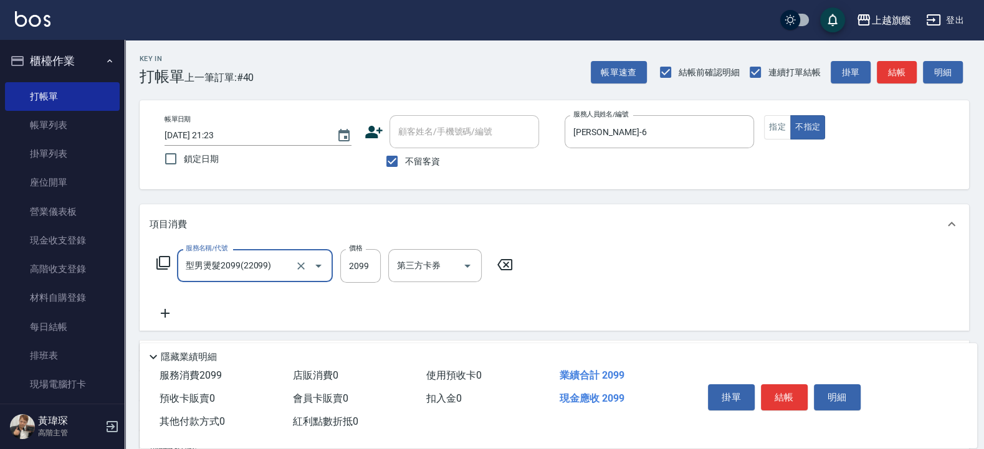
type input "型男燙髮2099(22099)"
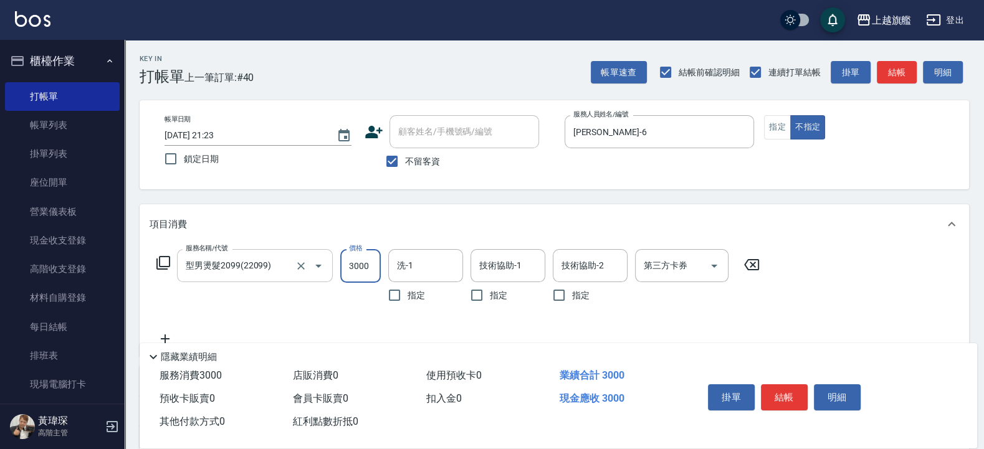
type input "3000"
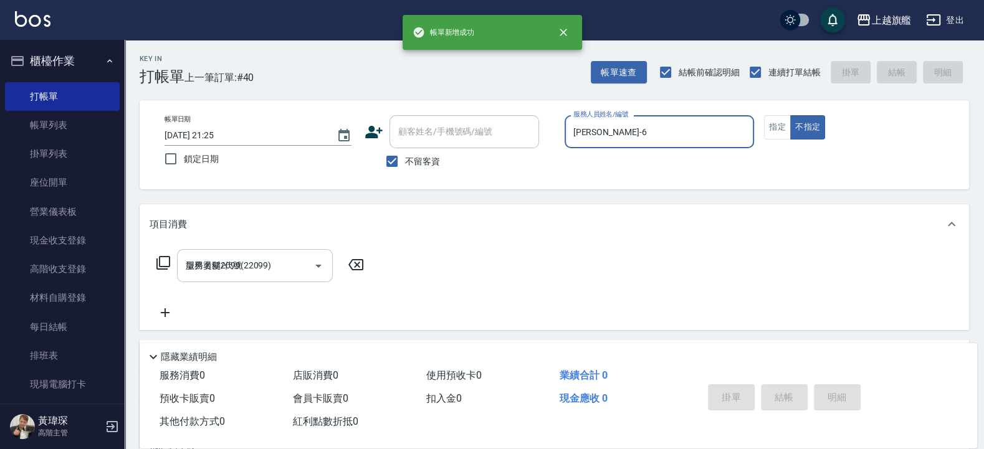
type input "2025/08/11 21:25"
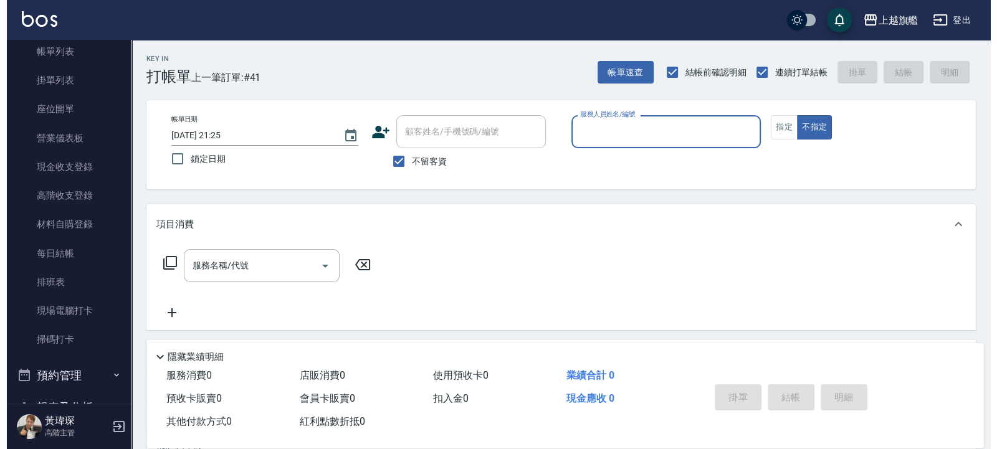
scroll to position [75, 0]
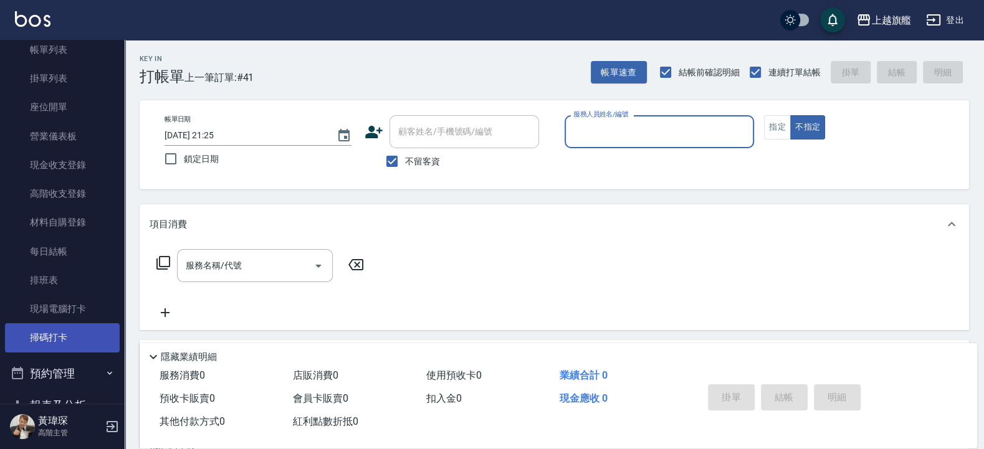
click at [44, 343] on link "掃碼打卡" at bounding box center [62, 337] width 115 height 29
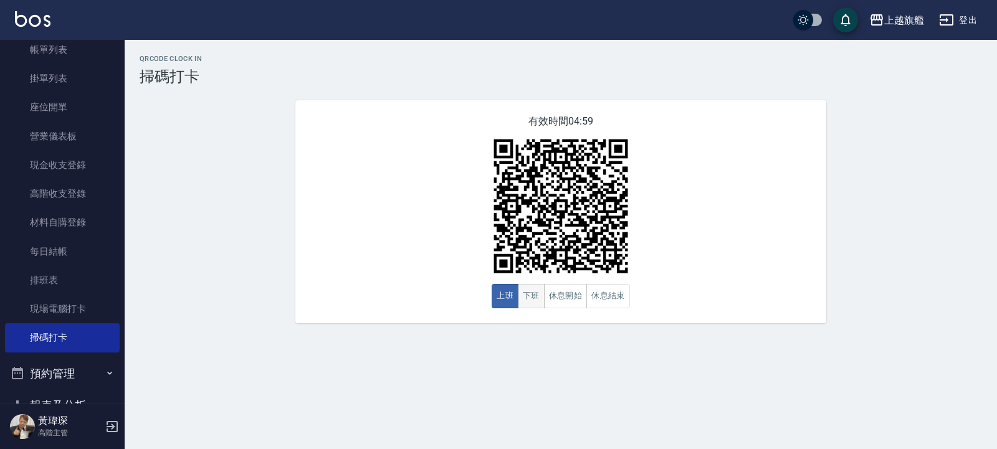
click at [532, 302] on button "下班" at bounding box center [531, 296] width 27 height 24
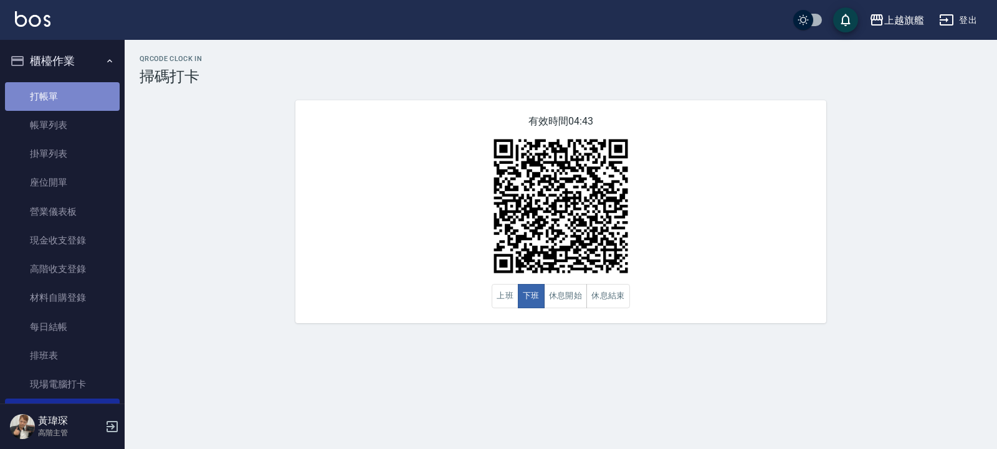
click at [65, 105] on link "打帳單" at bounding box center [62, 96] width 115 height 29
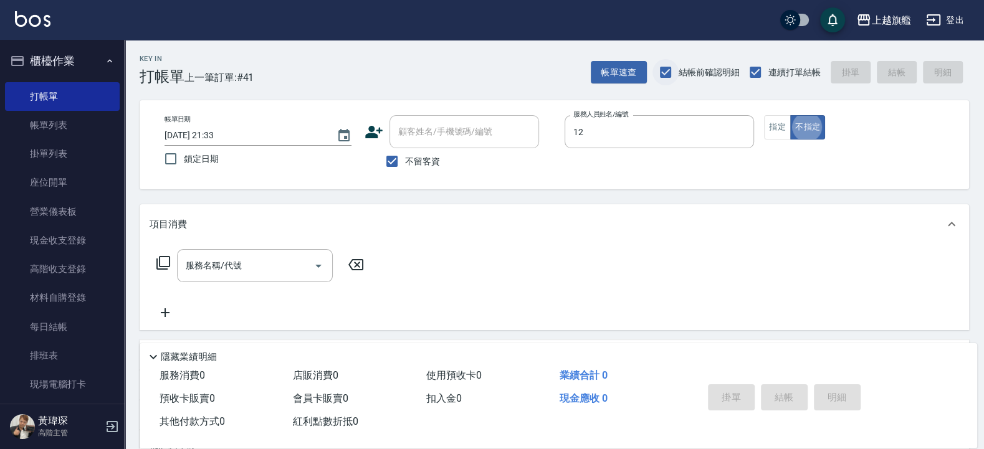
type input "[PERSON_NAME]-12"
type button "false"
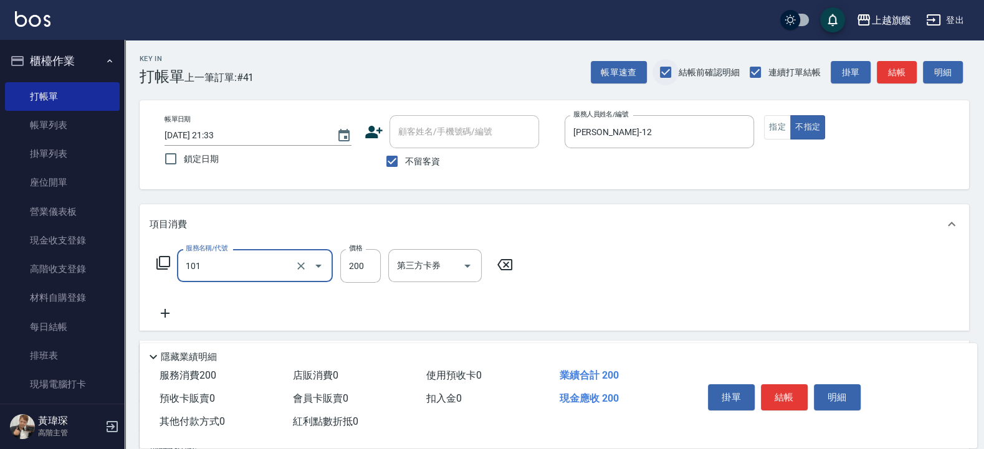
type input "一般洗(101)"
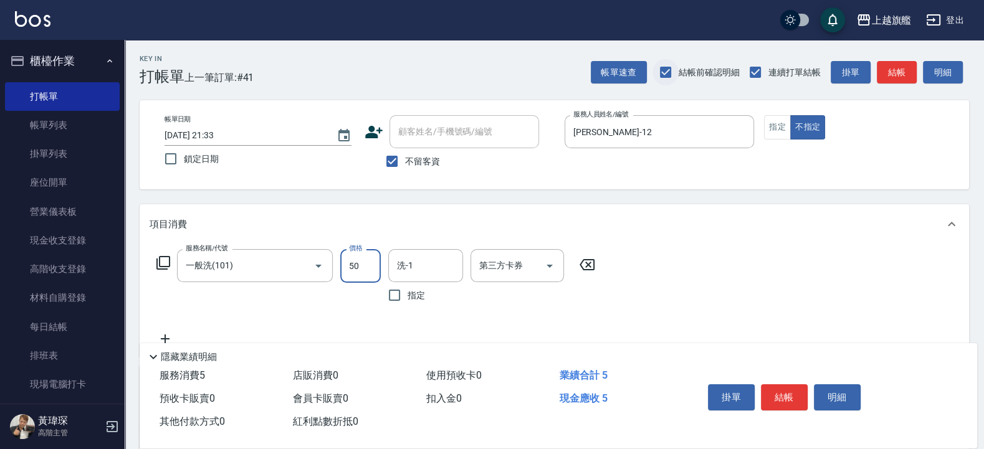
type input "50"
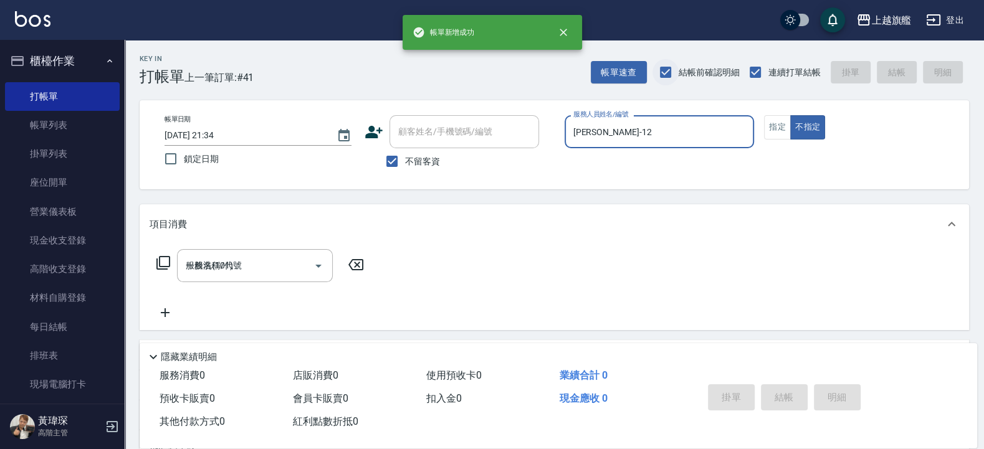
type input "2025/08/11 21:34"
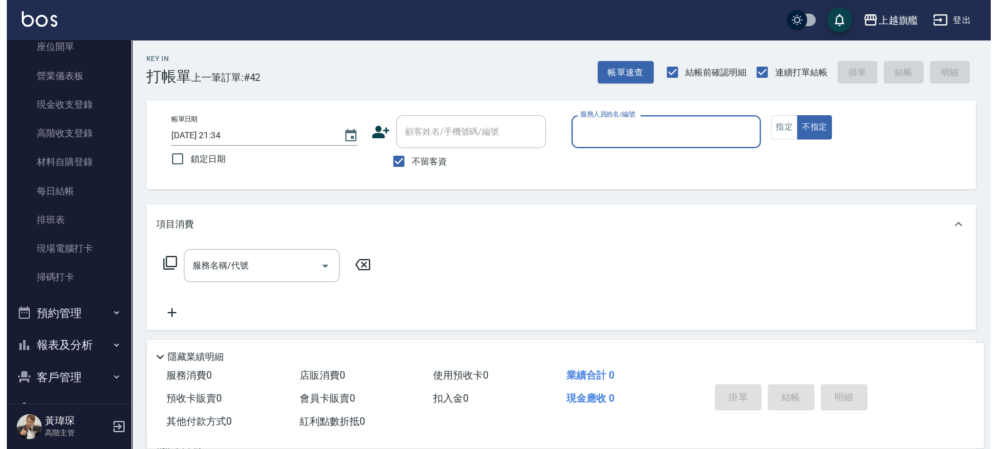
scroll to position [150, 0]
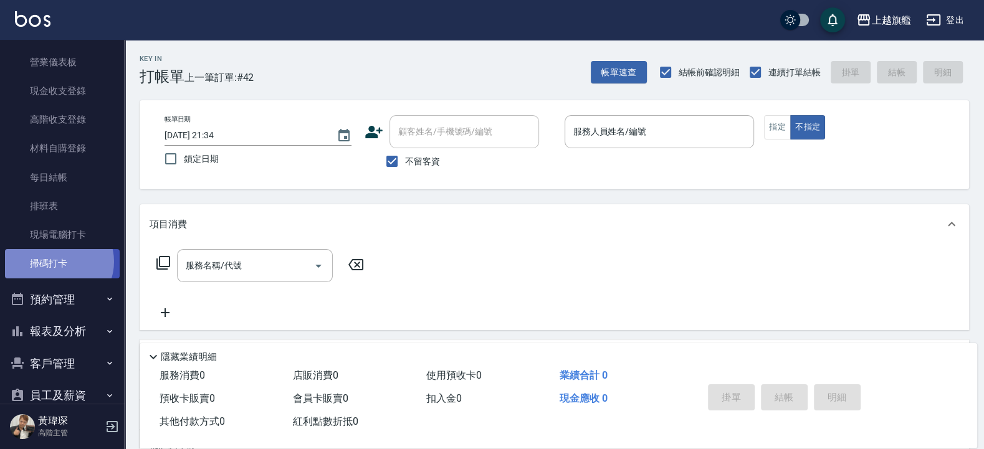
click at [58, 262] on link "掃碼打卡" at bounding box center [62, 263] width 115 height 29
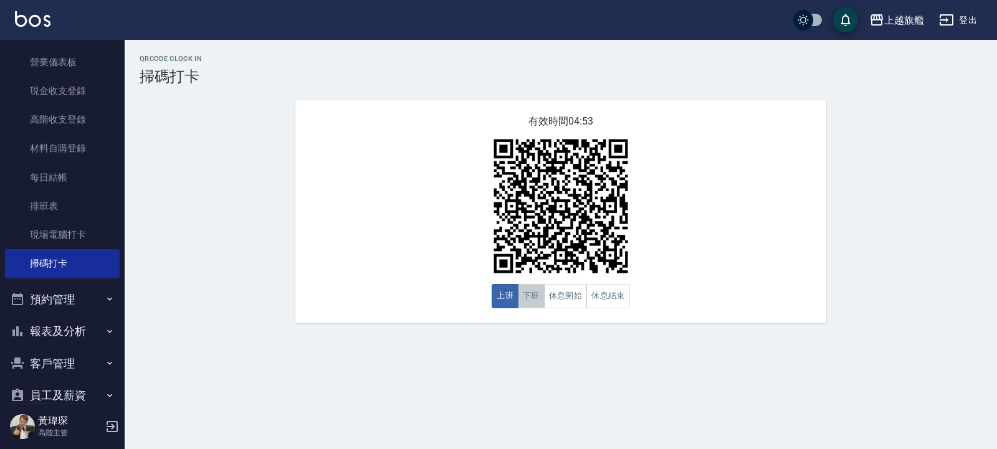
click at [527, 297] on button "下班" at bounding box center [531, 296] width 27 height 24
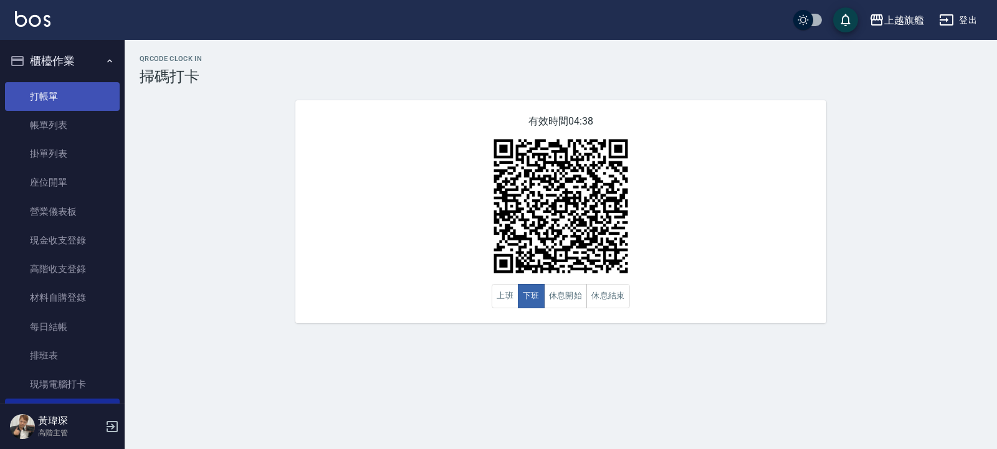
click at [65, 103] on link "打帳單" at bounding box center [62, 96] width 115 height 29
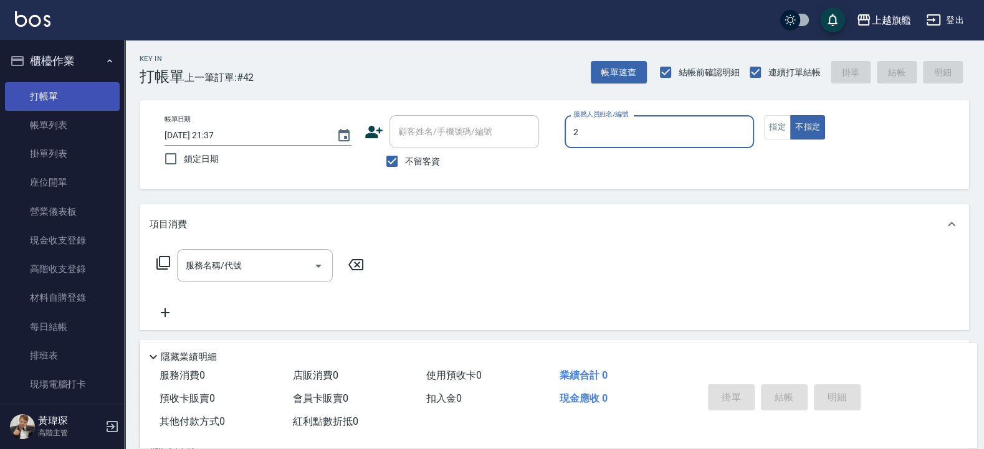
type input "[PERSON_NAME]-2"
type button "false"
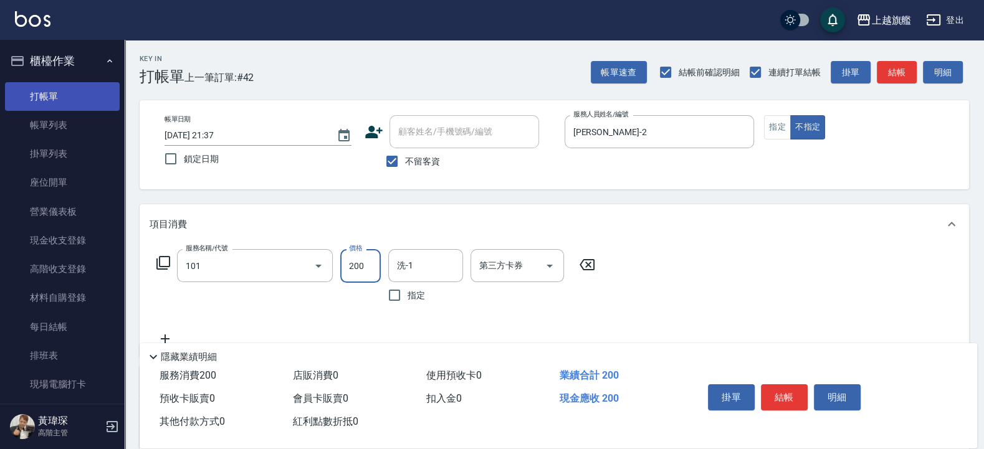
type input "一般洗(101)"
type input "300"
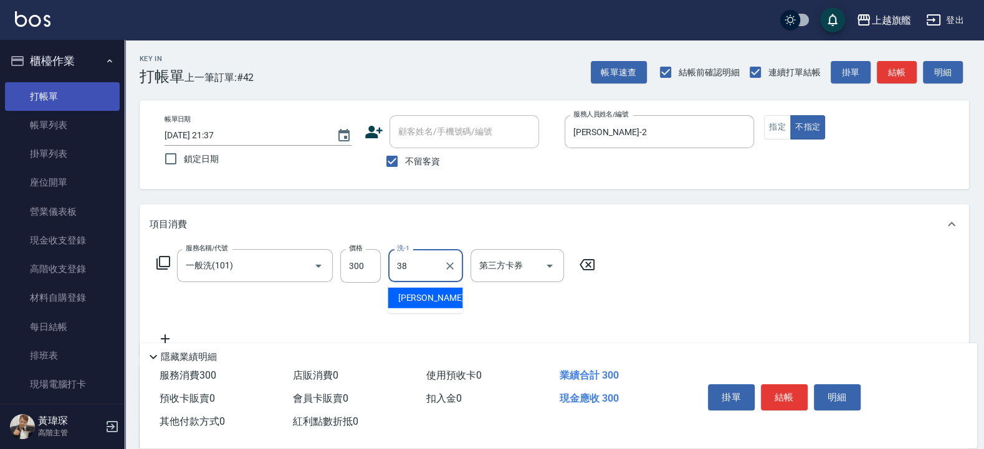
type input "[PERSON_NAME]-38"
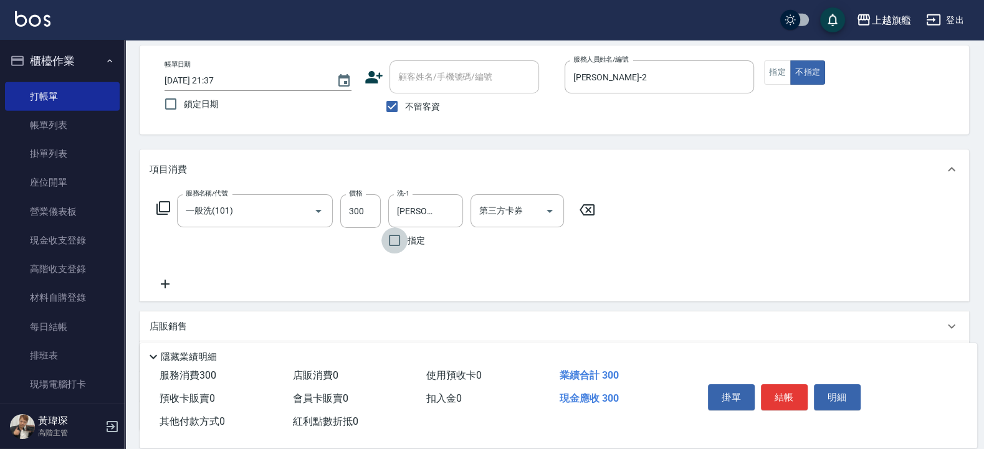
scroll to position [75, 0]
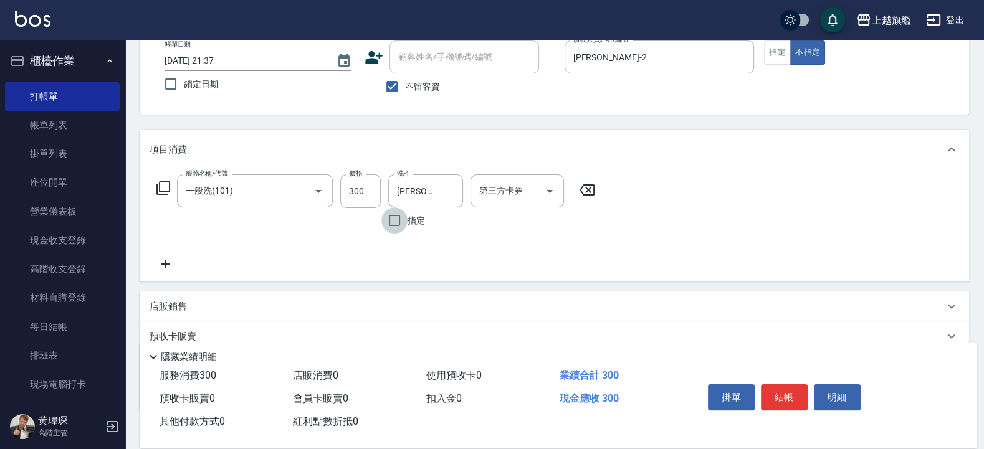
click at [164, 261] on icon at bounding box center [165, 264] width 31 height 15
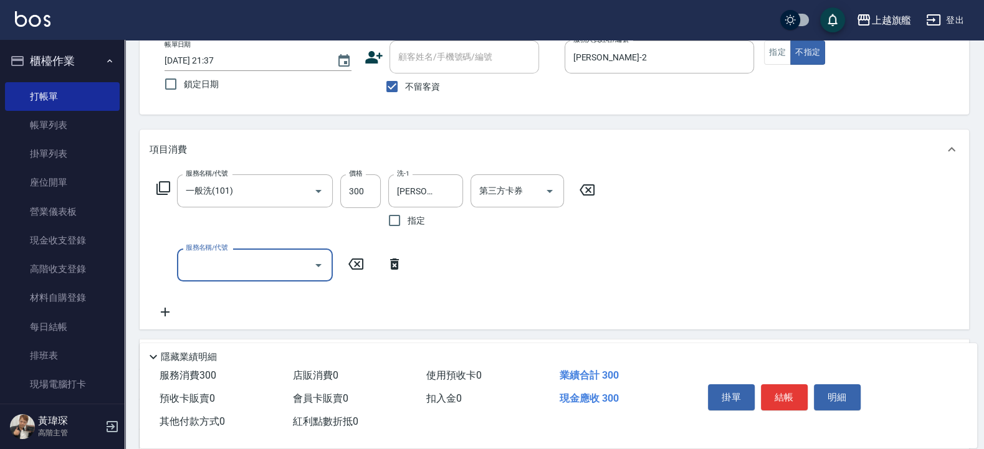
click at [166, 314] on icon at bounding box center [165, 312] width 31 height 15
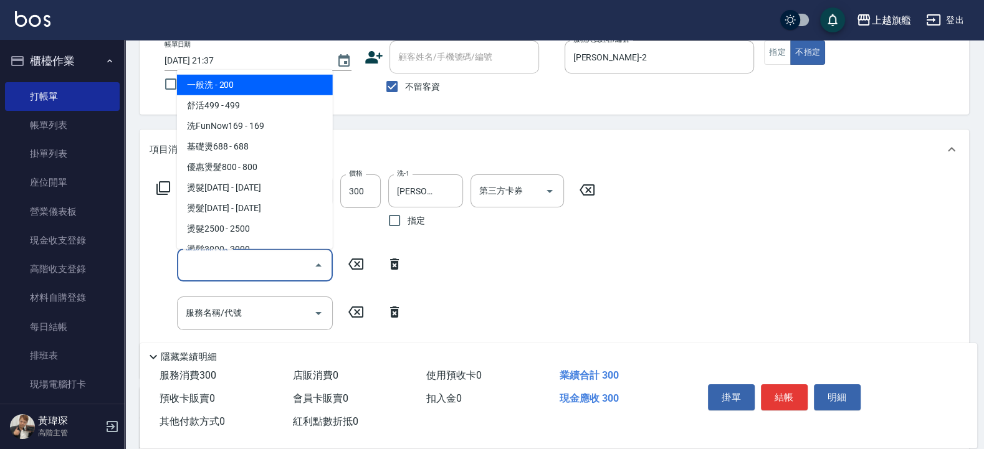
click at [290, 268] on input "服務名稱/代號" at bounding box center [246, 265] width 126 height 22
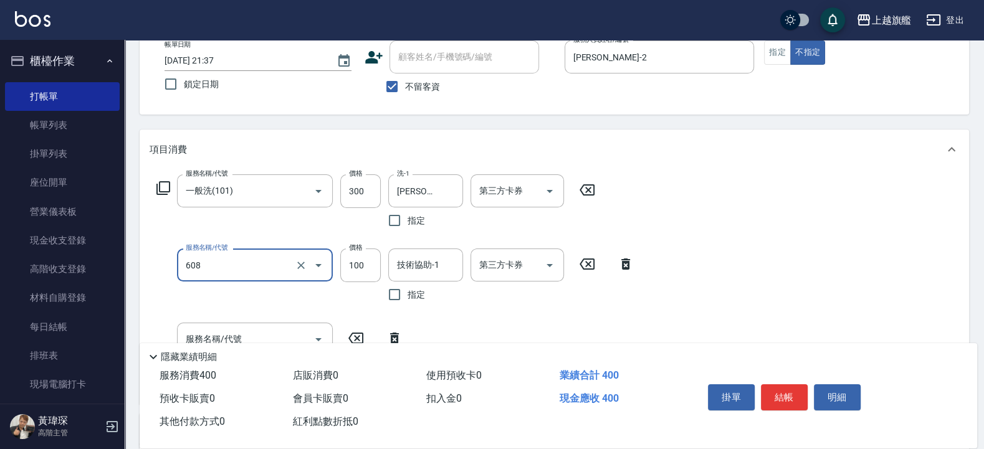
type input "專業/順護100(608)"
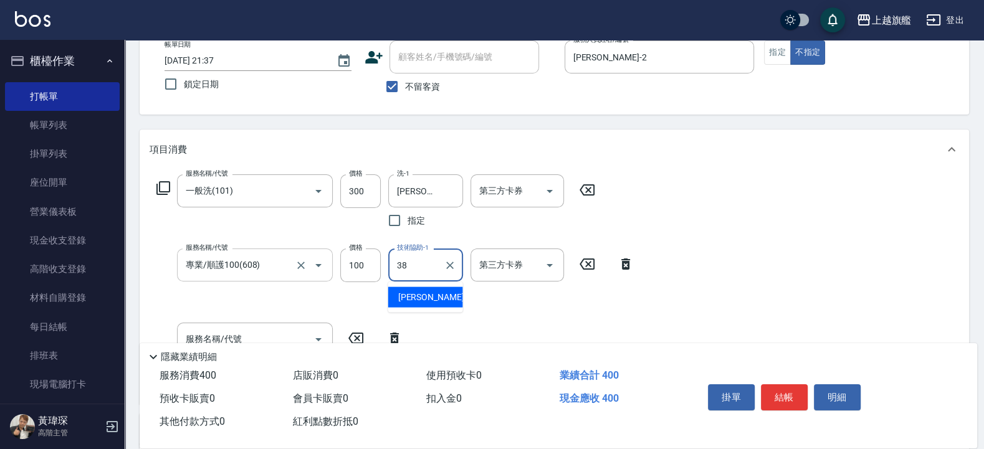
type input "[PERSON_NAME]-38"
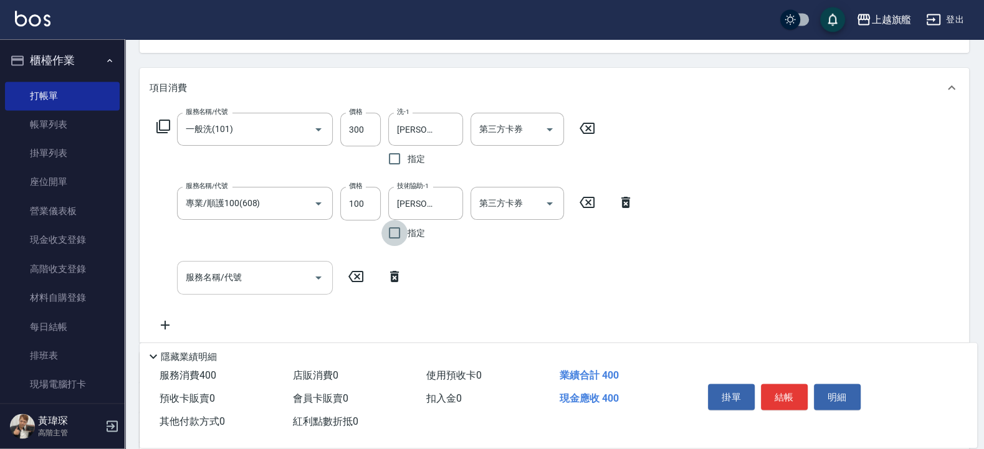
scroll to position [150, 0]
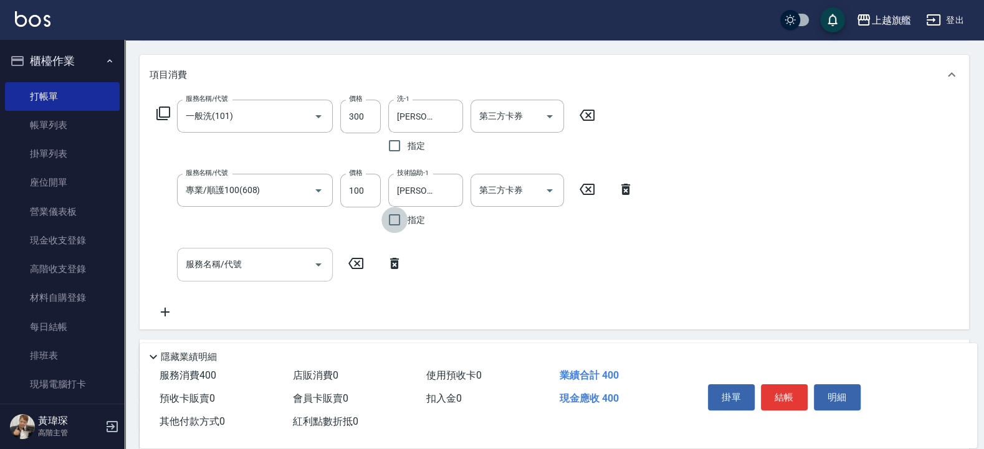
click at [261, 264] on input "服務名稱/代號" at bounding box center [246, 265] width 126 height 22
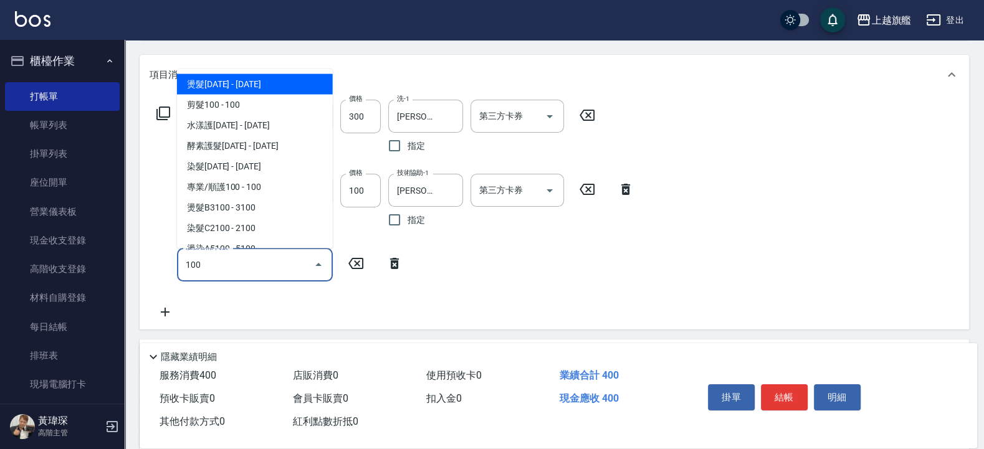
type input "燙髮1000(203)"
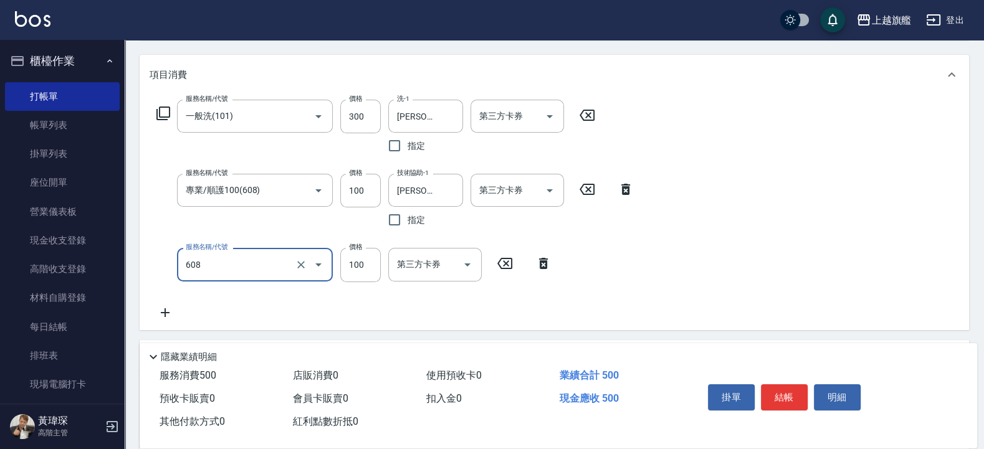
type input "專業/順護100(608)"
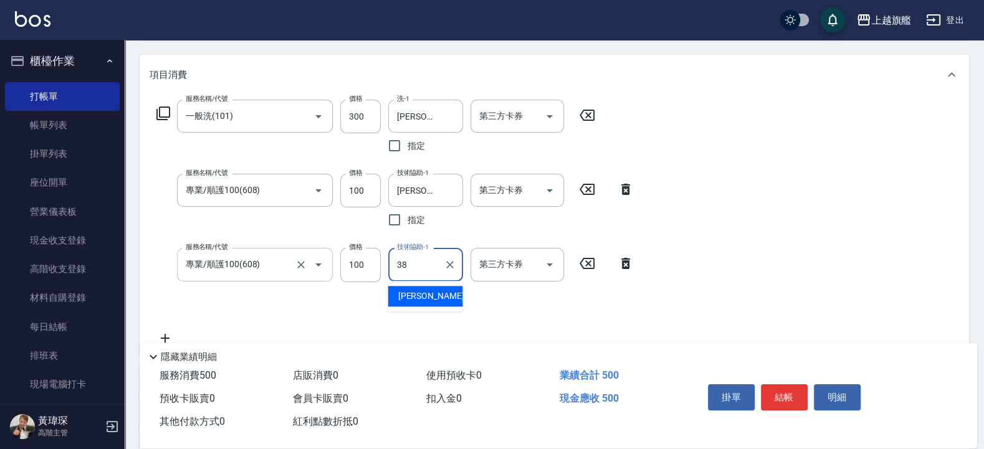
type input "[PERSON_NAME]-38"
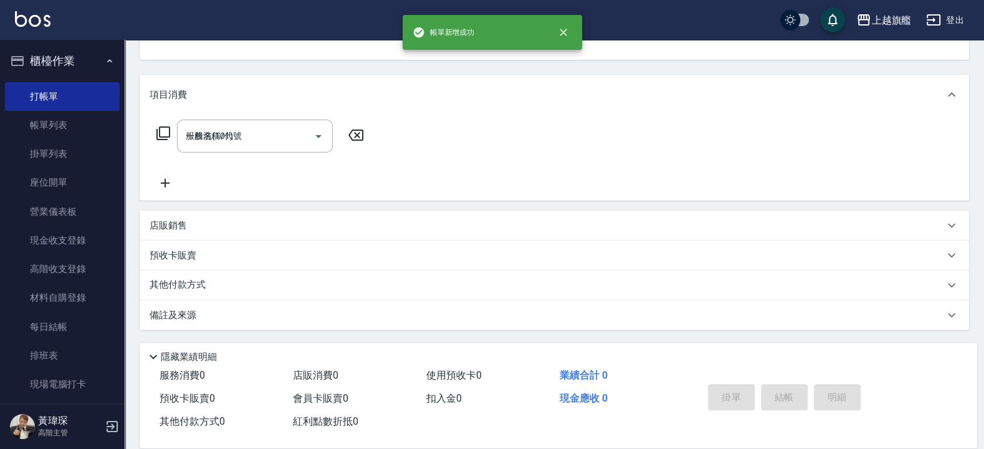
type input "2025/08/11 21:40"
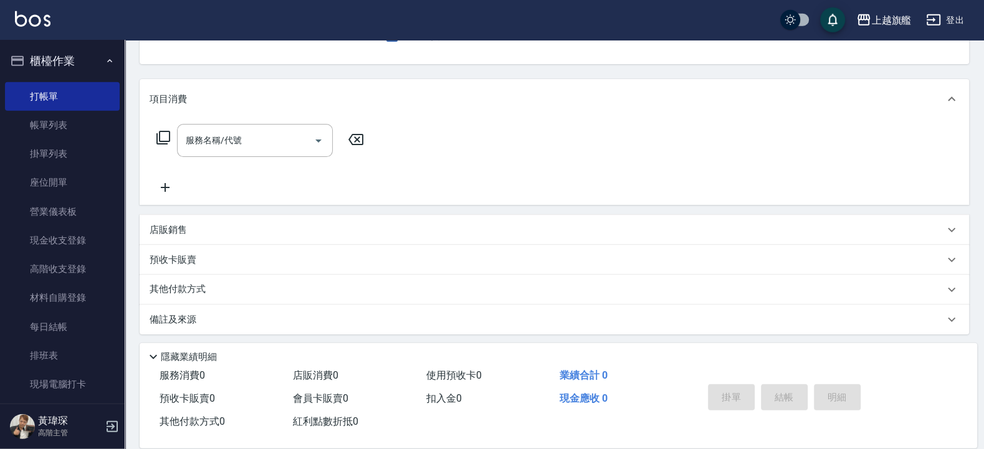
click at [61, 56] on button "櫃檯作業" at bounding box center [62, 61] width 115 height 32
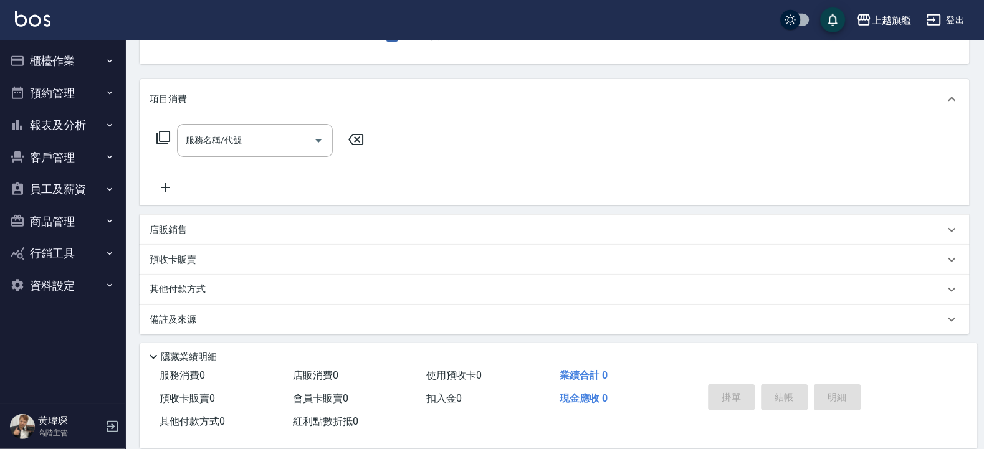
click at [55, 118] on button "報表及分析" at bounding box center [62, 125] width 115 height 32
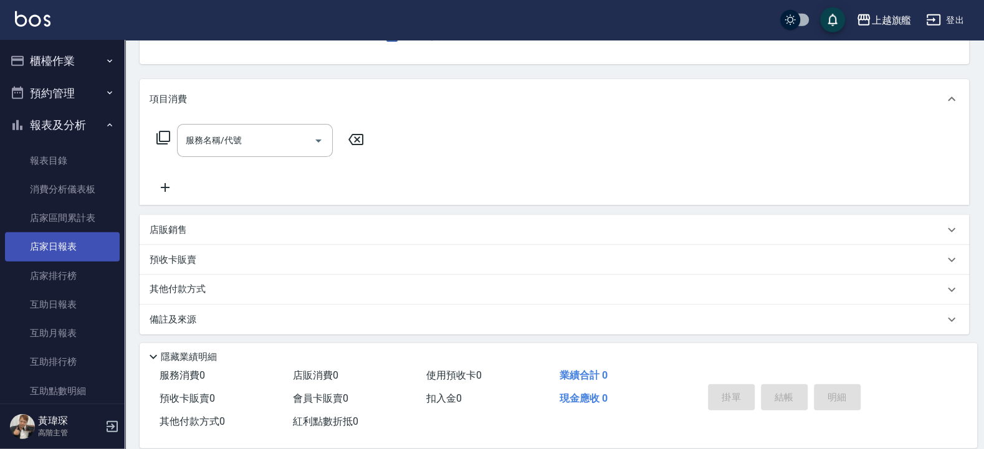
click at [83, 247] on link "店家日報表" at bounding box center [62, 246] width 115 height 29
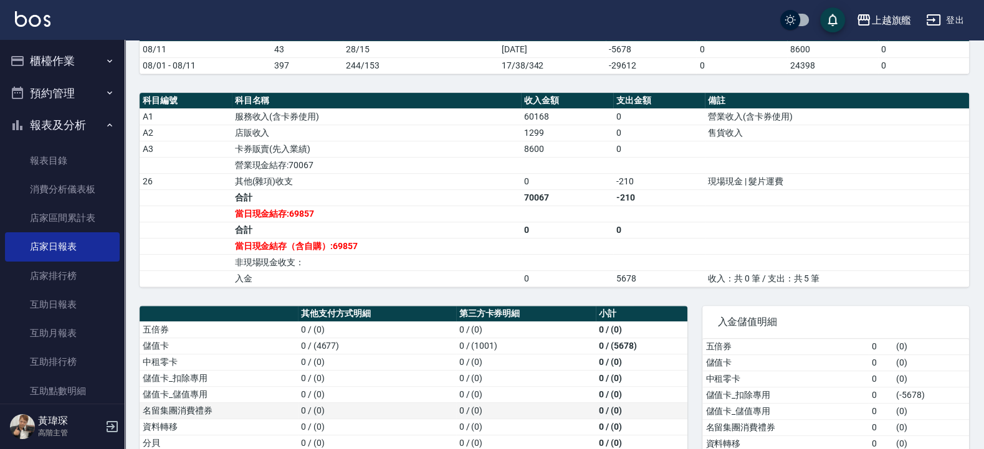
scroll to position [494, 0]
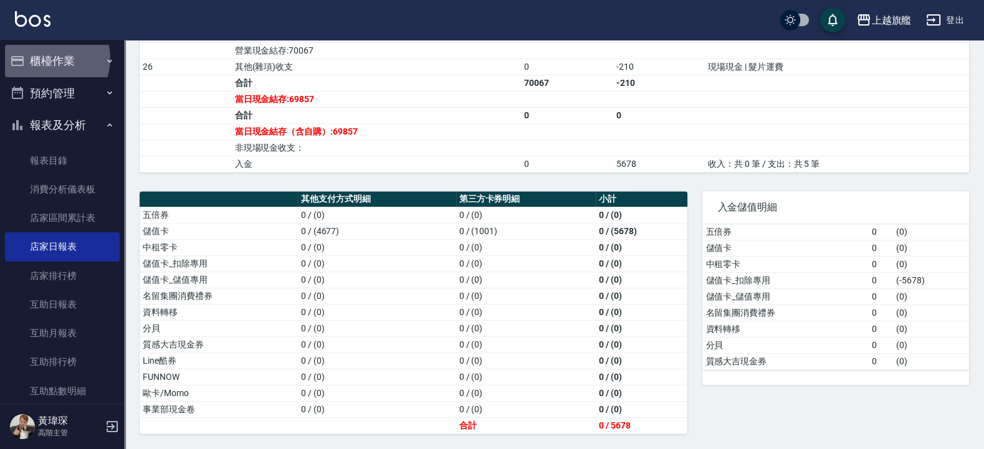
click at [47, 59] on button "櫃檯作業" at bounding box center [62, 61] width 115 height 32
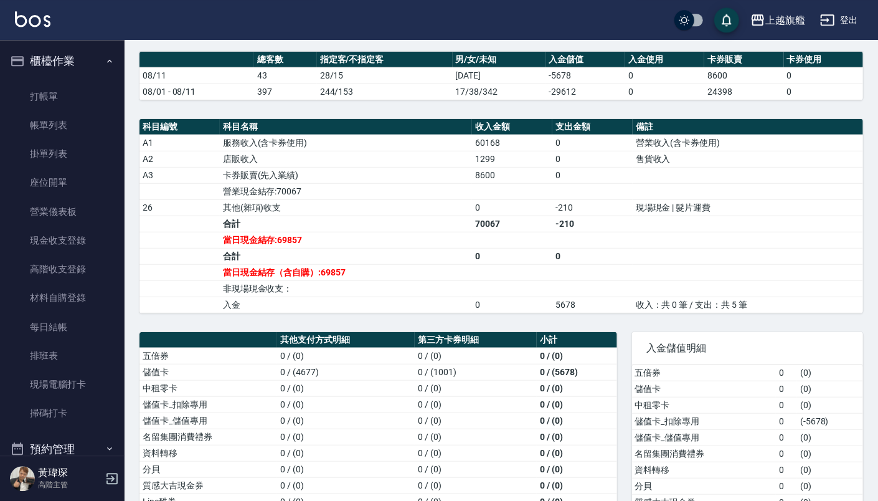
scroll to position [451, 0]
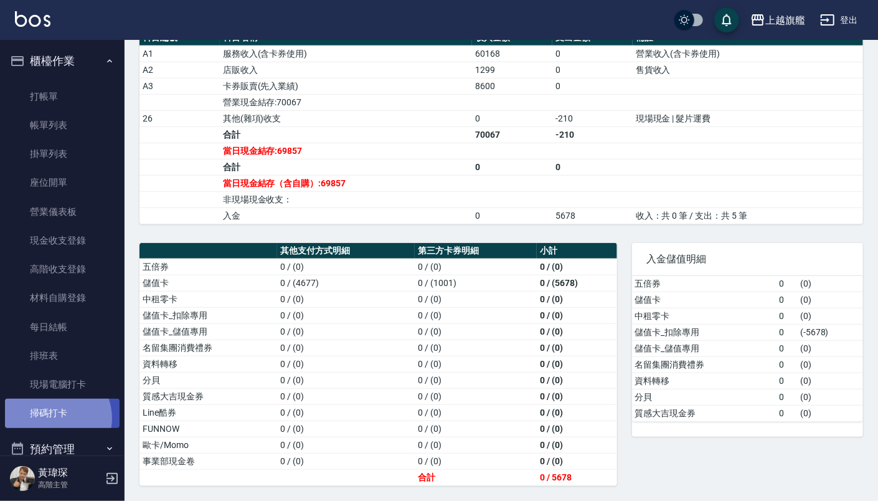
click at [52, 418] on link "掃碼打卡" at bounding box center [62, 413] width 115 height 29
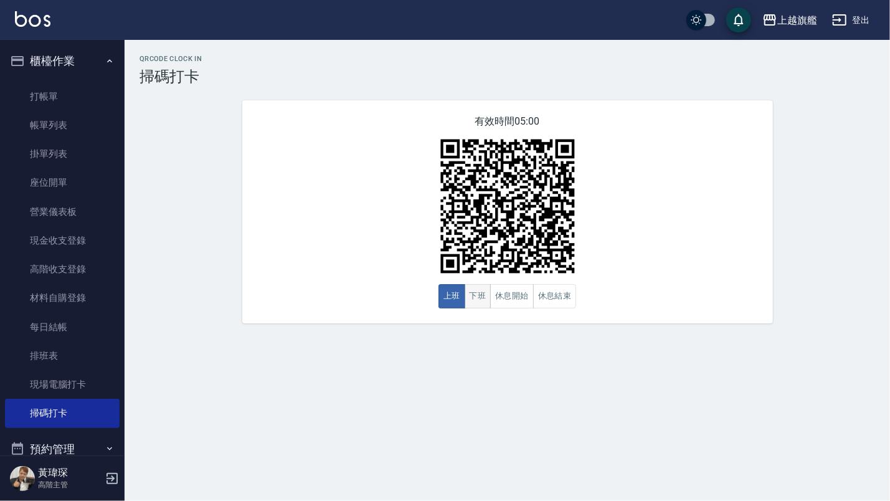
click at [473, 295] on button "下班" at bounding box center [478, 296] width 27 height 24
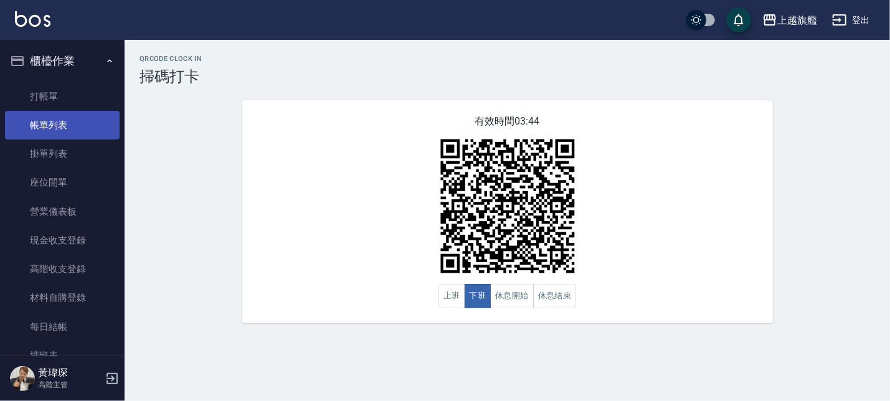
click at [39, 118] on link "帳單列表" at bounding box center [62, 125] width 115 height 29
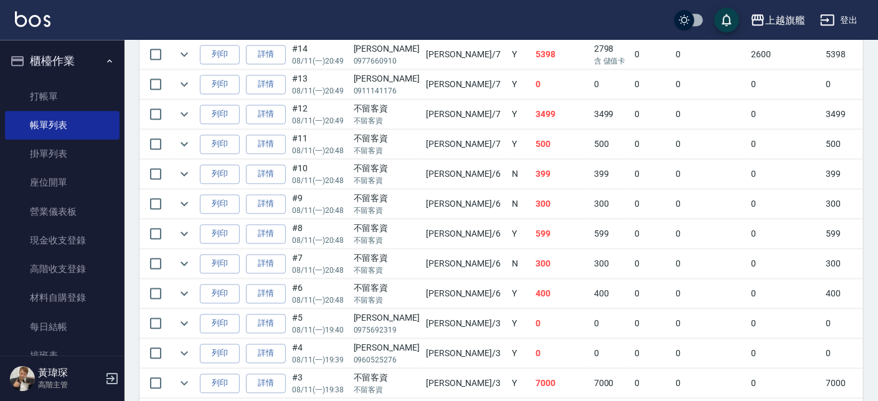
scroll to position [1224, 0]
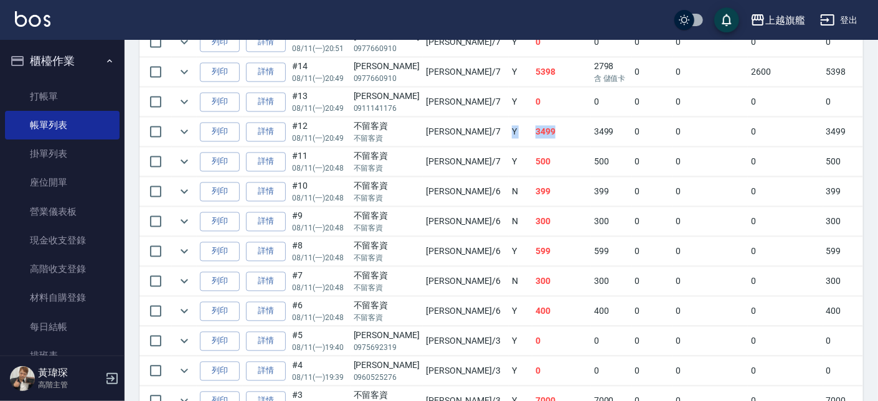
drag, startPoint x: 492, startPoint y: 130, endPoint x: 425, endPoint y: 123, distance: 67.0
click at [440, 128] on tr "列印 詳情 #12 08/11 (一) 20:49 不留客資 不留客資 林筱莉 /7 Y 3499 3499 0 0 0 3499 0 0 0 0 0" at bounding box center [691, 132] width 1103 height 29
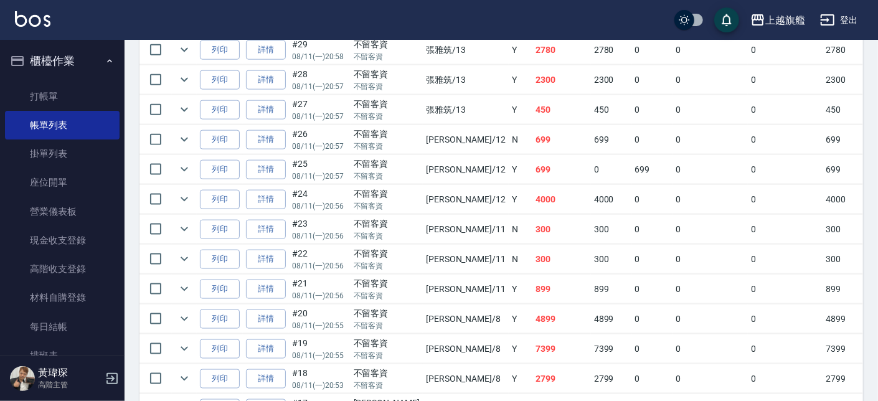
scroll to position [726, 0]
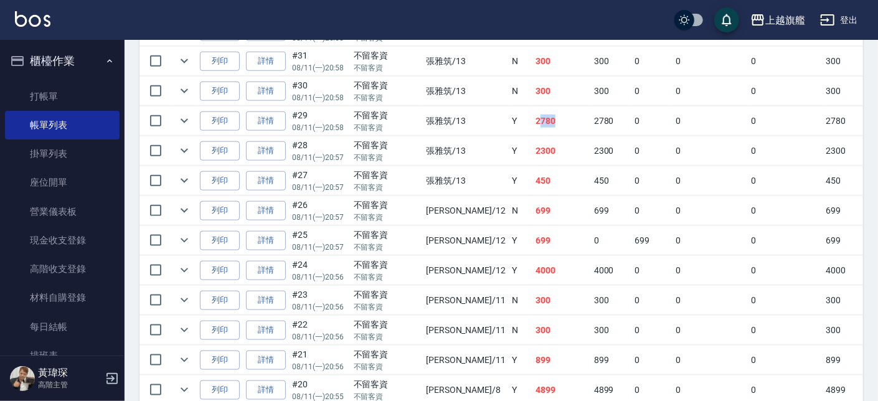
drag, startPoint x: 509, startPoint y: 135, endPoint x: 477, endPoint y: 120, distance: 35.1
click at [533, 120] on td "2780" at bounding box center [562, 121] width 59 height 29
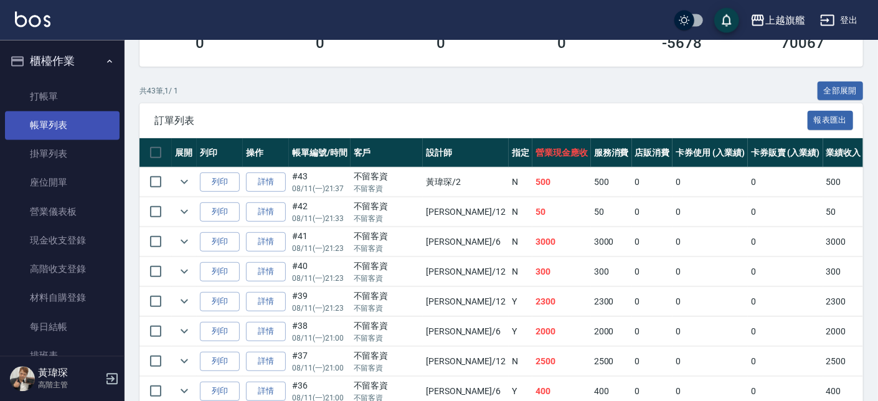
scroll to position [230, 0]
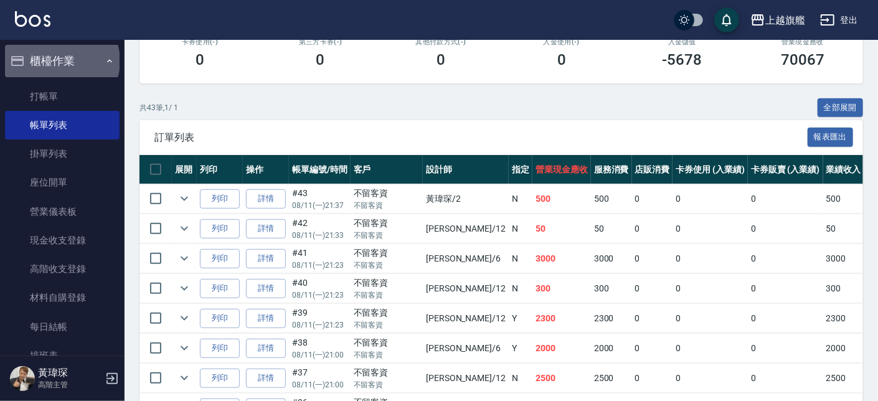
click at [61, 61] on button "櫃檯作業" at bounding box center [62, 61] width 115 height 32
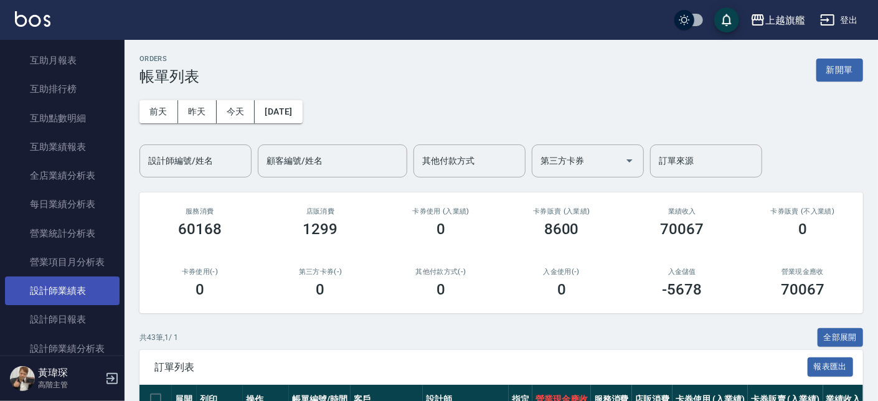
scroll to position [300, 0]
click at [55, 292] on link "設計師日報表" at bounding box center [62, 292] width 115 height 29
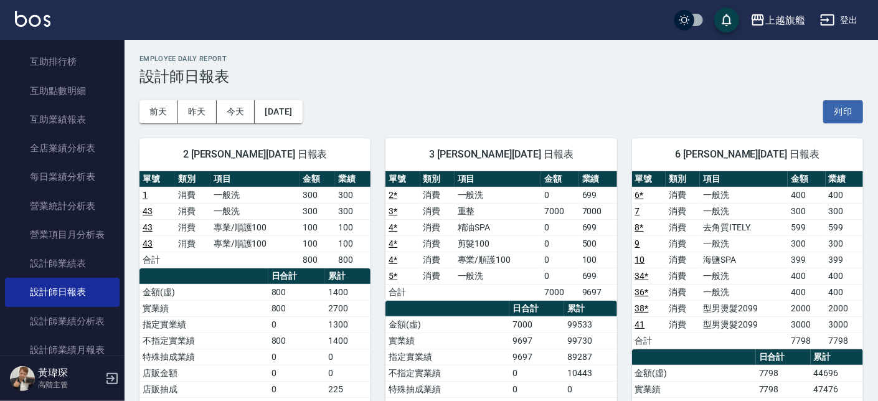
click at [779, 330] on td "型男燙髮2099" at bounding box center [744, 324] width 88 height 16
click at [505, 196] on td "一般洗" at bounding box center [498, 195] width 87 height 16
click at [490, 215] on td "重整" at bounding box center [498, 211] width 87 height 16
click at [551, 218] on td "7000" at bounding box center [560, 211] width 38 height 16
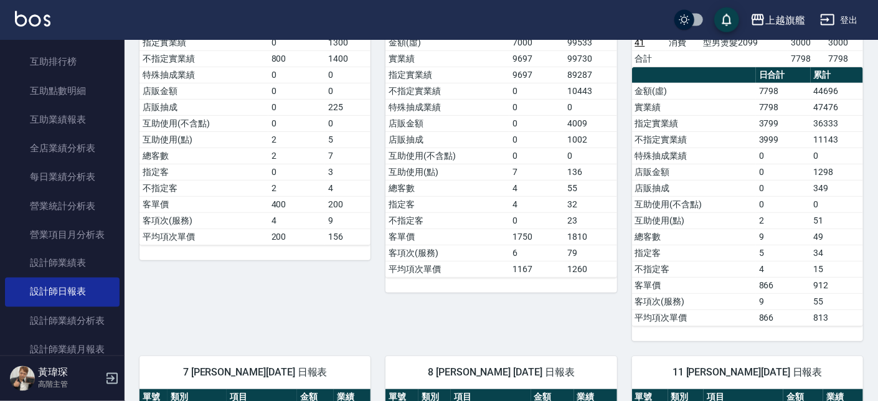
scroll to position [568, 0]
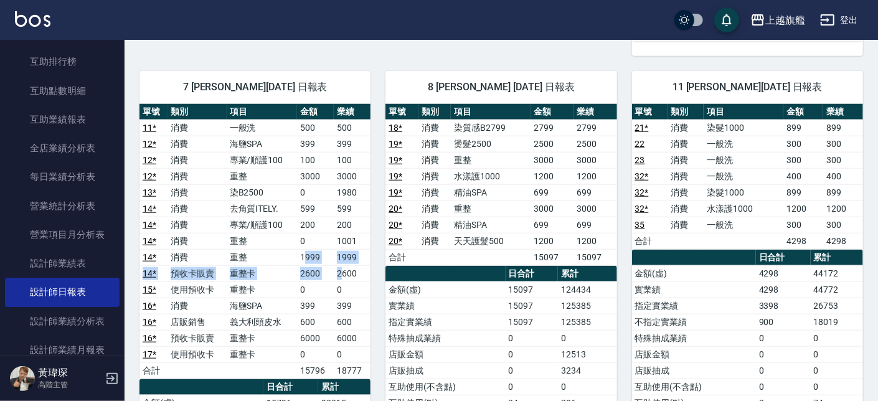
drag, startPoint x: 306, startPoint y: 257, endPoint x: 342, endPoint y: 275, distance: 40.7
click at [342, 275] on tbody "11 * 消費 一般洗 500 500 12 * 消費 海鹽SPA 399 399 12 * 消費 專業/順護100 100 100 12 * 消費 重整 3…" at bounding box center [255, 249] width 231 height 259
click at [342, 275] on td "2600" at bounding box center [352, 273] width 37 height 16
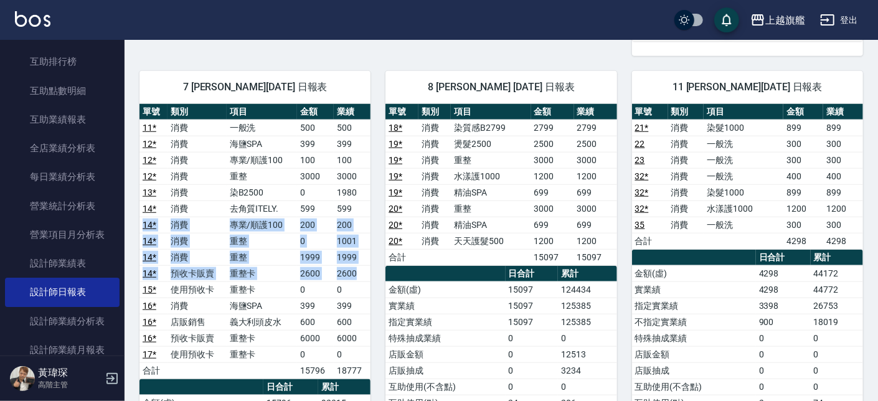
drag, startPoint x: 358, startPoint y: 275, endPoint x: 138, endPoint y: 225, distance: 226.1
click at [140, 225] on div "7 林筱莉 08/11/2025 日報表 單號 類別 項目 金額 業績 11 * 消費 一般洗 500 500 12 * 消費 海鹽SPA 399 399 1…" at bounding box center [255, 362] width 231 height 583
click at [366, 258] on td "1999" at bounding box center [352, 257] width 37 height 16
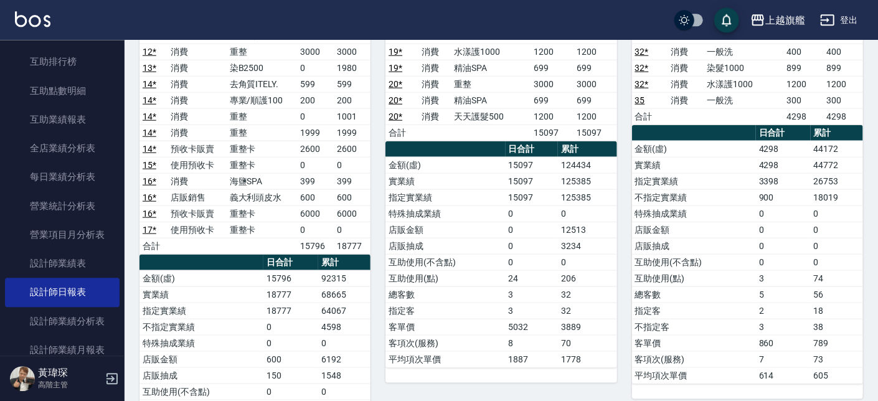
scroll to position [905, 0]
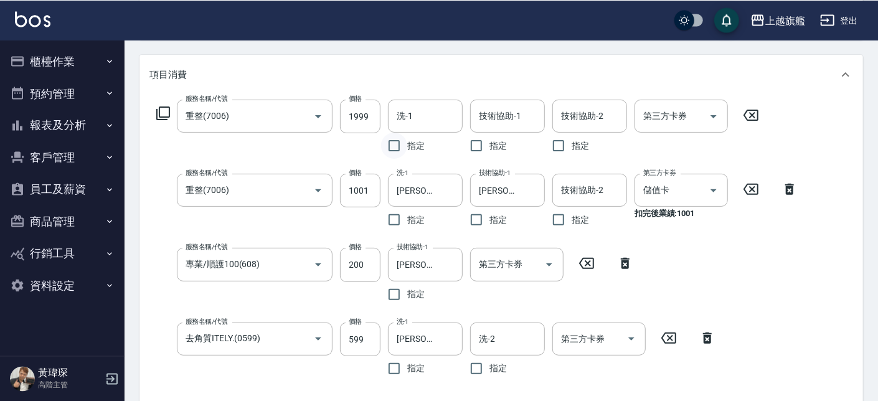
scroll to position [150, 0]
